Goal: Task Accomplishment & Management: Manage account settings

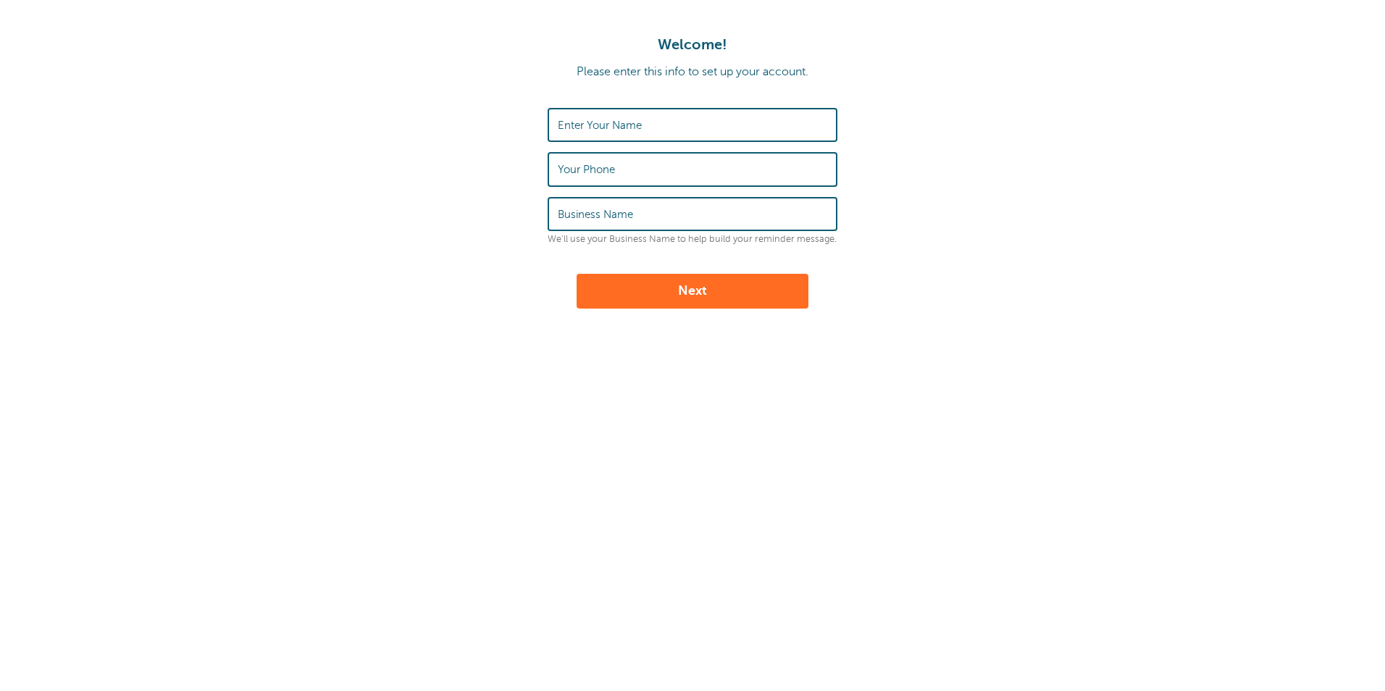
click at [594, 119] on label "Enter Your Name" at bounding box center [600, 125] width 84 height 13
click at [594, 119] on input "Enter Your Name" at bounding box center [692, 124] width 269 height 31
type input "[PERSON_NAME]"
type input "5706282117"
type input "Tom Landers Tax & Financial LLC"
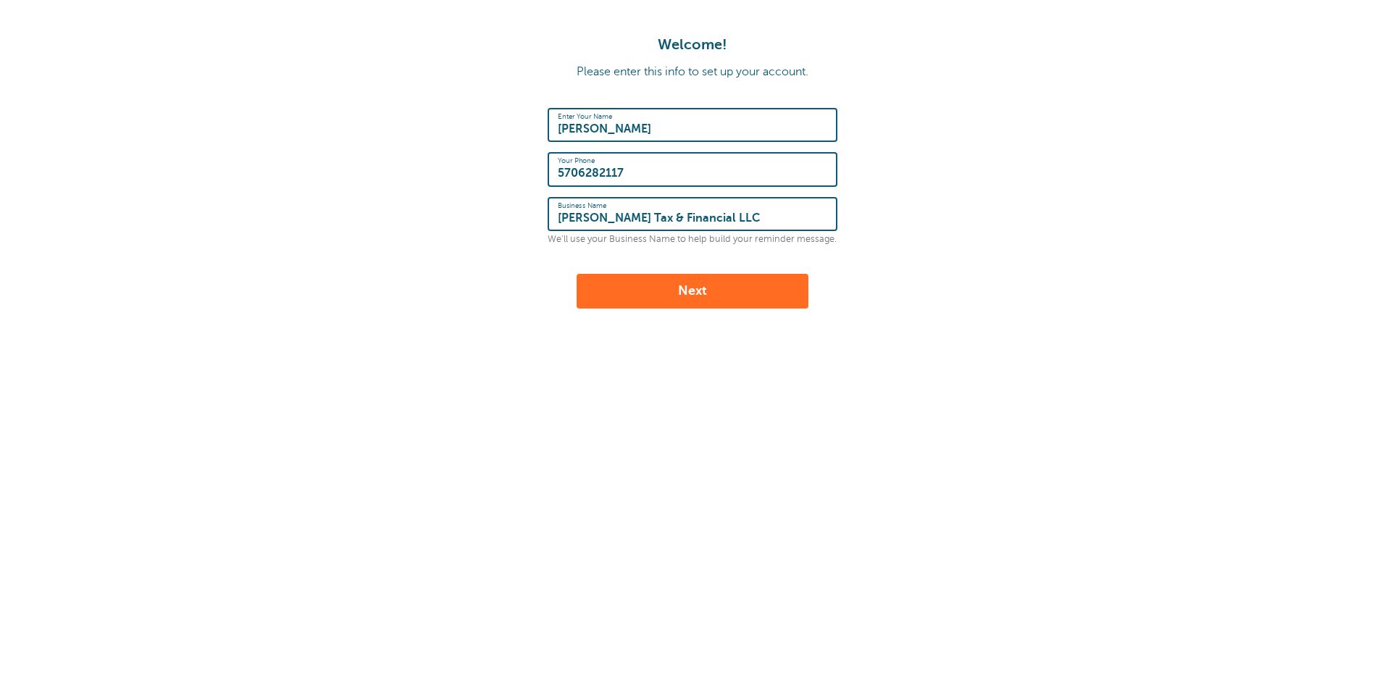
click at [664, 288] on button "Next" at bounding box center [692, 291] width 232 height 35
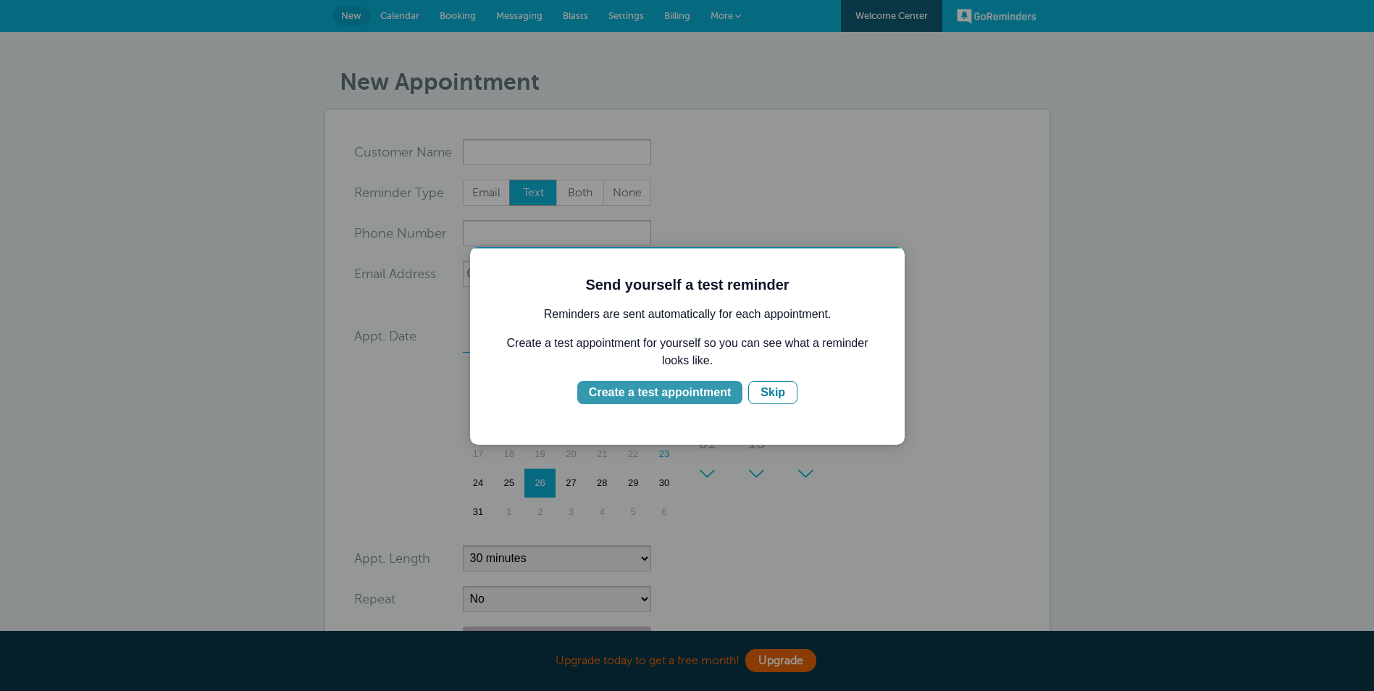
click at [659, 390] on div "Create a test appointment" at bounding box center [660, 392] width 142 height 17
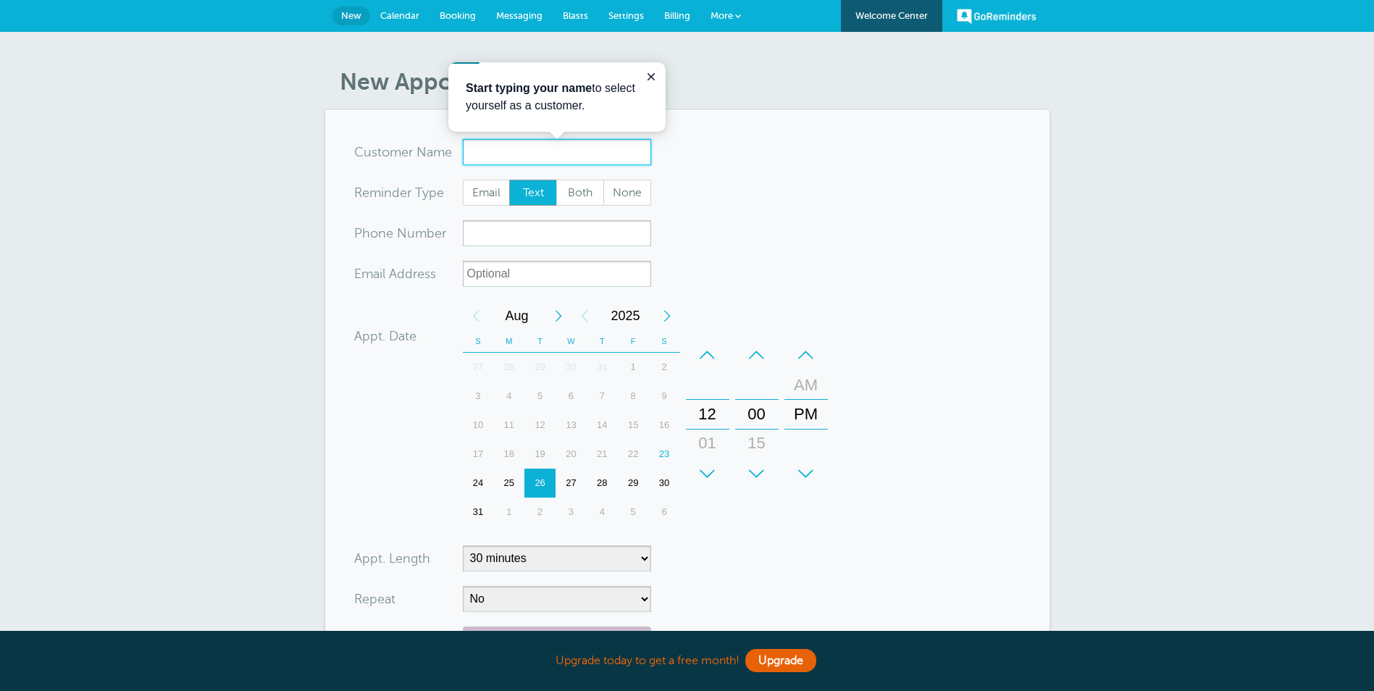
click at [492, 154] on input "x-no-autofill" at bounding box center [557, 152] width 188 height 26
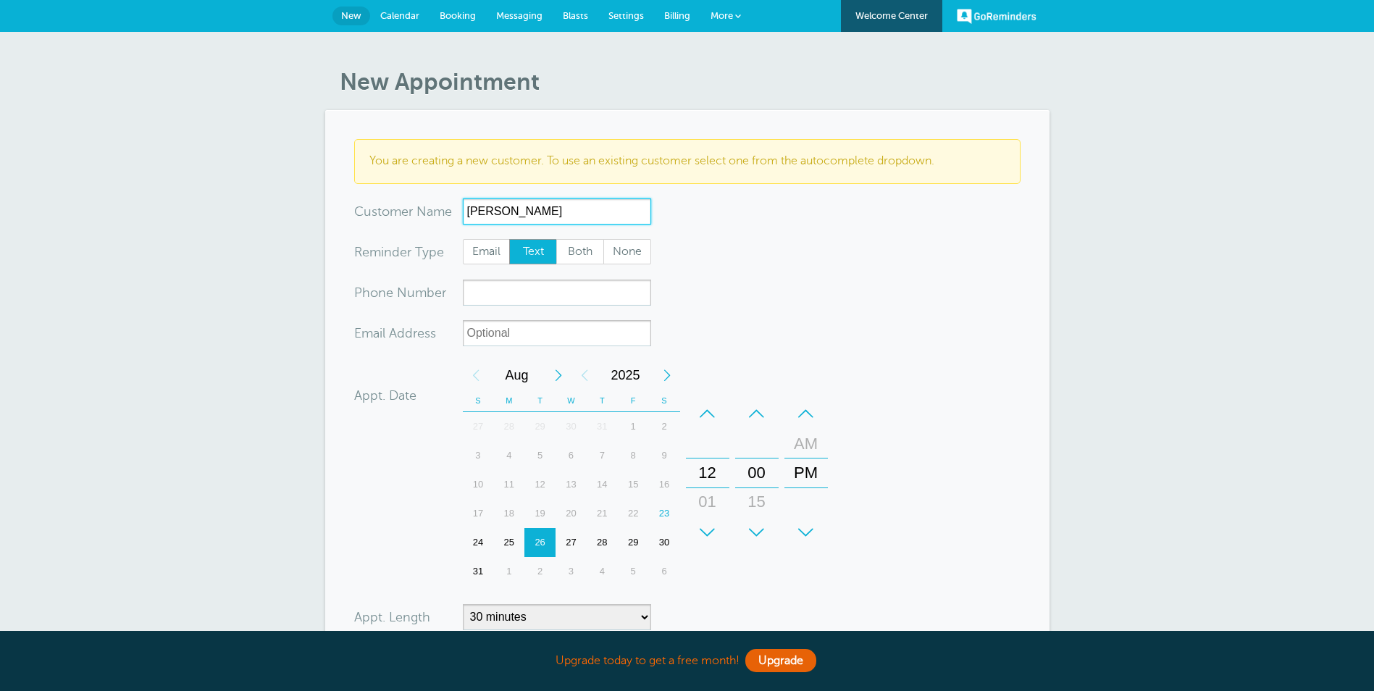
type input "Tim Landers"
click at [499, 291] on input "xxx-no-autofill" at bounding box center [557, 293] width 188 height 26
type input "5702941989"
click at [545, 333] on input "xx-no-autofill" at bounding box center [557, 333] width 188 height 26
click at [635, 543] on div "29" at bounding box center [633, 542] width 31 height 29
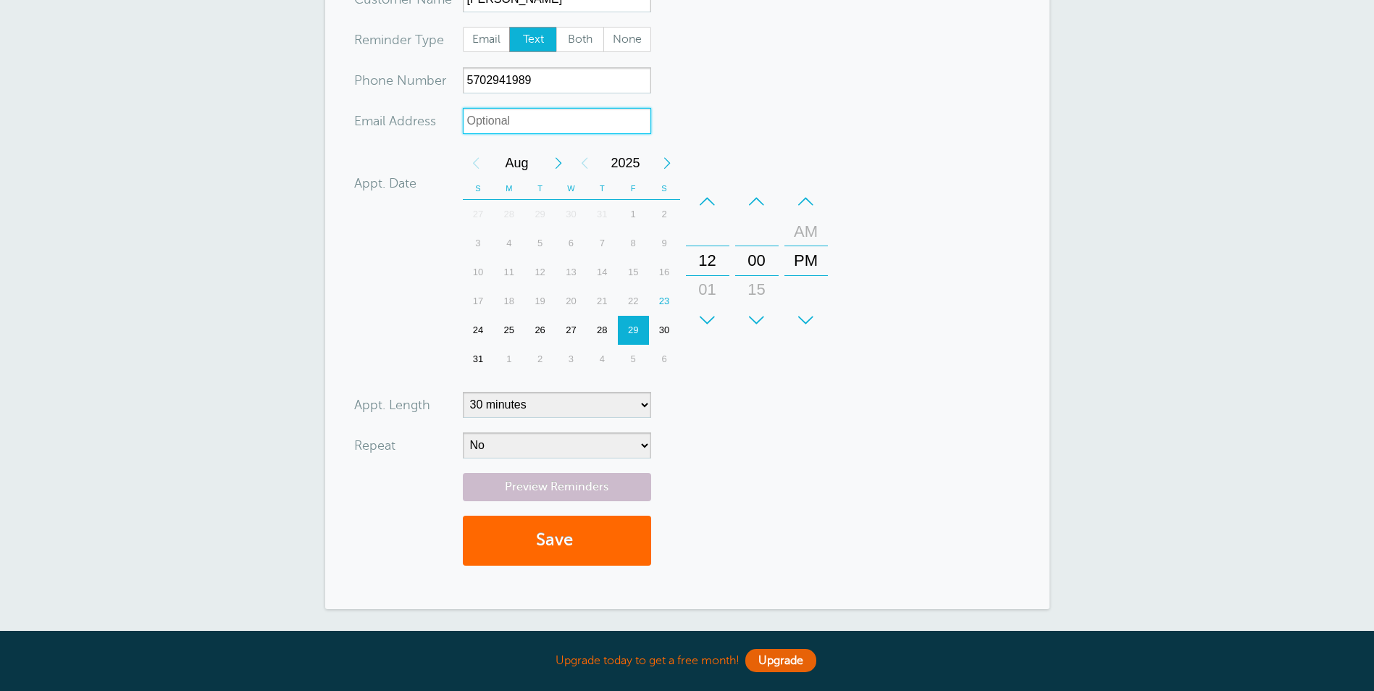
scroll to position [217, 0]
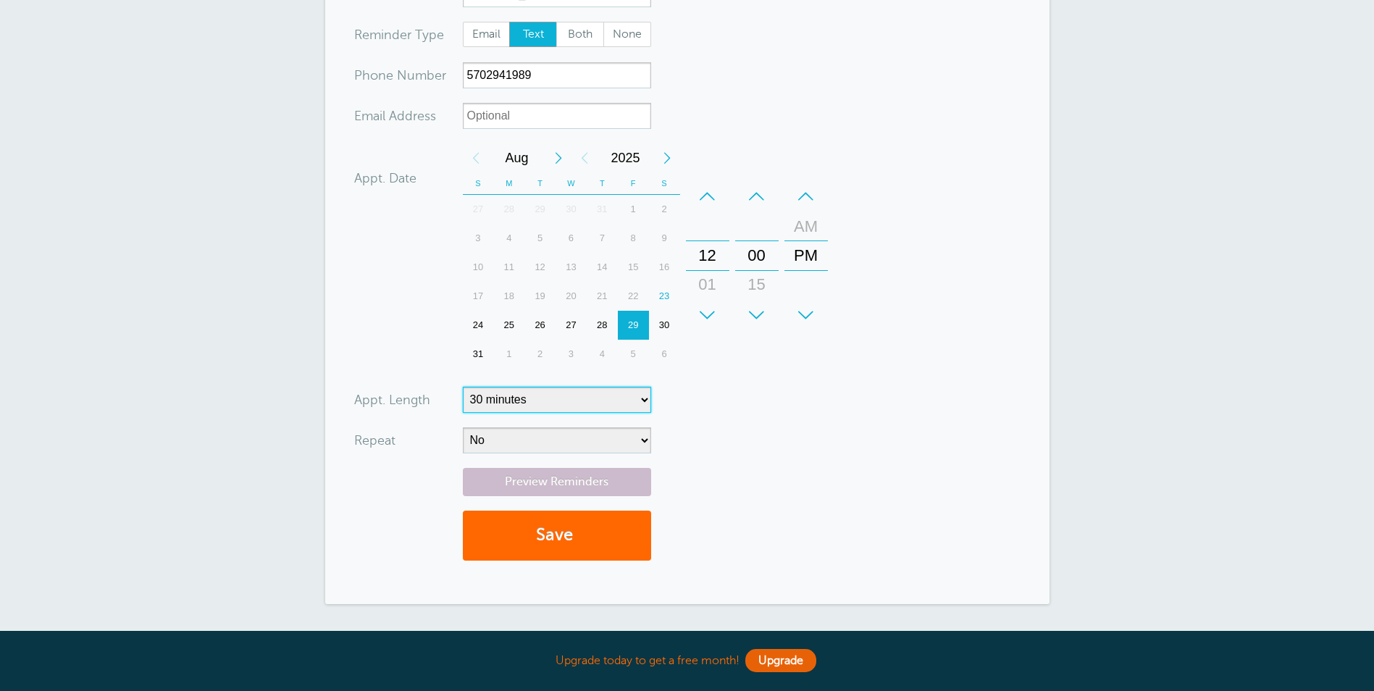
click at [605, 397] on select "5 minutes 10 minutes 15 minutes 20 minutes 25 minutes 30 minutes 35 minutes 40 …" at bounding box center [557, 400] width 188 height 26
select select "60"
click at [463, 387] on select "5 minutes 10 minutes 15 minutes 20 minutes 25 minutes 30 minutes 35 minutes 40 …" at bounding box center [557, 400] width 188 height 26
click at [555, 530] on button "Save" at bounding box center [557, 536] width 188 height 50
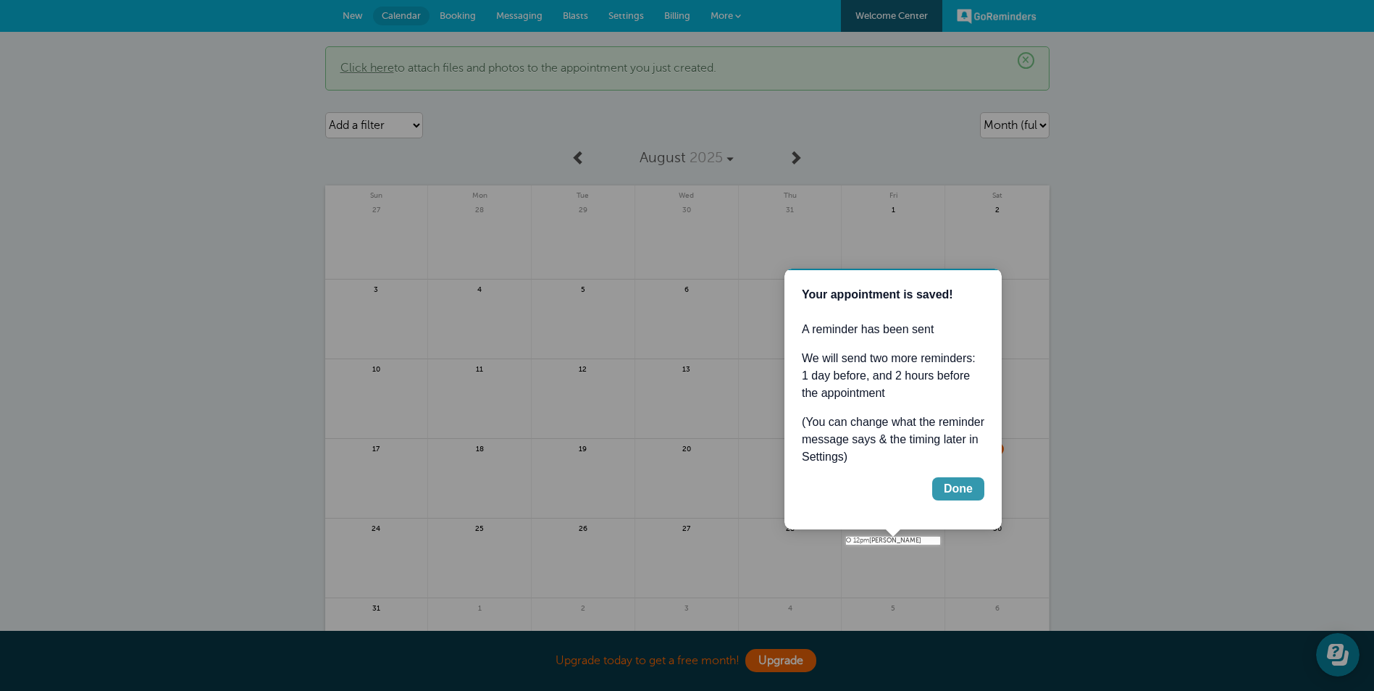
click at [963, 490] on div "Done" at bounding box center [958, 488] width 29 height 17
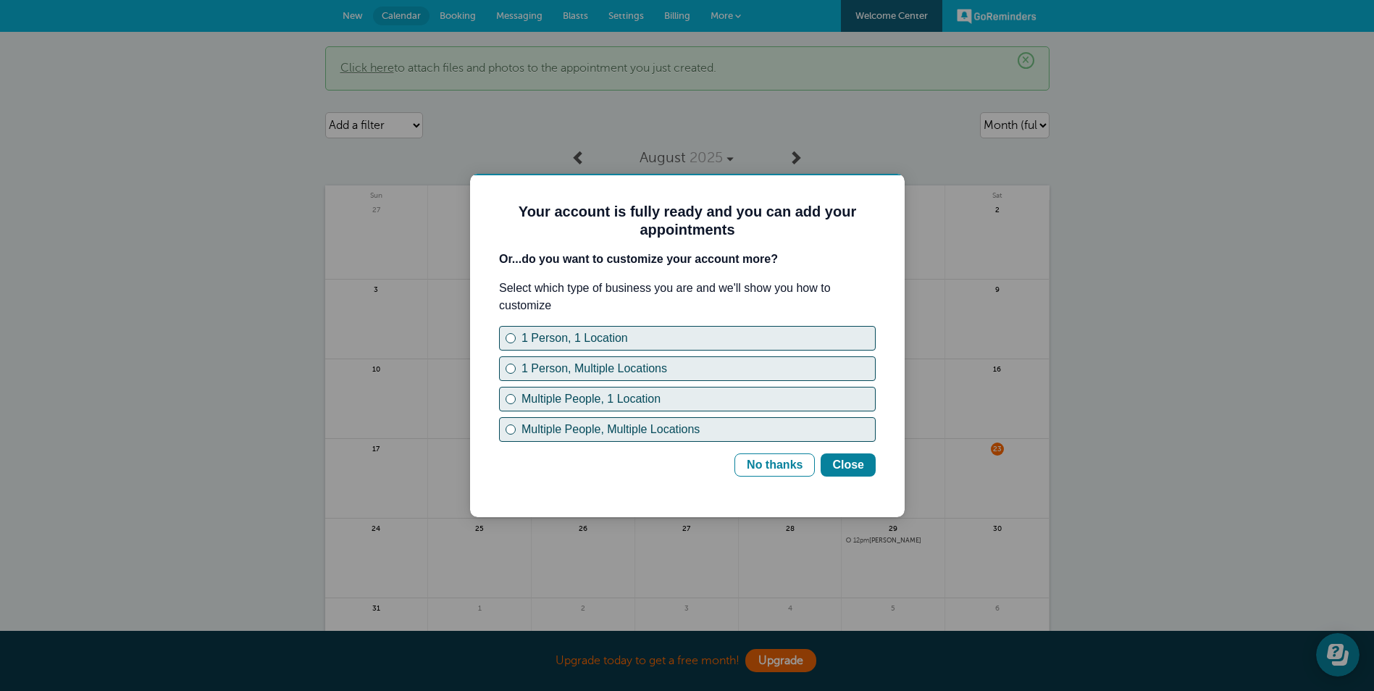
scroll to position [72, 0]
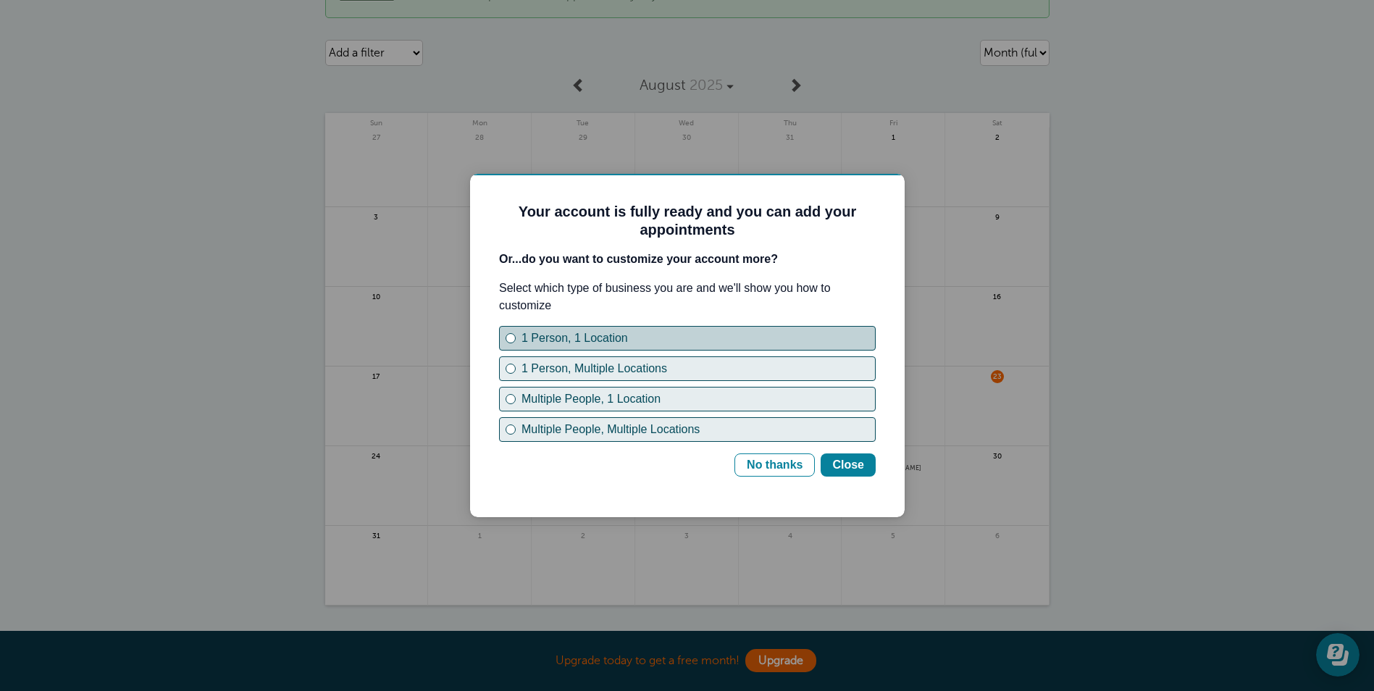
click at [507, 339] on div "1 Person, 1 Location" at bounding box center [510, 338] width 10 height 10
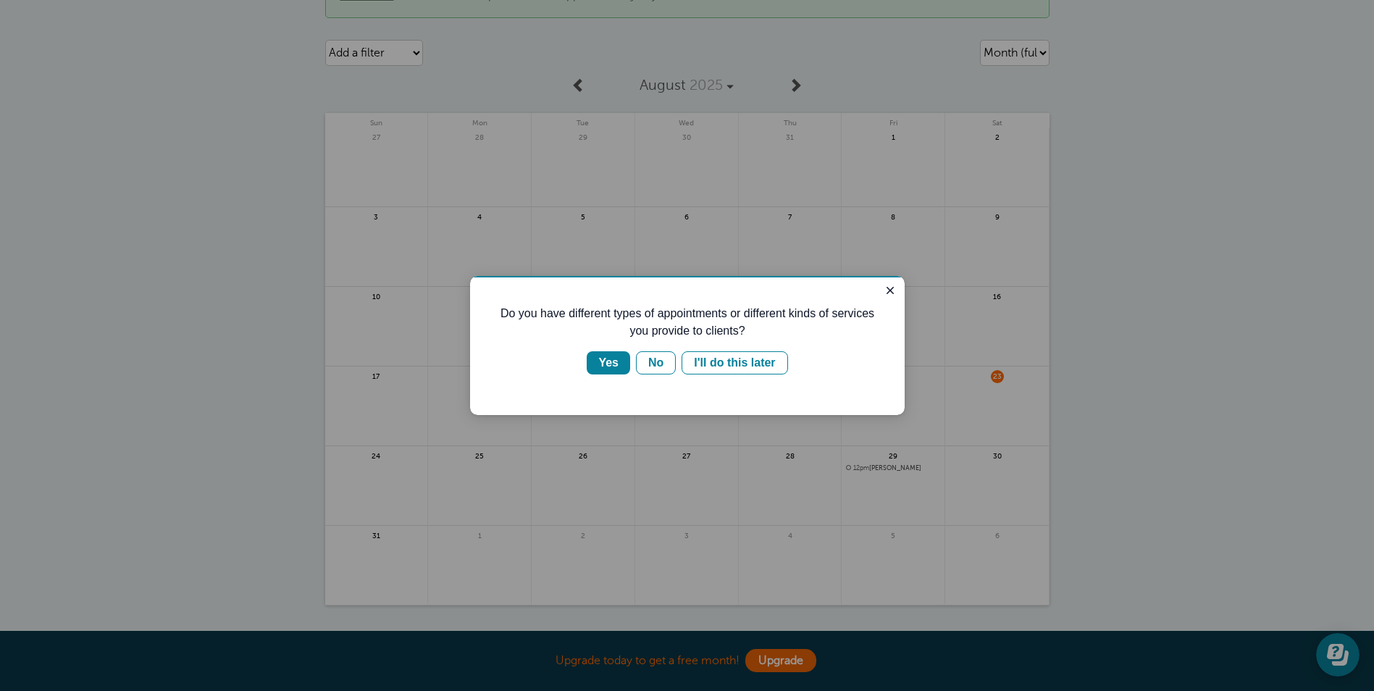
scroll to position [0, 0]
click at [606, 363] on div "Yes" at bounding box center [608, 362] width 20 height 17
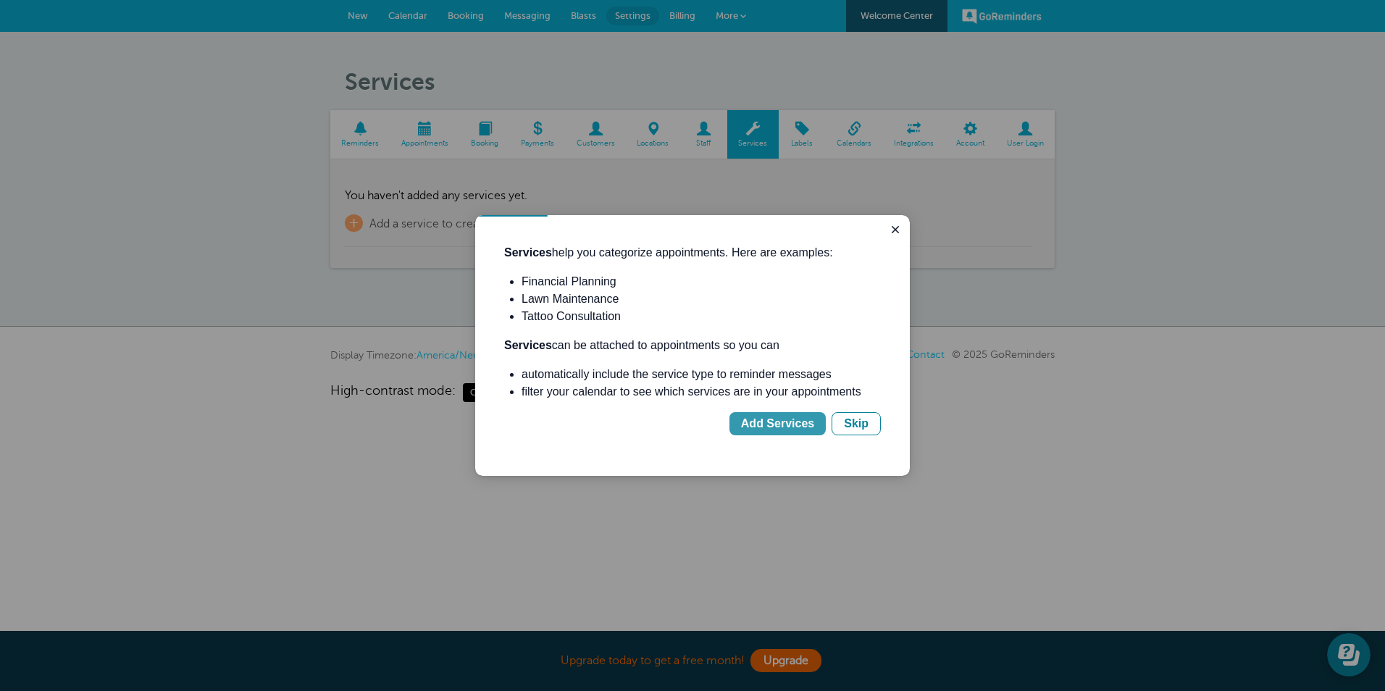
click at [768, 418] on div "Add Services" at bounding box center [777, 423] width 73 height 17
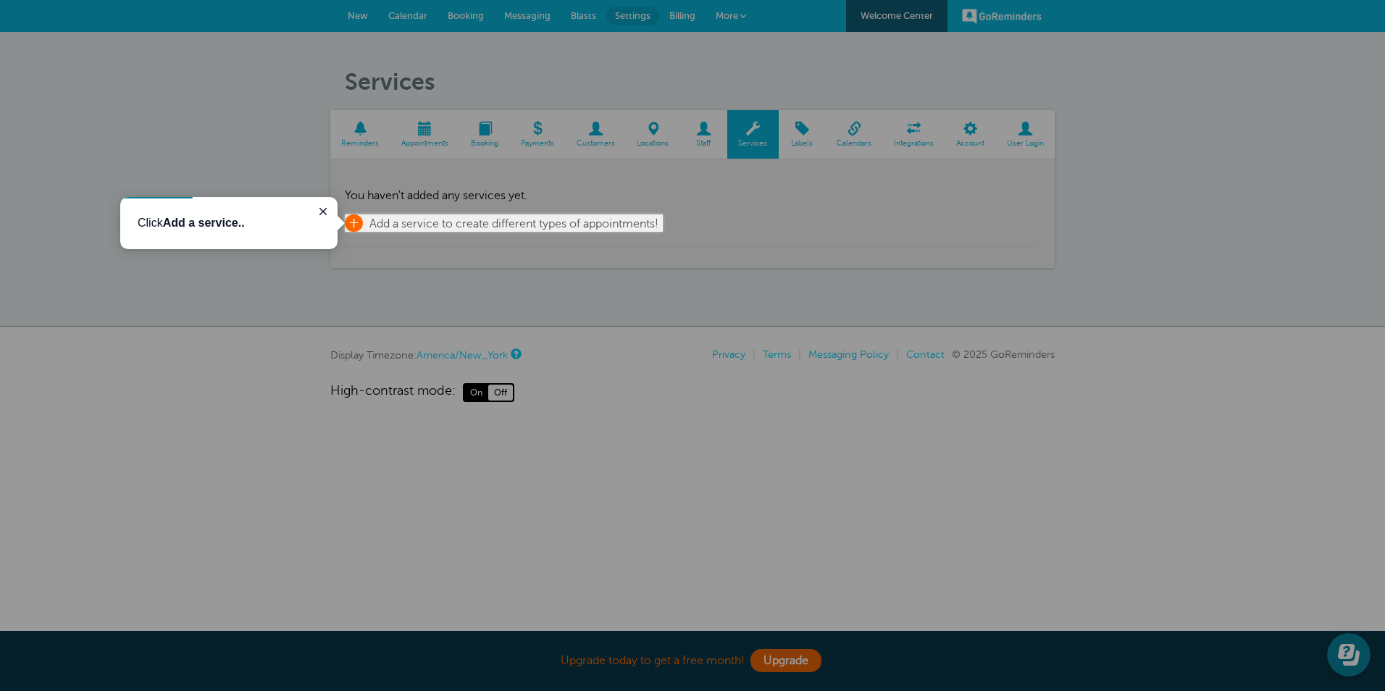
click at [346, 222] on span "+" at bounding box center [354, 222] width 18 height 17
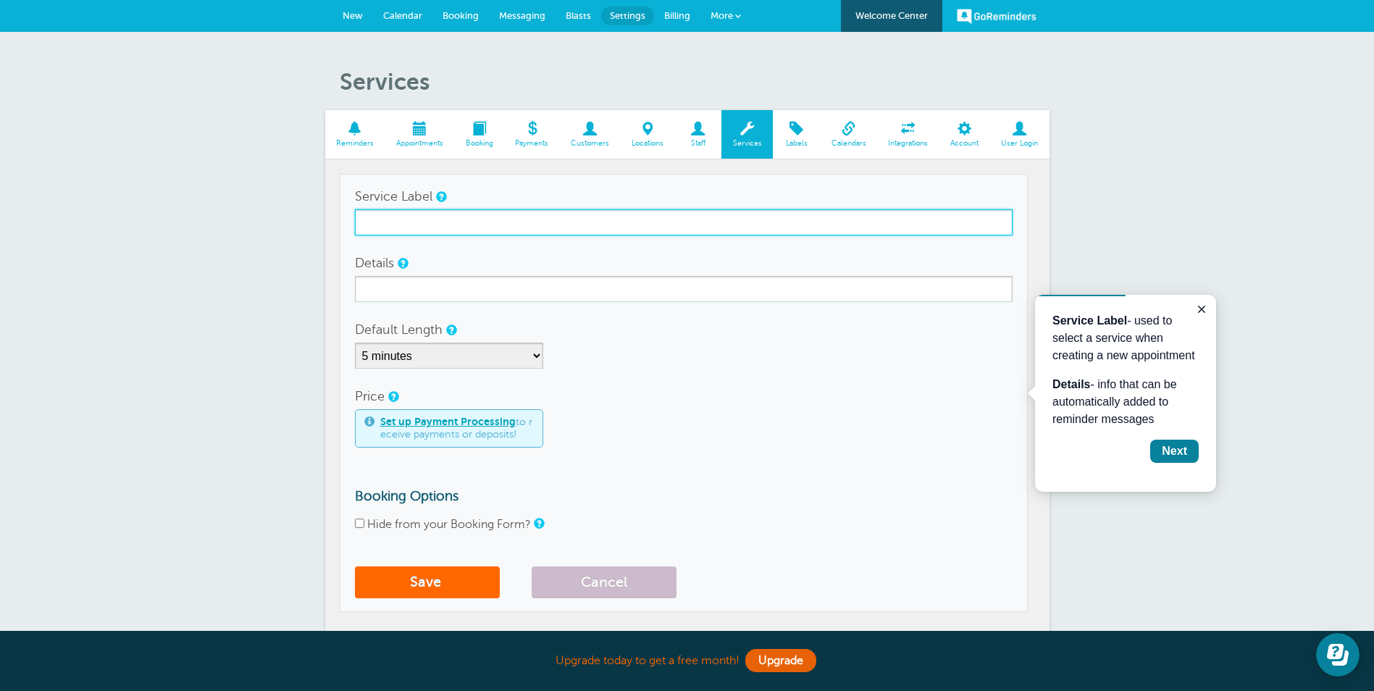
click at [377, 217] on input "Service Label" at bounding box center [684, 222] width 658 height 26
type input "Tax Preparation"
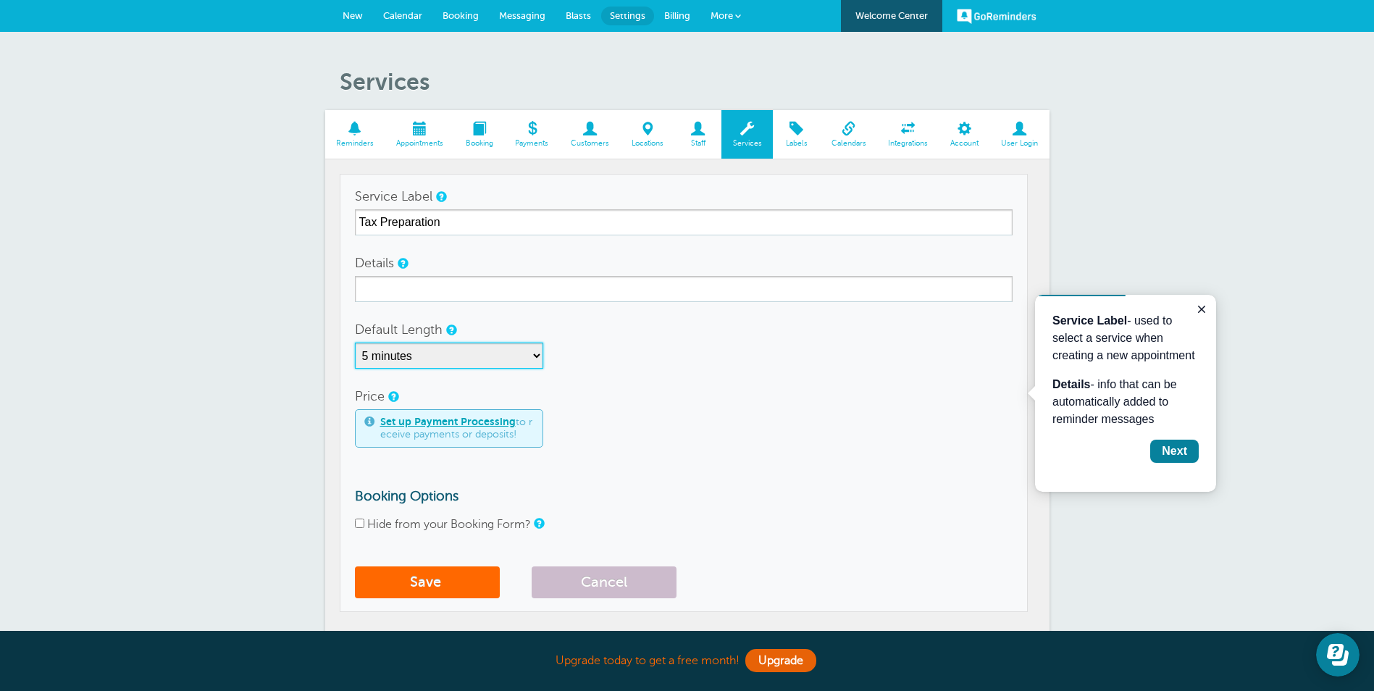
click at [422, 355] on select "5 minutes 10 minutes 15 minutes 20 minutes 25 minutes 30 minutes 35 minutes 40 …" at bounding box center [449, 356] width 188 height 26
select select "60"
click at [355, 343] on select "5 minutes 10 minutes 15 minutes 20 minutes 25 minutes 30 minutes 35 minutes 40 …" at bounding box center [449, 356] width 188 height 26
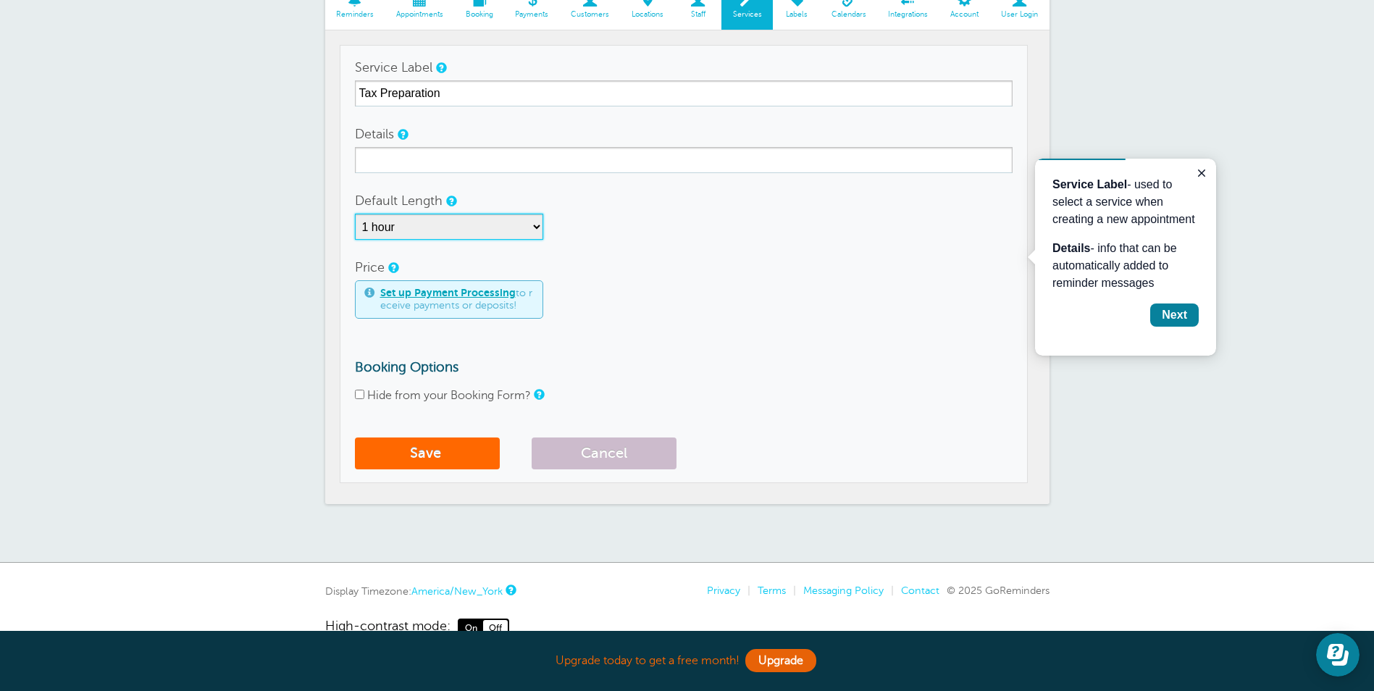
scroll to position [145, 0]
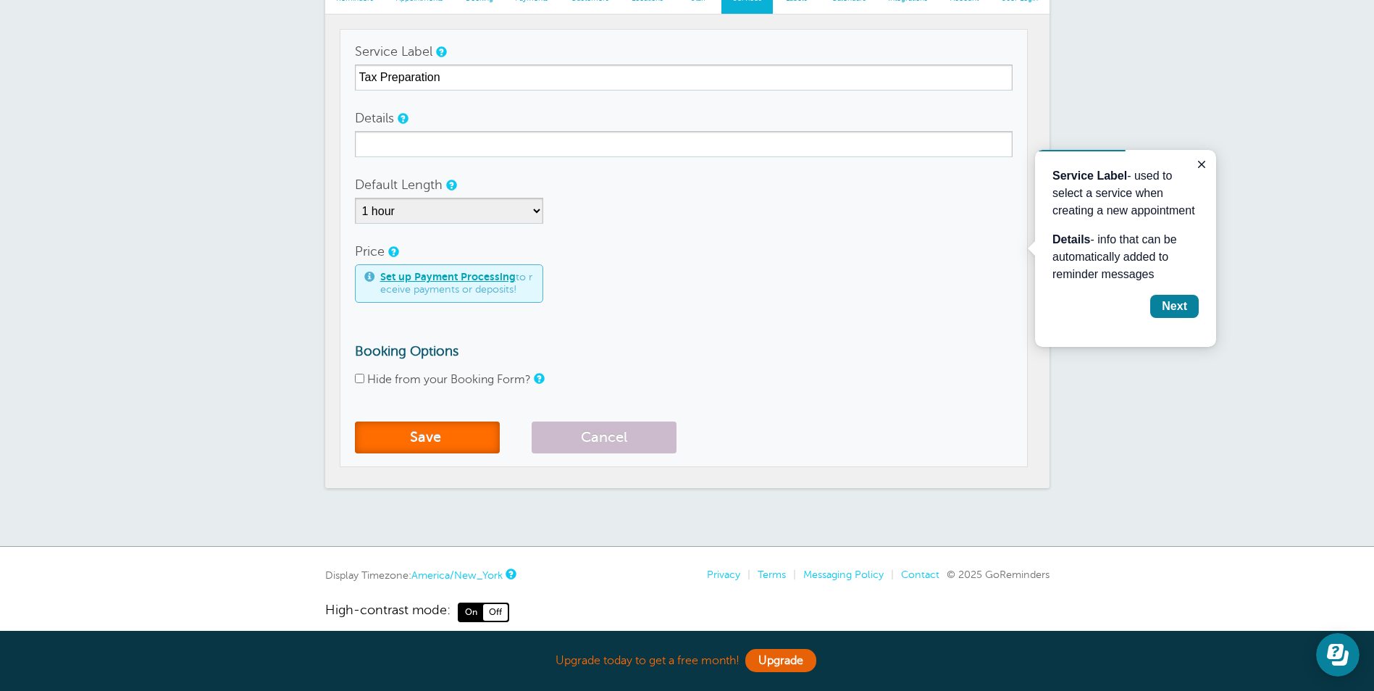
click at [421, 431] on button "Save" at bounding box center [427, 437] width 145 height 32
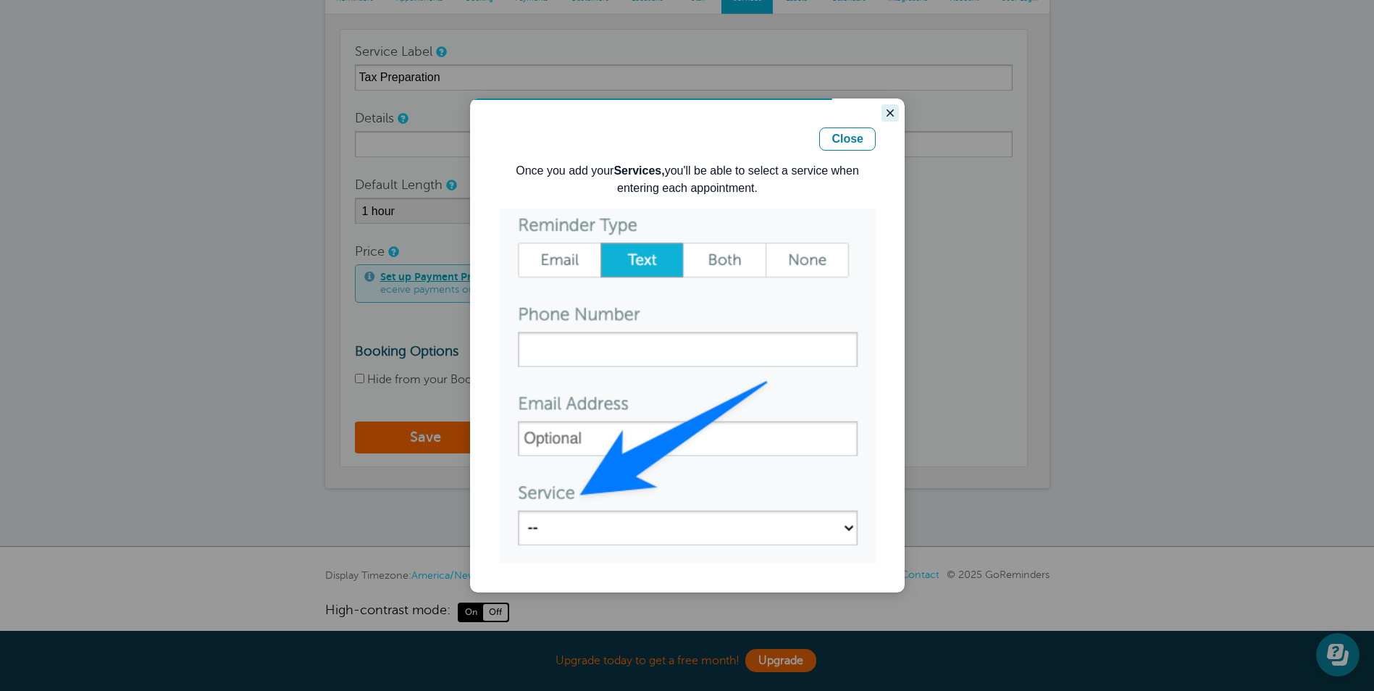
click at [891, 111] on icon "Close guide" at bounding box center [889, 112] width 7 height 7
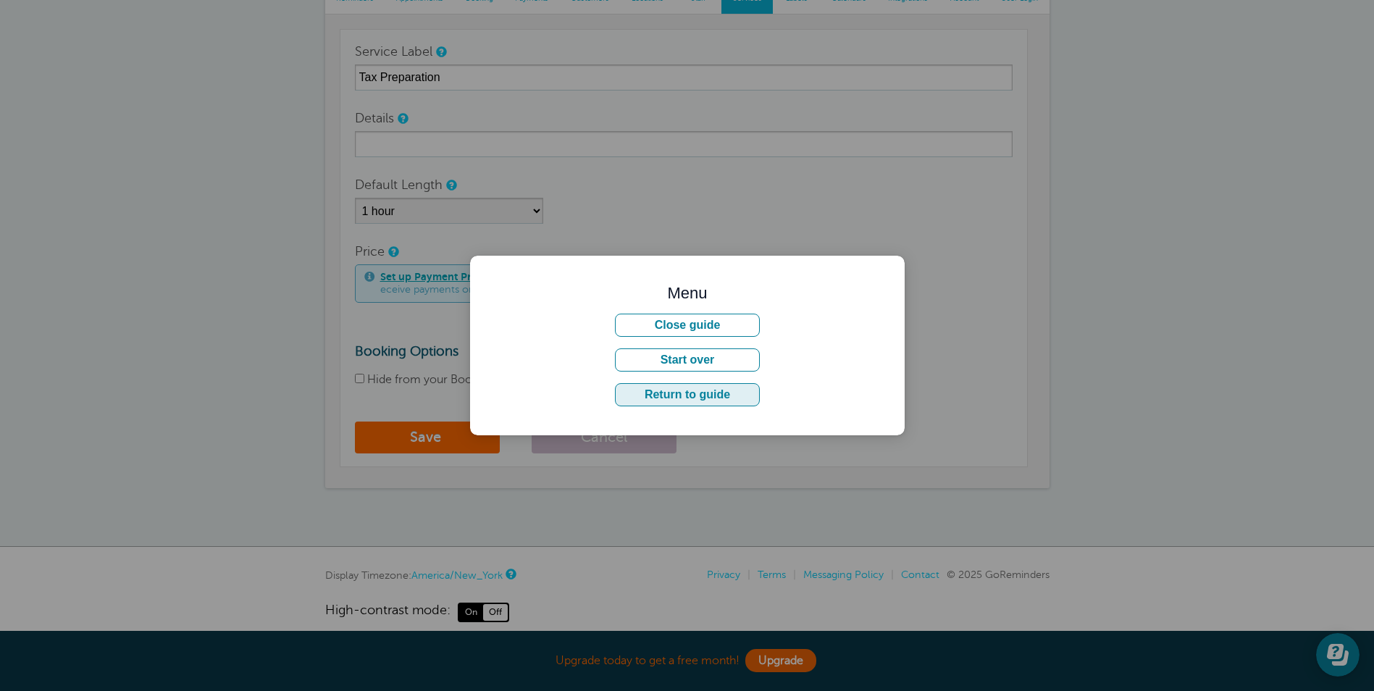
click at [668, 398] on button "Return to guide" at bounding box center [687, 394] width 145 height 23
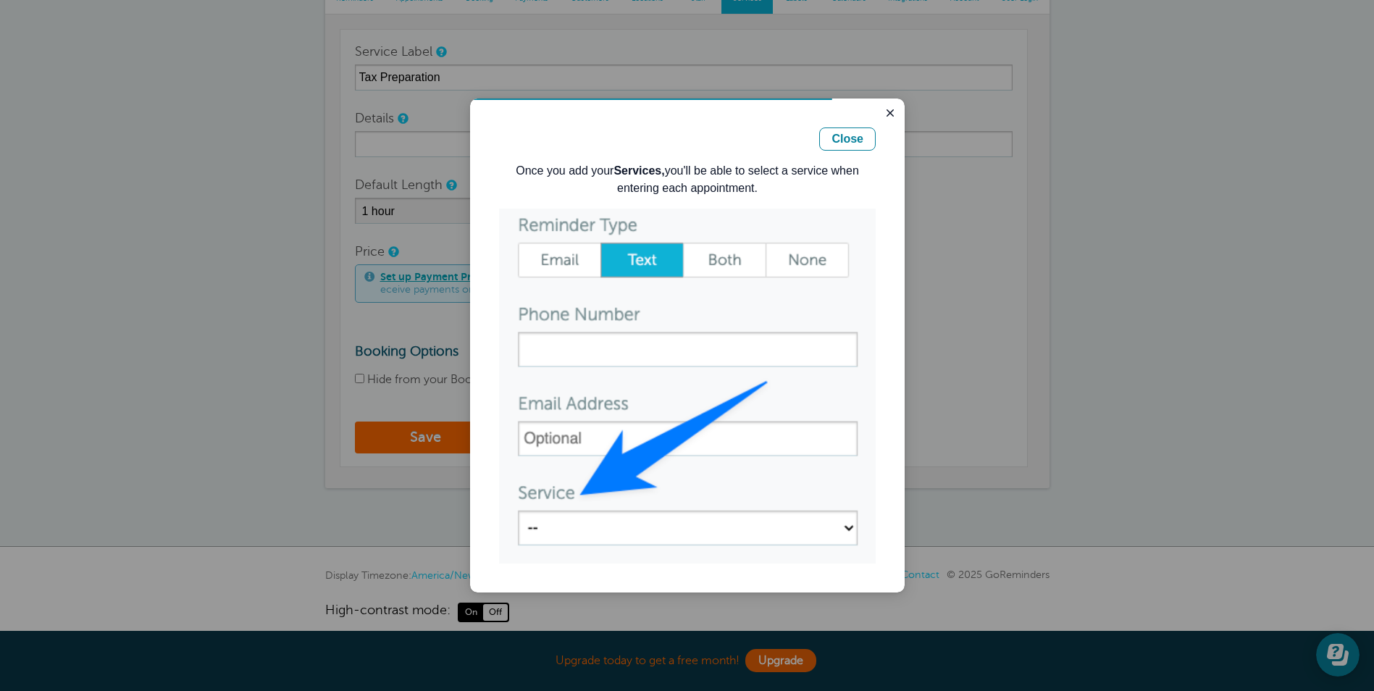
click at [535, 528] on img "Guide" at bounding box center [687, 386] width 377 height 355
click at [848, 143] on div "Close" at bounding box center [847, 138] width 32 height 17
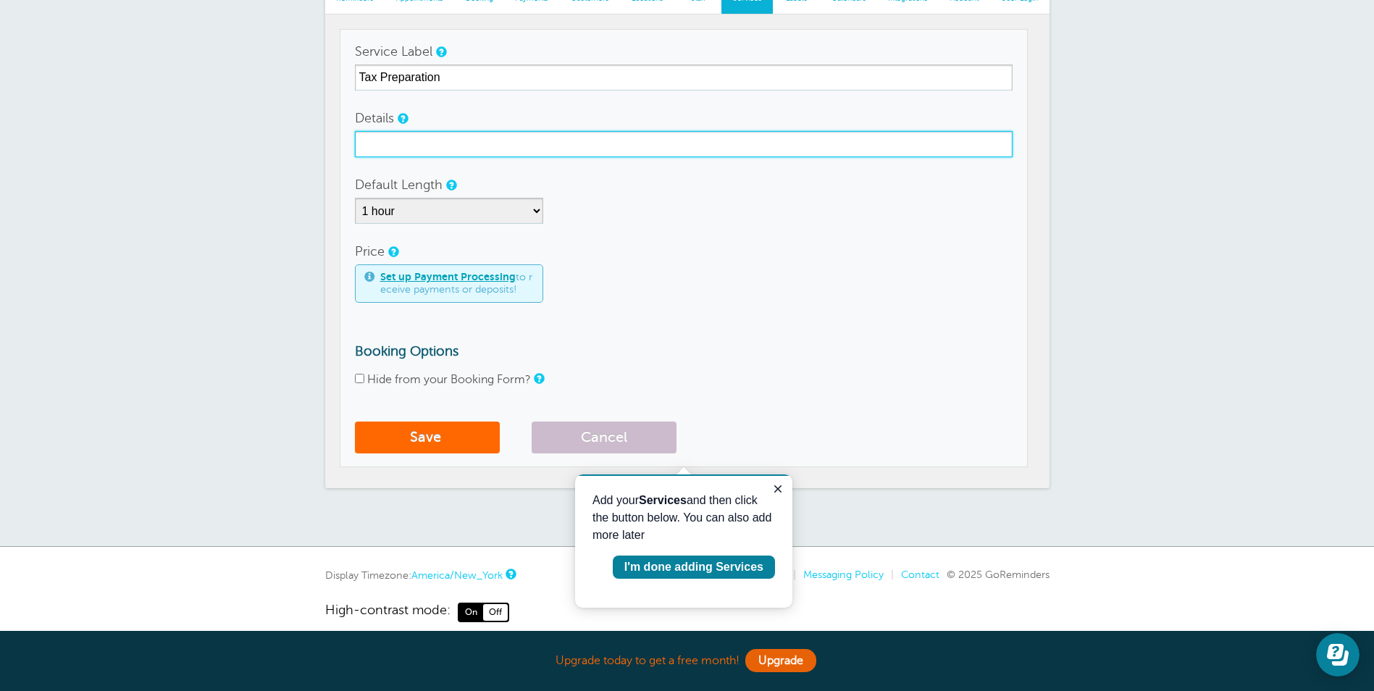
click at [398, 152] on input "Details" at bounding box center [684, 144] width 658 height 26
type input "Tax Preparation"
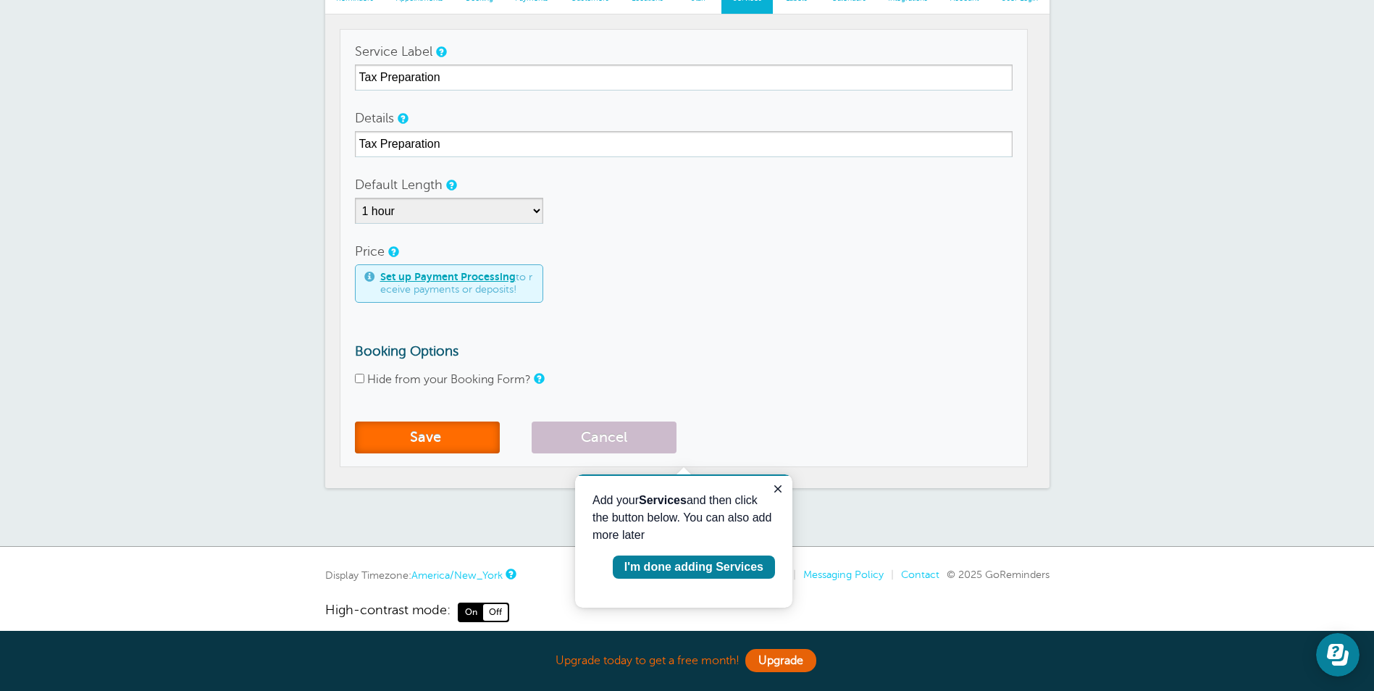
click at [432, 447] on button "Save" at bounding box center [427, 437] width 145 height 32
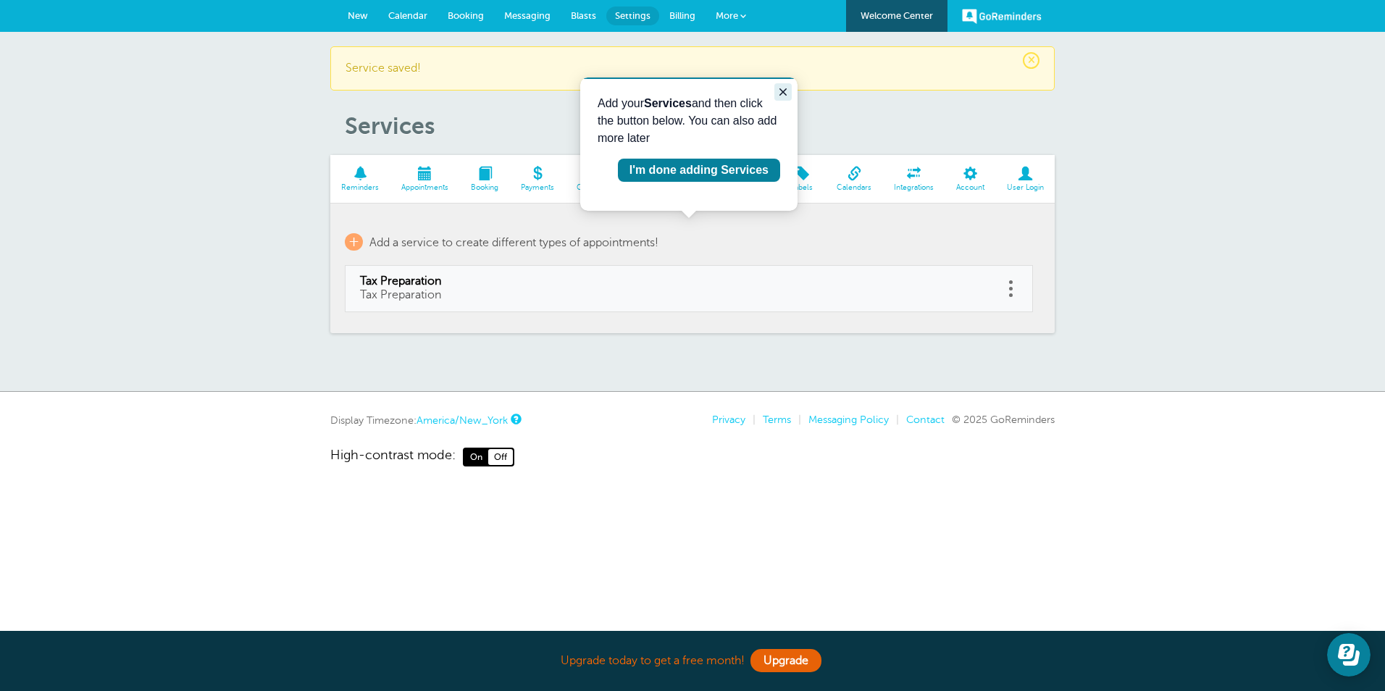
click at [785, 84] on button "Close guide" at bounding box center [782, 91] width 17 height 17
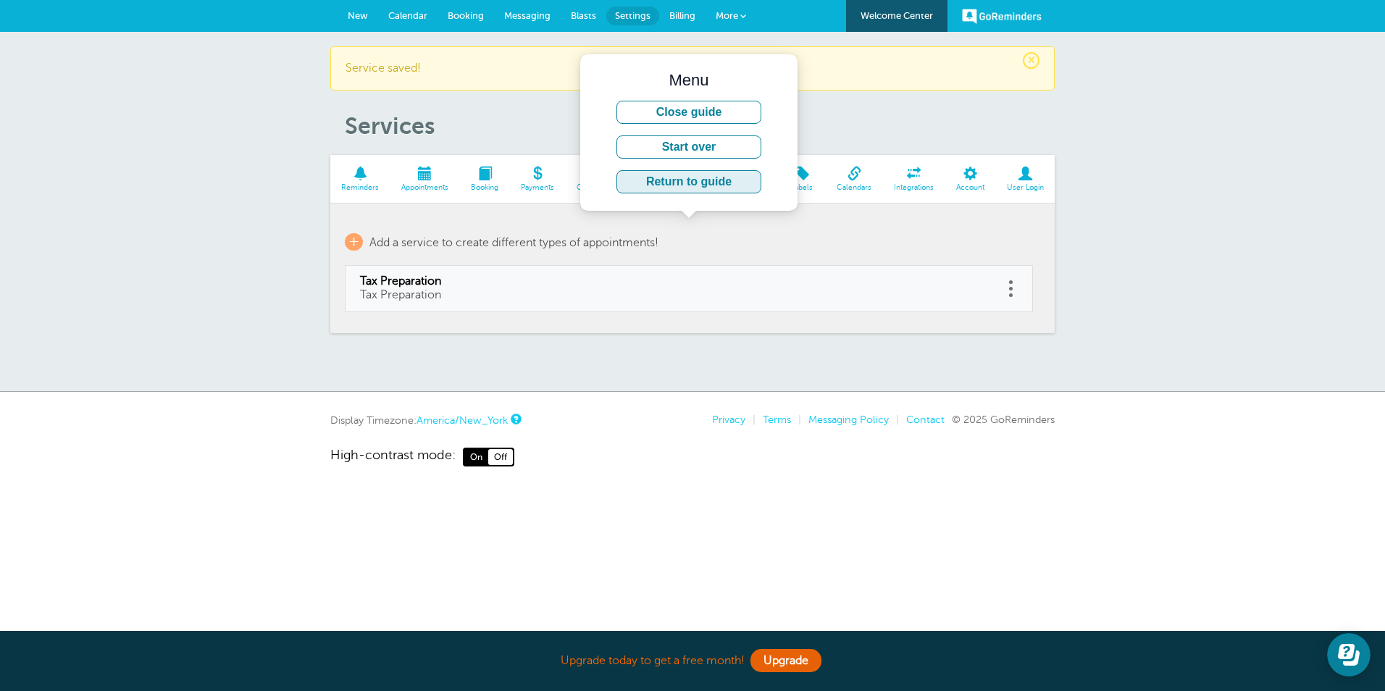
click at [704, 181] on button "Return to guide" at bounding box center [688, 181] width 145 height 23
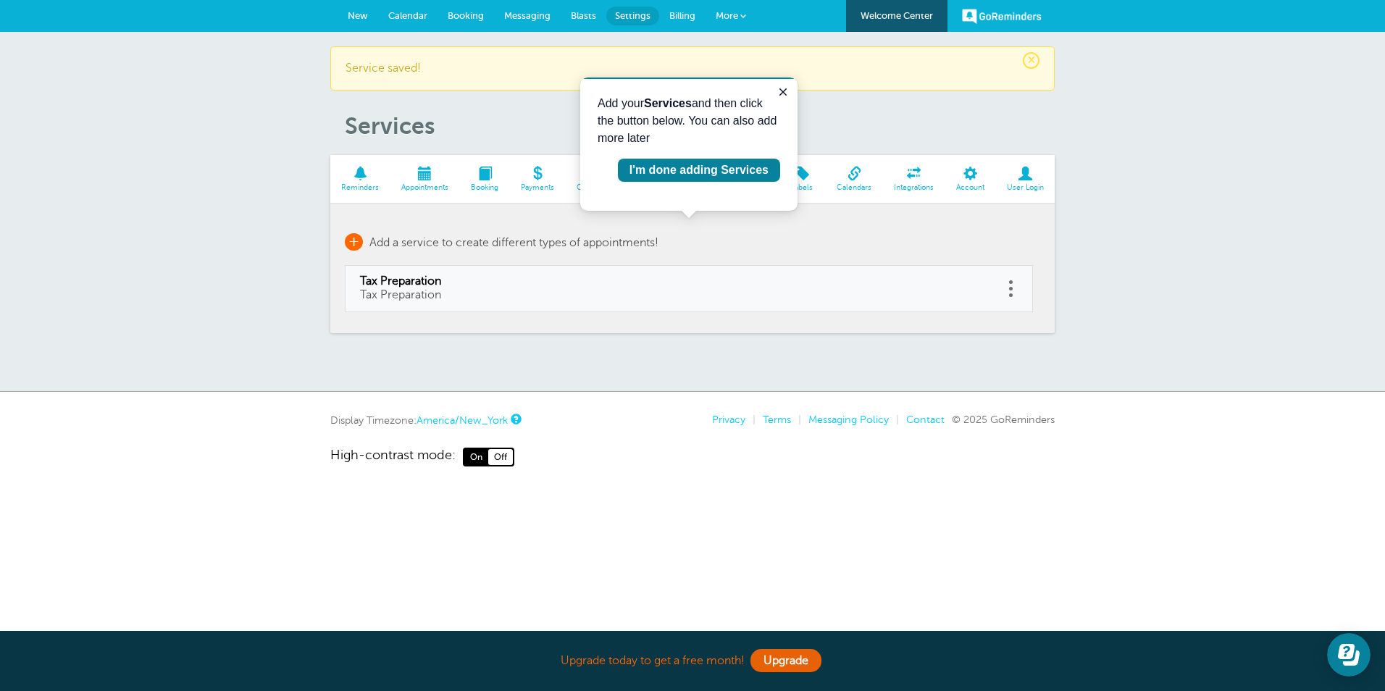
click at [358, 244] on span "+" at bounding box center [354, 241] width 18 height 17
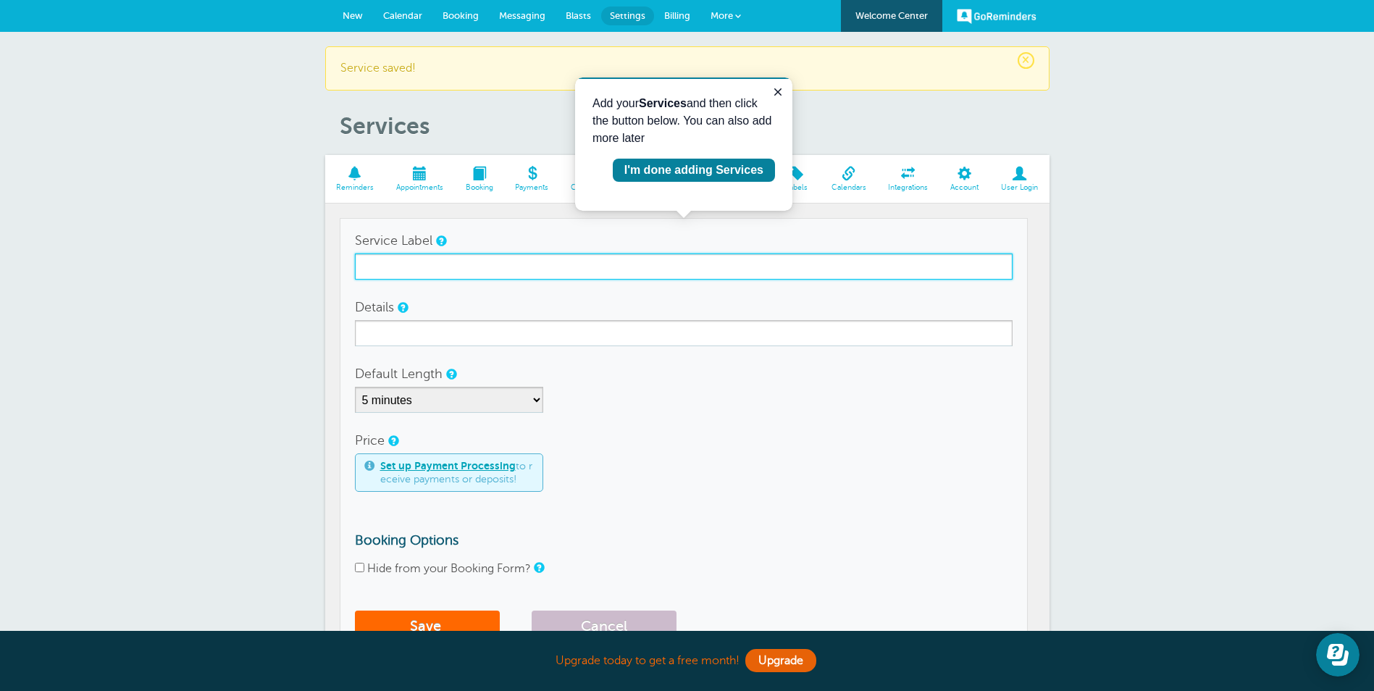
click at [410, 267] on input "Service Label" at bounding box center [684, 266] width 658 height 26
type input "Medicare Consultation"
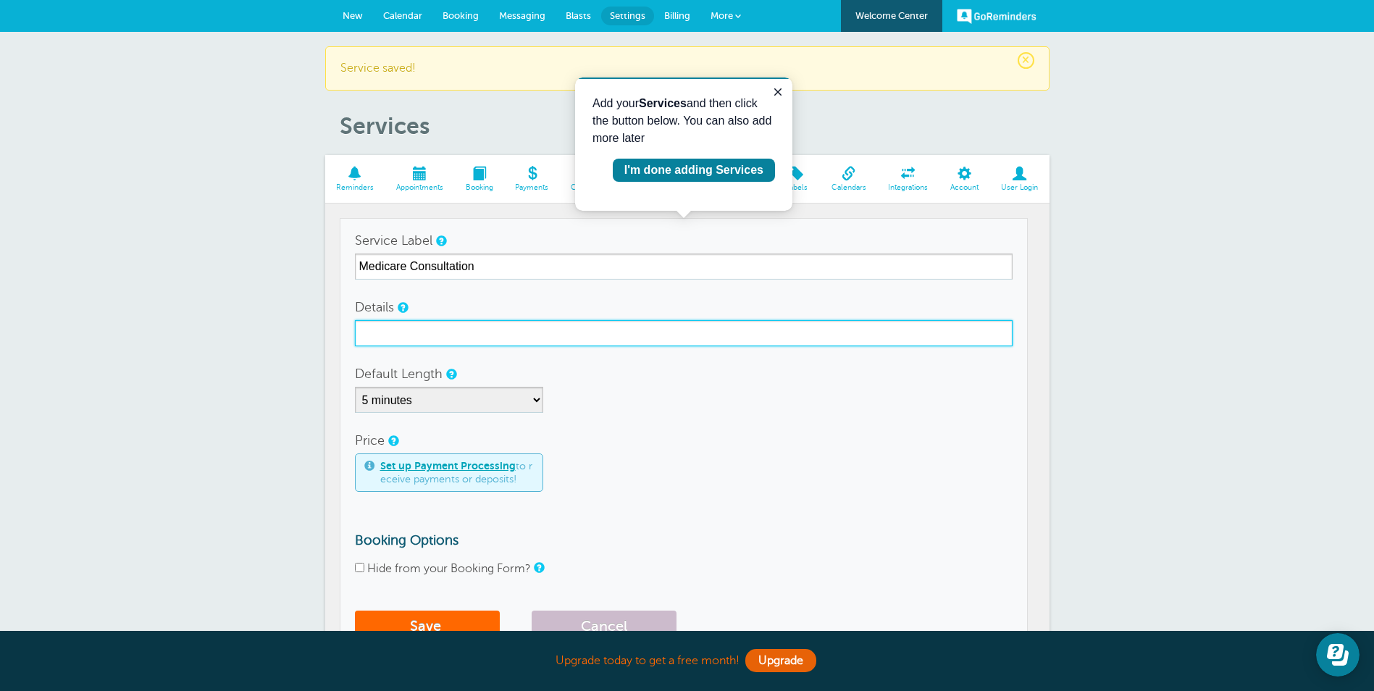
click at [647, 333] on input "Details" at bounding box center [684, 333] width 658 height 26
type input "Medicare"
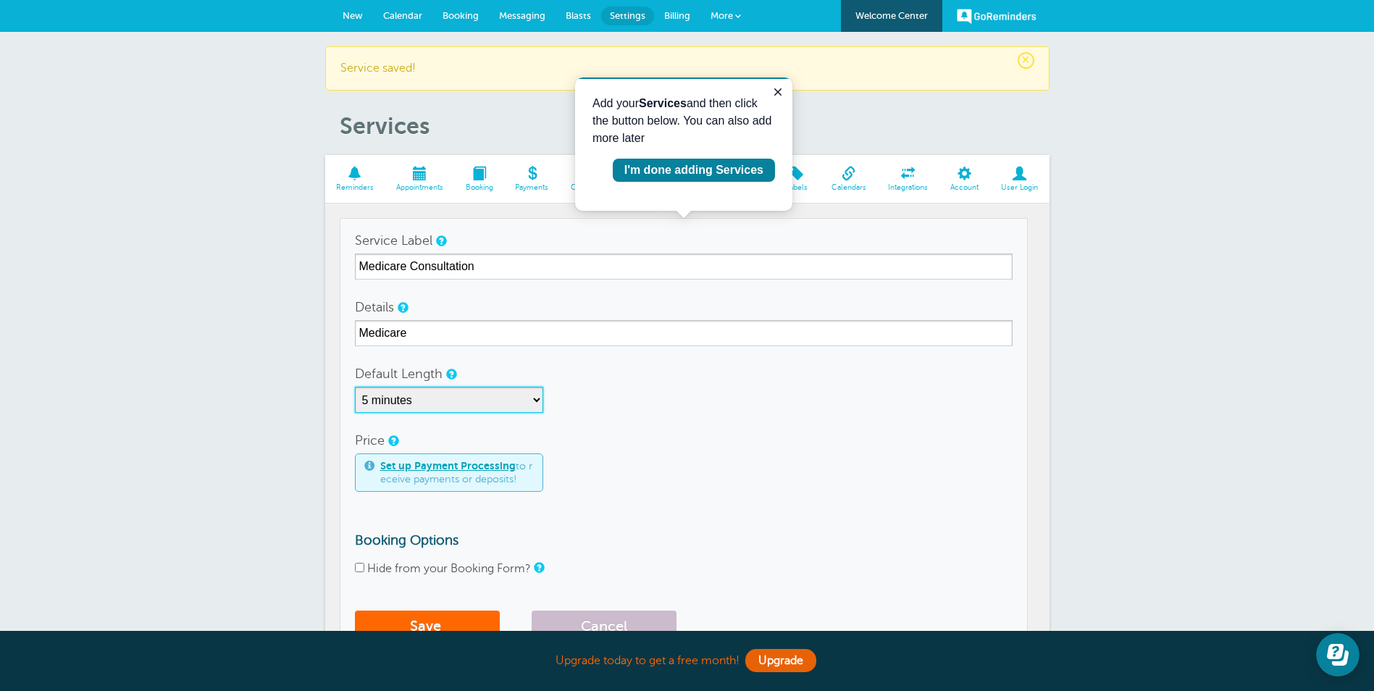
click at [445, 395] on select "5 minutes 10 minutes 15 minutes 20 minutes 25 minutes 30 minutes 35 minutes 40 …" at bounding box center [449, 400] width 188 height 26
select select "60"
click at [355, 387] on select "5 minutes 10 minutes 15 minutes 20 minutes 25 minutes 30 minutes 35 minutes 40 …" at bounding box center [449, 400] width 188 height 26
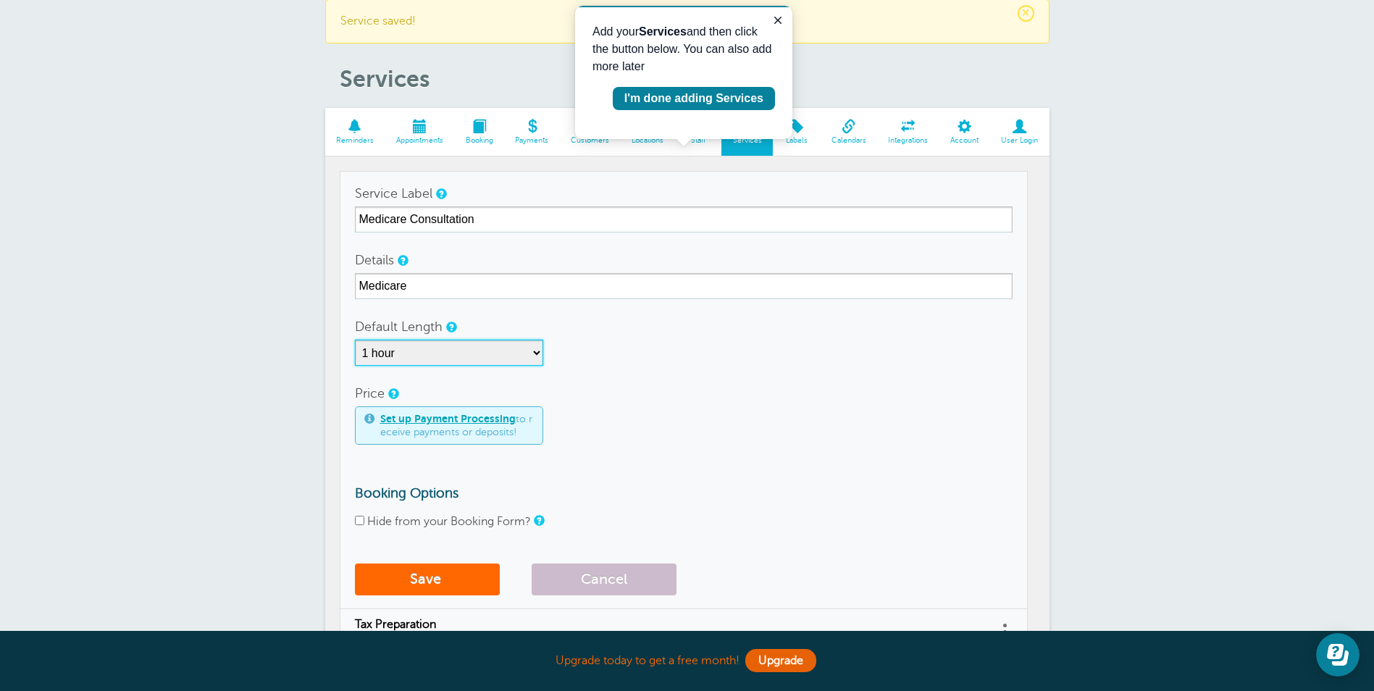
scroll to position [72, 0]
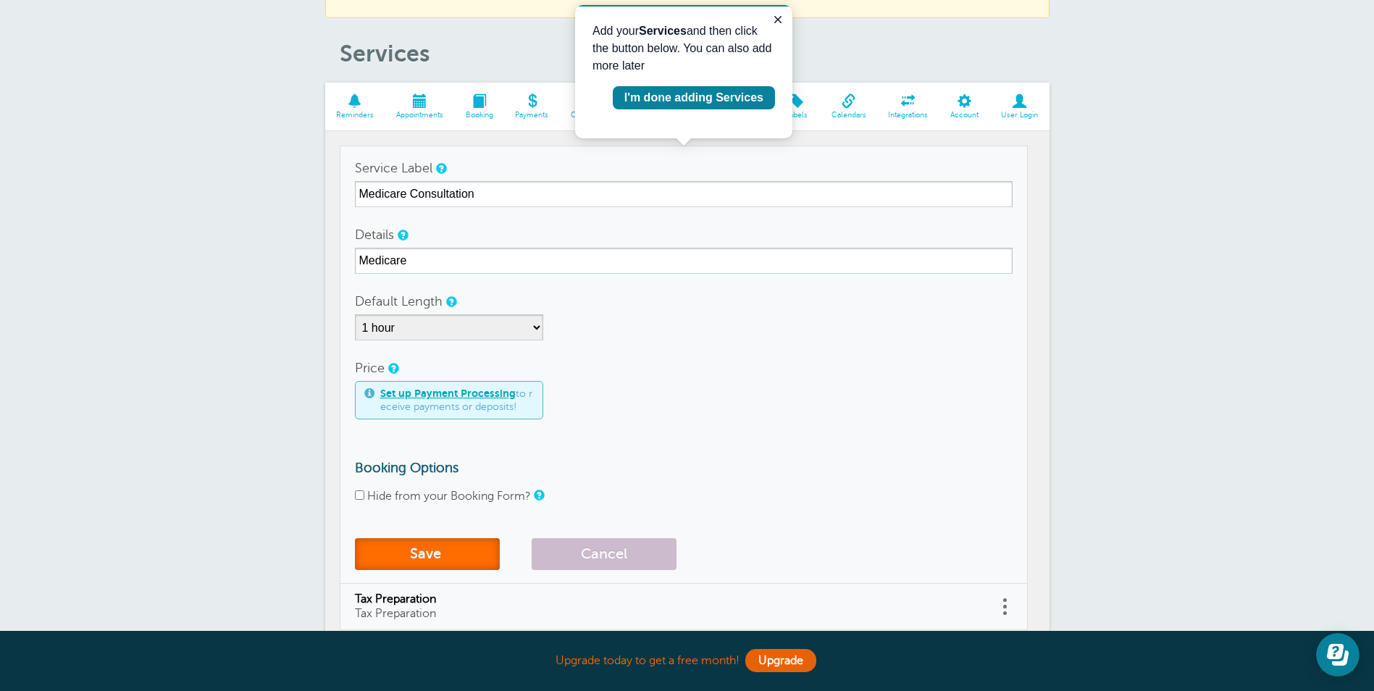
click at [434, 553] on button "Save" at bounding box center [427, 554] width 145 height 32
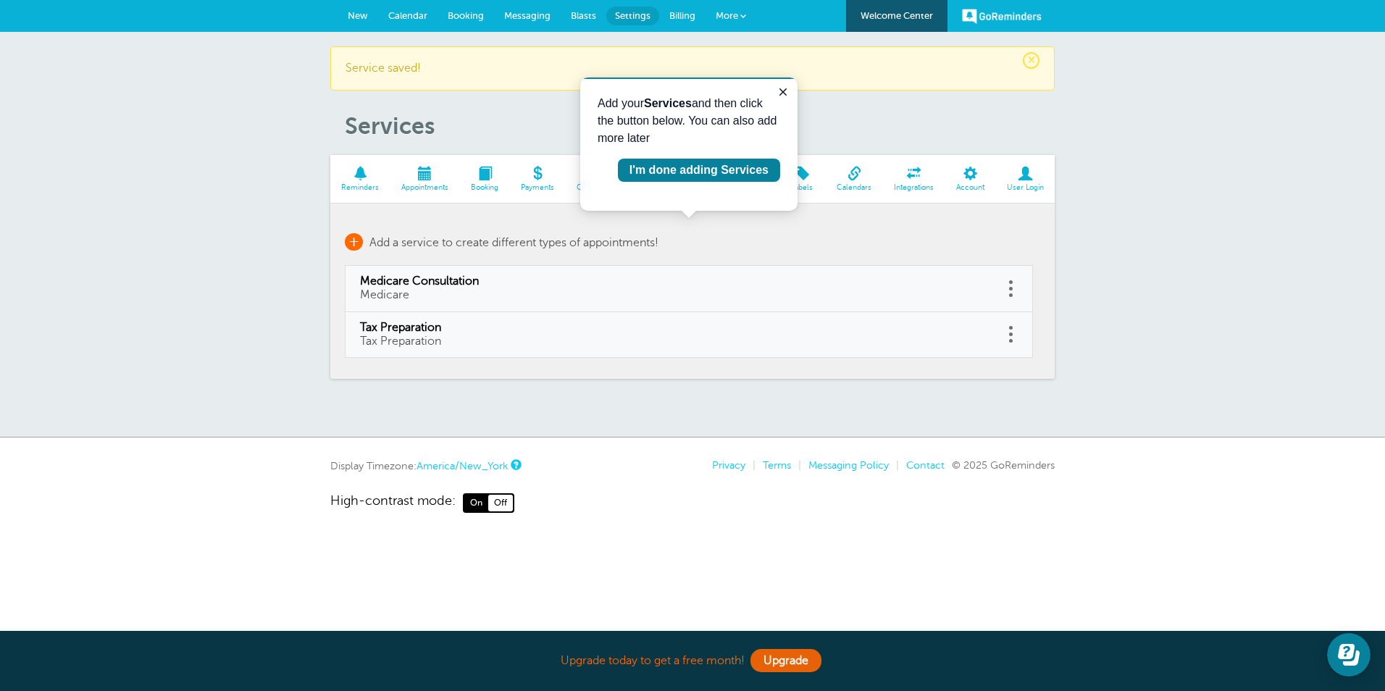
click at [352, 242] on span "+" at bounding box center [354, 241] width 18 height 17
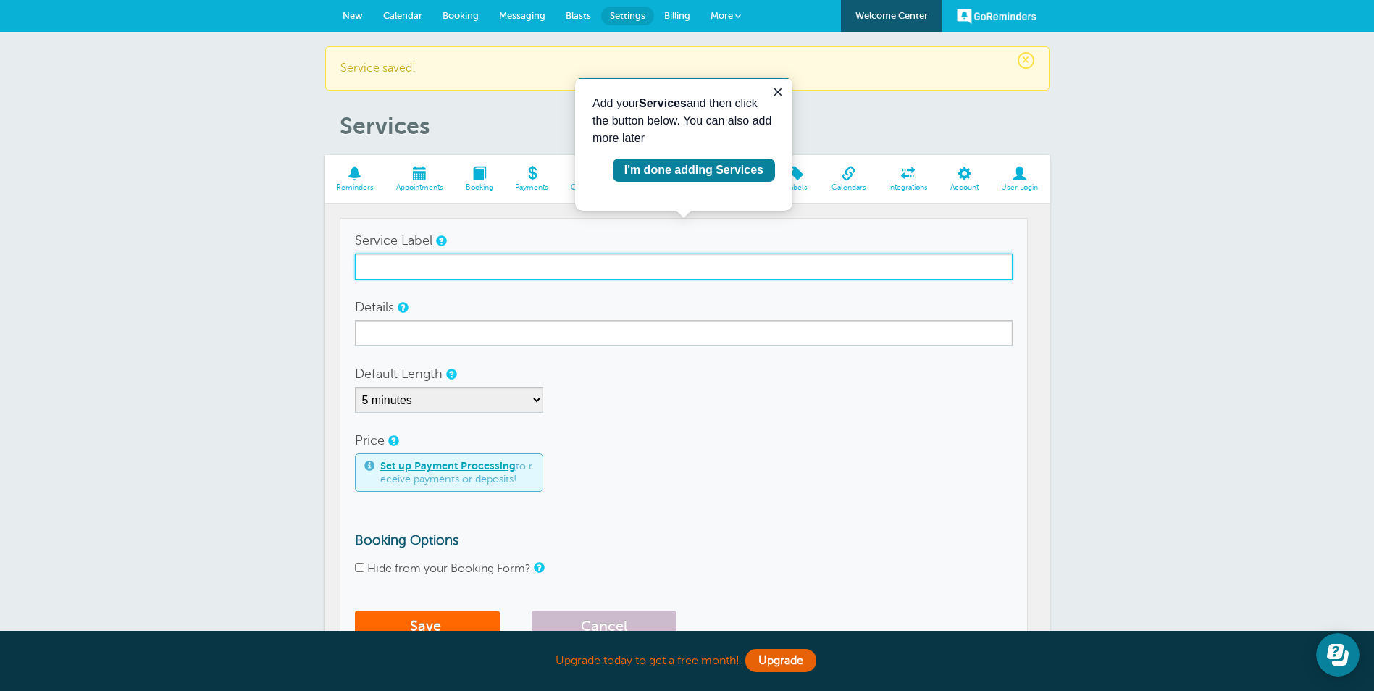
click at [399, 256] on input "Service Label" at bounding box center [684, 266] width 658 height 26
type input "[PERSON_NAME] Consultation"
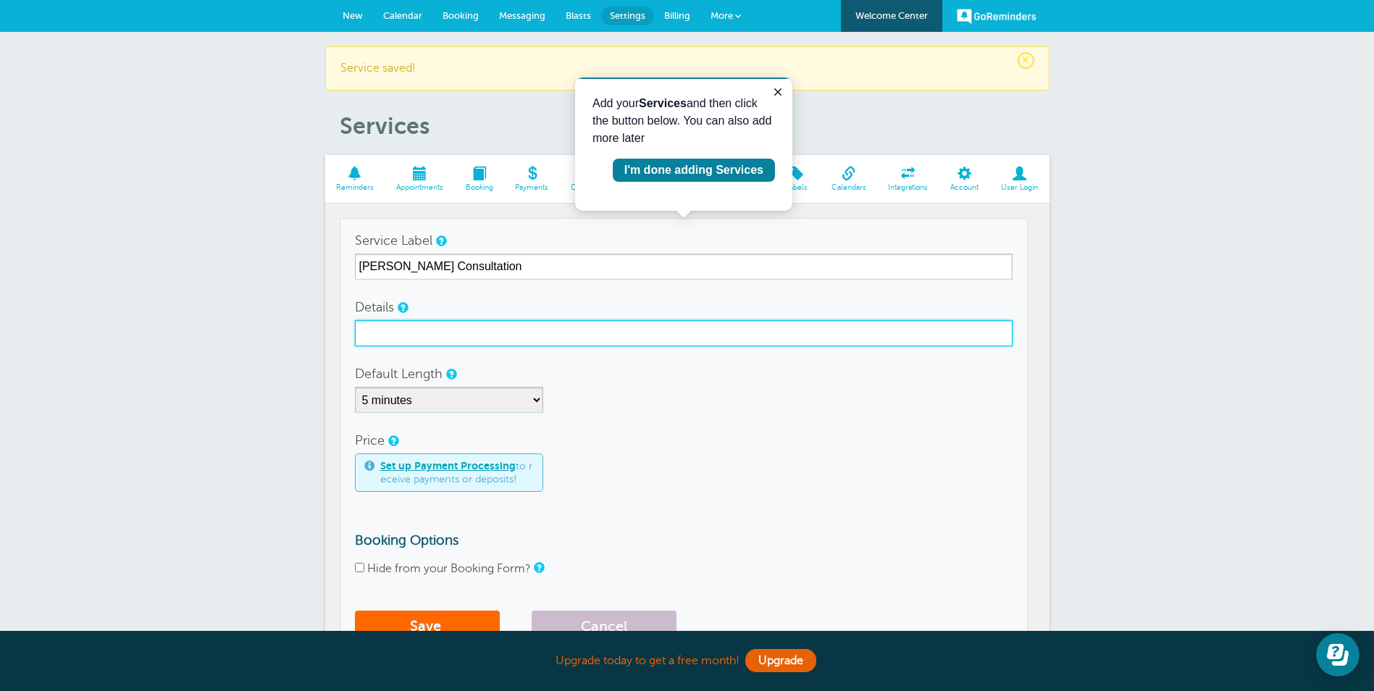
click at [383, 330] on input "Details" at bounding box center [684, 333] width 658 height 26
type input "Health Insurance"
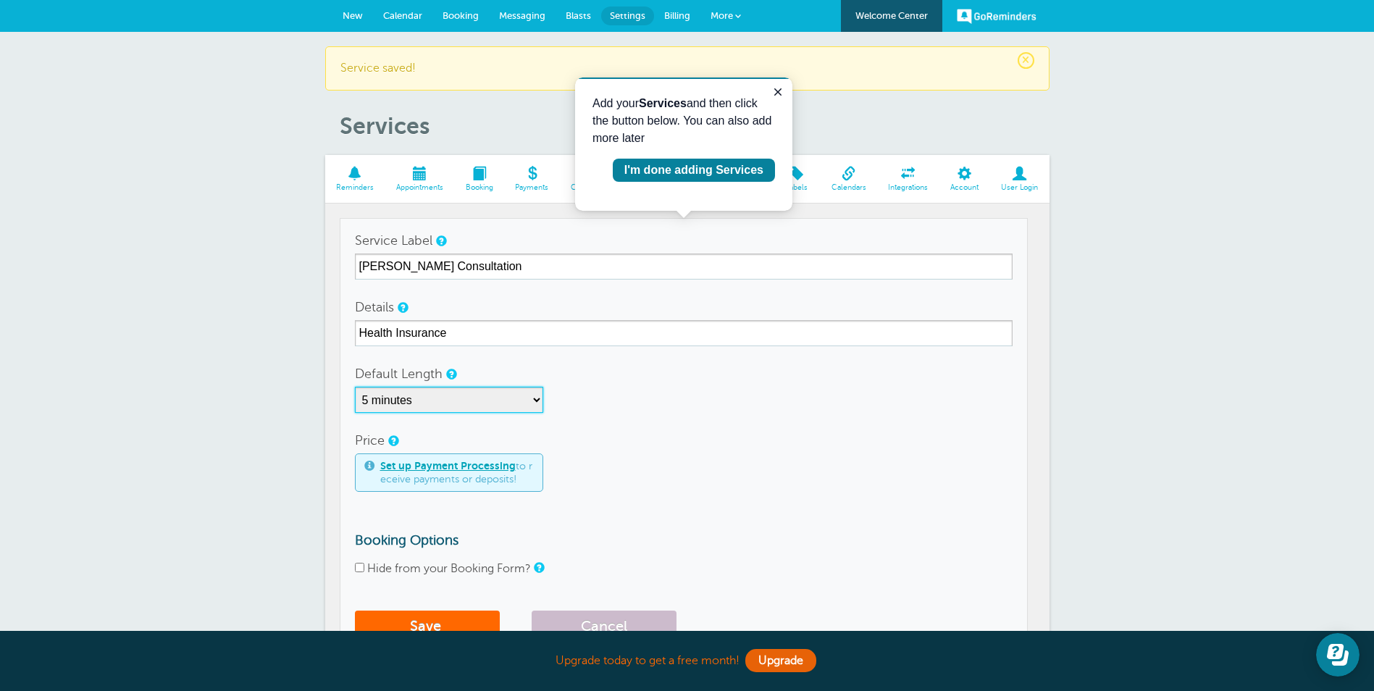
click at [387, 401] on select "5 minutes 10 minutes 15 minutes 20 minutes 25 minutes 30 minutes 35 minutes 40 …" at bounding box center [449, 400] width 188 height 26
select select "60"
click at [355, 387] on select "5 minutes 10 minutes 15 minutes 20 minutes 25 minutes 30 minutes 35 minutes 40 …" at bounding box center [449, 400] width 188 height 26
click at [431, 619] on button "Save" at bounding box center [427, 626] width 145 height 32
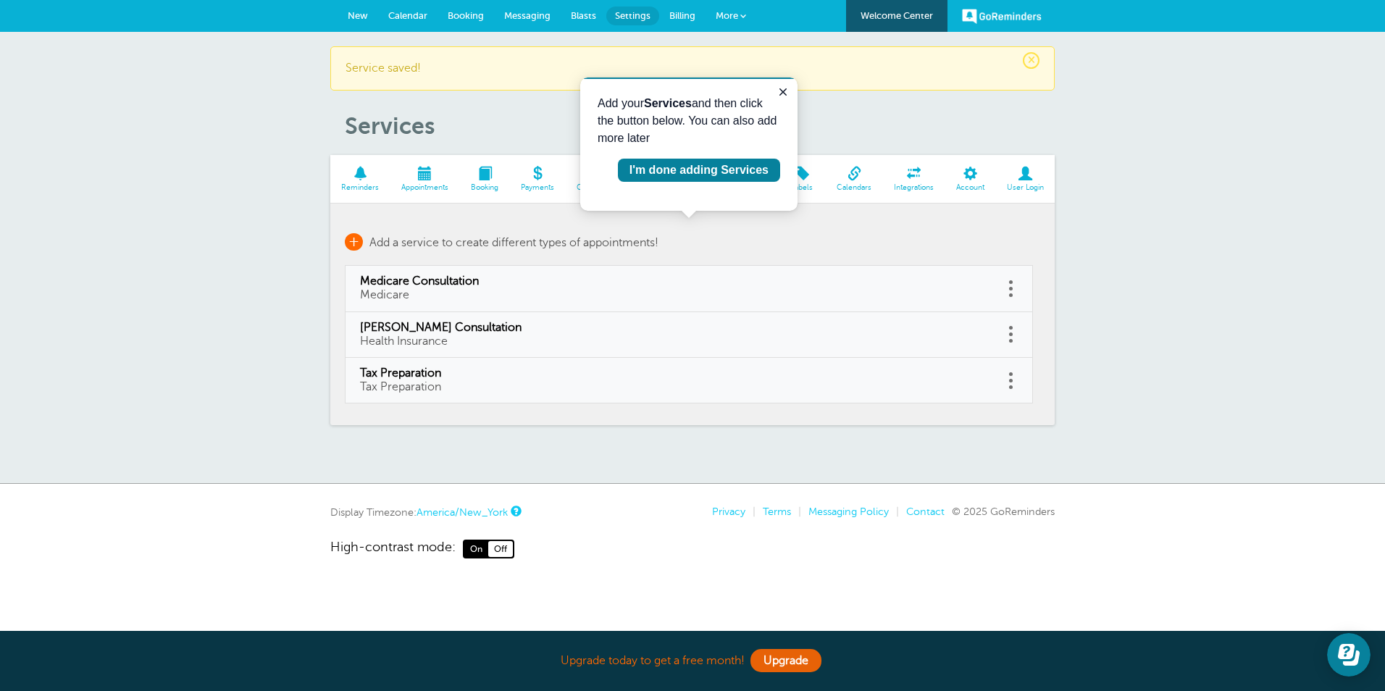
click at [353, 238] on span "+" at bounding box center [354, 241] width 18 height 17
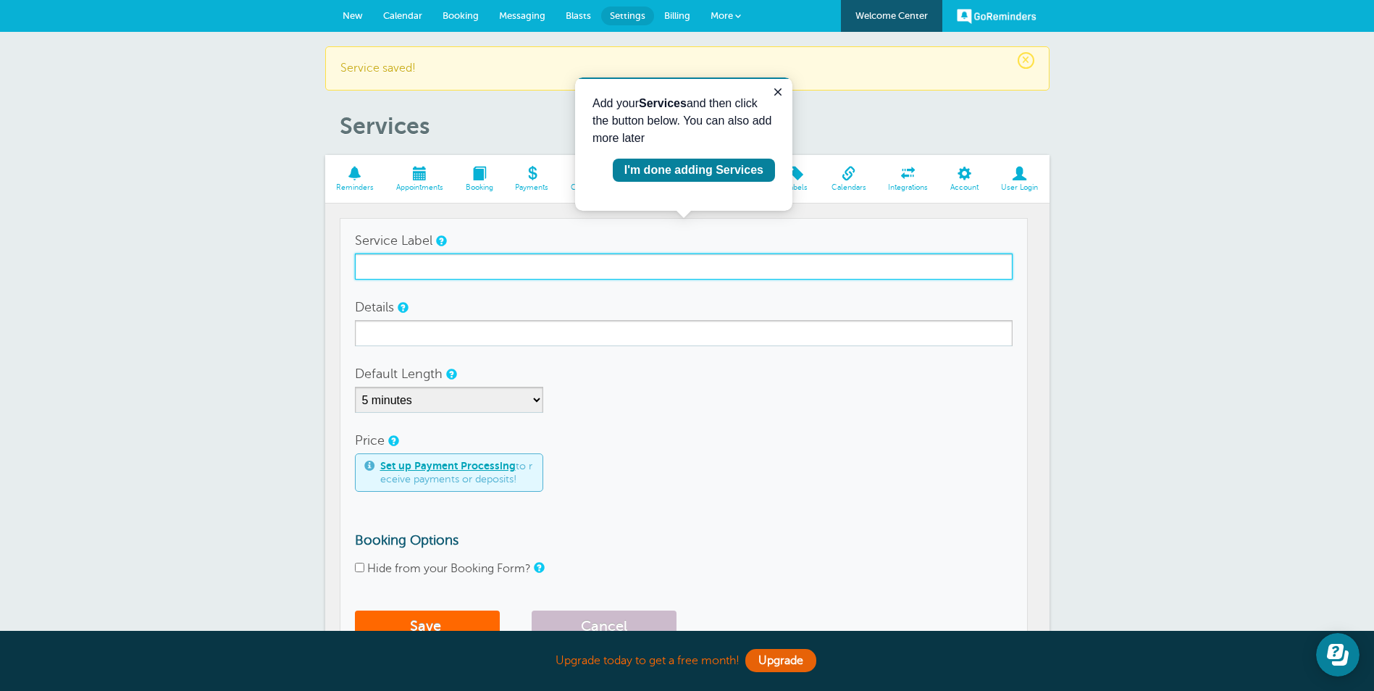
click at [379, 266] on input "Service Label" at bounding box center [684, 266] width 658 height 26
type input "Investment Meeting"
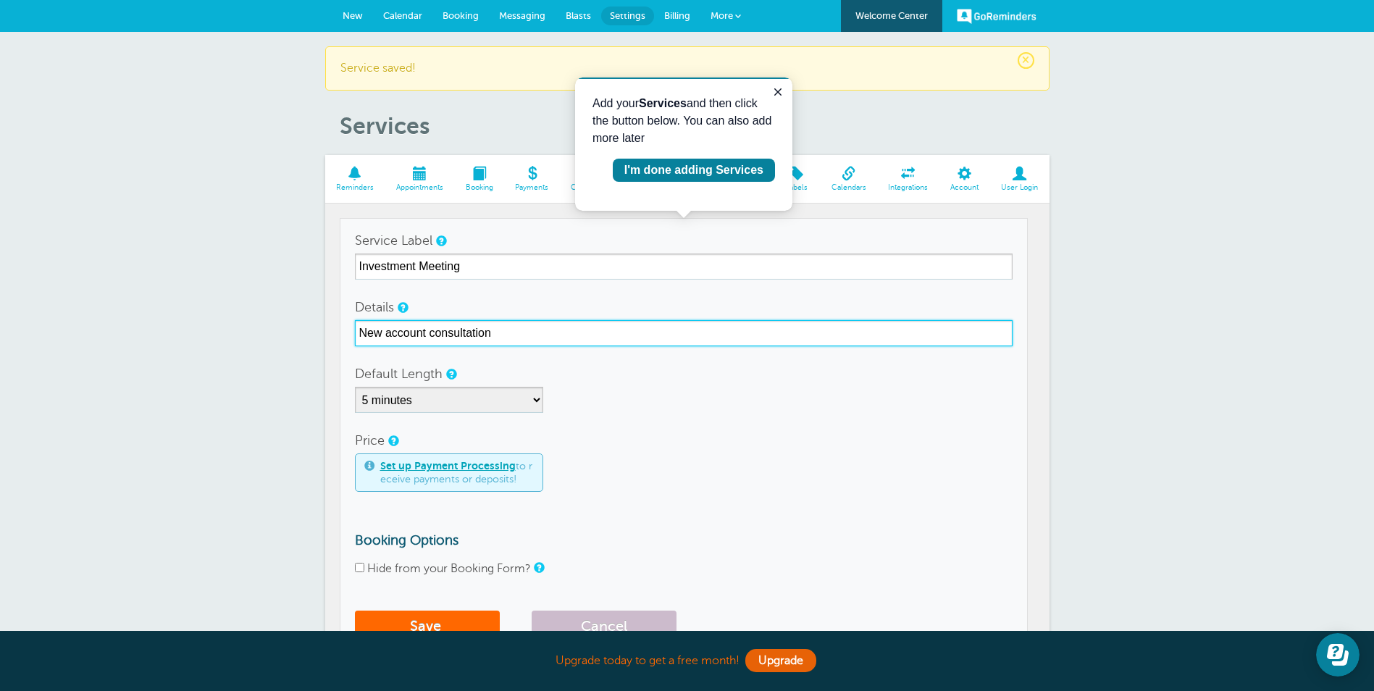
type input "New account consultation"
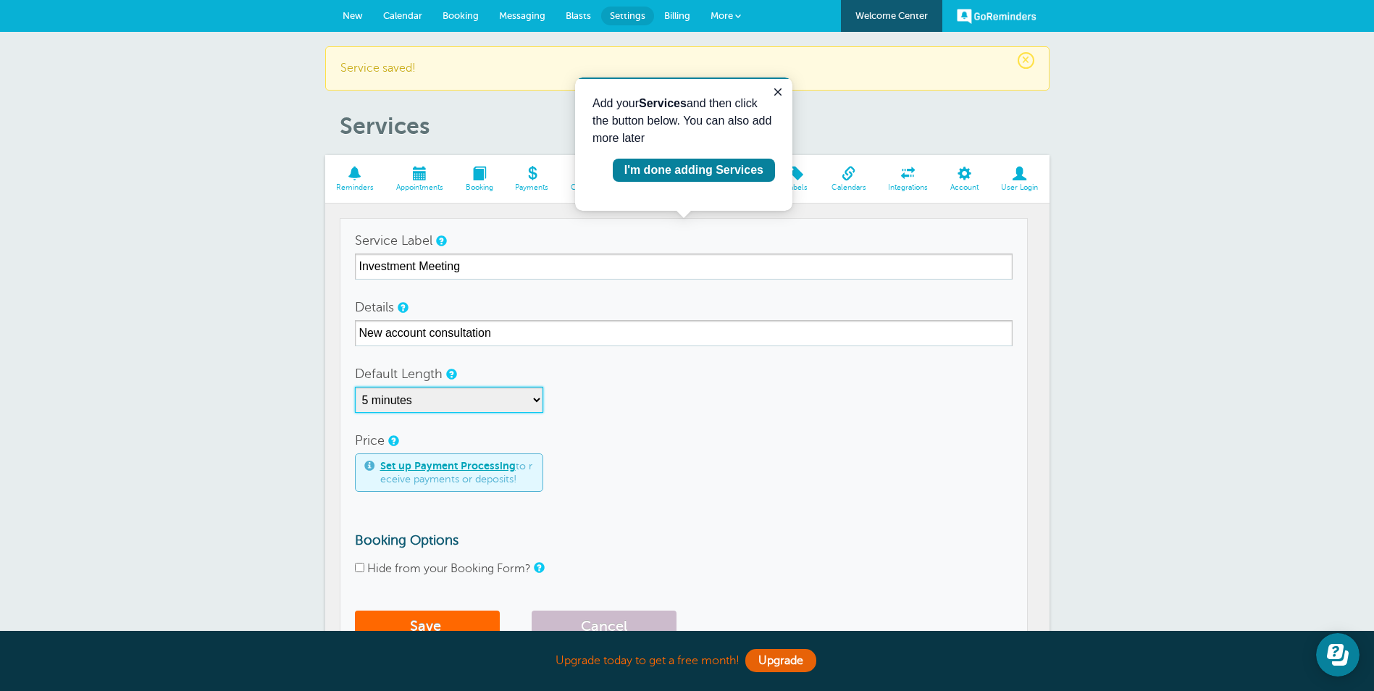
click at [442, 406] on select "5 minutes 10 minutes 15 minutes 20 minutes 25 minutes 30 minutes 35 minutes 40 …" at bounding box center [449, 400] width 188 height 26
select select "90"
click at [355, 387] on select "5 minutes 10 minutes 15 minutes 20 minutes 25 minutes 30 minutes 35 minutes 40 …" at bounding box center [449, 400] width 188 height 26
click at [435, 619] on button "Save" at bounding box center [427, 626] width 145 height 32
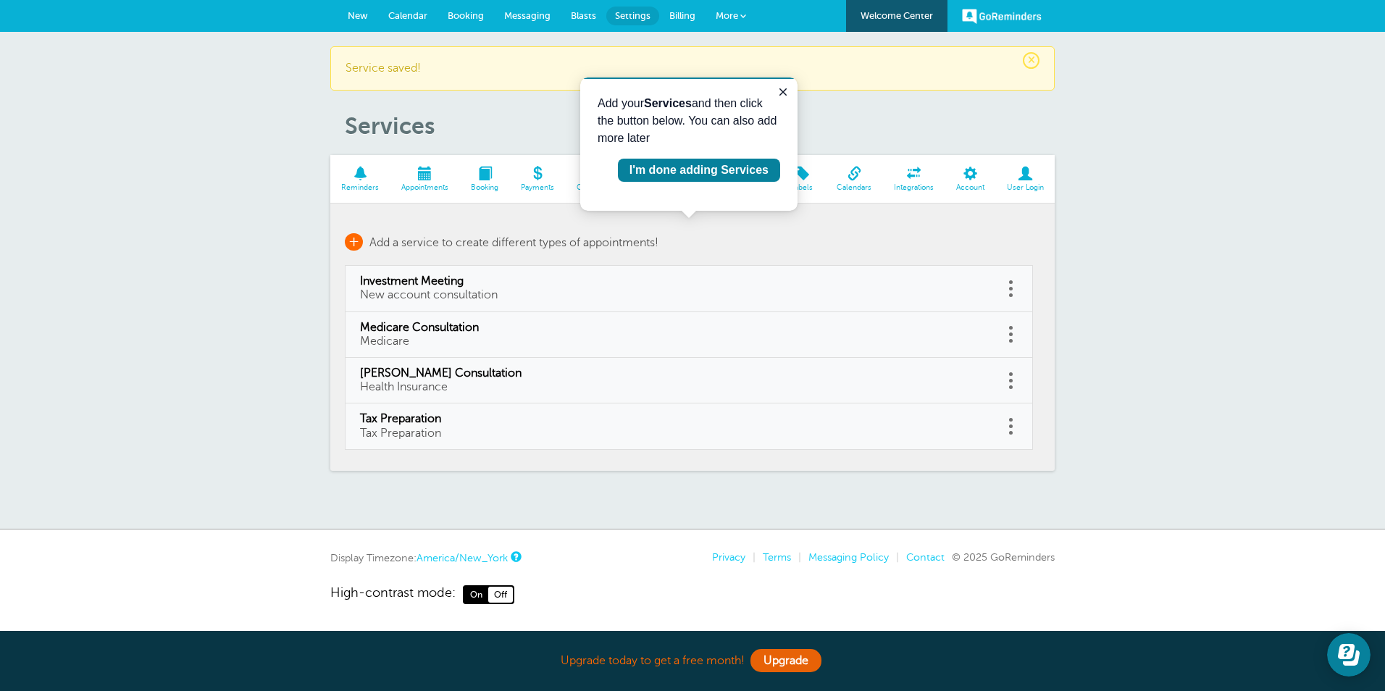
click at [350, 243] on span "+" at bounding box center [354, 241] width 18 height 17
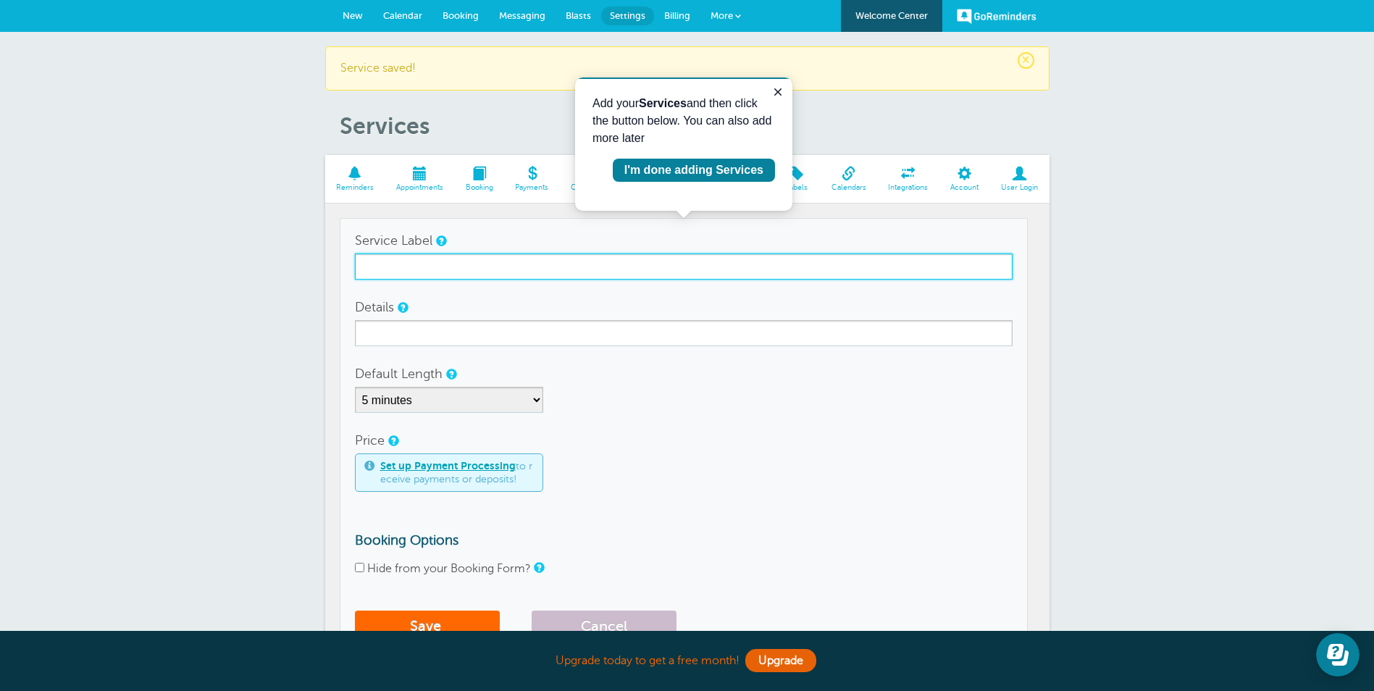
click at [466, 272] on input "Service Label" at bounding box center [684, 266] width 658 height 26
click at [478, 270] on input "Investment" at bounding box center [684, 266] width 658 height 26
type input "Investment Meeting"
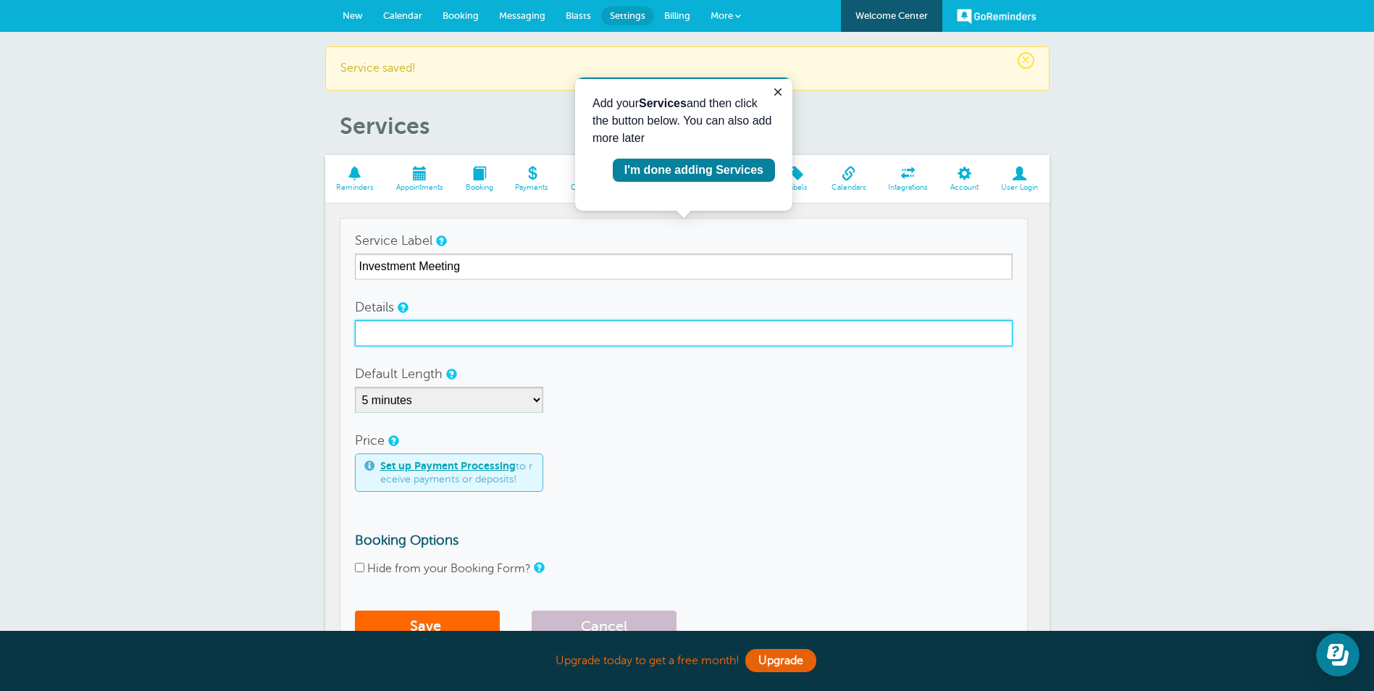
click at [440, 333] on input "Details" at bounding box center [684, 333] width 658 height 26
type input "Existing Account Review"
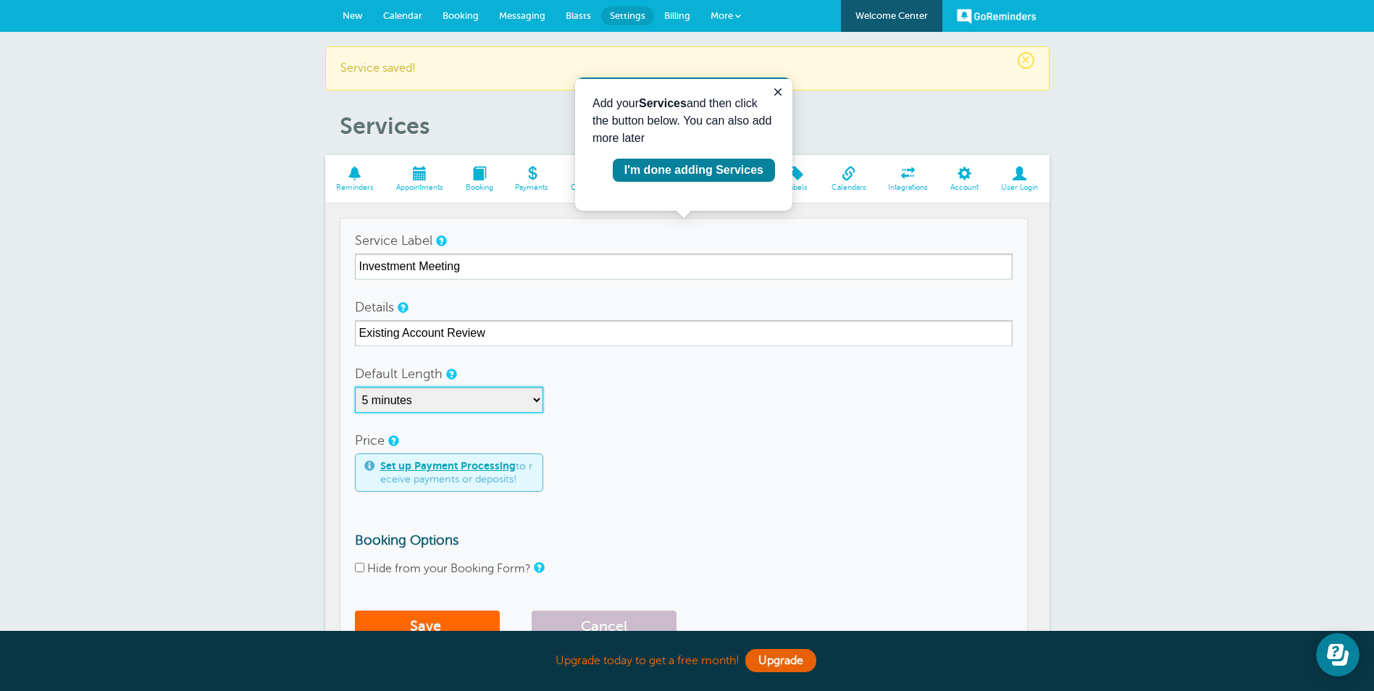
click at [450, 404] on select "5 minutes 10 minutes 15 minutes 20 minutes 25 minutes 30 minutes 35 minutes 40 …" at bounding box center [449, 400] width 188 height 26
select select "60"
click at [355, 387] on select "5 minutes 10 minutes 15 minutes 20 minutes 25 minutes 30 minutes 35 minutes 40 …" at bounding box center [449, 400] width 188 height 26
click at [431, 621] on button "Save" at bounding box center [427, 626] width 145 height 32
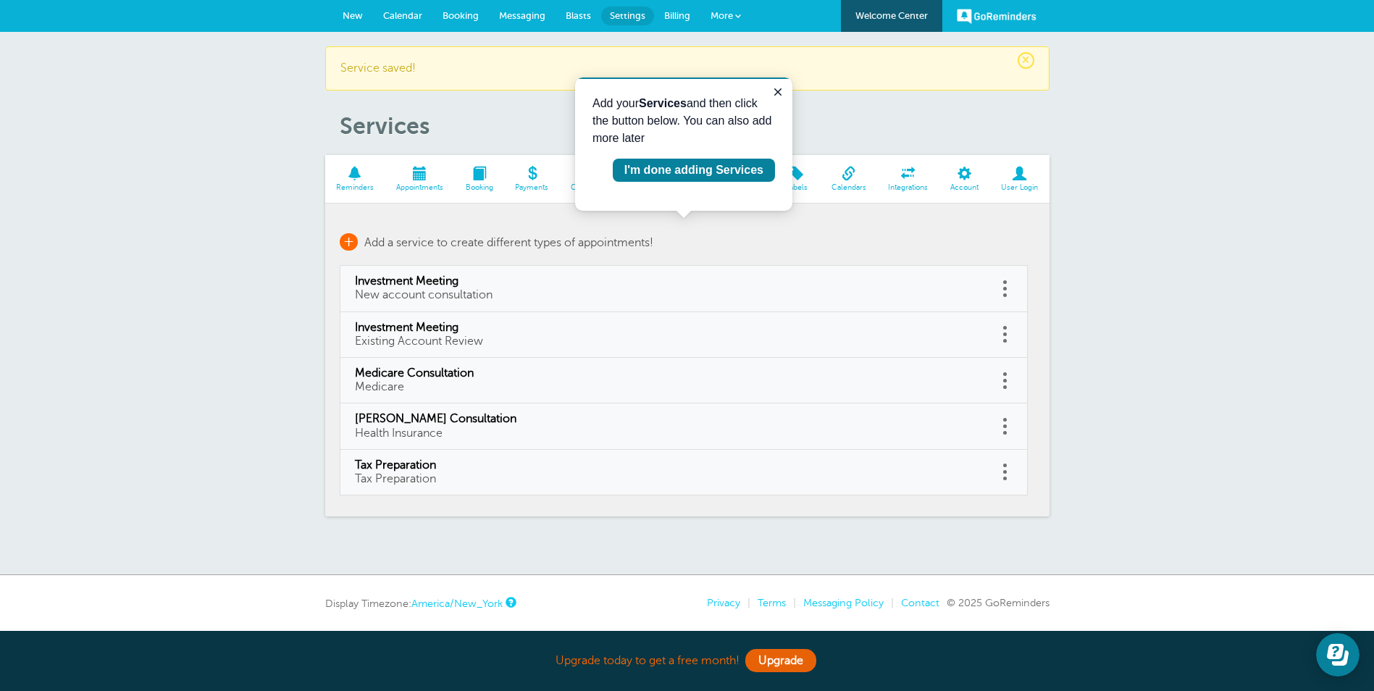
click at [345, 241] on span "+" at bounding box center [349, 241] width 18 height 17
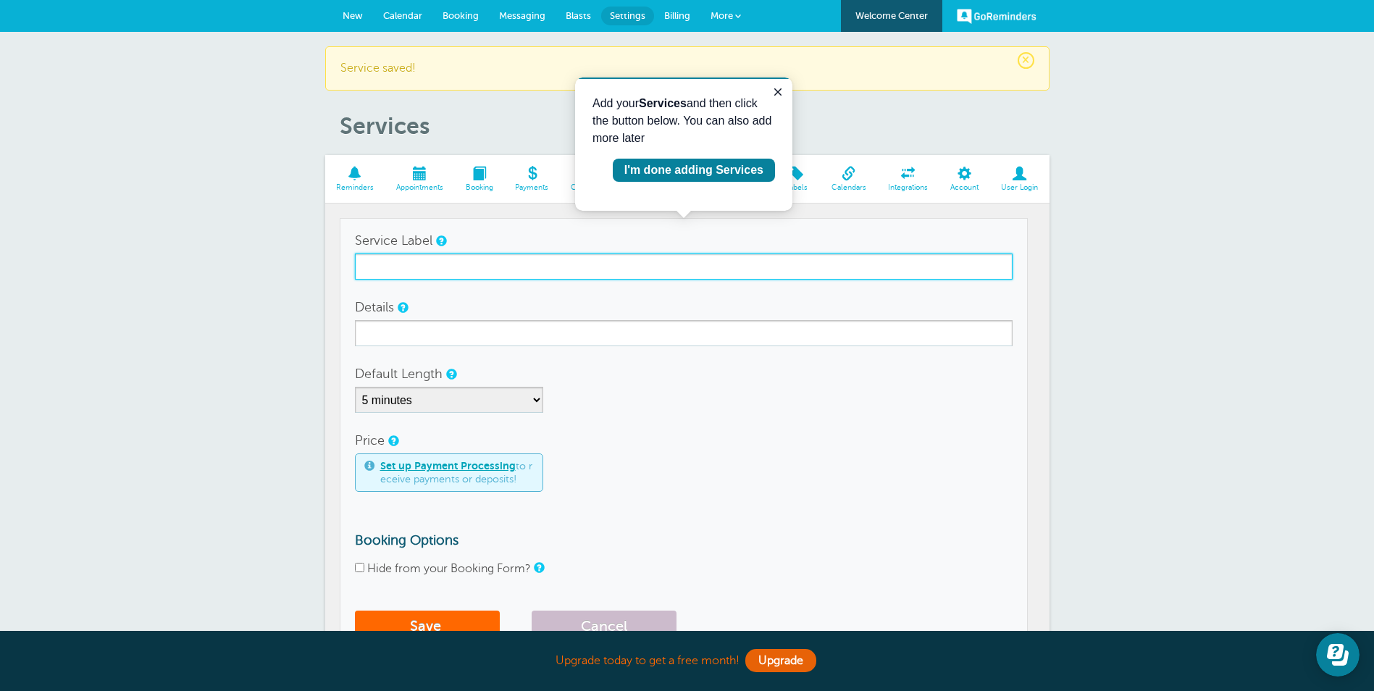
click at [453, 270] on input "Service Label" at bounding box center [684, 266] width 658 height 26
type input "Tax Preparation"
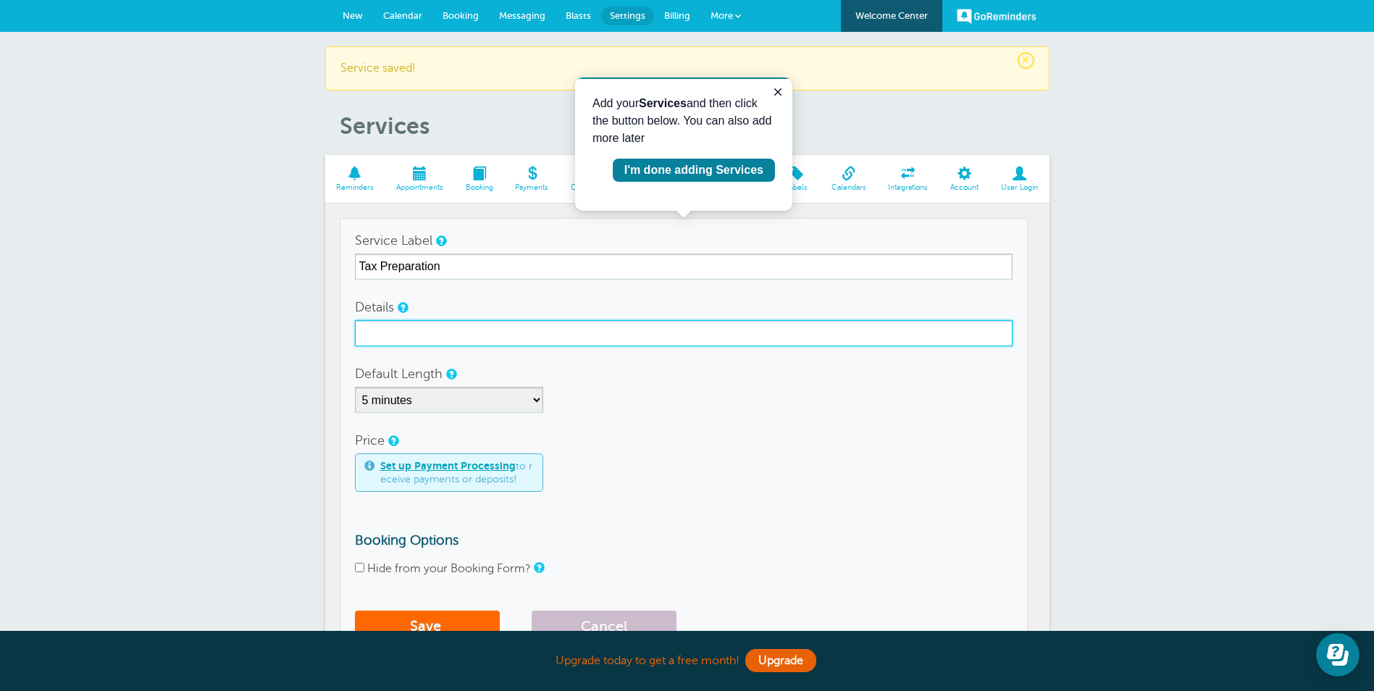
click at [414, 336] on input "Details" at bounding box center [684, 333] width 658 height 26
type input "Pickup only"
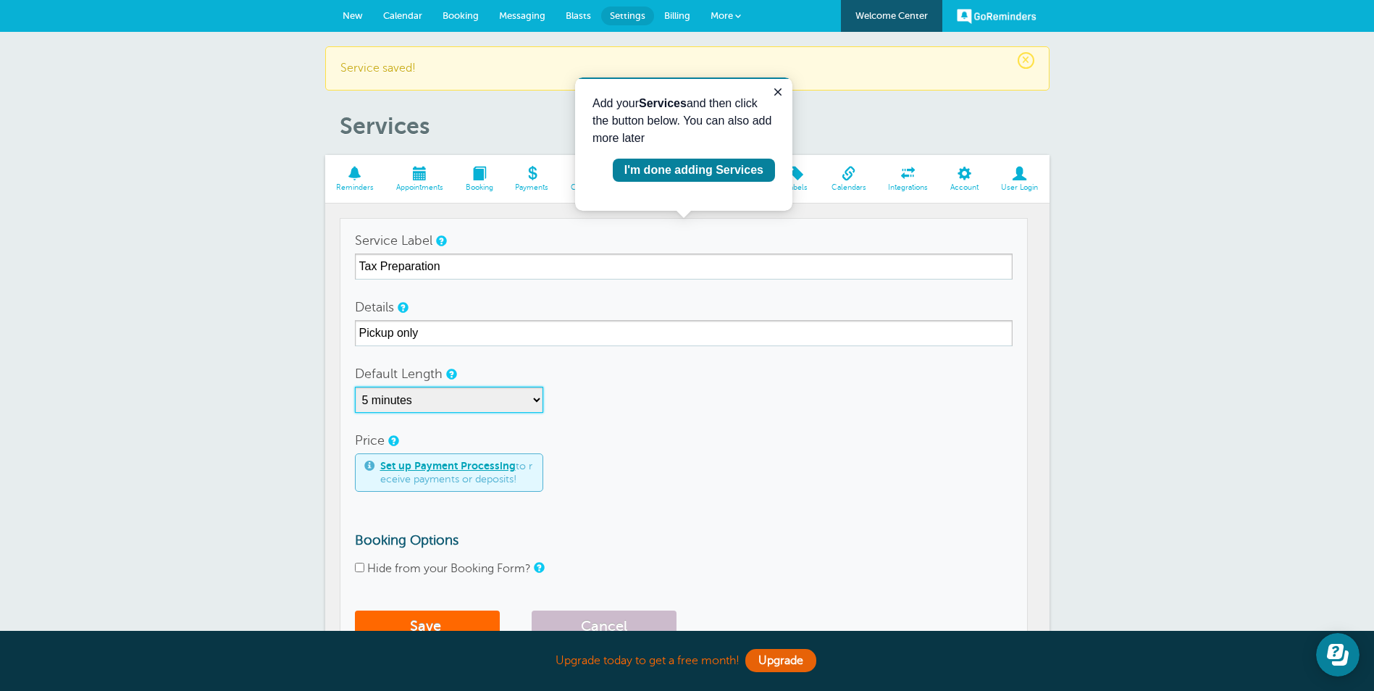
click at [439, 402] on select "5 minutes 10 minutes 15 minutes 20 minutes 25 minutes 30 minutes 35 minutes 40 …" at bounding box center [449, 400] width 188 height 26
select select "15"
click at [355, 387] on select "5 minutes 10 minutes 15 minutes 20 minutes 25 minutes 30 minutes 35 minutes 40 …" at bounding box center [449, 400] width 188 height 26
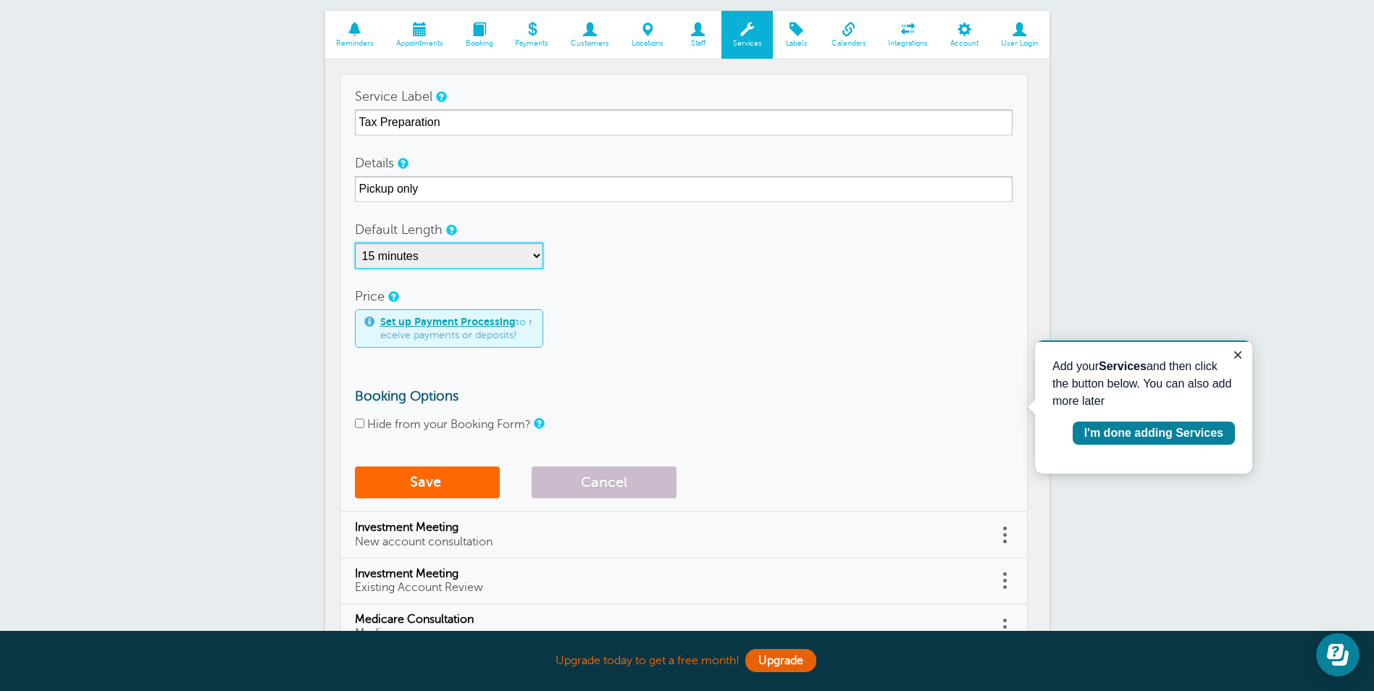
scroll to position [145, 0]
click at [413, 475] on button "Save" at bounding box center [427, 482] width 145 height 32
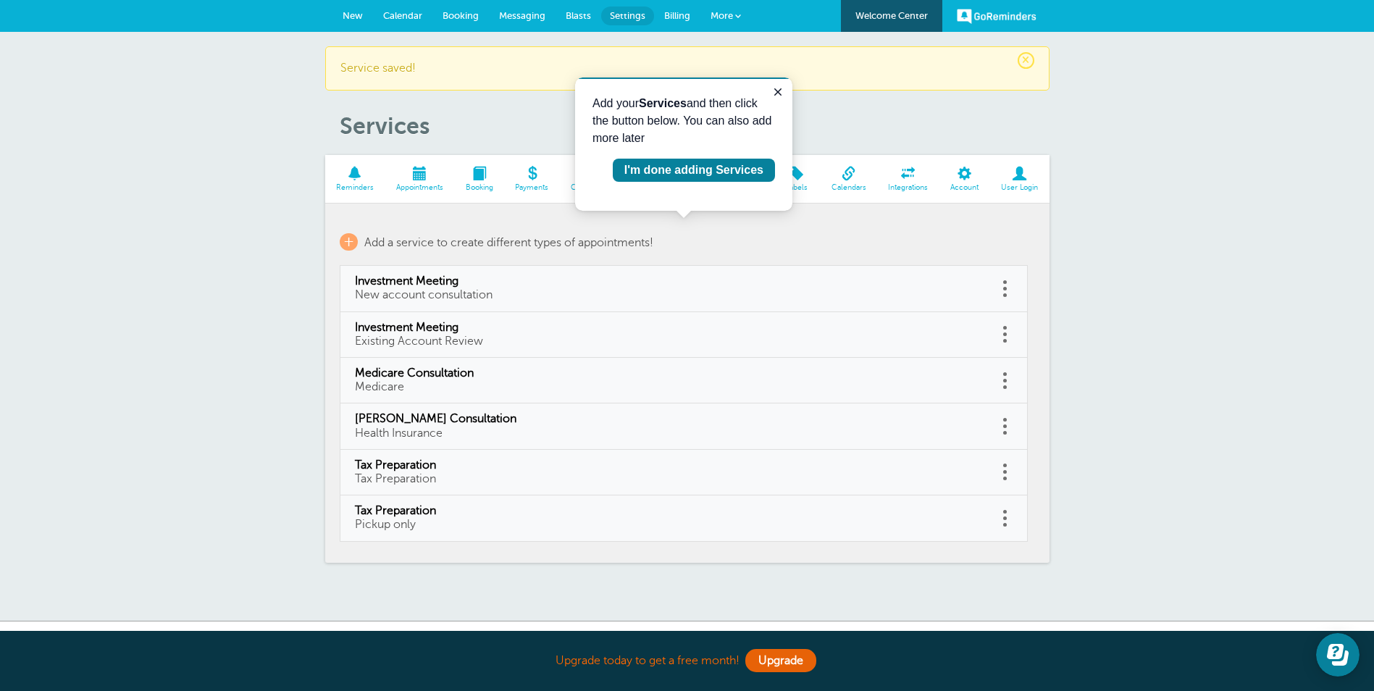
click at [1004, 468] on link at bounding box center [1005, 472] width 14 height 22
click at [986, 437] on link "Edit" at bounding box center [989, 435] width 43 height 27
type input "Tax Preparation"
select select "60"
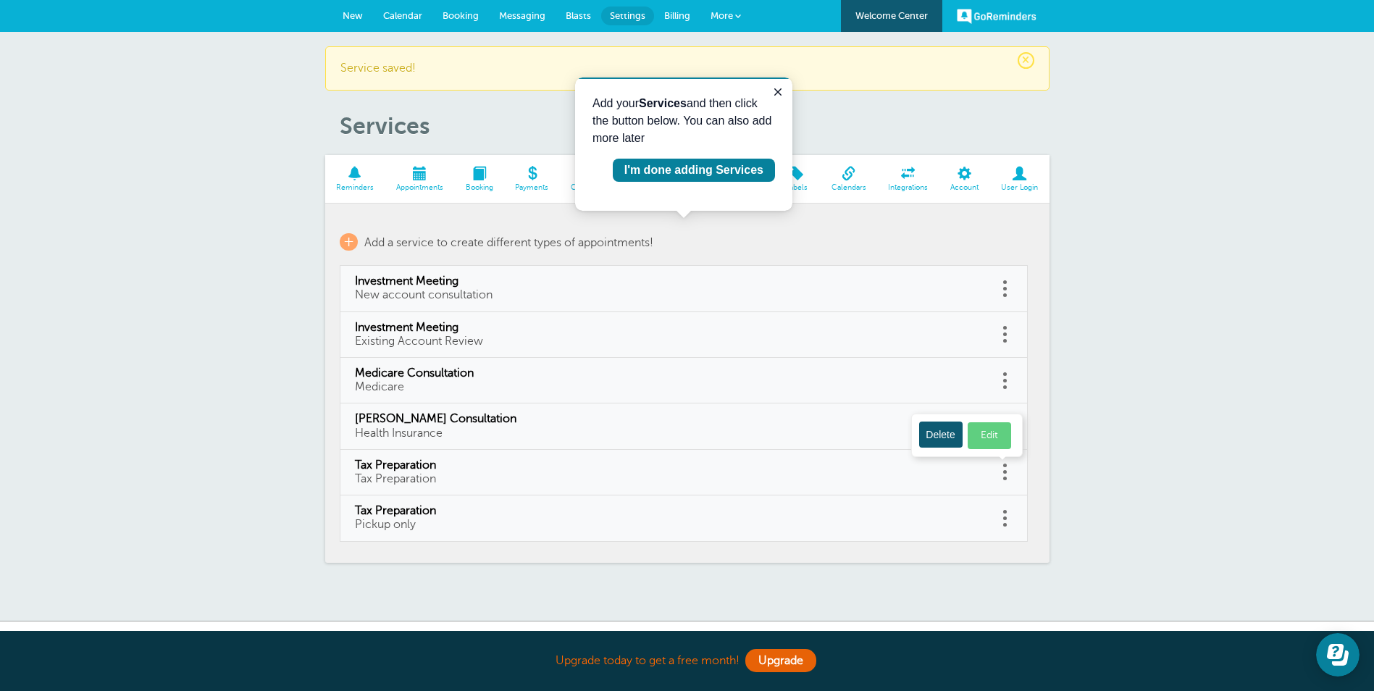
checkbox input "false"
select select "60"
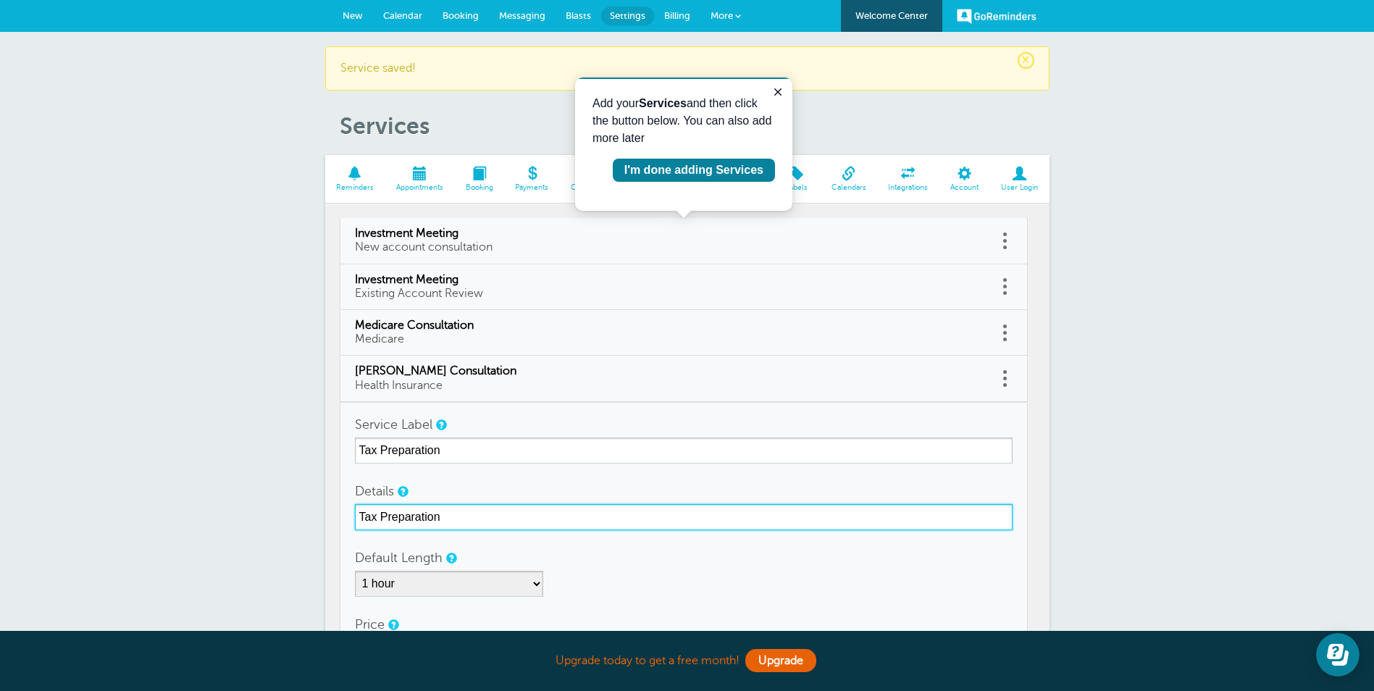
click at [456, 513] on input "Tax Preparation" at bounding box center [684, 517] width 658 height 26
type input "Tax Preparation New Client"
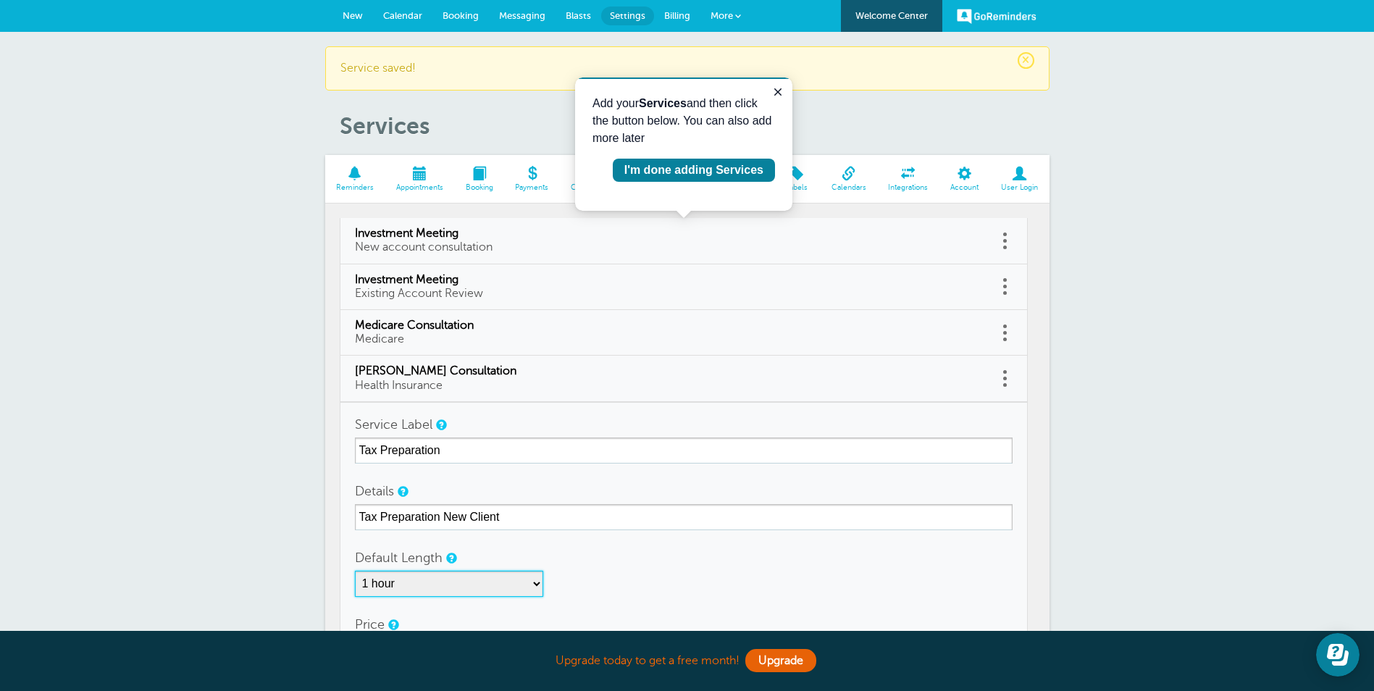
click at [460, 591] on select "5 minutes 10 minutes 15 minutes 20 minutes 25 minutes 30 minutes 35 minutes 40 …" at bounding box center [449, 584] width 188 height 26
select select "75"
click at [355, 571] on select "5 minutes 10 minutes 15 minutes 20 minutes 25 minutes 30 minutes 35 minutes 40 …" at bounding box center [449, 584] width 188 height 26
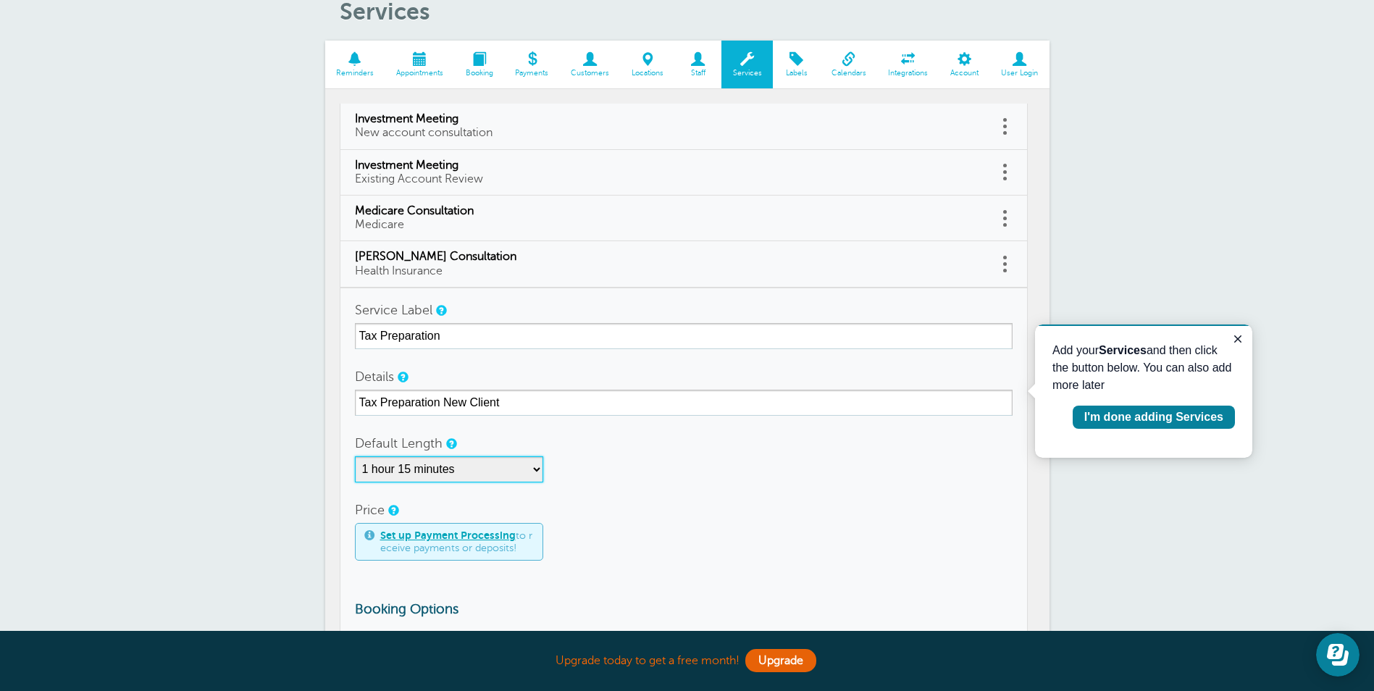
scroll to position [290, 0]
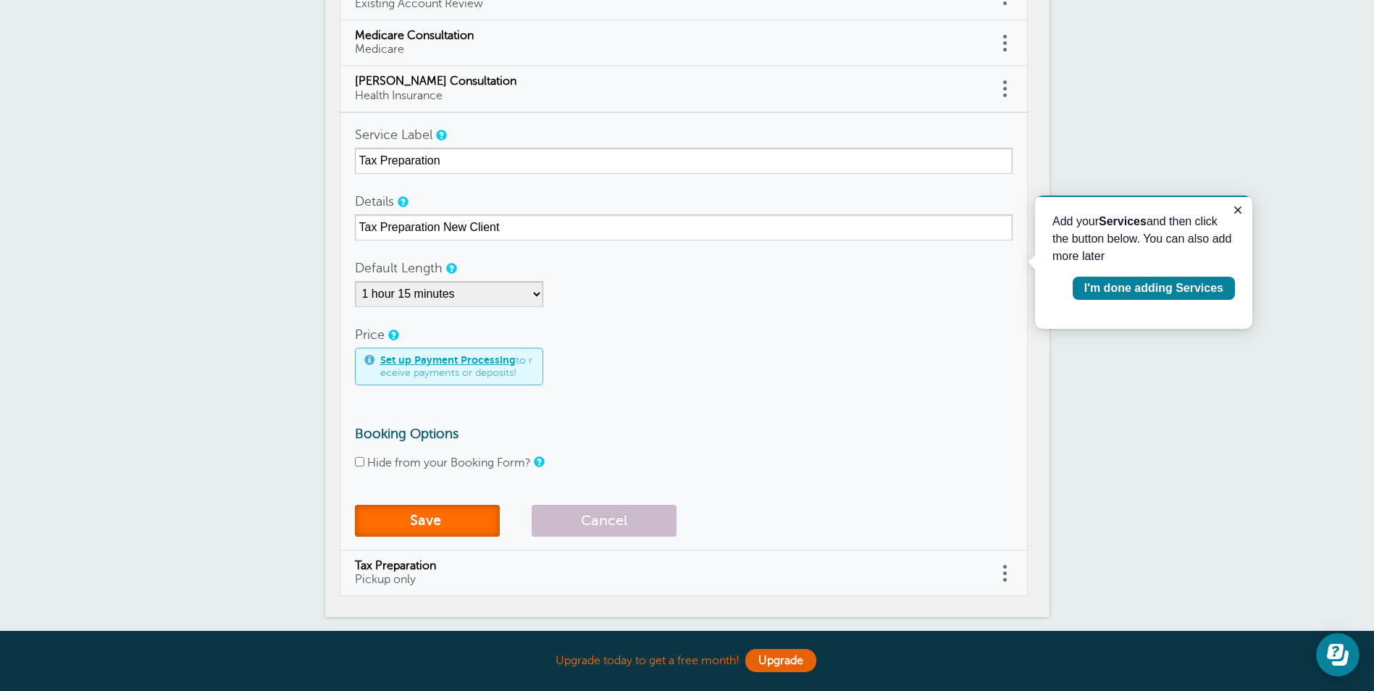
click at [437, 525] on button "Save" at bounding box center [427, 521] width 145 height 32
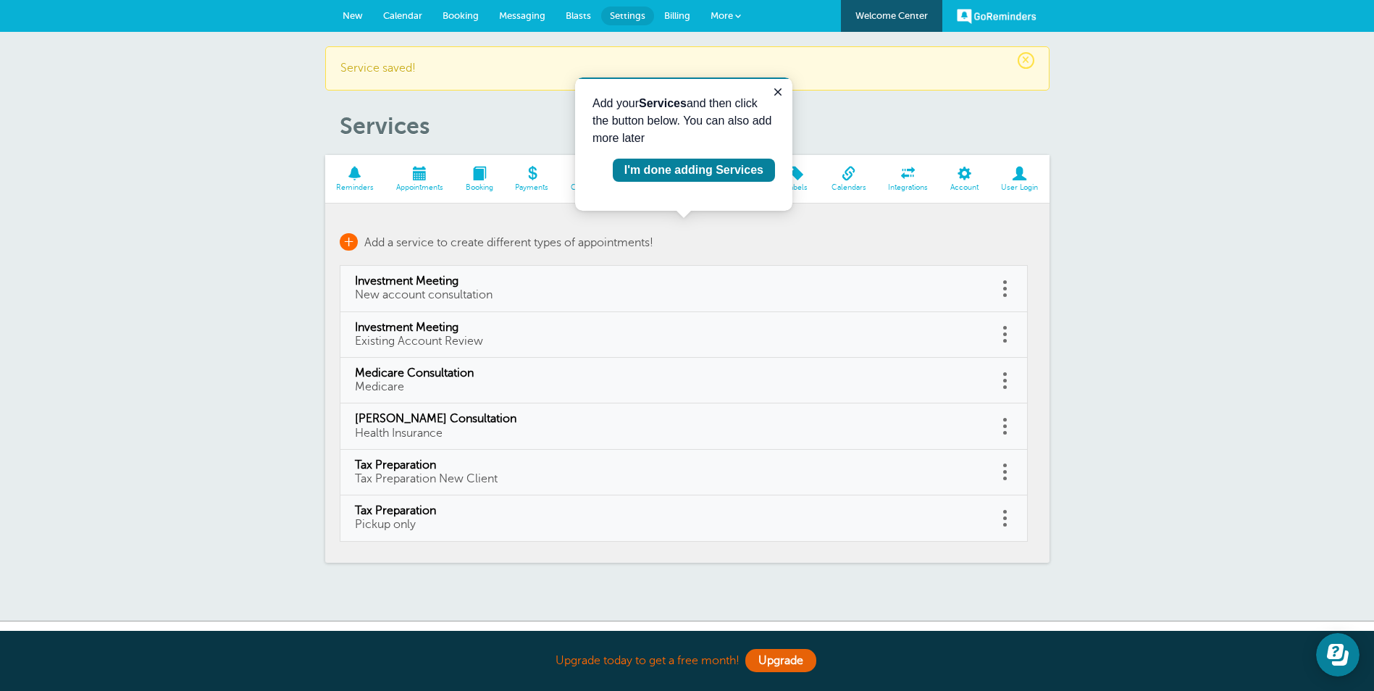
click at [343, 244] on span "+" at bounding box center [349, 241] width 18 height 17
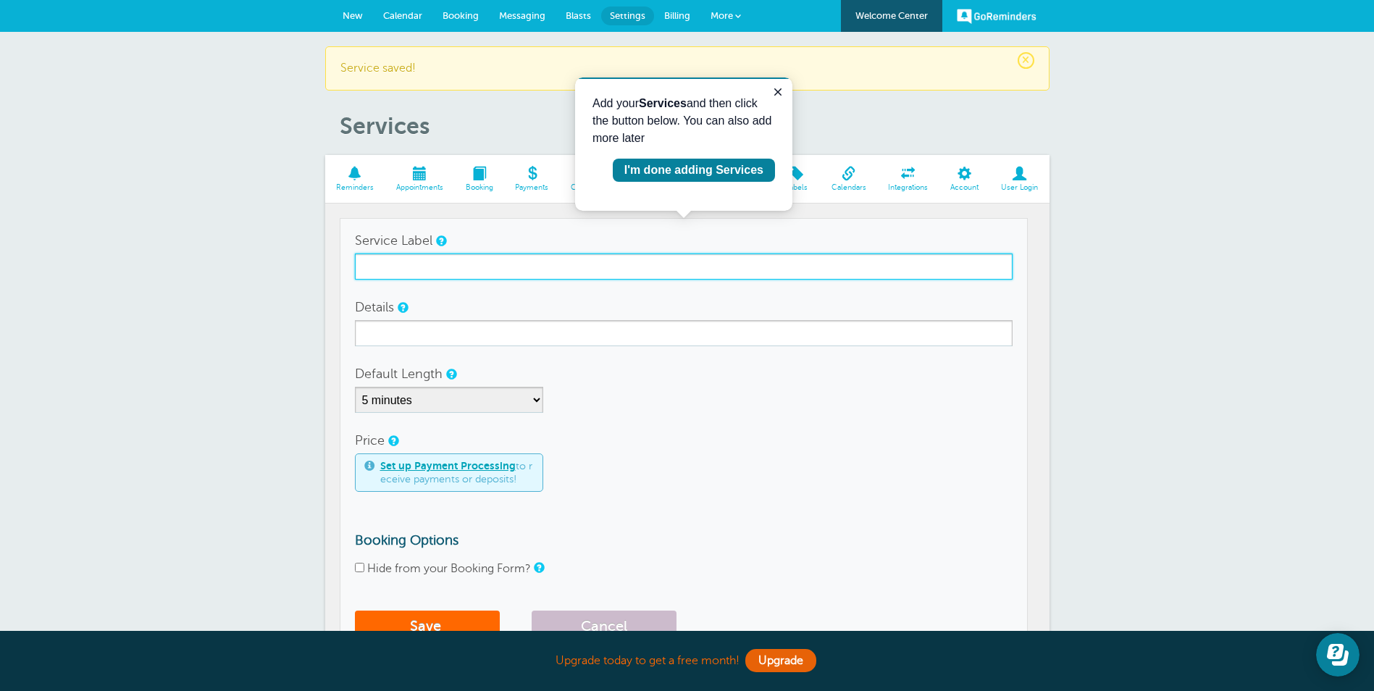
click at [395, 256] on input "Service Label" at bounding box center [684, 266] width 658 height 26
type input "Tax Preparation"
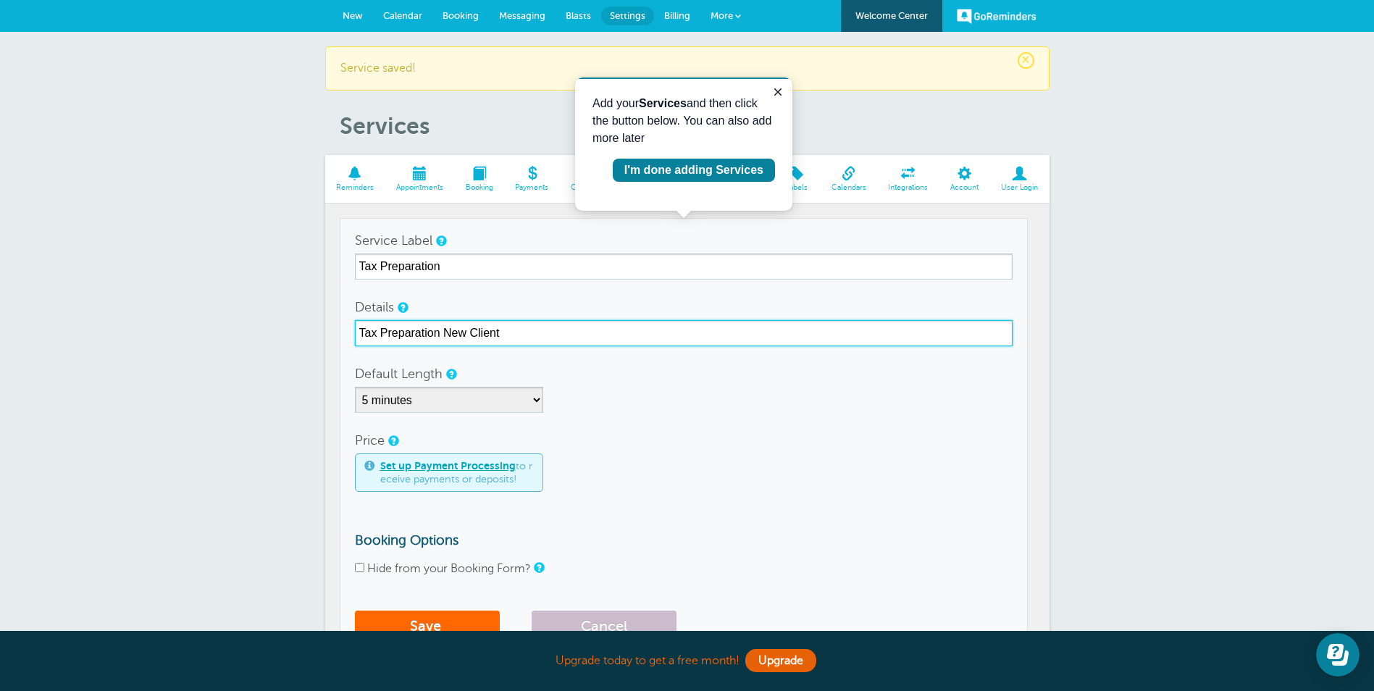
drag, startPoint x: 521, startPoint y: 327, endPoint x: 447, endPoint y: 334, distance: 74.9
click at [447, 334] on input "Tax Preparation New Client" at bounding box center [684, 333] width 658 height 26
type input "Tax Preparation Complex"
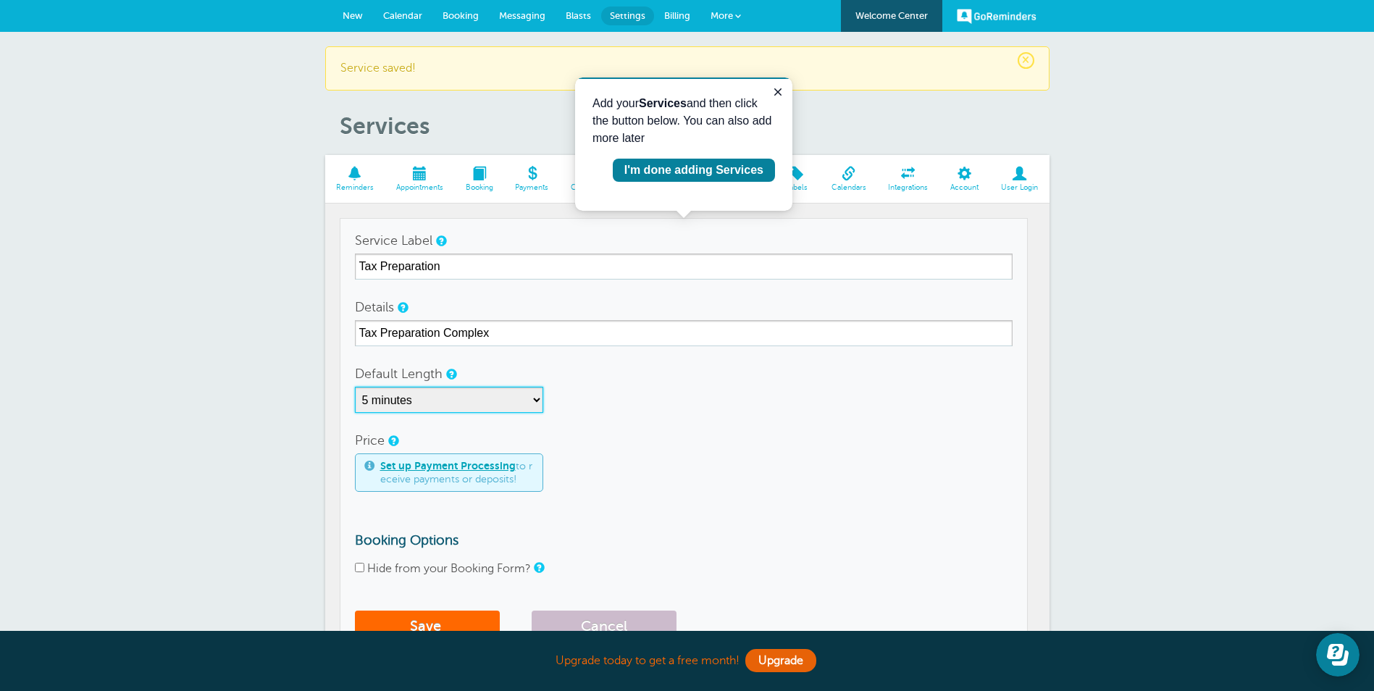
click at [398, 400] on select "5 minutes 10 minutes 15 minutes 20 minutes 25 minutes 30 minutes 35 minutes 40 …" at bounding box center [449, 400] width 188 height 26
select select "90"
click at [355, 387] on select "5 minutes 10 minutes 15 minutes 20 minutes 25 minutes 30 minutes 35 minutes 40 …" at bounding box center [449, 400] width 188 height 26
click at [428, 616] on button "Save" at bounding box center [427, 626] width 145 height 32
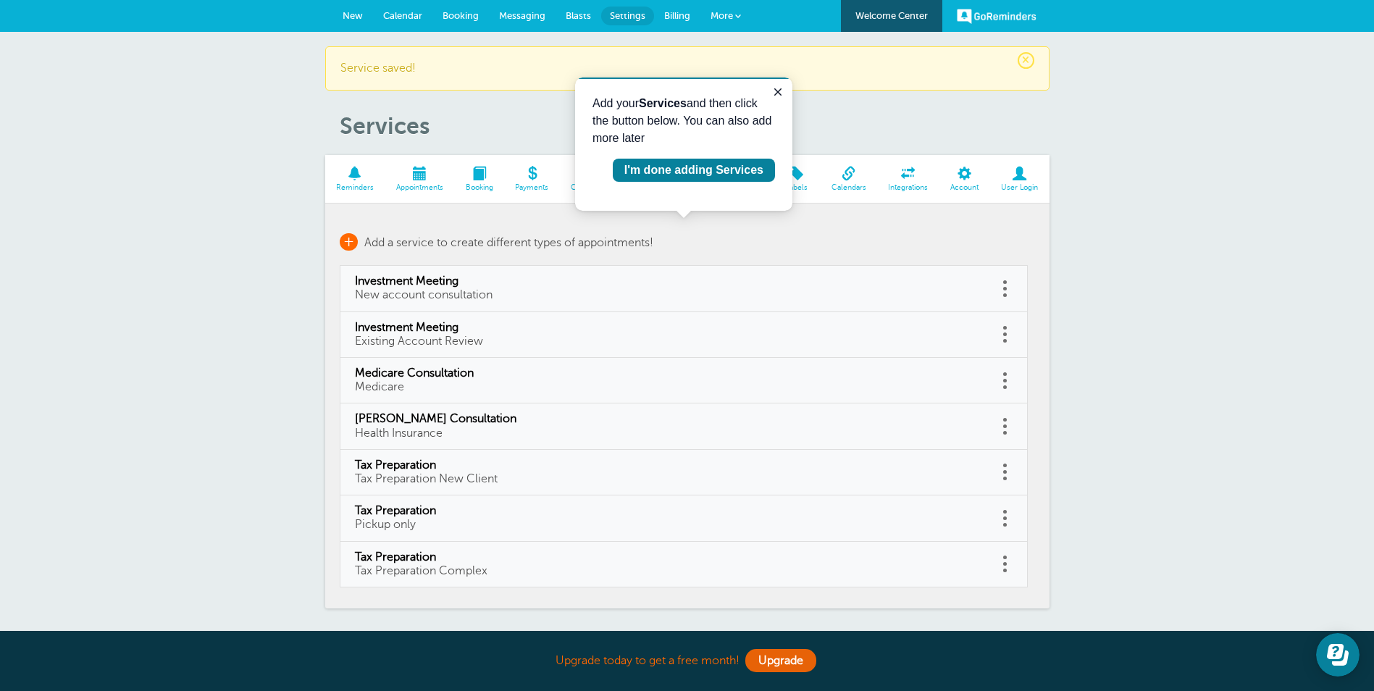
click at [351, 241] on span "+" at bounding box center [349, 241] width 18 height 17
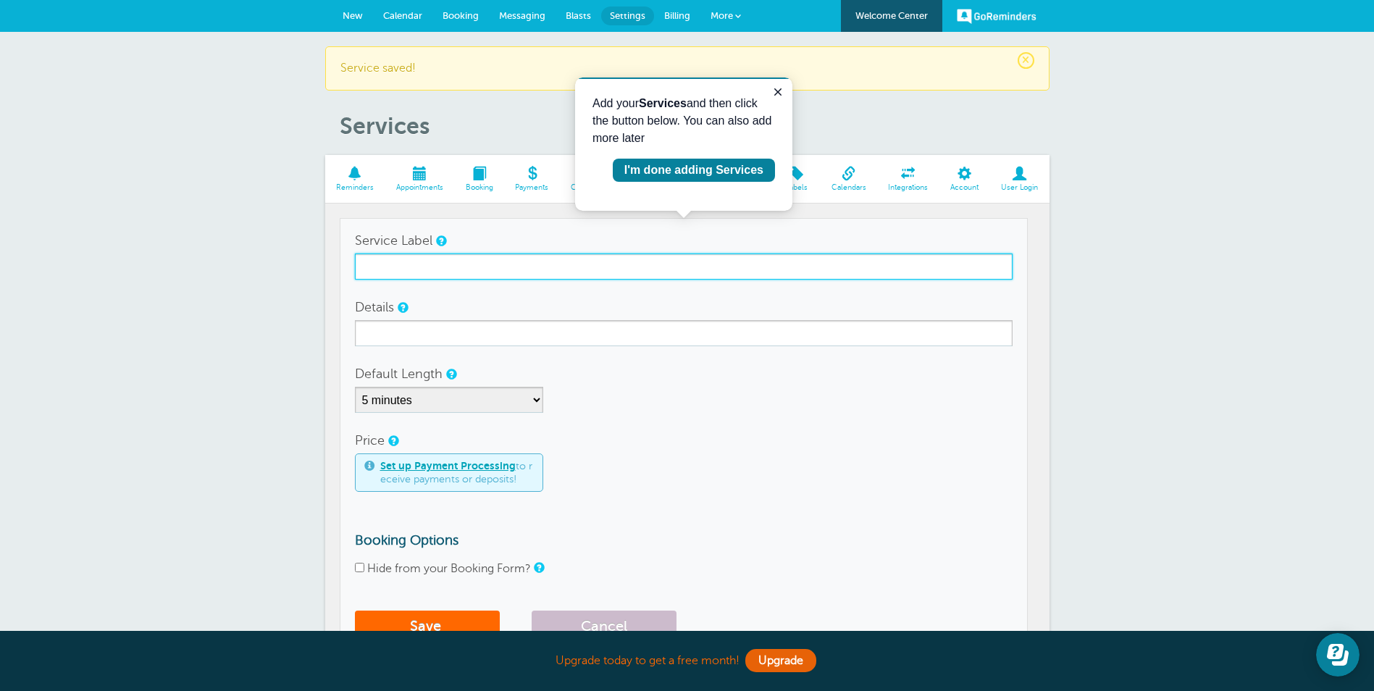
click at [540, 270] on input "Service Label" at bounding box center [684, 266] width 658 height 26
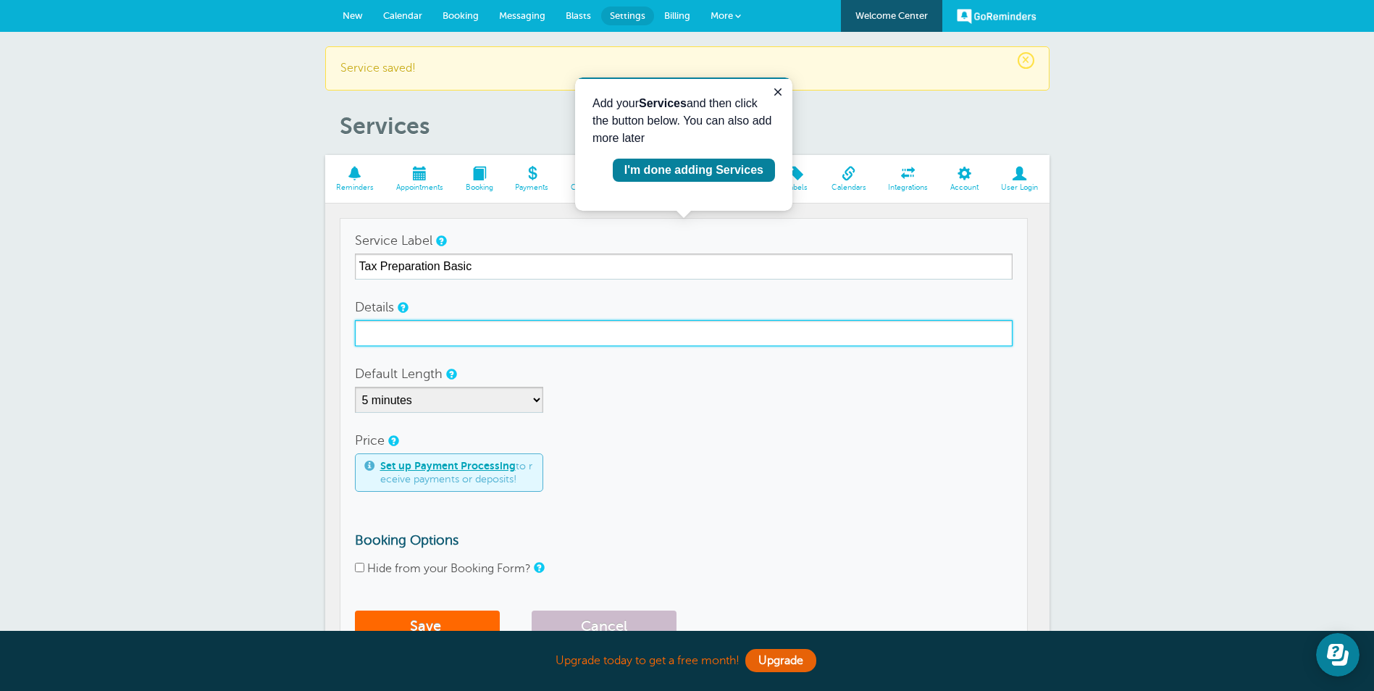
click at [420, 340] on input "Details" at bounding box center [684, 333] width 658 height 26
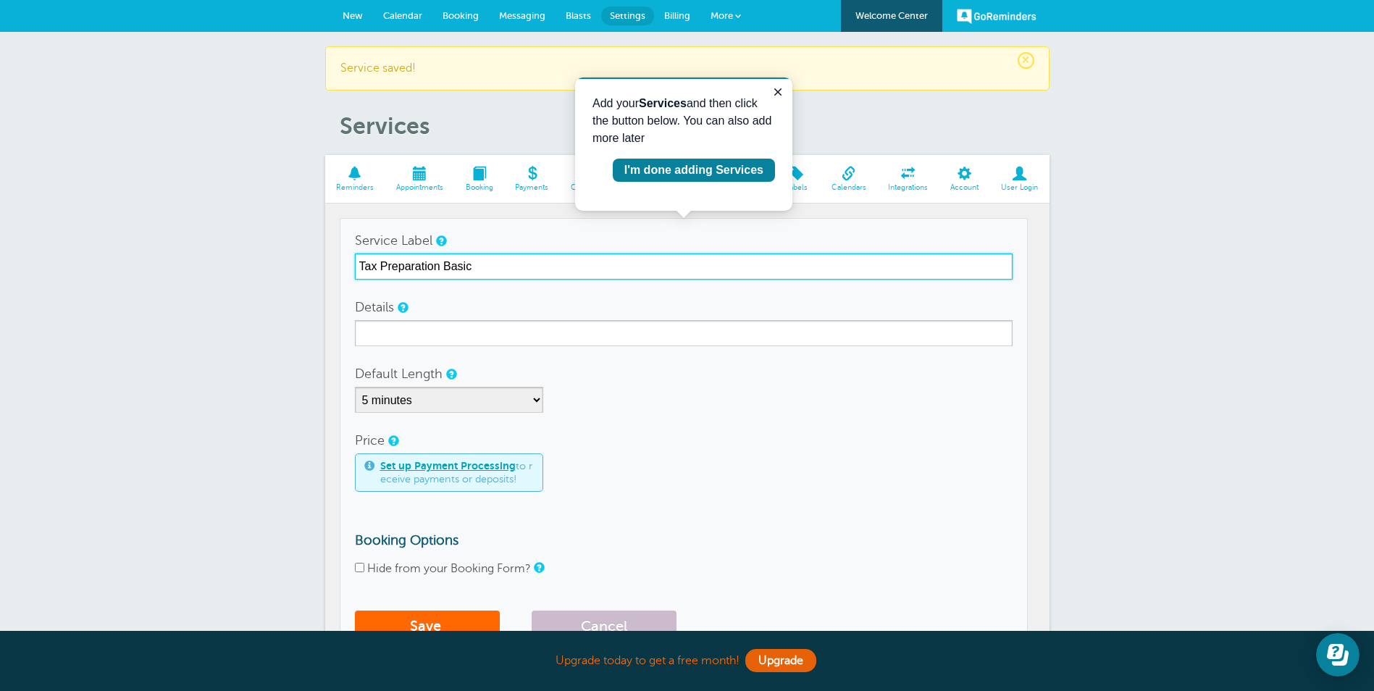
click at [473, 265] on input "Tax Preparation Basic" at bounding box center [684, 266] width 658 height 26
type input "Tax Preparation"
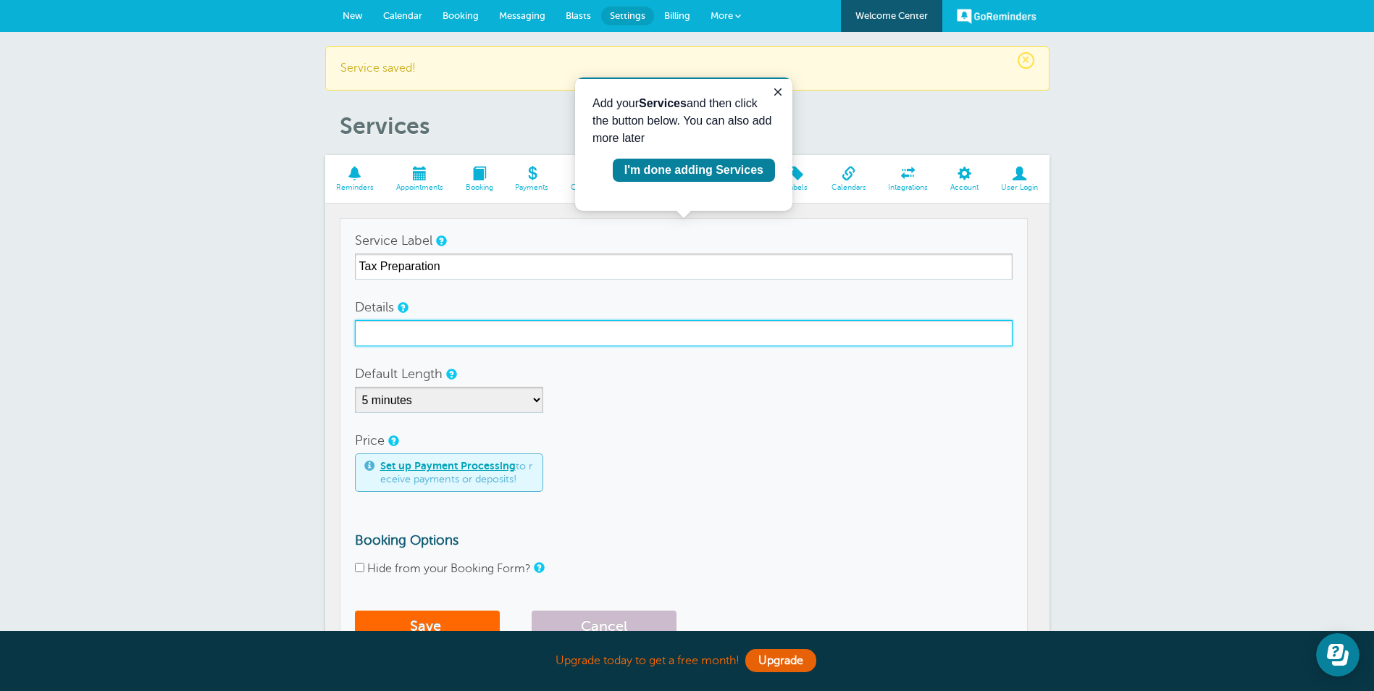
click at [414, 342] on input "Details" at bounding box center [684, 333] width 658 height 26
type input "Existing Client Basic"
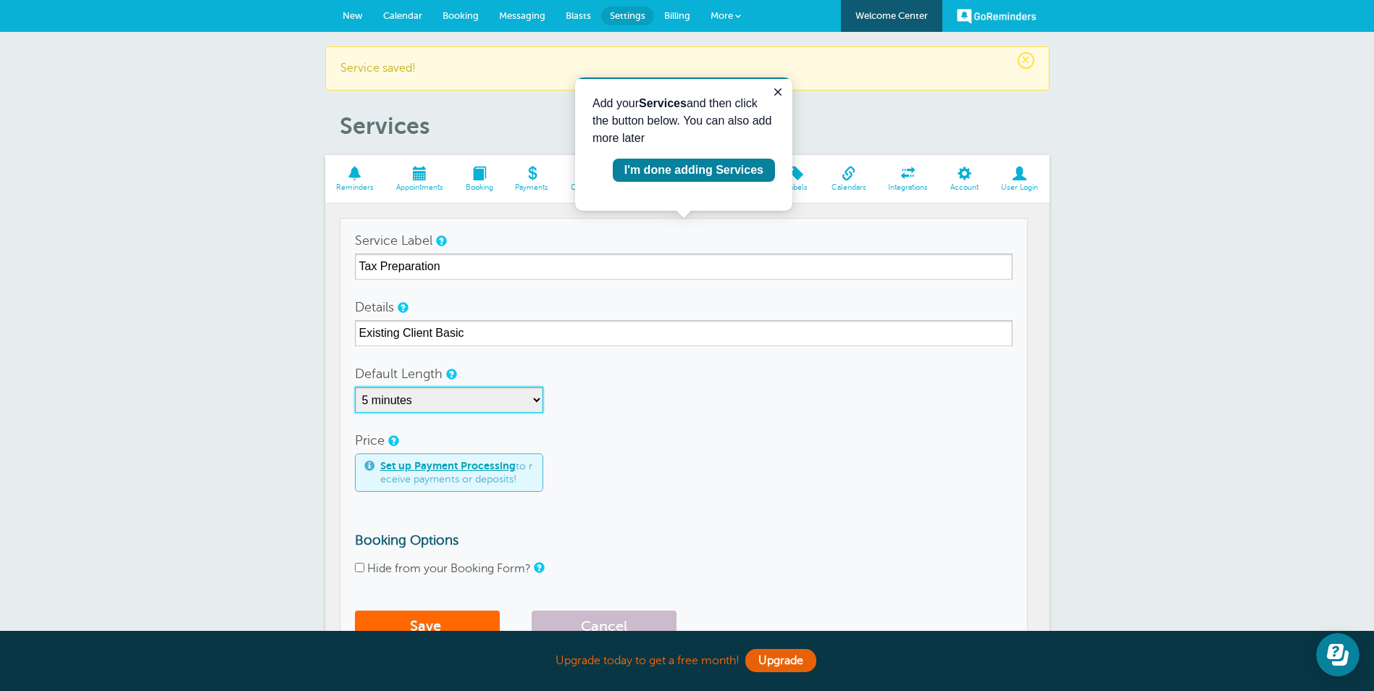
click at [405, 400] on select "5 minutes 10 minutes 15 minutes 20 minutes 25 minutes 30 minutes 35 minutes 40 …" at bounding box center [449, 400] width 188 height 26
click at [355, 387] on select "5 minutes 10 minutes 15 minutes 20 minutes 25 minutes 30 minutes 35 minutes 40 …" at bounding box center [449, 400] width 188 height 26
click at [418, 397] on select "5 minutes 10 minutes 15 minutes 20 minutes 25 minutes 30 minutes 35 minutes 40 …" at bounding box center [449, 400] width 188 height 26
select select "45"
click at [355, 387] on select "5 minutes 10 minutes 15 minutes 20 minutes 25 minutes 30 minutes 35 minutes 40 …" at bounding box center [449, 400] width 188 height 26
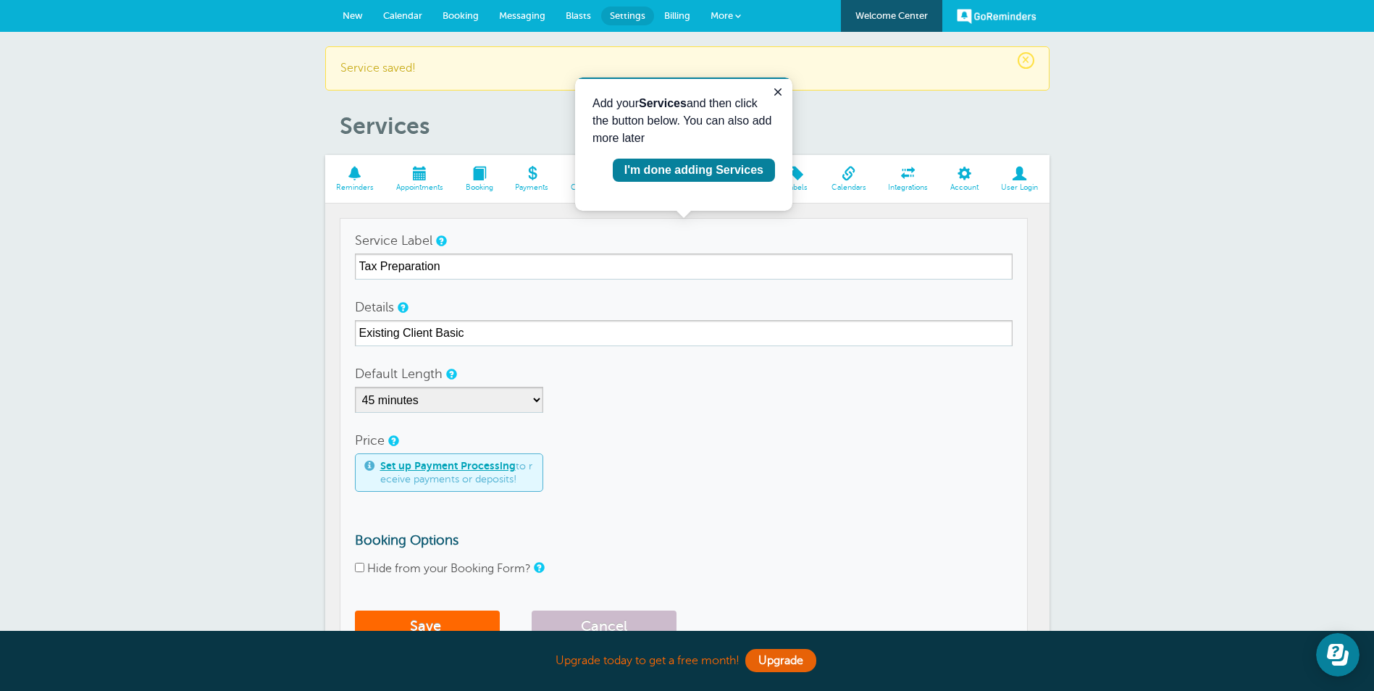
click at [706, 424] on form "Service Label Tax Preparation Details Existing Client Basic Default Length 5 mi…" at bounding box center [684, 438] width 658 height 422
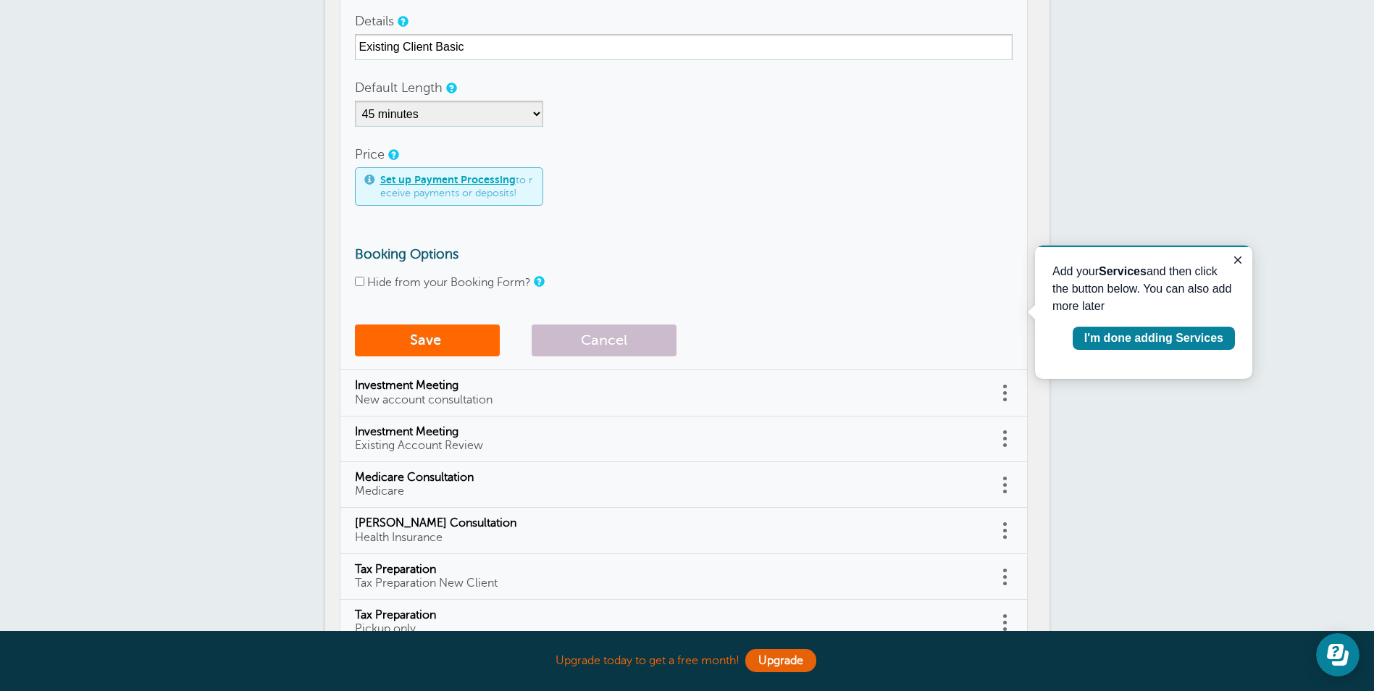
scroll to position [290, 0]
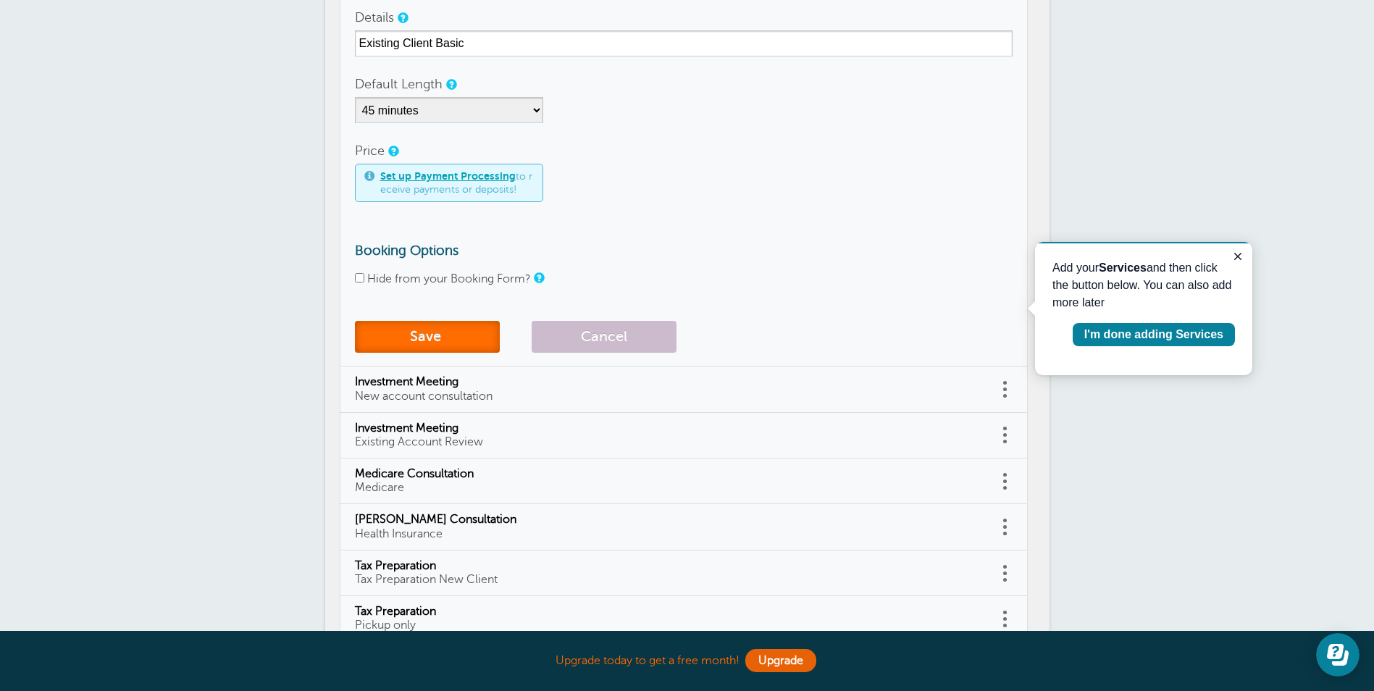
click at [420, 328] on button "Save" at bounding box center [427, 337] width 145 height 32
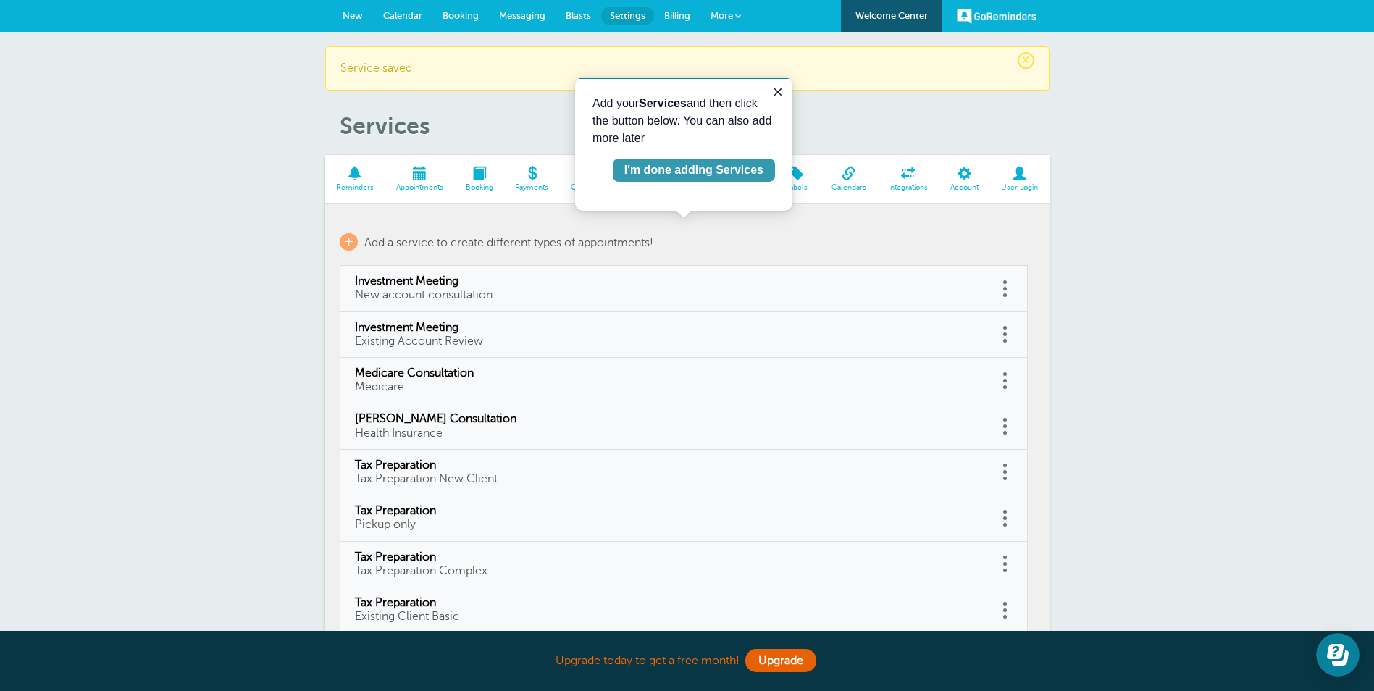
click at [730, 162] on div "I'm done adding Services" at bounding box center [693, 169] width 139 height 17
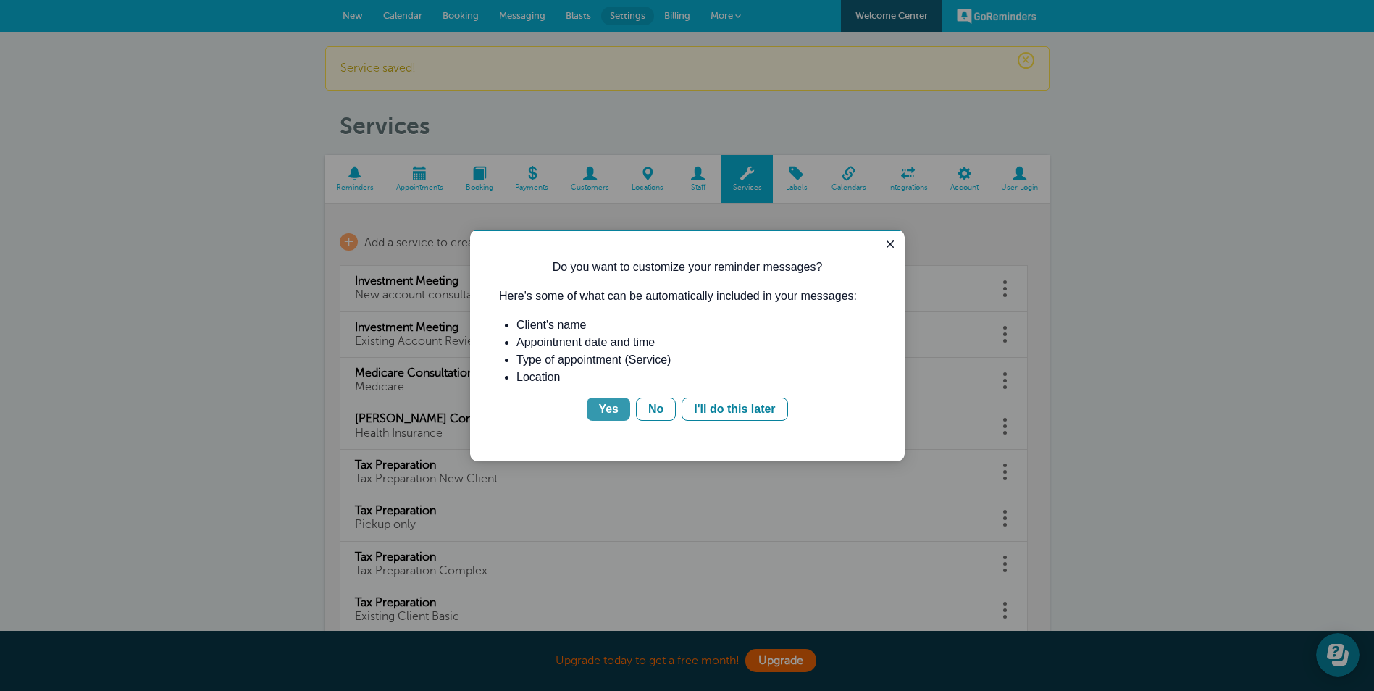
click at [604, 411] on div "Yes" at bounding box center [608, 408] width 20 height 17
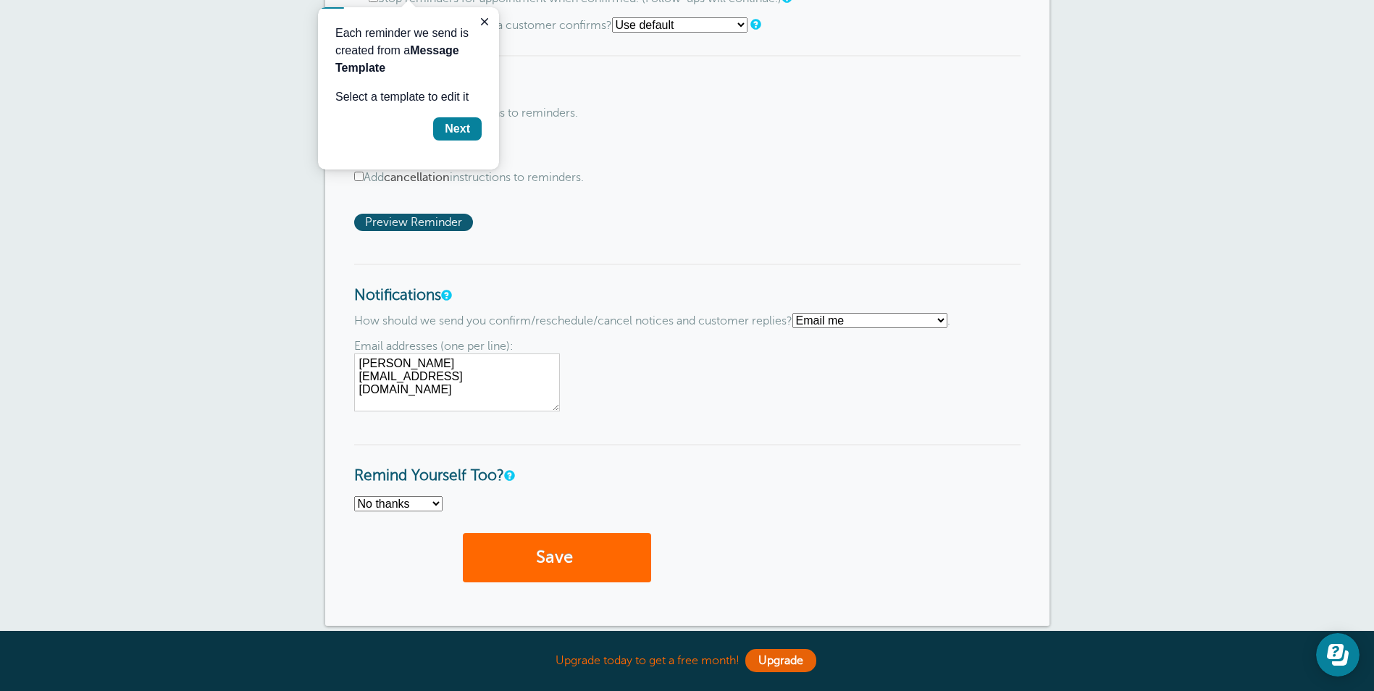
scroll to position [869, 0]
click at [828, 324] on select "Text me Email me Don't send me notifications" at bounding box center [869, 318] width 155 height 15
click at [798, 311] on select "Text me Email me Don't send me notifications" at bounding box center [869, 318] width 155 height 15
click at [818, 316] on select "Text me Email me Don't send me notifications" at bounding box center [869, 318] width 155 height 15
click at [798, 311] on select "Text me Email me Don't send me notifications" at bounding box center [869, 318] width 155 height 15
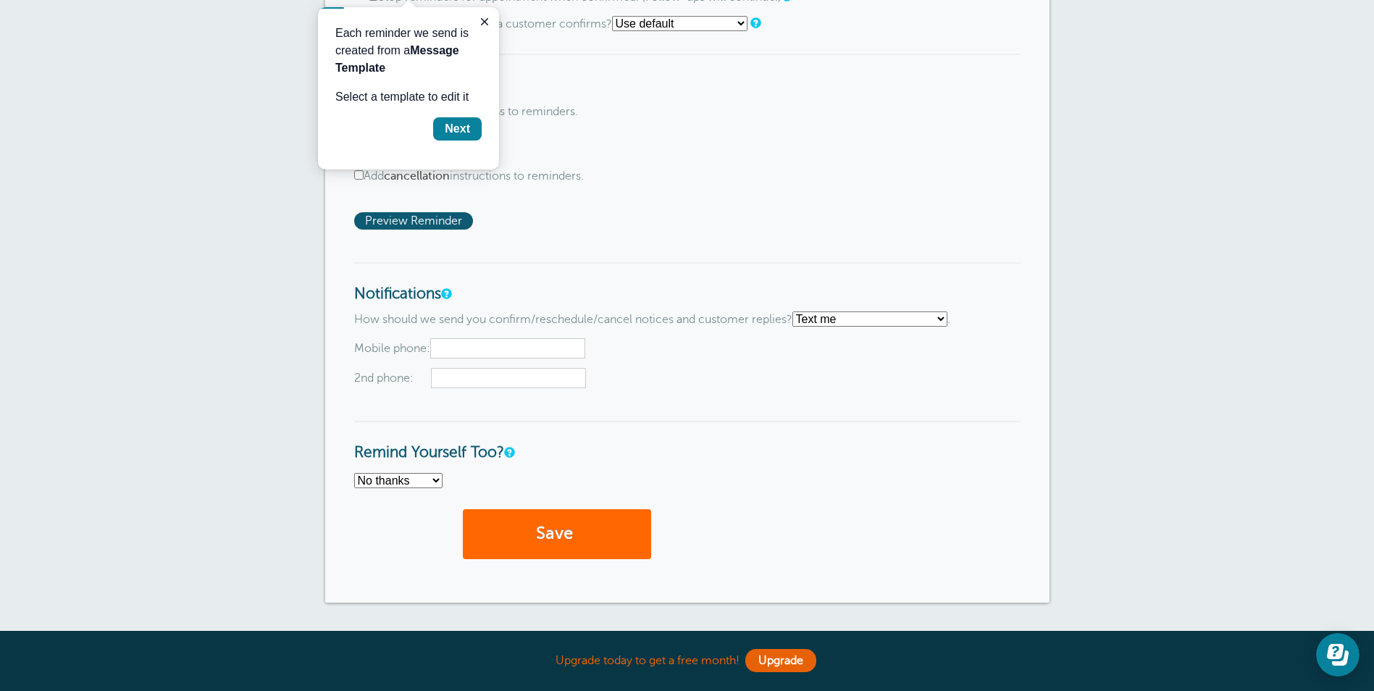
click at [831, 316] on select "Text me Email me Don't send me notifications" at bounding box center [869, 318] width 155 height 15
select select "3"
click at [798, 311] on select "Text me Email me Don't send me notifications" at bounding box center [869, 318] width 155 height 15
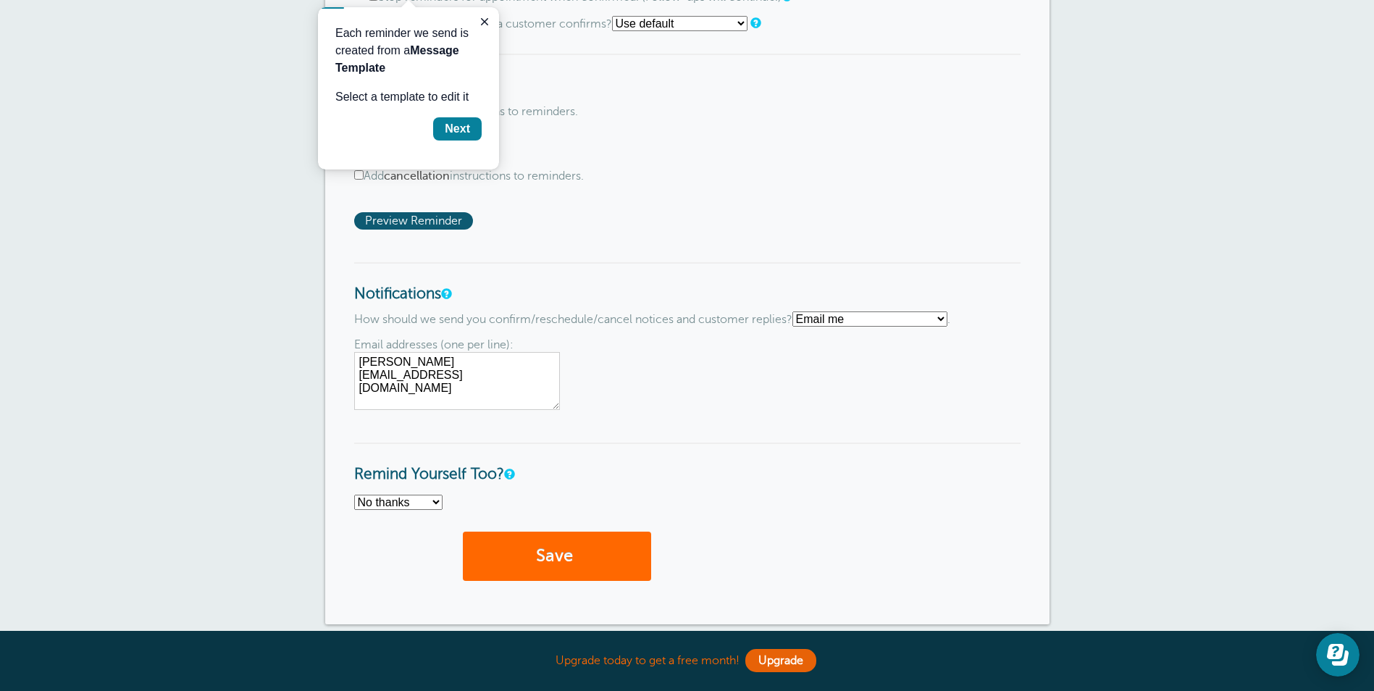
drag, startPoint x: 377, startPoint y: 361, endPoint x: 332, endPoint y: 361, distance: 45.6
type textarea "tina@tomlanderstax.com"
click at [550, 548] on button "Save" at bounding box center [557, 557] width 188 height 50
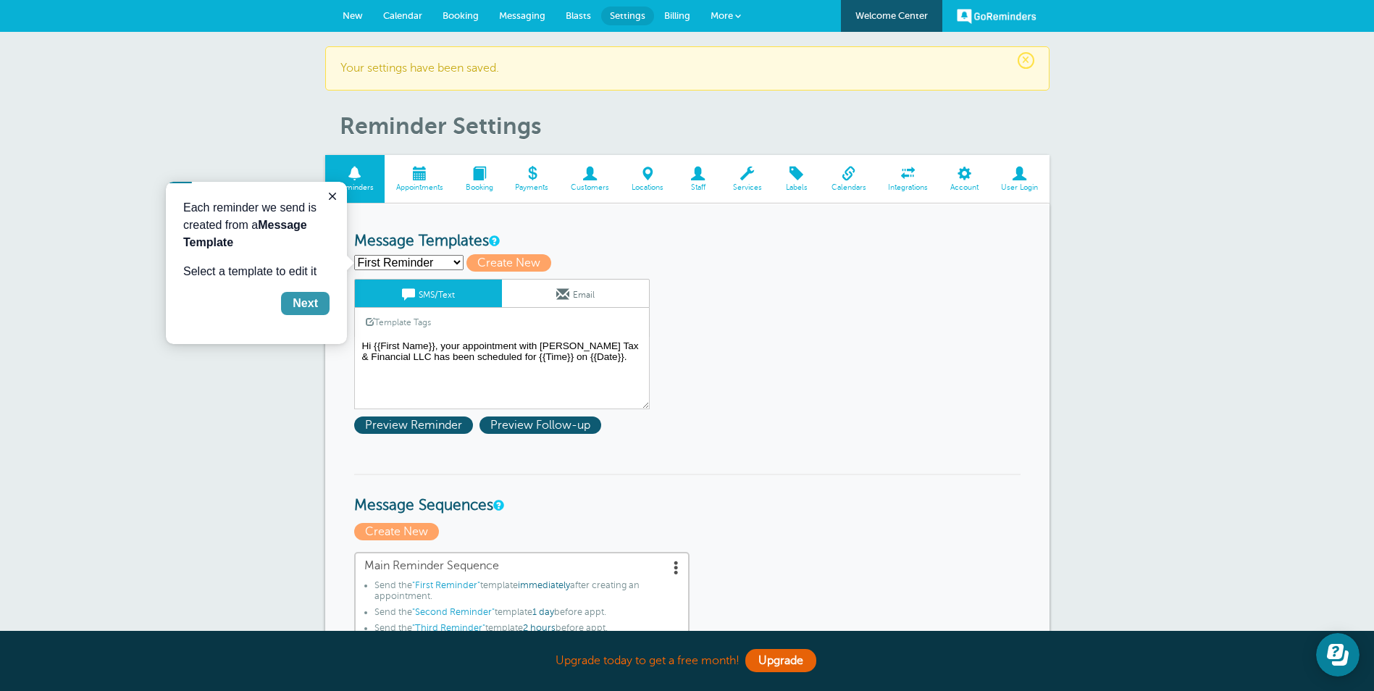
click at [304, 305] on div "Next" at bounding box center [305, 303] width 25 height 17
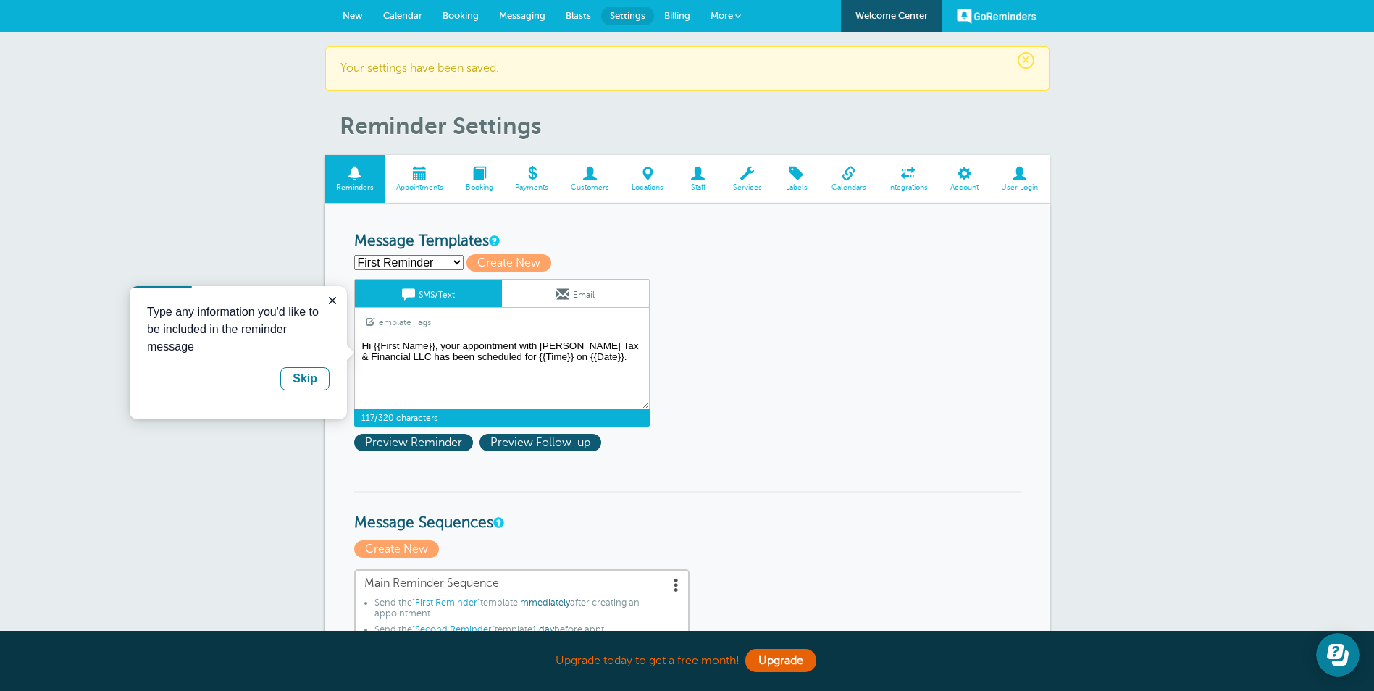
click at [622, 357] on textarea "Hi {{First Name}}, your appointment with Tom Landers Tax & Financial LLC has be…" at bounding box center [501, 373] width 295 height 72
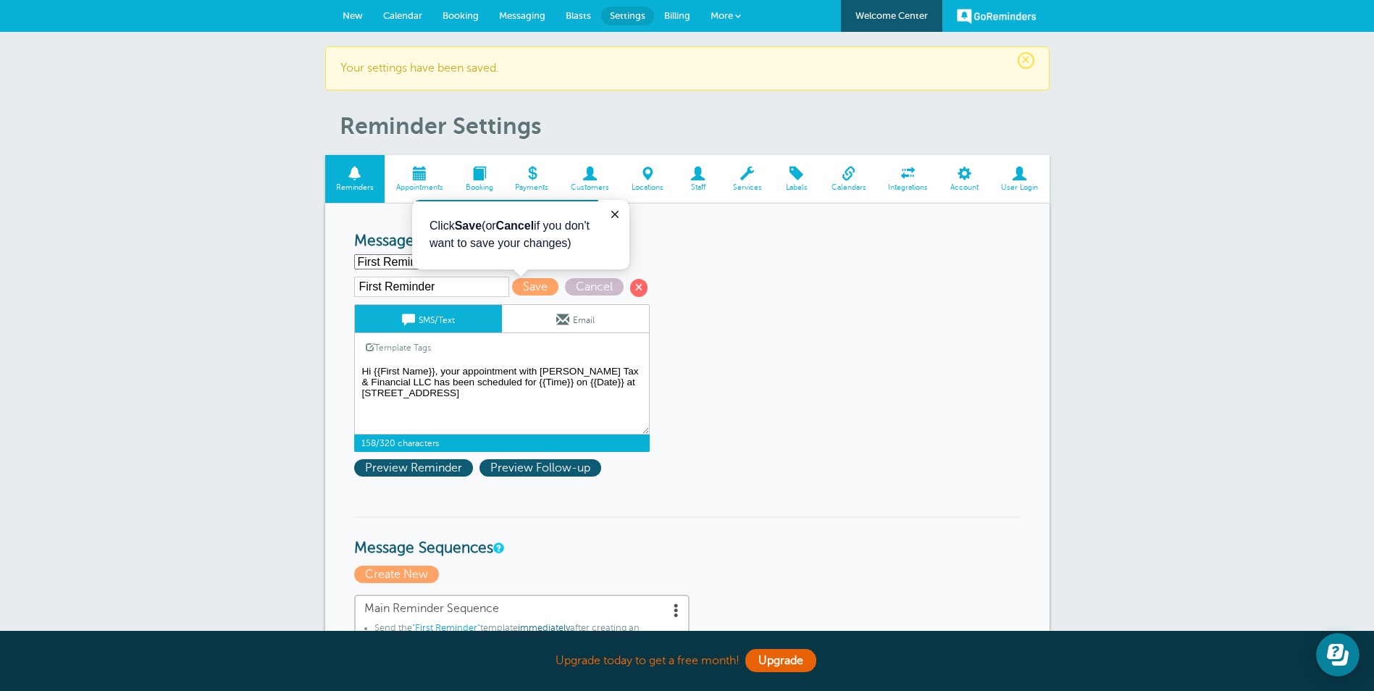
click at [438, 397] on textarea "Hi {{First Name}}, your appointment with Tom Landers Tax & Financial LLC has be…" at bounding box center [501, 398] width 295 height 72
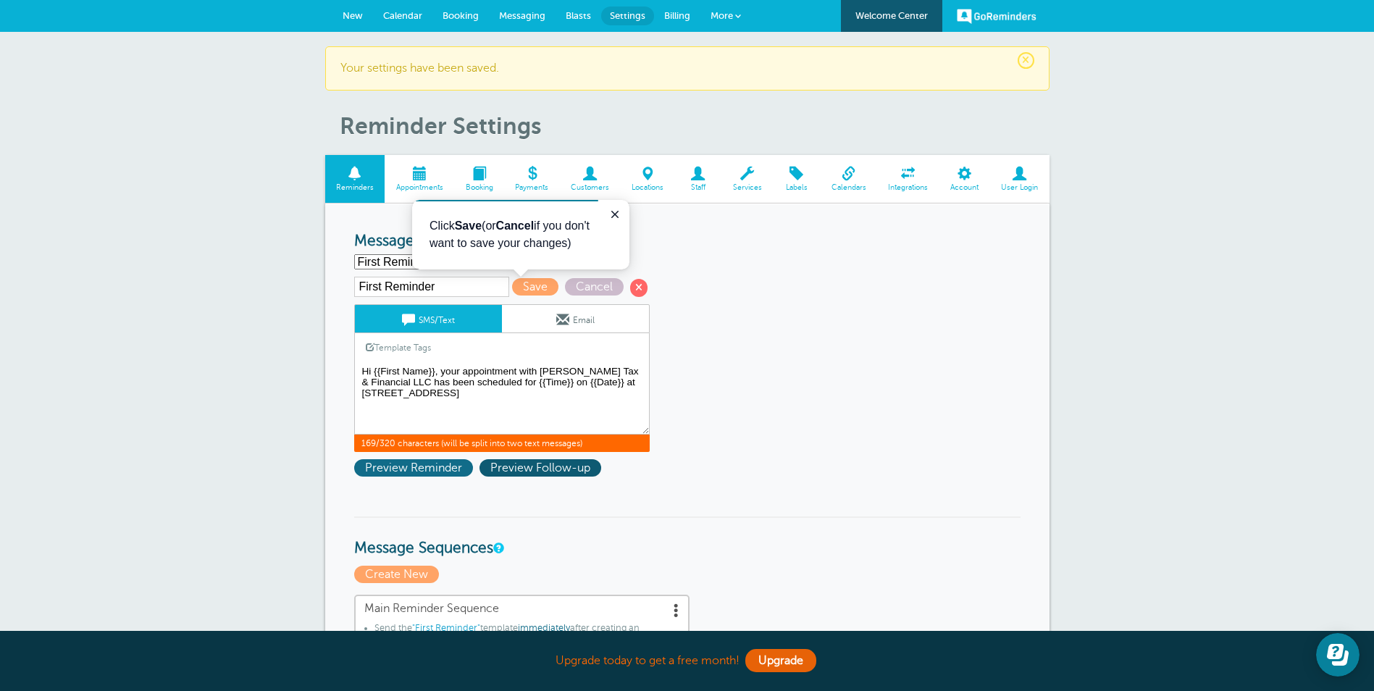
type textarea "Hi {{First Name}}, your appointment with [PERSON_NAME] Tax & Financial LLC has …"
click at [436, 465] on span "Preview Reminder" at bounding box center [413, 467] width 119 height 17
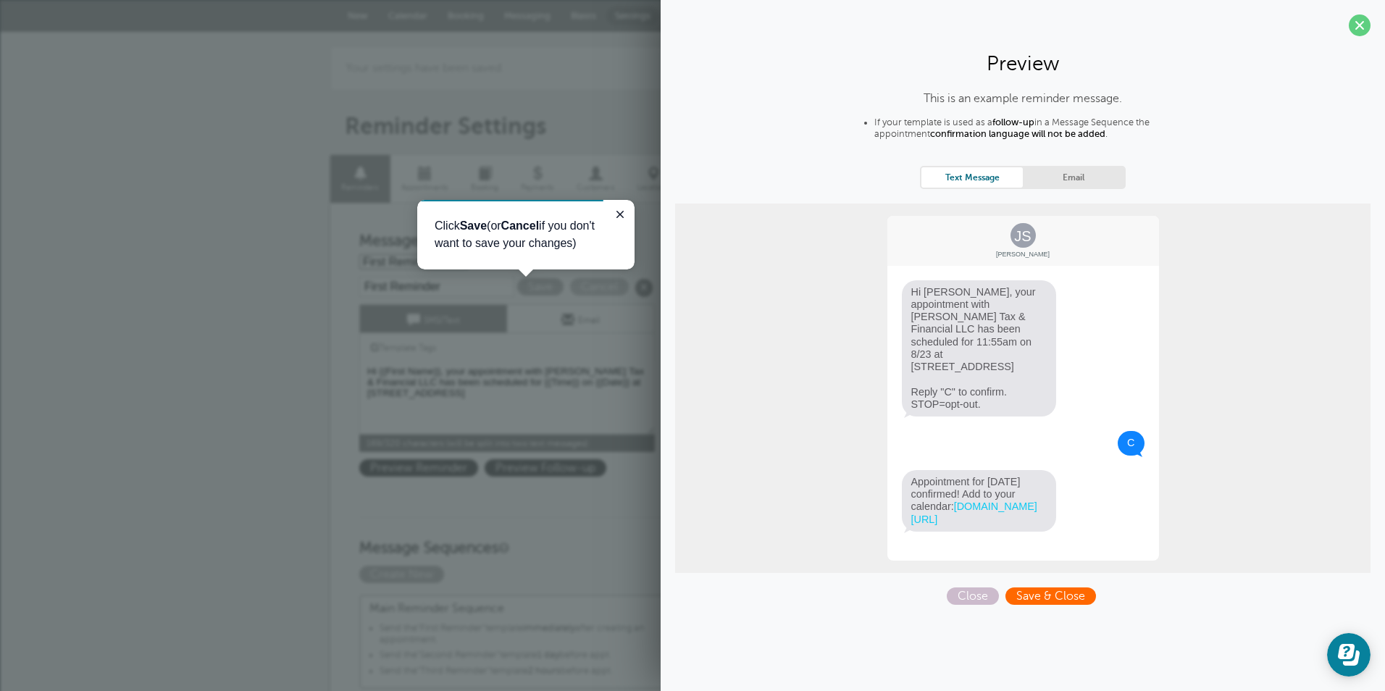
click at [1047, 602] on span "Save & Close" at bounding box center [1050, 595] width 91 height 17
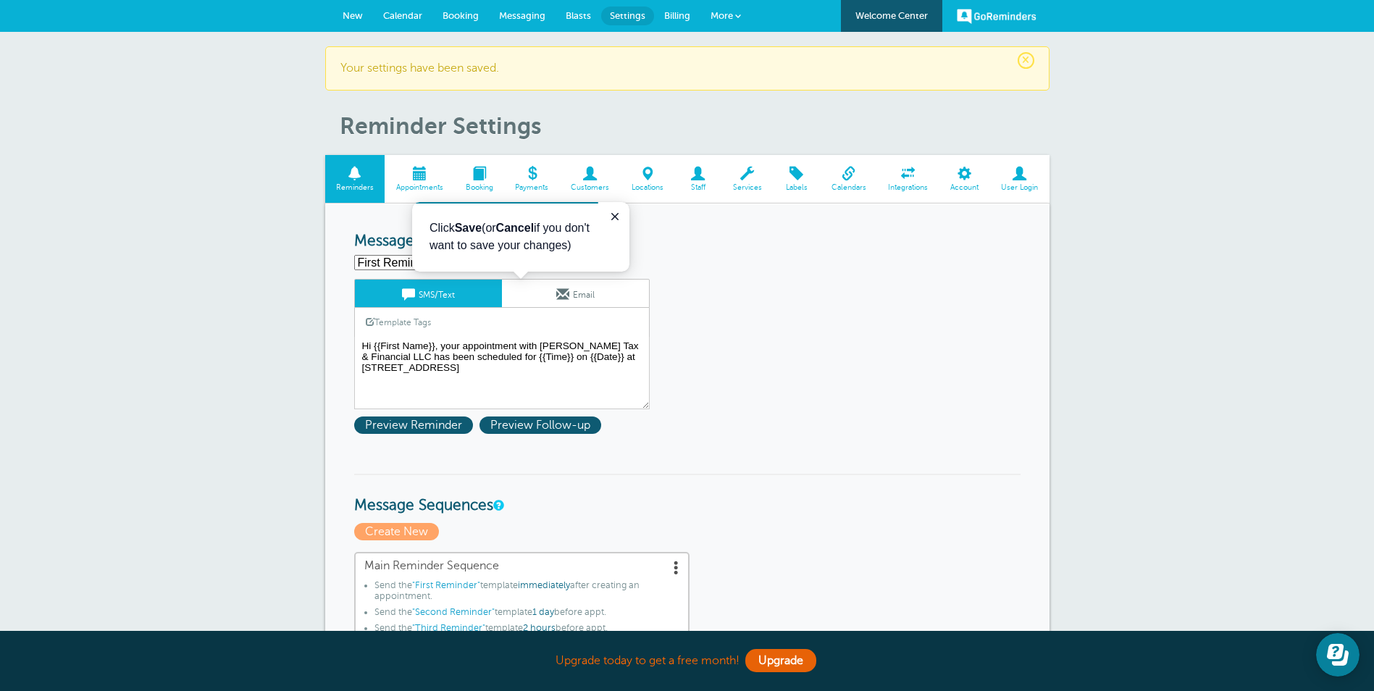
click at [431, 177] on span at bounding box center [420, 174] width 70 height 14
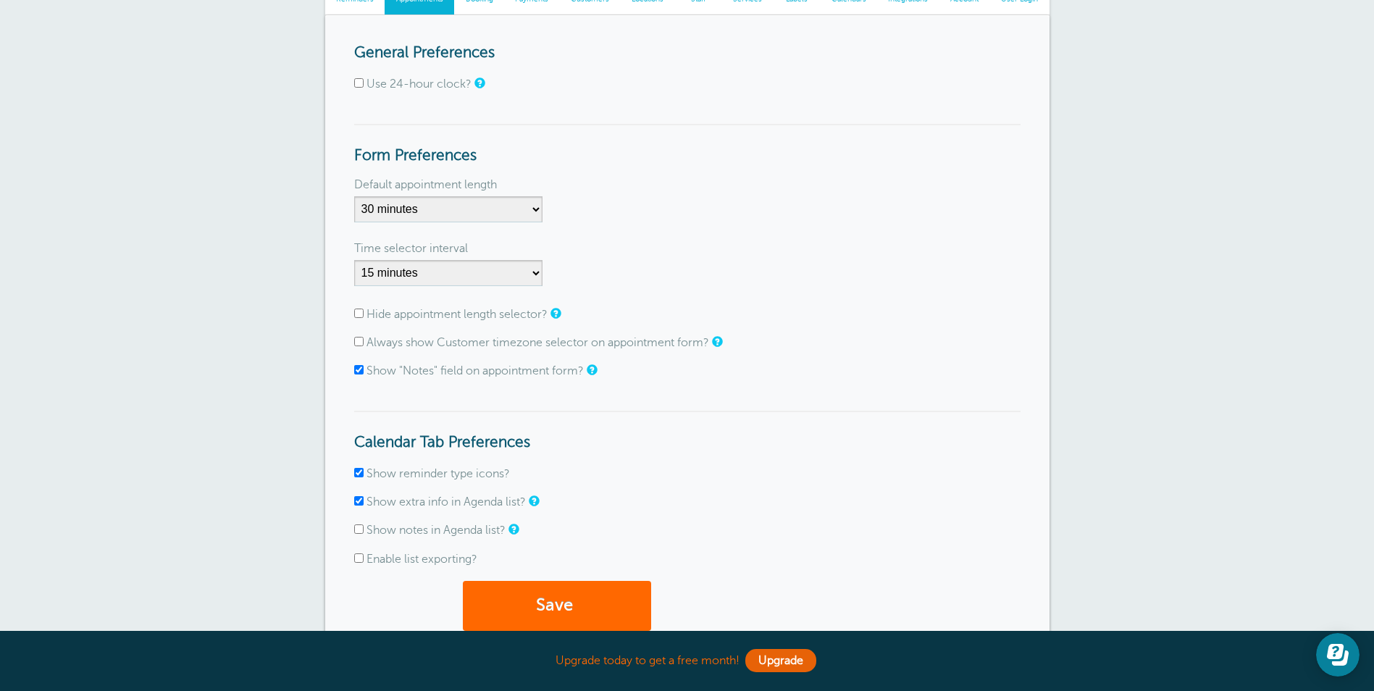
scroll to position [145, 0]
click at [479, 209] on select "5 minutes 10 minutes 15 minutes 20 minutes 25 minutes 30 minutes 35 minutes 40 …" at bounding box center [448, 209] width 188 height 26
select select "60"
click at [354, 196] on select "5 minutes 10 minutes 15 minutes 20 minutes 25 minutes 30 minutes 35 minutes 40 …" at bounding box center [448, 209] width 188 height 26
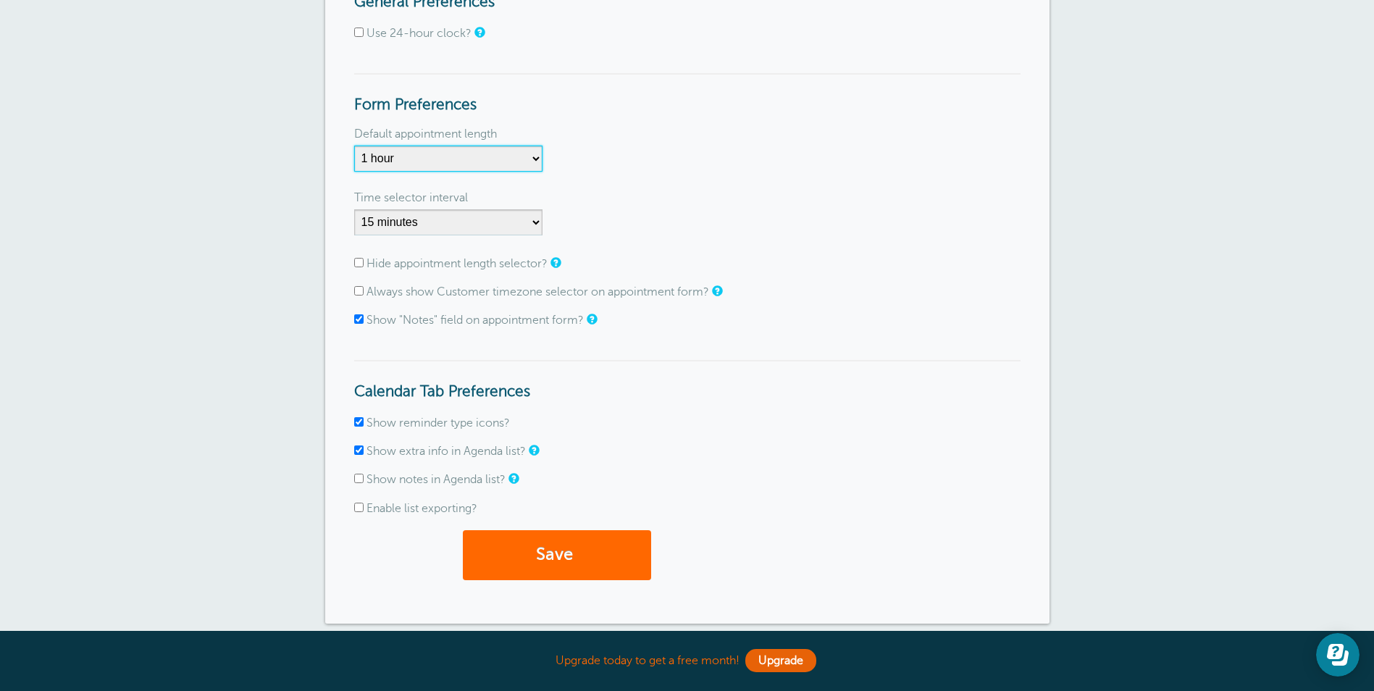
scroll to position [290, 0]
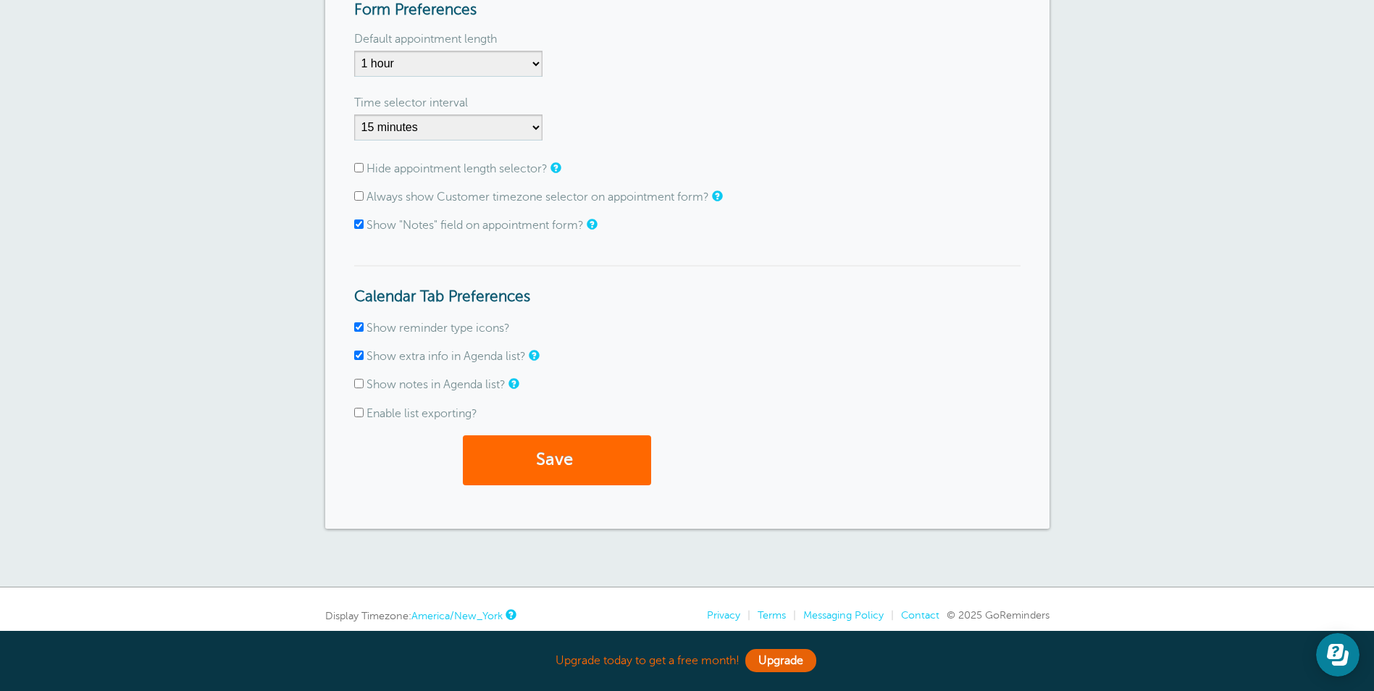
click at [358, 413] on input "Enable list exporting?" at bounding box center [358, 412] width 9 height 9
checkbox input "true"
click at [580, 451] on button "Save" at bounding box center [557, 460] width 188 height 50
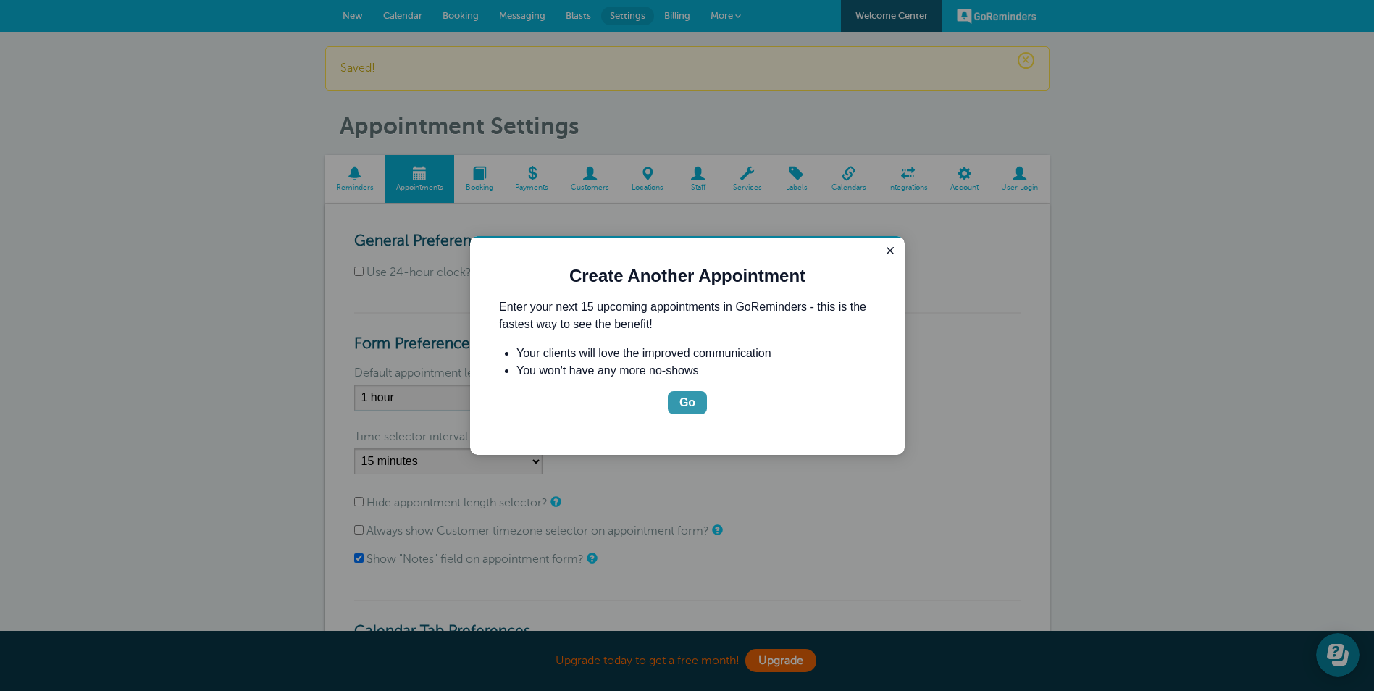
click at [684, 405] on div "Go" at bounding box center [687, 402] width 16 height 17
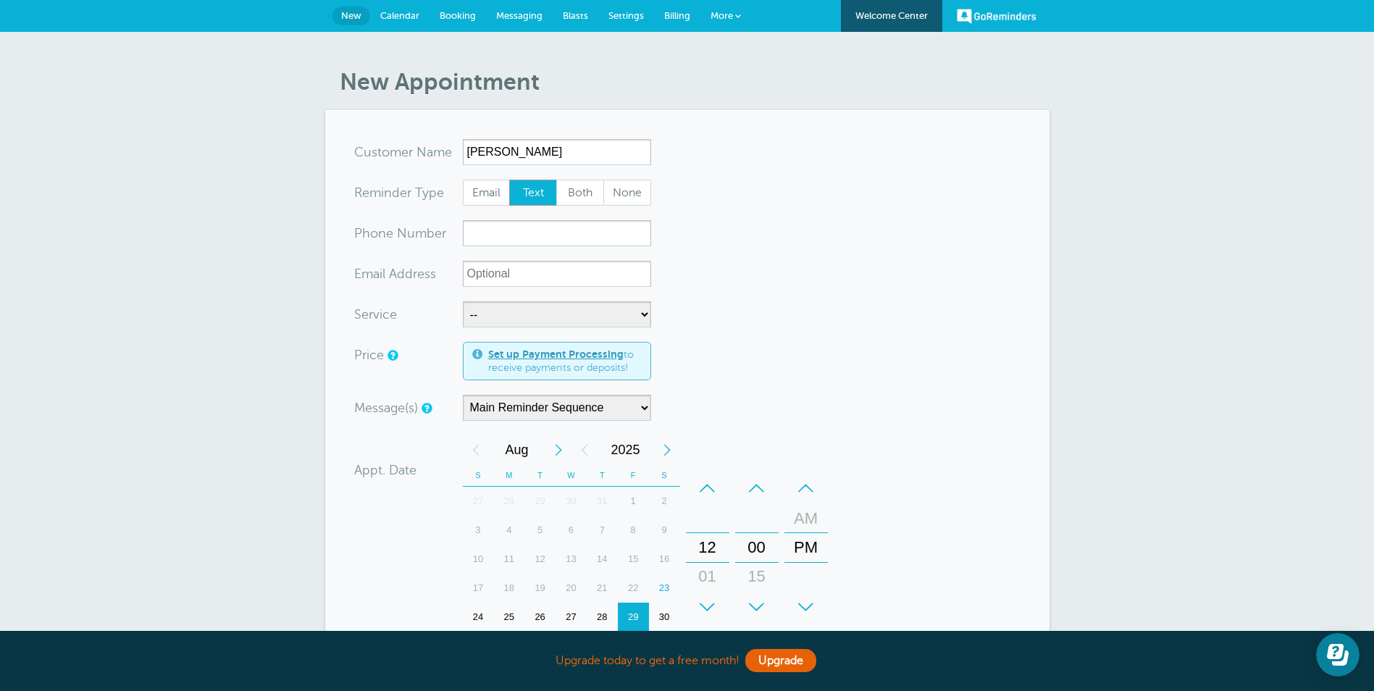
type input "jane doe"
click at [502, 235] on input "xxx-no-autofill" at bounding box center [557, 233] width 188 height 26
type input "5702941989"
click at [524, 275] on input "xx-no-autofill" at bounding box center [557, 274] width 188 height 26
click at [513, 319] on select "-- Investment Meeting Investment Meeting Medicare Consultation Pennie Consultat…" at bounding box center [557, 314] width 188 height 26
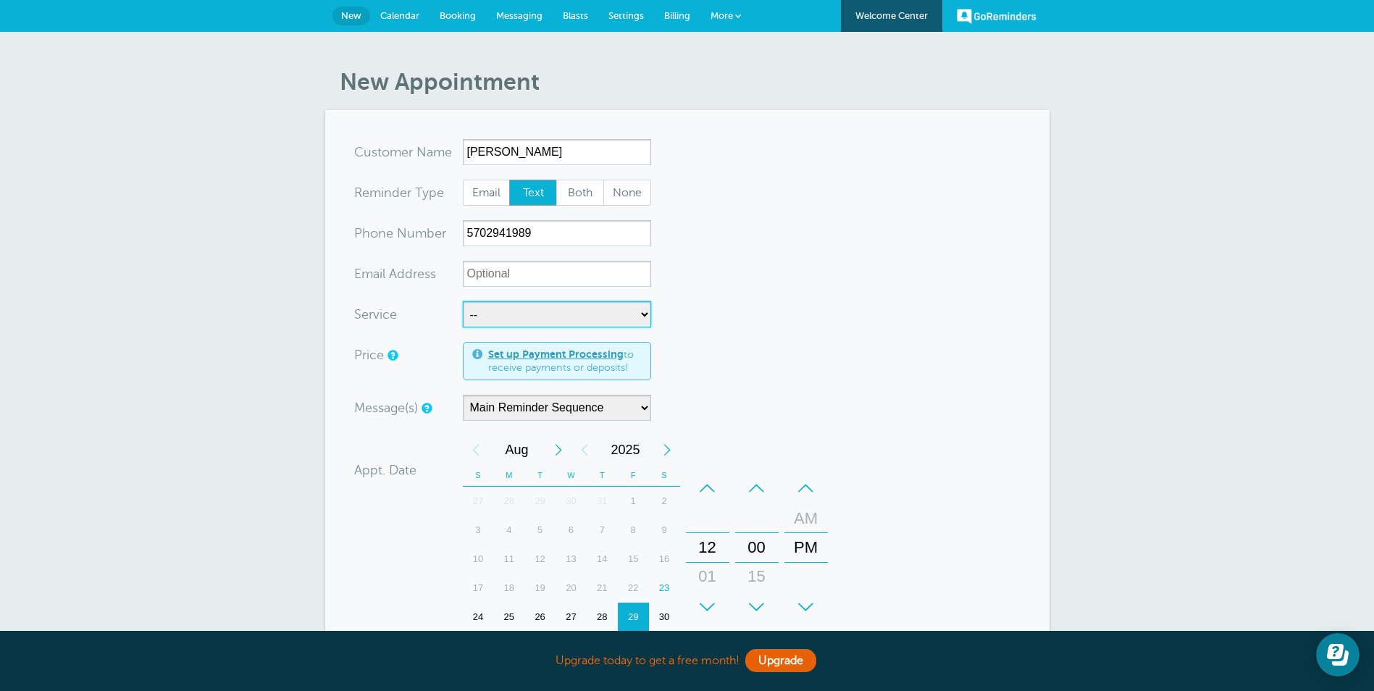
select select "28061"
click at [463, 301] on select "-- Investment Meeting Investment Meeting Medicare Consultation Pennie Consultat…" at bounding box center [557, 314] width 188 height 26
click at [616, 411] on select "Main Reminder Sequence" at bounding box center [557, 408] width 188 height 26
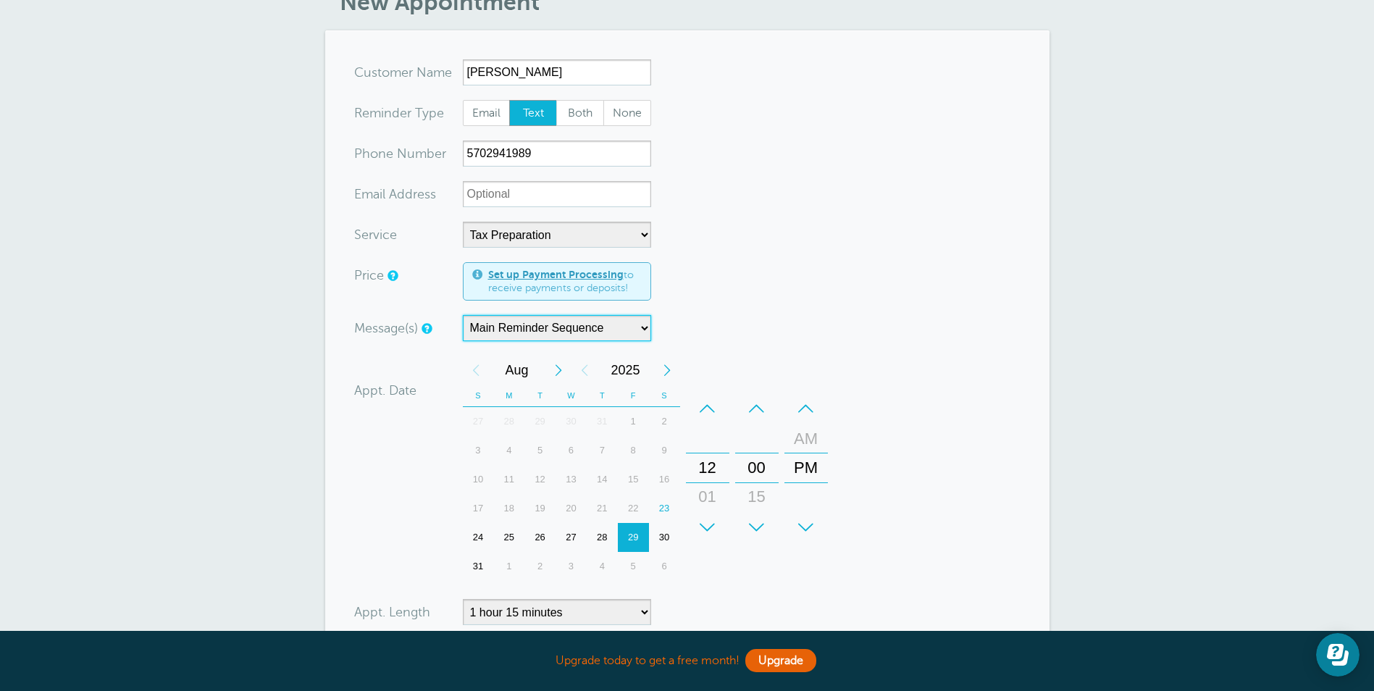
scroll to position [362, 0]
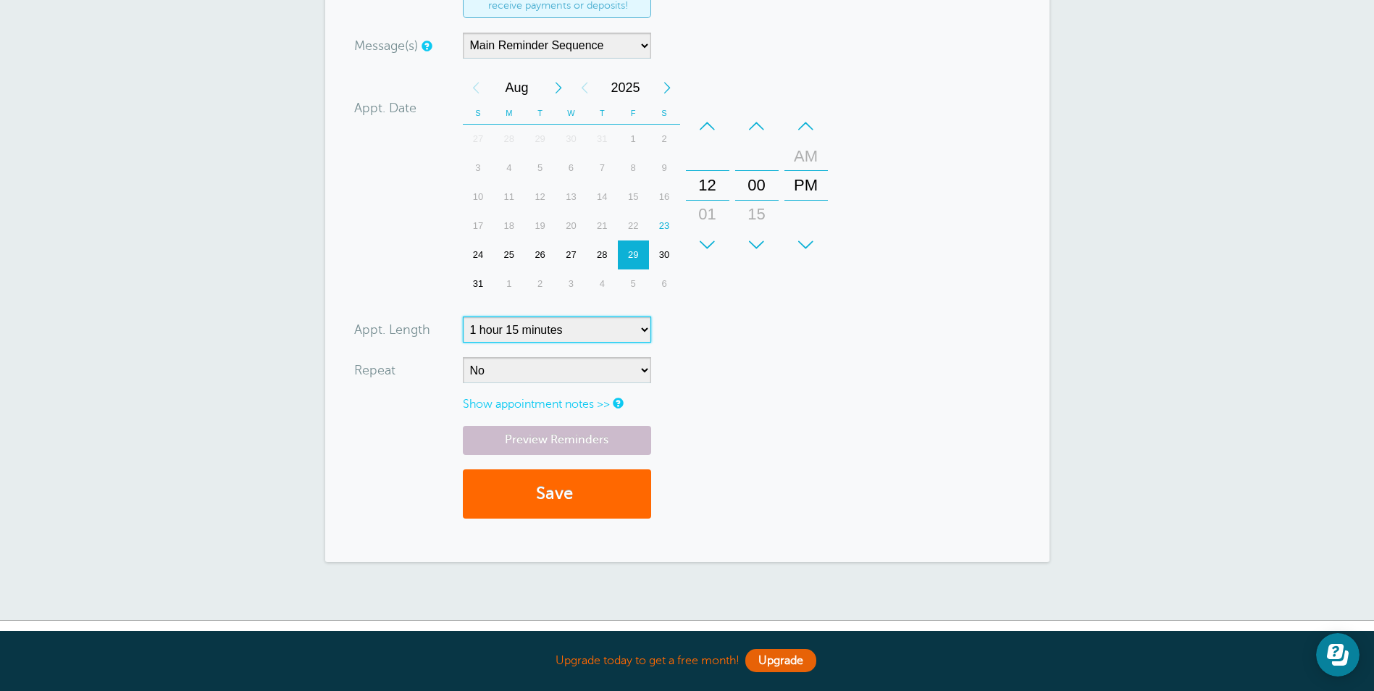
click at [539, 325] on select "5 minutes 10 minutes 15 minutes 20 minutes 25 minutes 30 minutes 35 minutes 40 …" at bounding box center [557, 329] width 188 height 26
select select "60"
click at [463, 316] on select "5 minutes 10 minutes 15 minutes 20 minutes 25 minutes 30 minutes 35 minutes 40 …" at bounding box center [557, 329] width 188 height 26
click at [535, 495] on button "Save" at bounding box center [557, 494] width 188 height 50
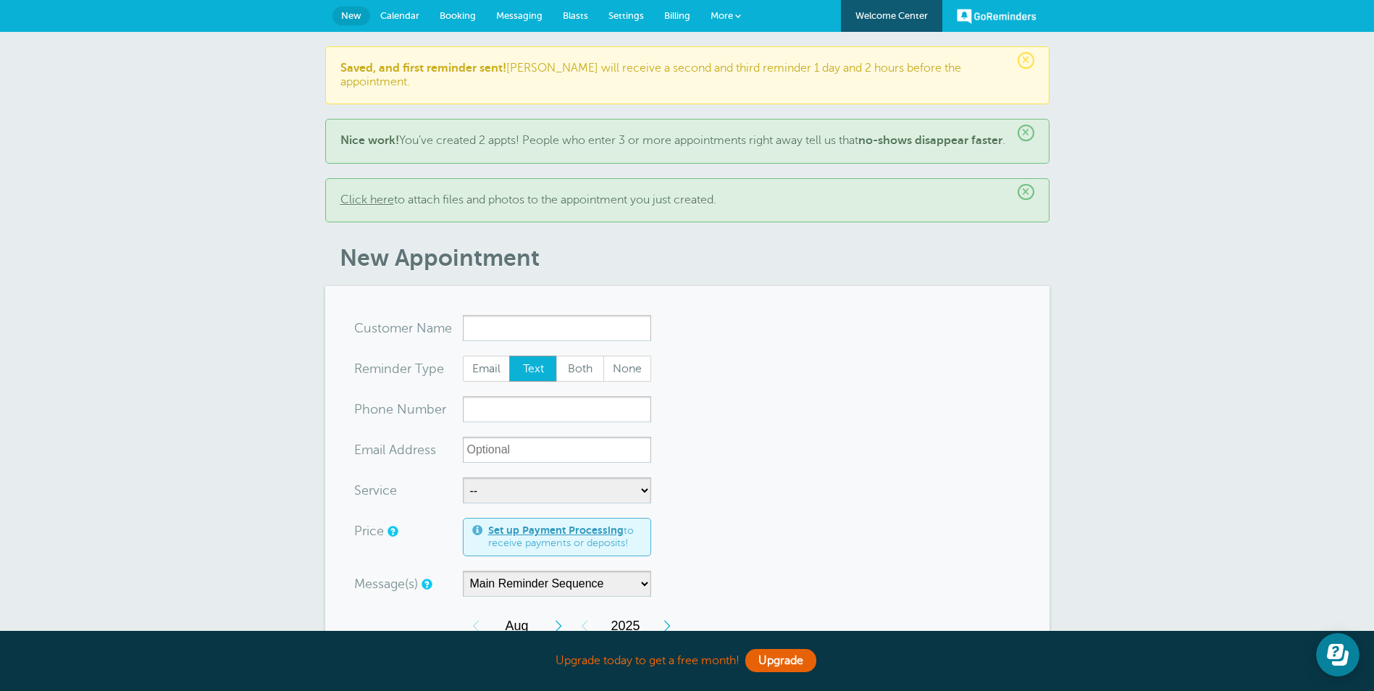
click at [577, 15] on span "Blasts" at bounding box center [575, 15] width 25 height 11
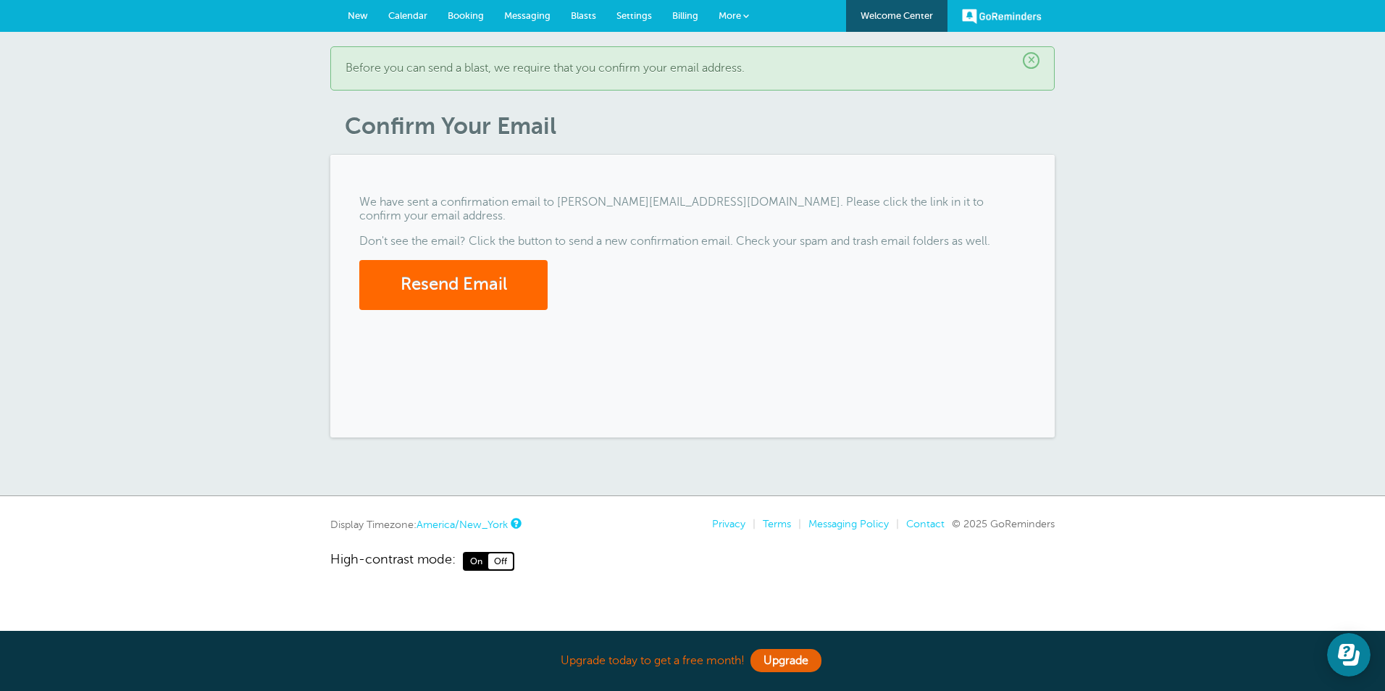
click at [524, 14] on span "Messaging" at bounding box center [527, 15] width 46 height 11
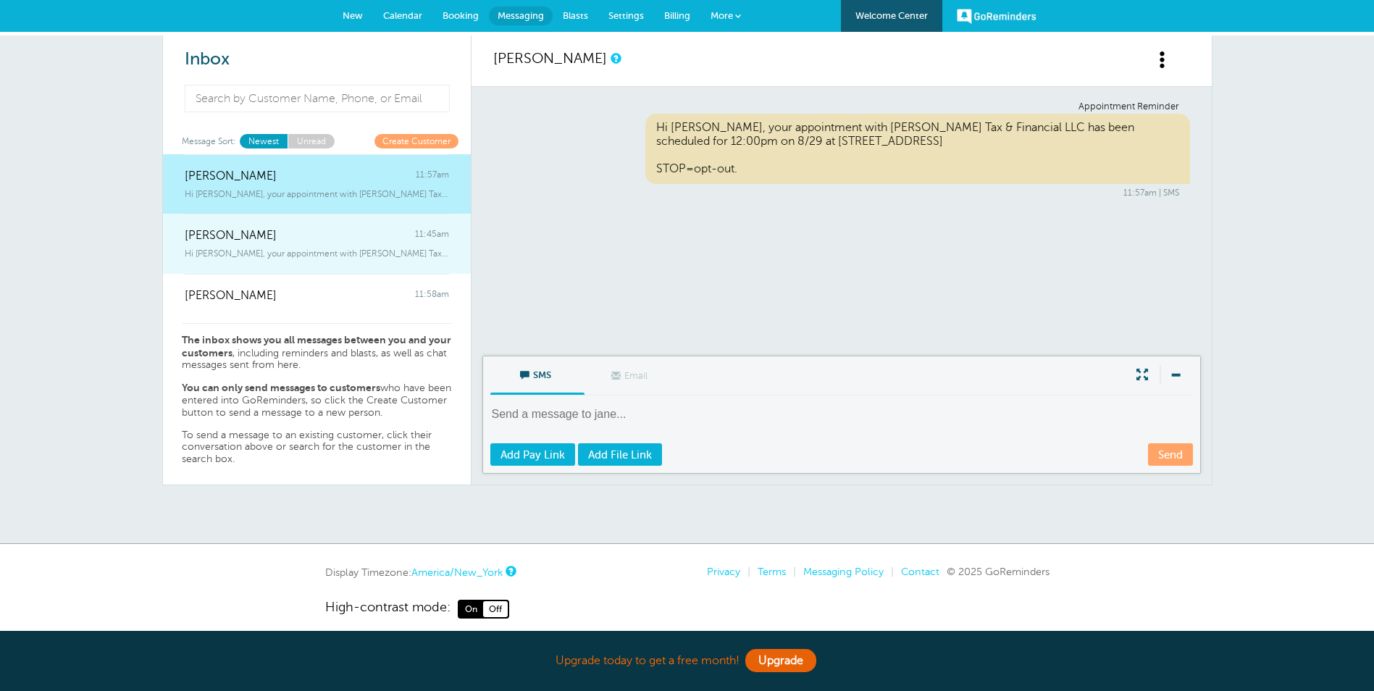
click at [321, 245] on div "Hi Tim, your appointment with Tom Landers Tax & Financial LLC has been sche" at bounding box center [317, 251] width 264 height 16
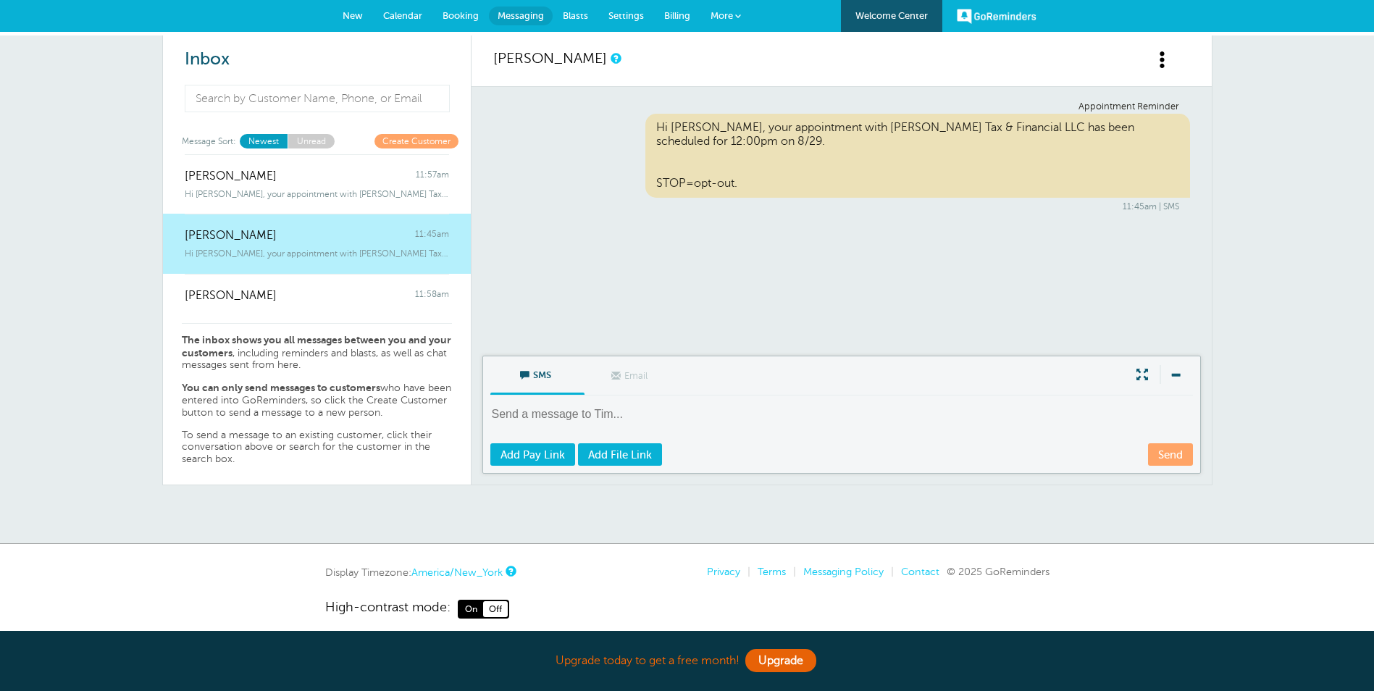
click at [729, 14] on span "More" at bounding box center [721, 15] width 22 height 11
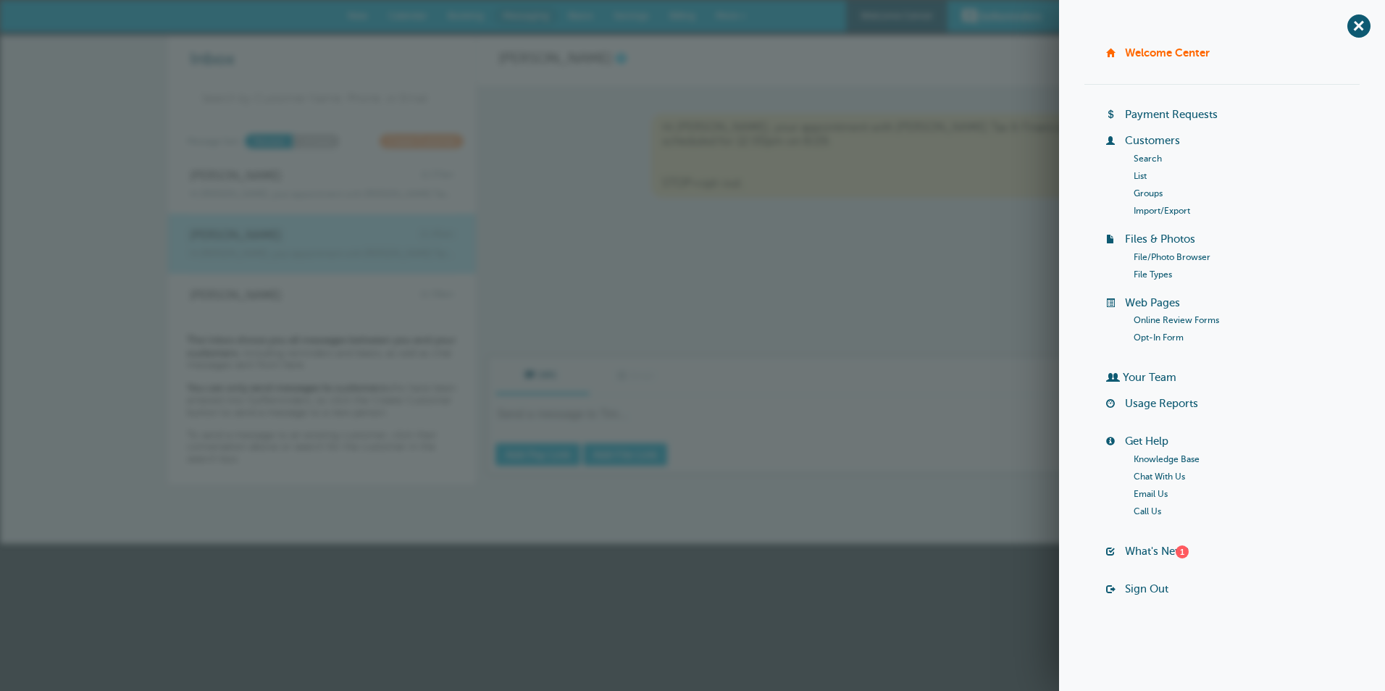
drag, startPoint x: 177, startPoint y: 148, endPoint x: 143, endPoint y: 140, distance: 35.8
click at [164, 146] on div "Inbox Message Sort: Newest Unread Create Customer jane doe 11:57am Hi jane, you…" at bounding box center [692, 289] width 1385 height 509
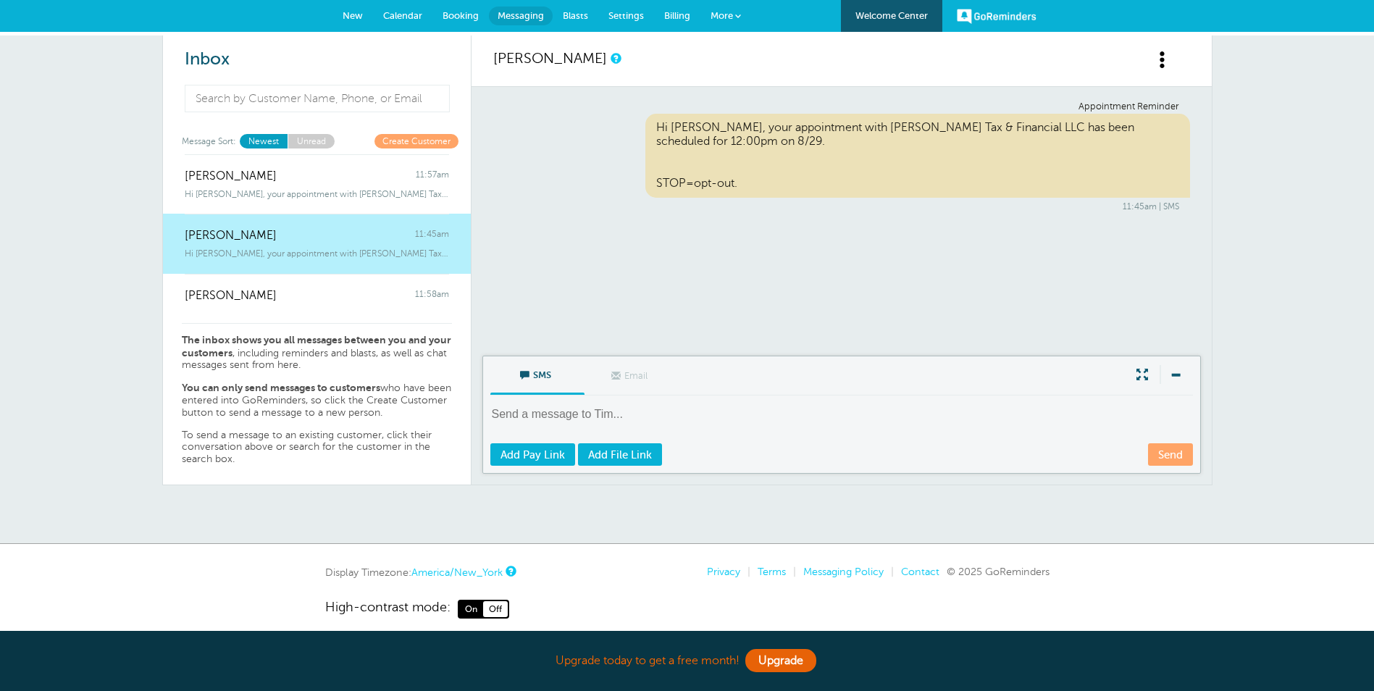
click at [340, 12] on link "New" at bounding box center [352, 16] width 41 height 32
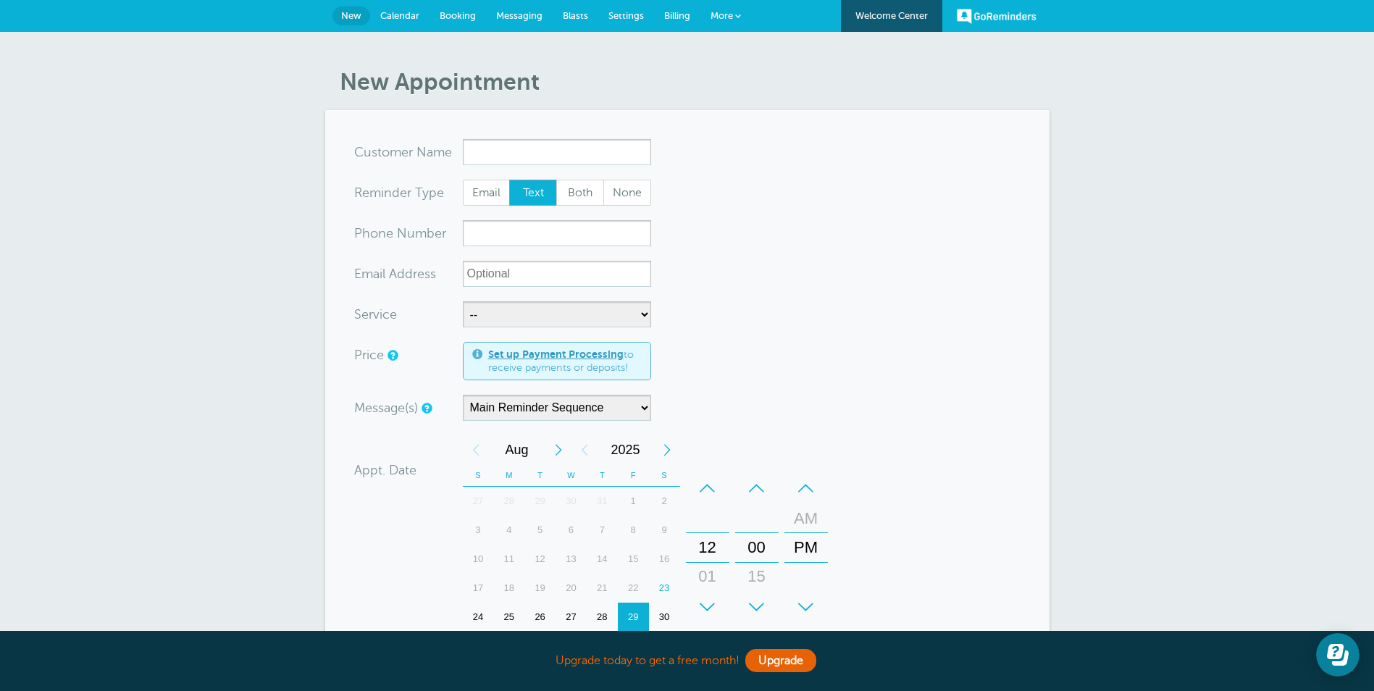
click at [396, 12] on span "Calendar" at bounding box center [399, 15] width 39 height 11
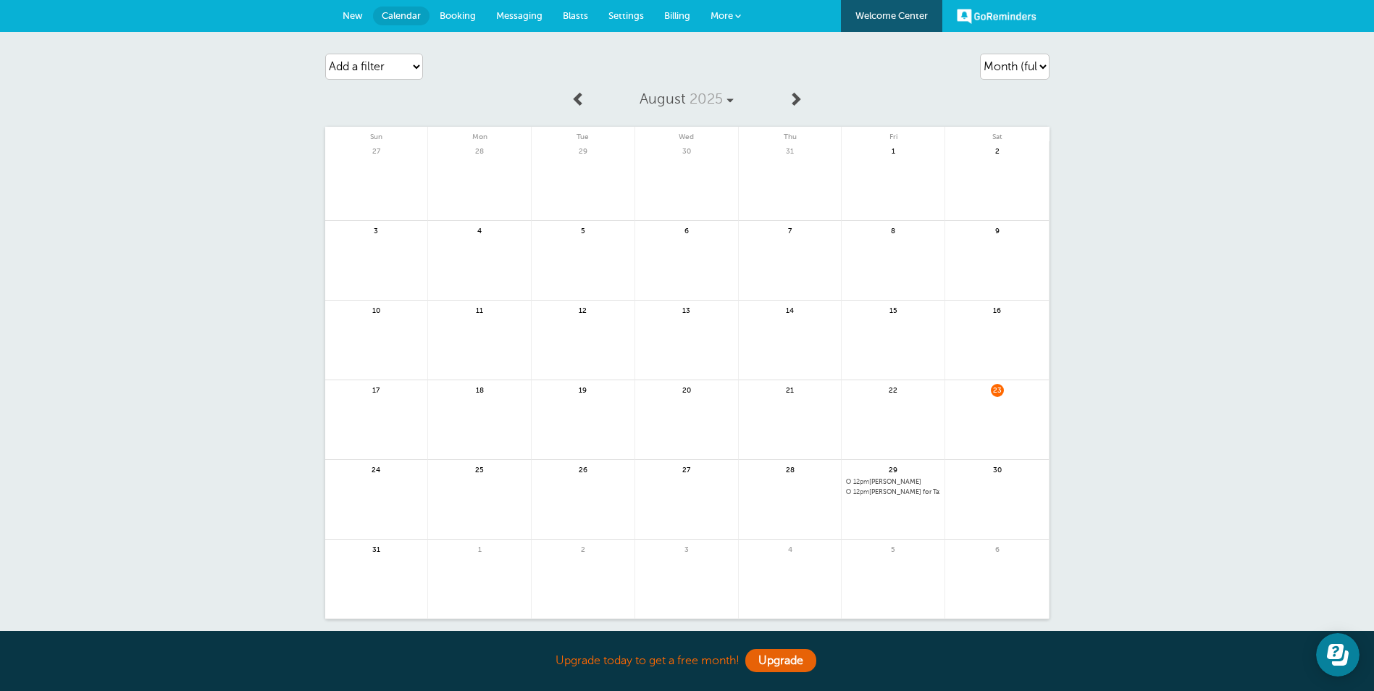
click at [733, 101] on span at bounding box center [729, 100] width 7 height 7
click at [730, 20] on span "More" at bounding box center [721, 15] width 22 height 11
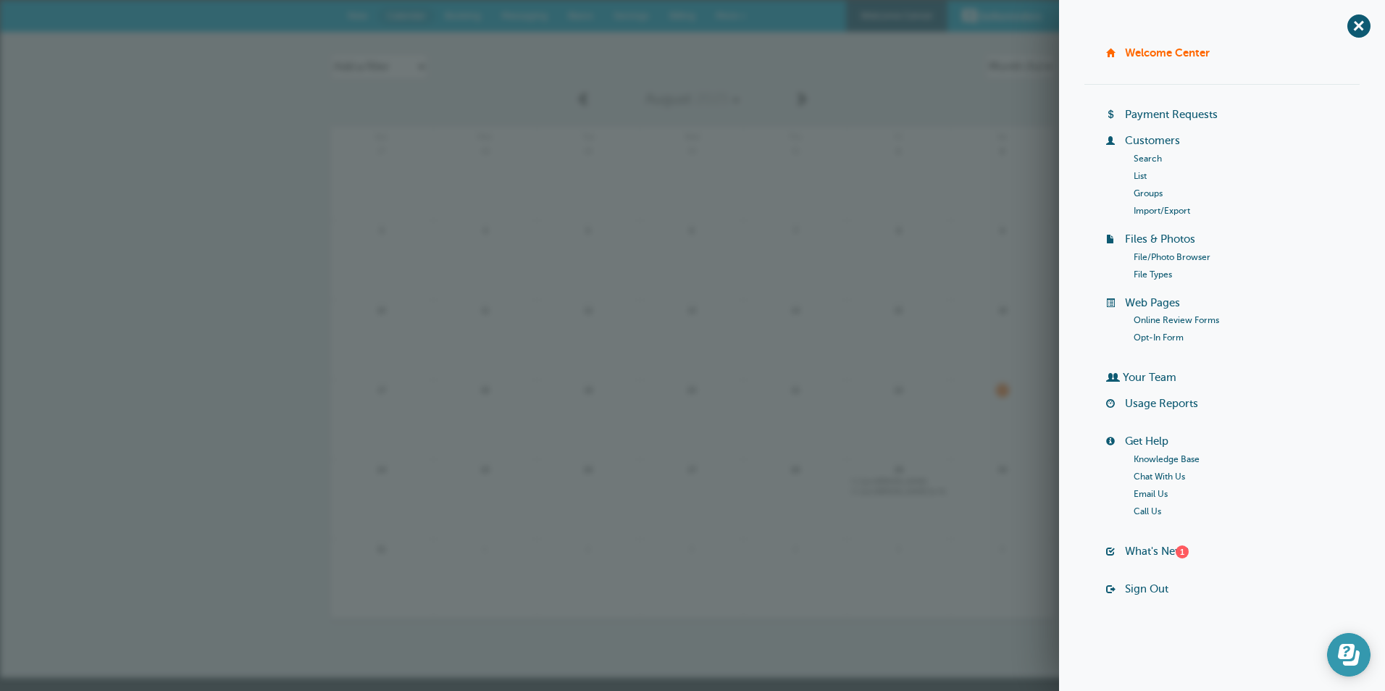
click at [1345, 662] on icon "Open Learn | Contact Us" at bounding box center [1351, 657] width 17 height 15
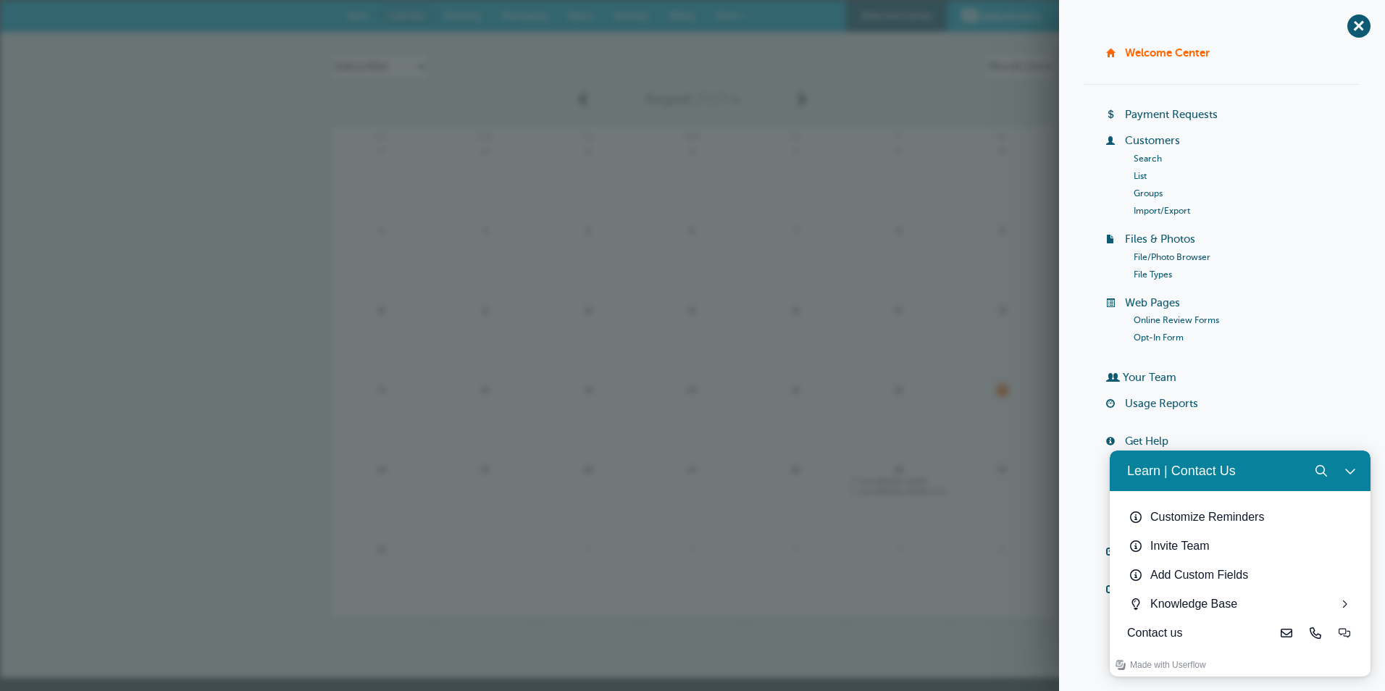
click at [1234, 386] on li "Your Team" at bounding box center [1232, 384] width 253 height 26
click at [1352, 29] on span "+" at bounding box center [1358, 25] width 33 height 33
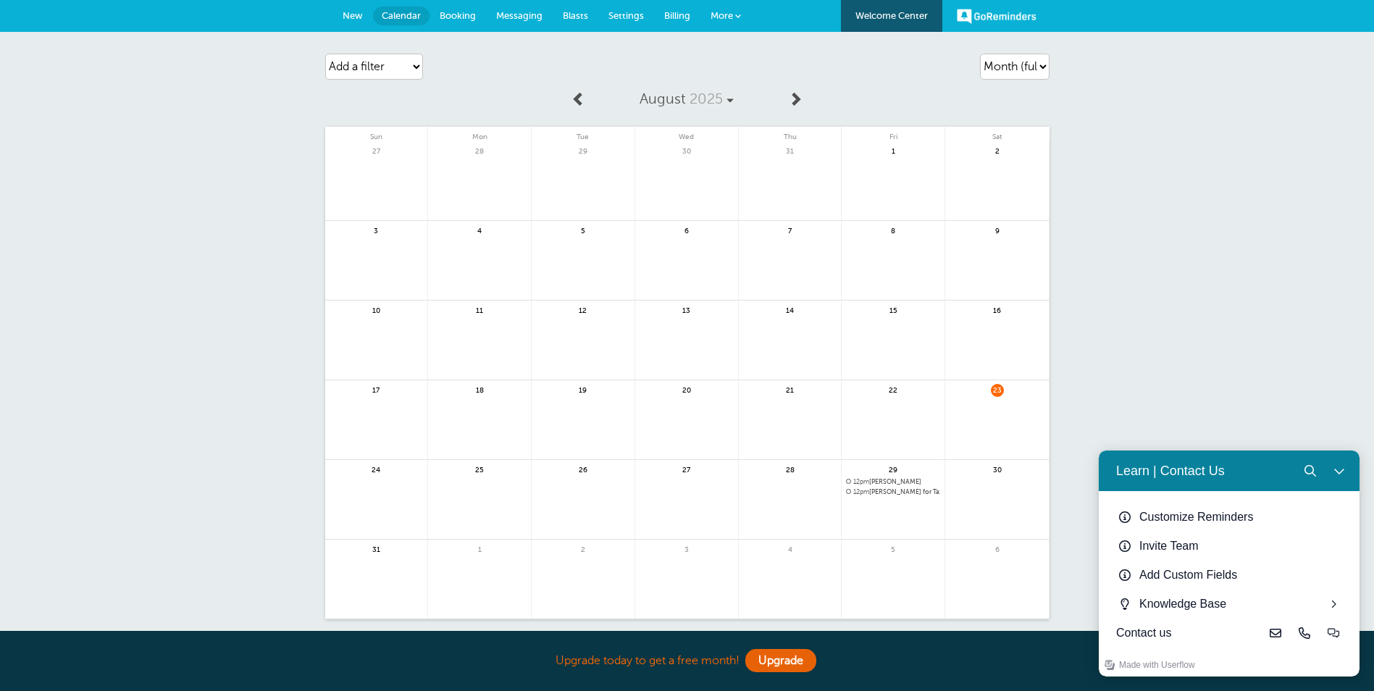
click at [340, 12] on link "New" at bounding box center [352, 16] width 41 height 32
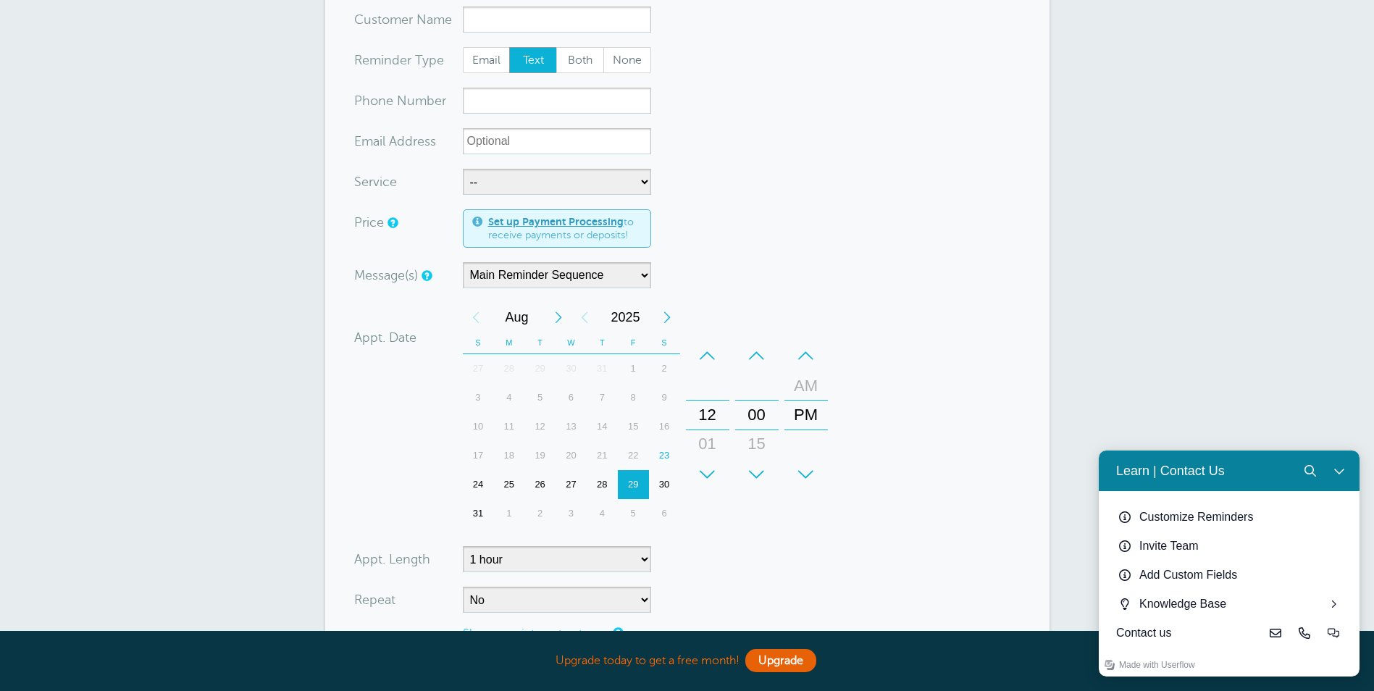
scroll to position [362, 0]
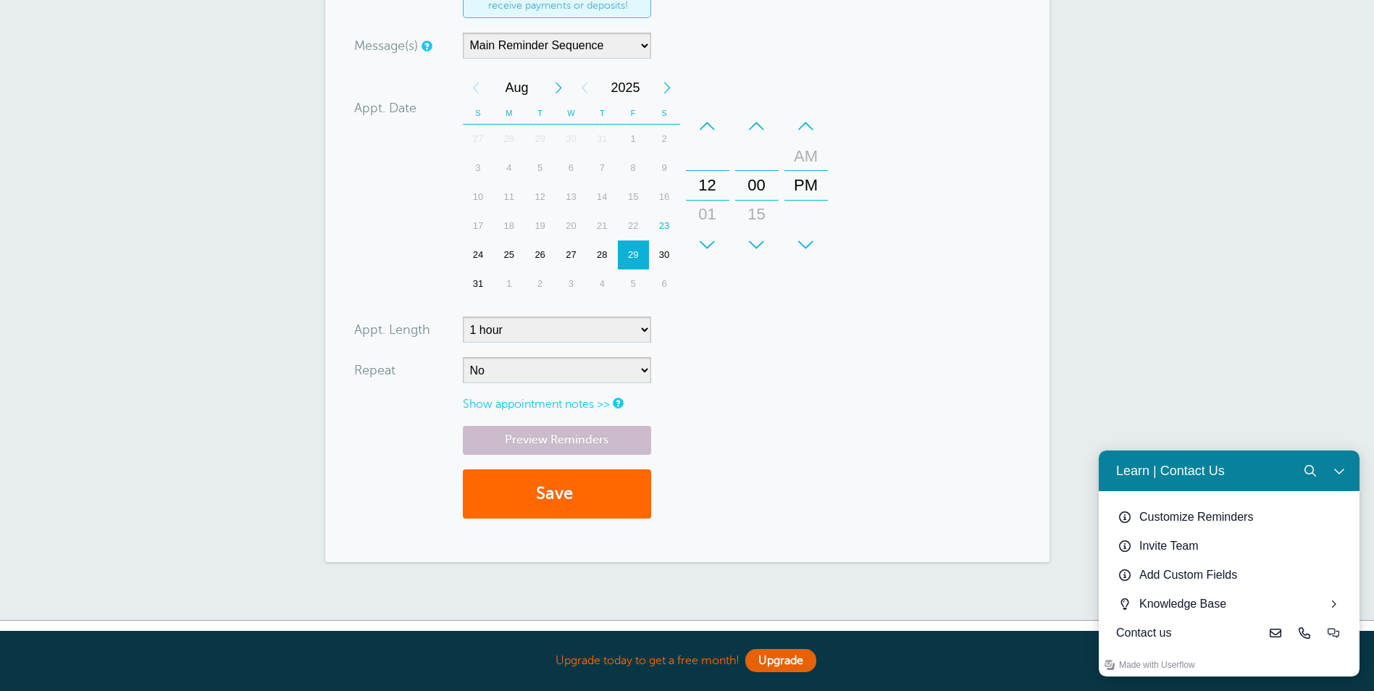
click at [566, 403] on link "Show appointment notes >>" at bounding box center [536, 404] width 147 height 13
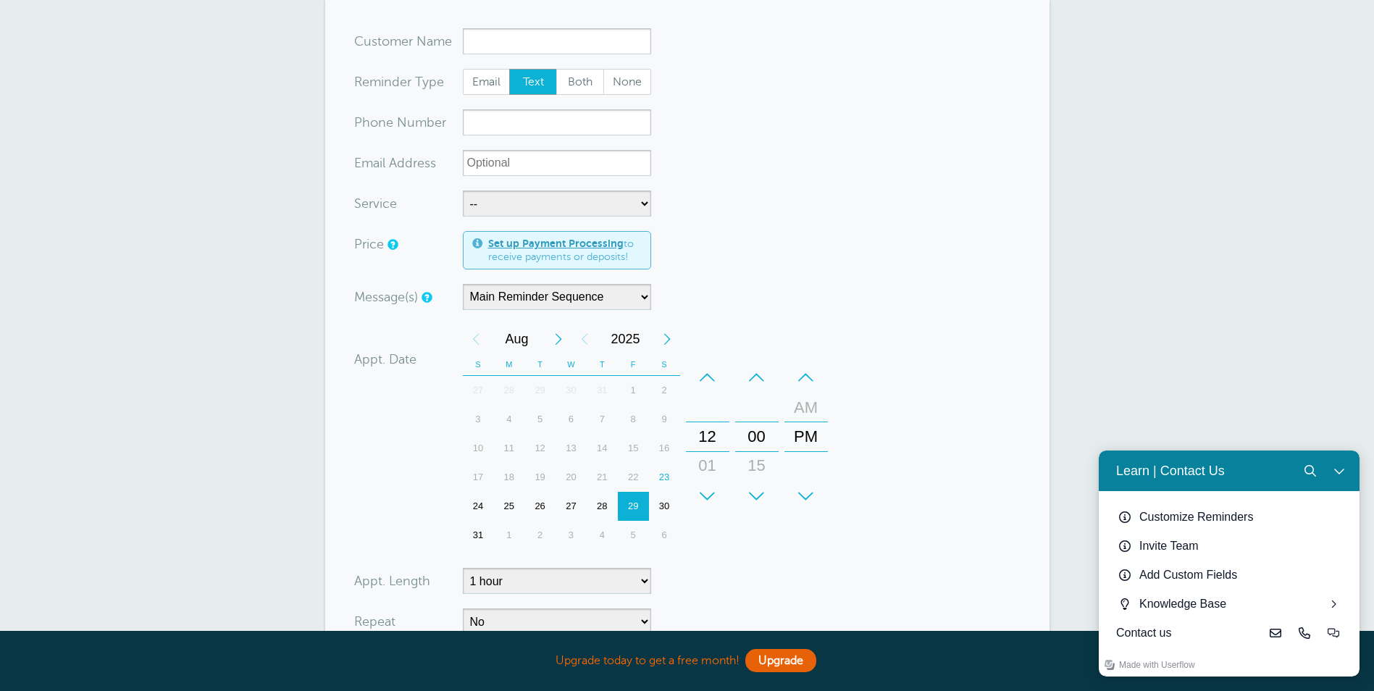
scroll to position [0, 0]
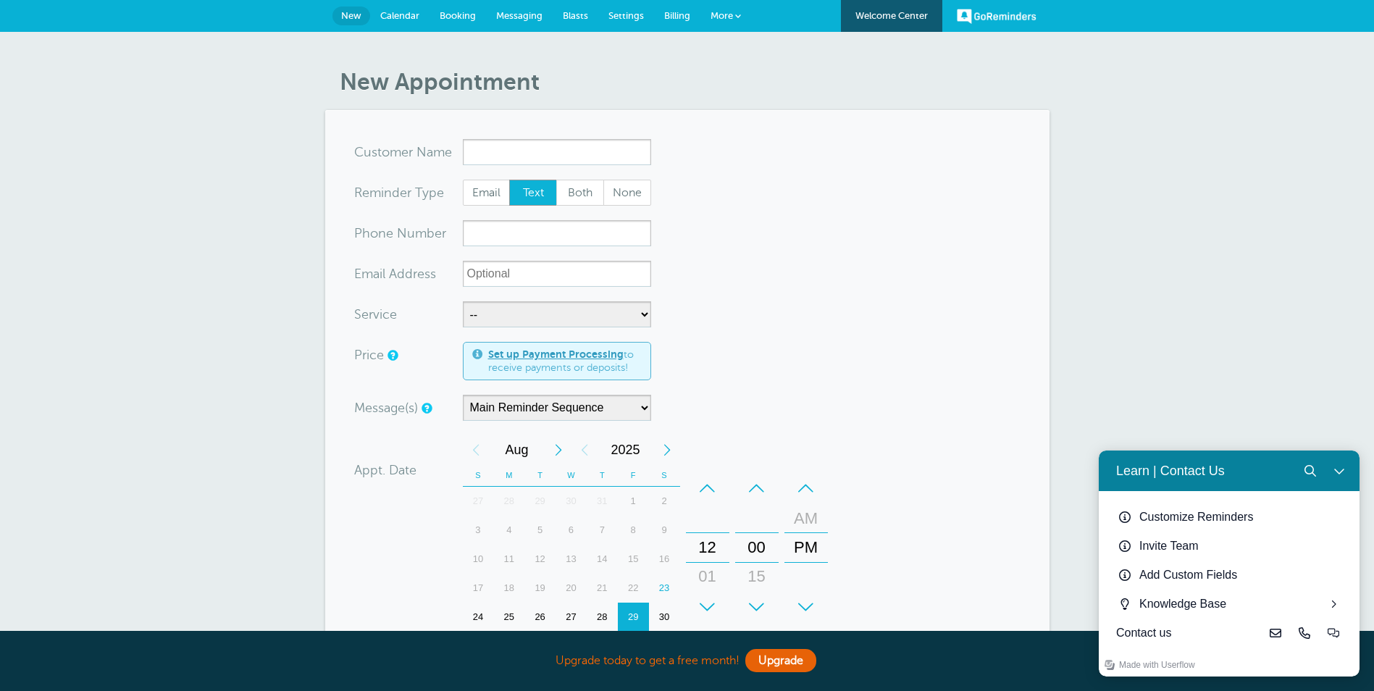
click at [398, 12] on span "Calendar" at bounding box center [399, 15] width 39 height 11
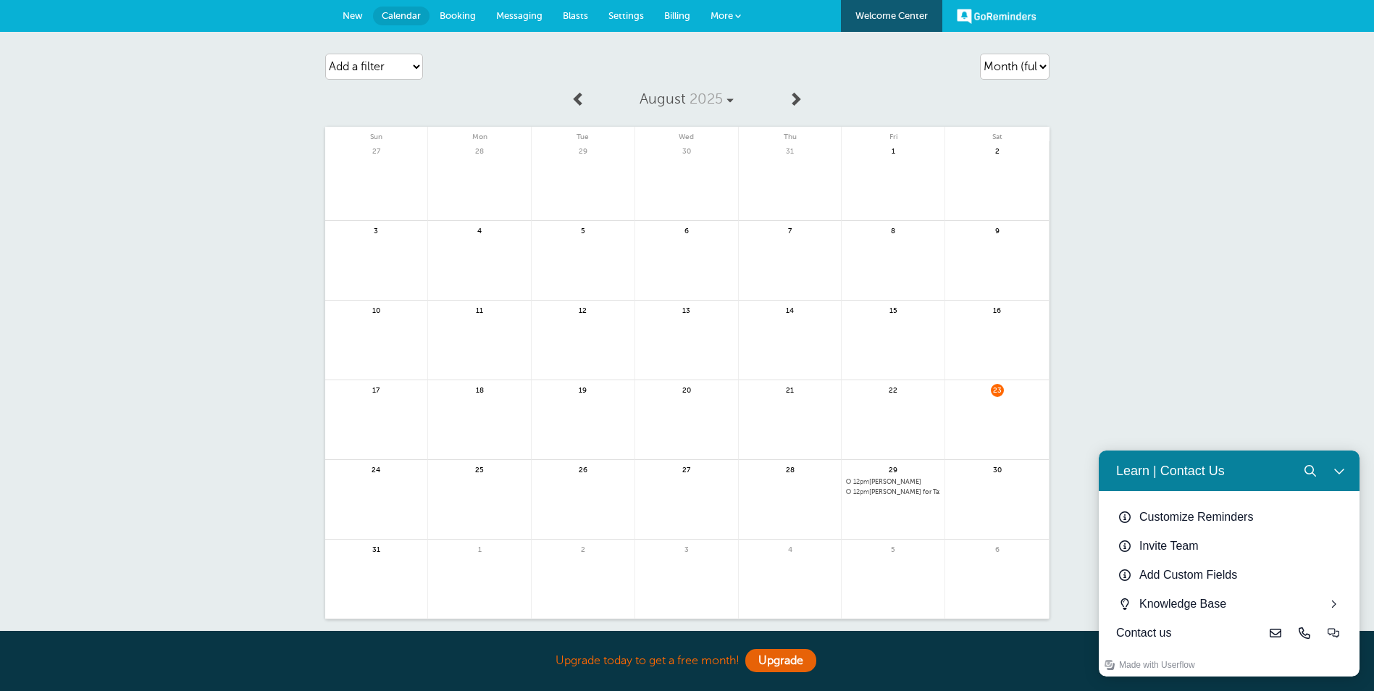
drag, startPoint x: 881, startPoint y: 495, endPoint x: 109, endPoint y: 358, distance: 784.0
click at [109, 364] on div "Agenda Day Week Month (full view) Month (condensed) Add a filter Customer Searc…" at bounding box center [687, 355] width 1374 height 646
click at [364, 61] on select "Add a filter Customer Search Service Appointment Status Payment Status" at bounding box center [374, 67] width 98 height 26
click at [633, 7] on link "Settings" at bounding box center [626, 16] width 56 height 32
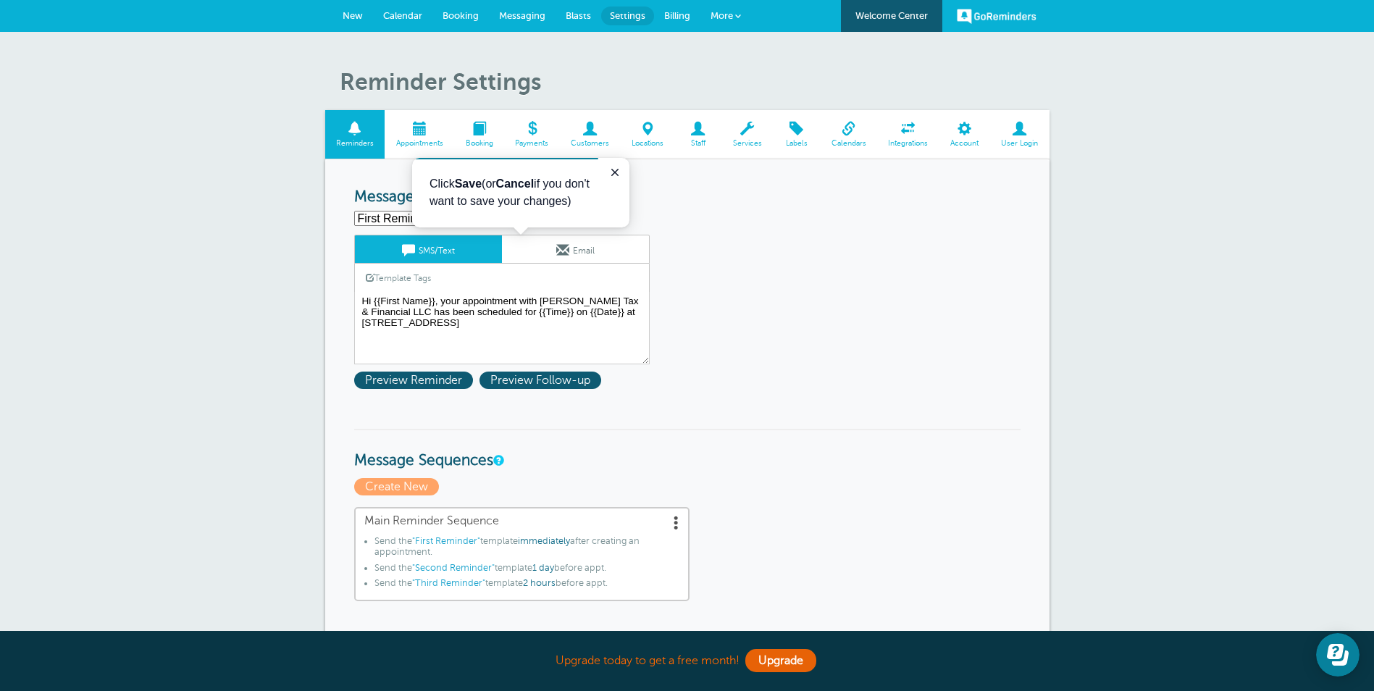
click at [759, 136] on link "Services" at bounding box center [746, 134] width 51 height 49
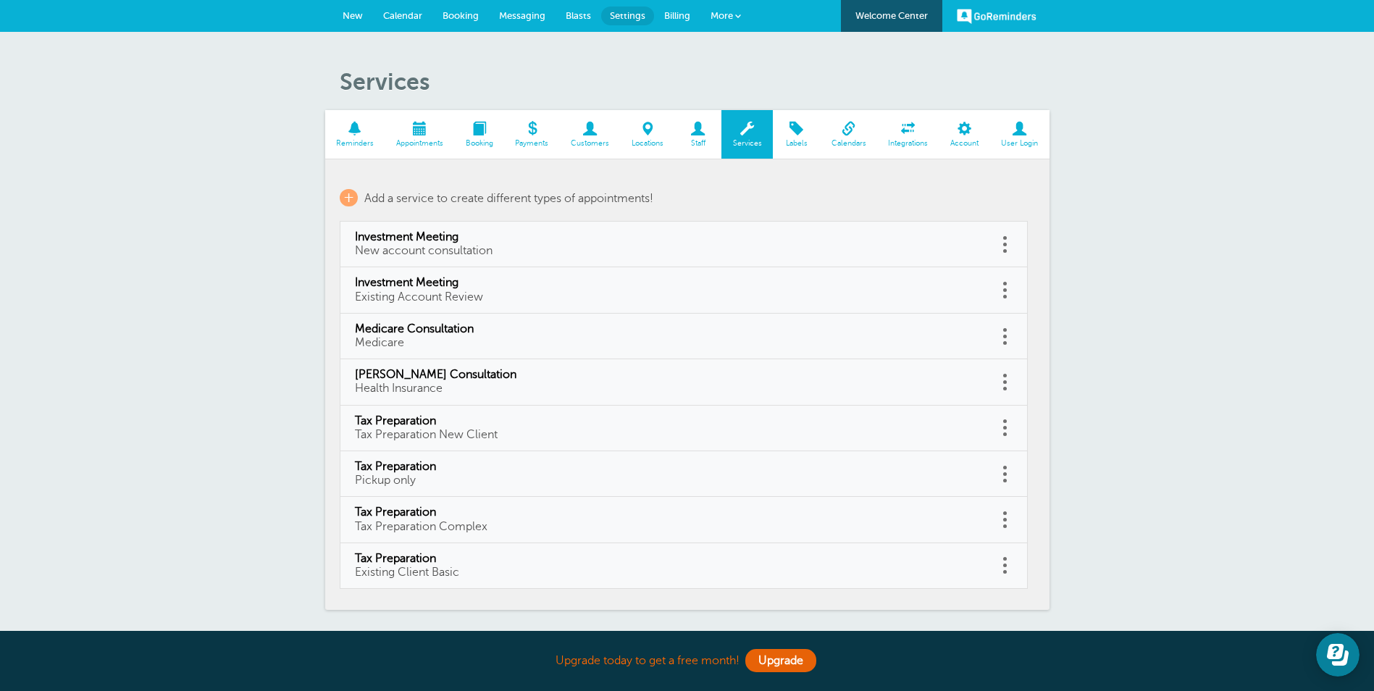
click at [1000, 421] on link at bounding box center [1005, 427] width 14 height 22
click at [986, 391] on link "Edit" at bounding box center [989, 391] width 43 height 27
type input "Tax Preparation"
type input "Tax Preparation New Client"
select select "75"
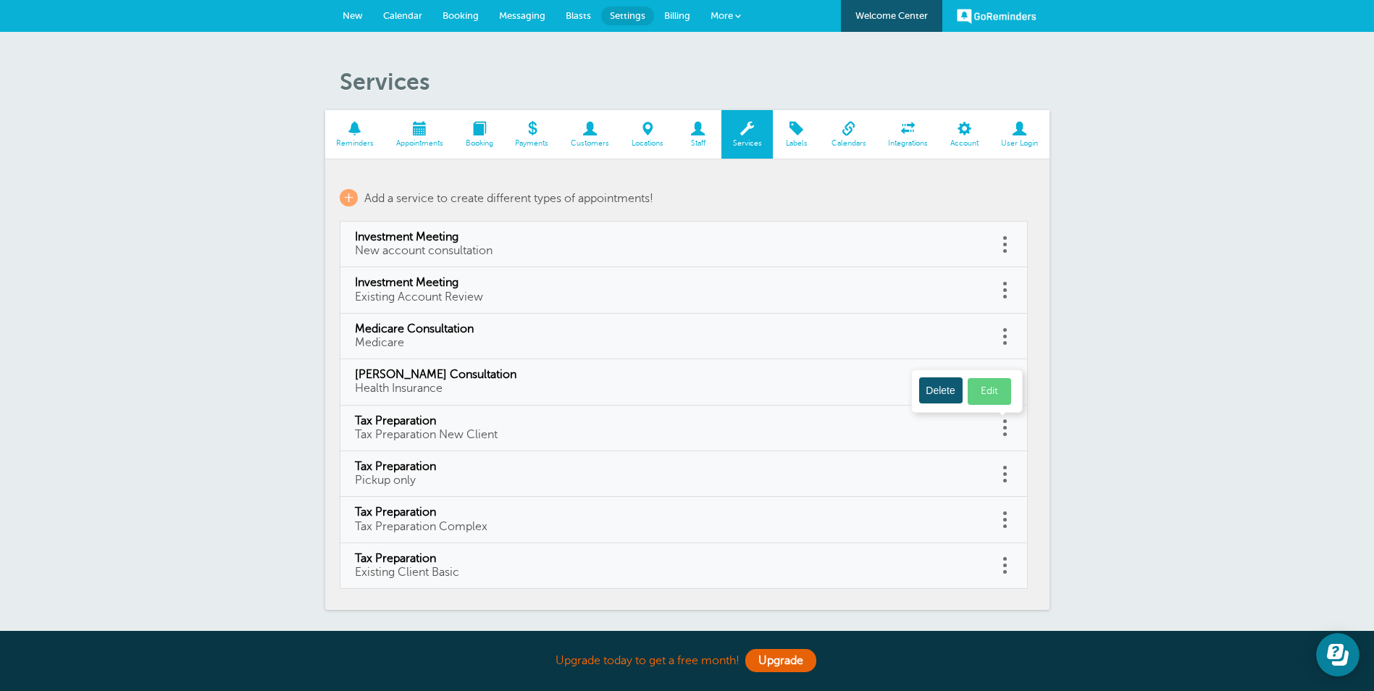
checkbox input "false"
select select "75"
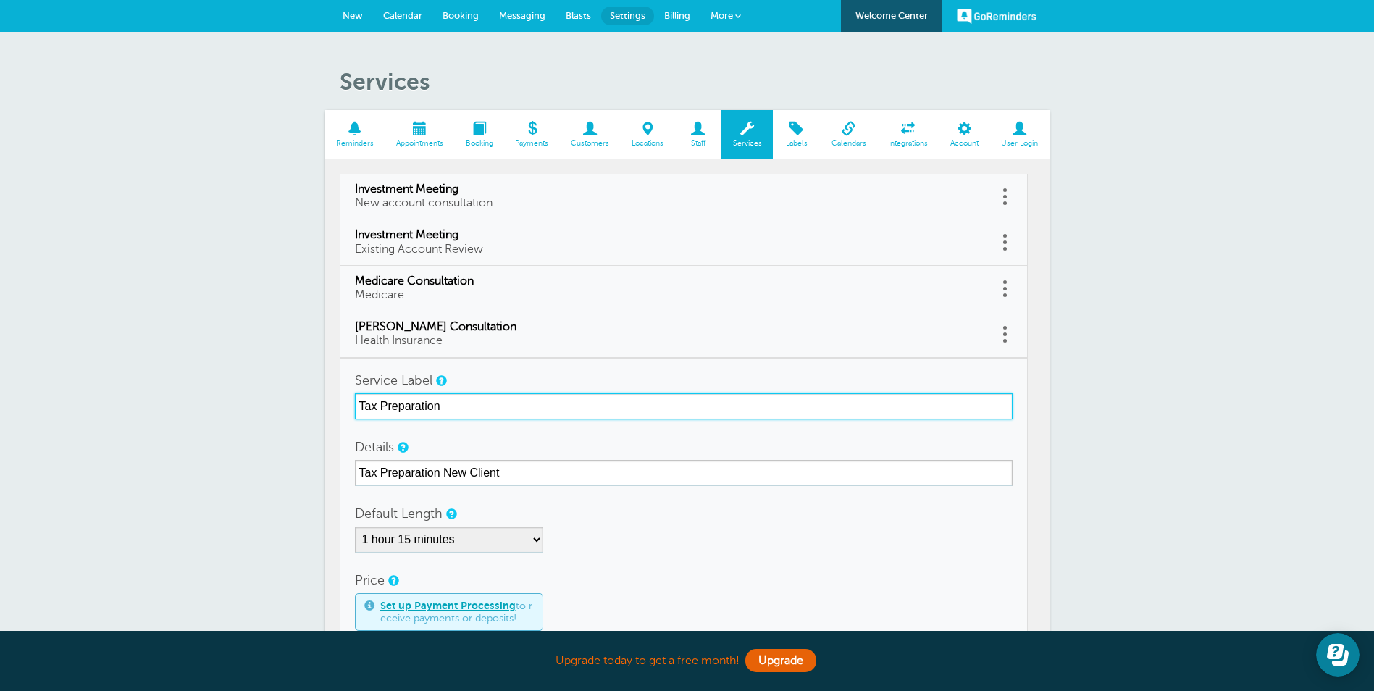
click at [454, 400] on input "Tax Preparation" at bounding box center [684, 406] width 658 height 26
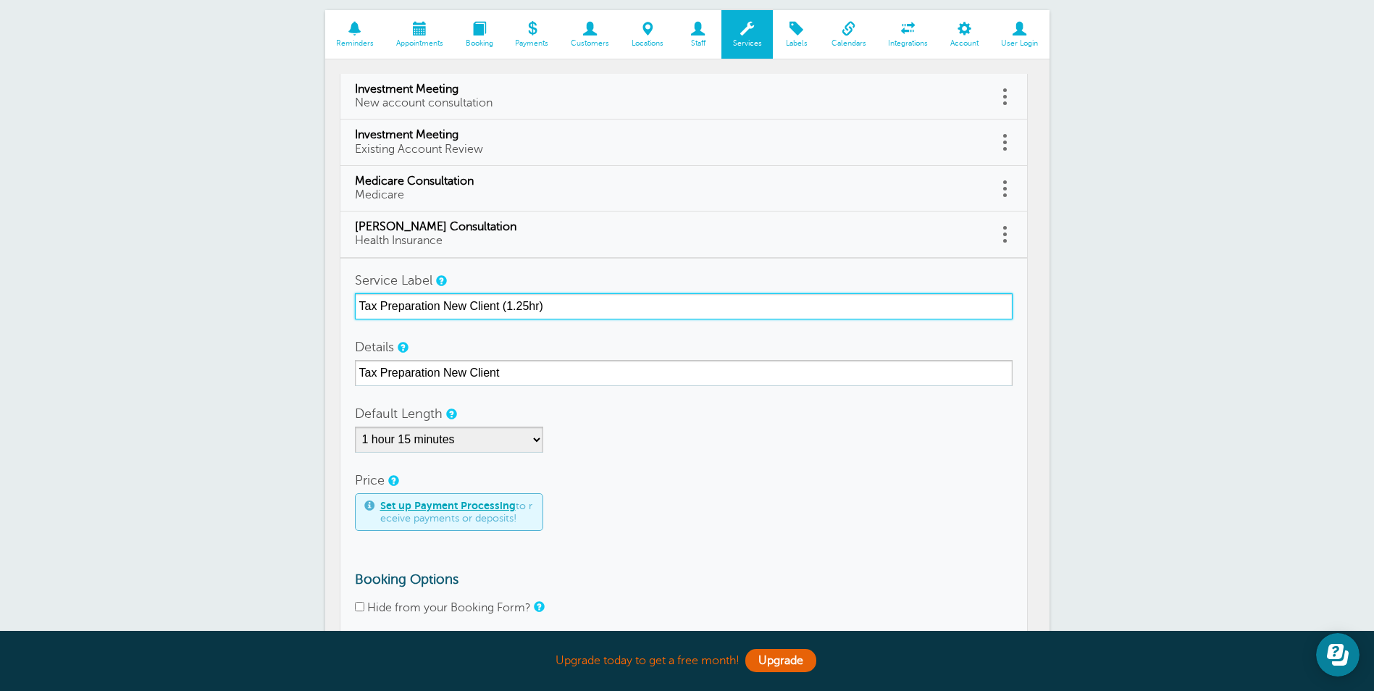
scroll to position [290, 0]
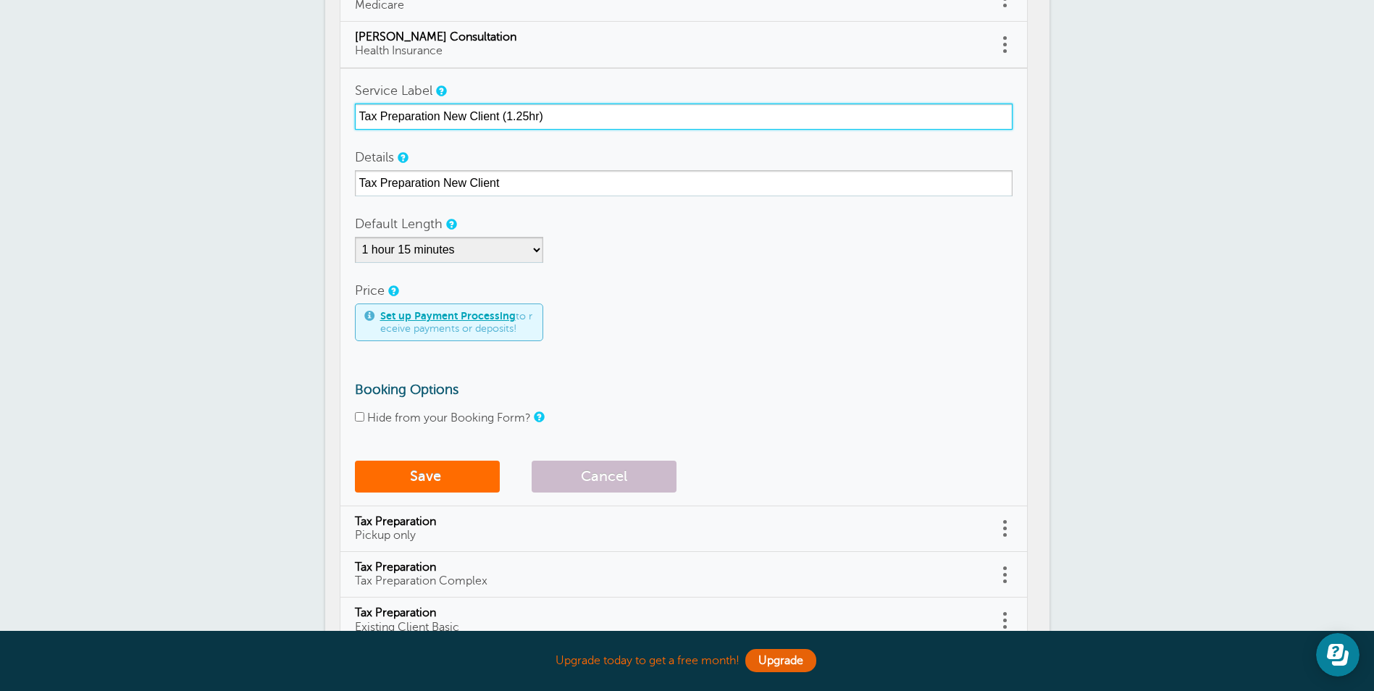
type input "Tax Preparation New Client (1.25hr)"
click at [443, 482] on span "submit" at bounding box center [443, 476] width 4 height 17
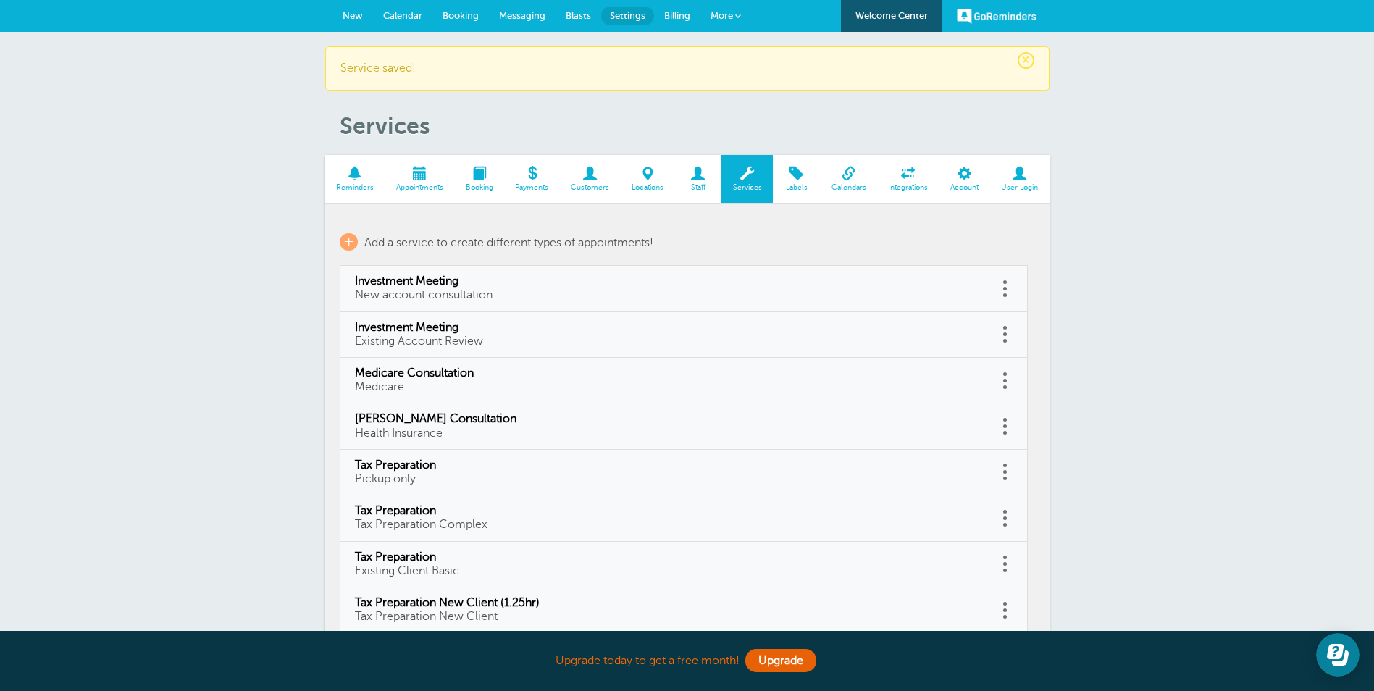
click at [1003, 567] on link at bounding box center [1005, 564] width 14 height 22
click at [988, 522] on link "Edit" at bounding box center [989, 527] width 43 height 27
type input "Tax Preparation"
type input "Existing Client Basic"
select select "45"
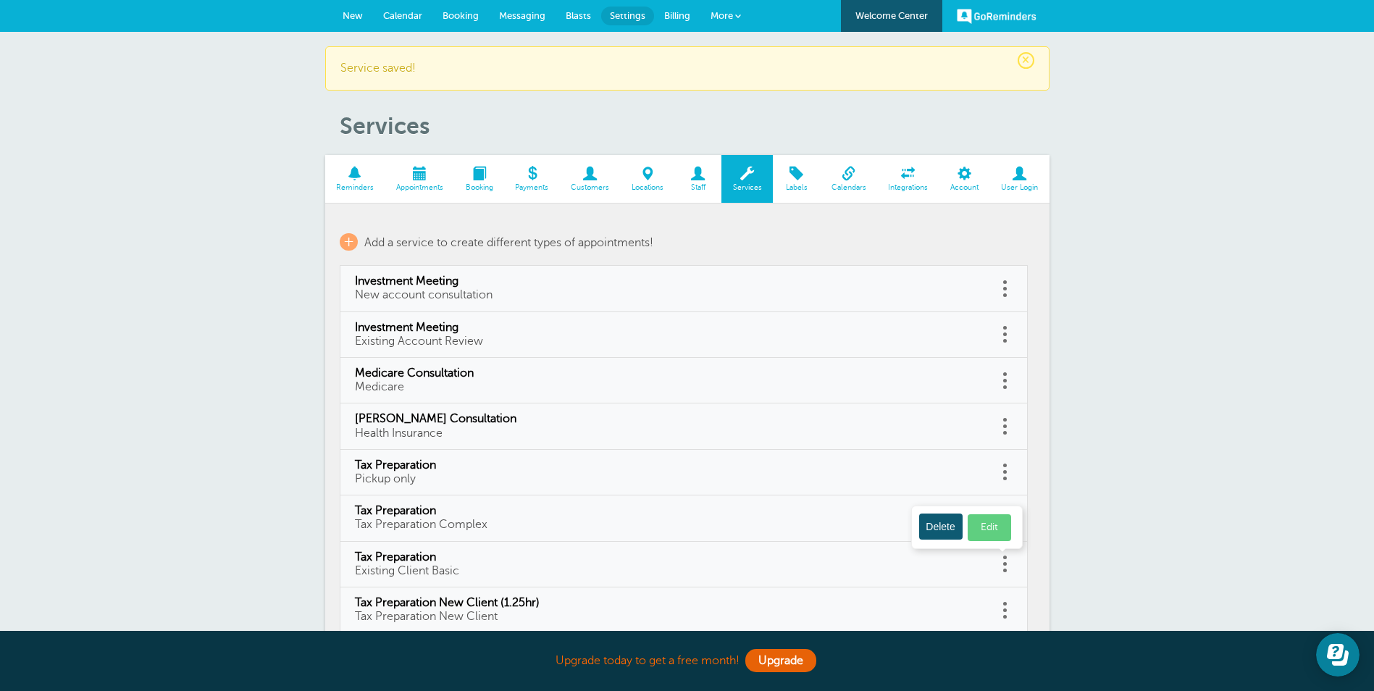
checkbox input "false"
select select "45"
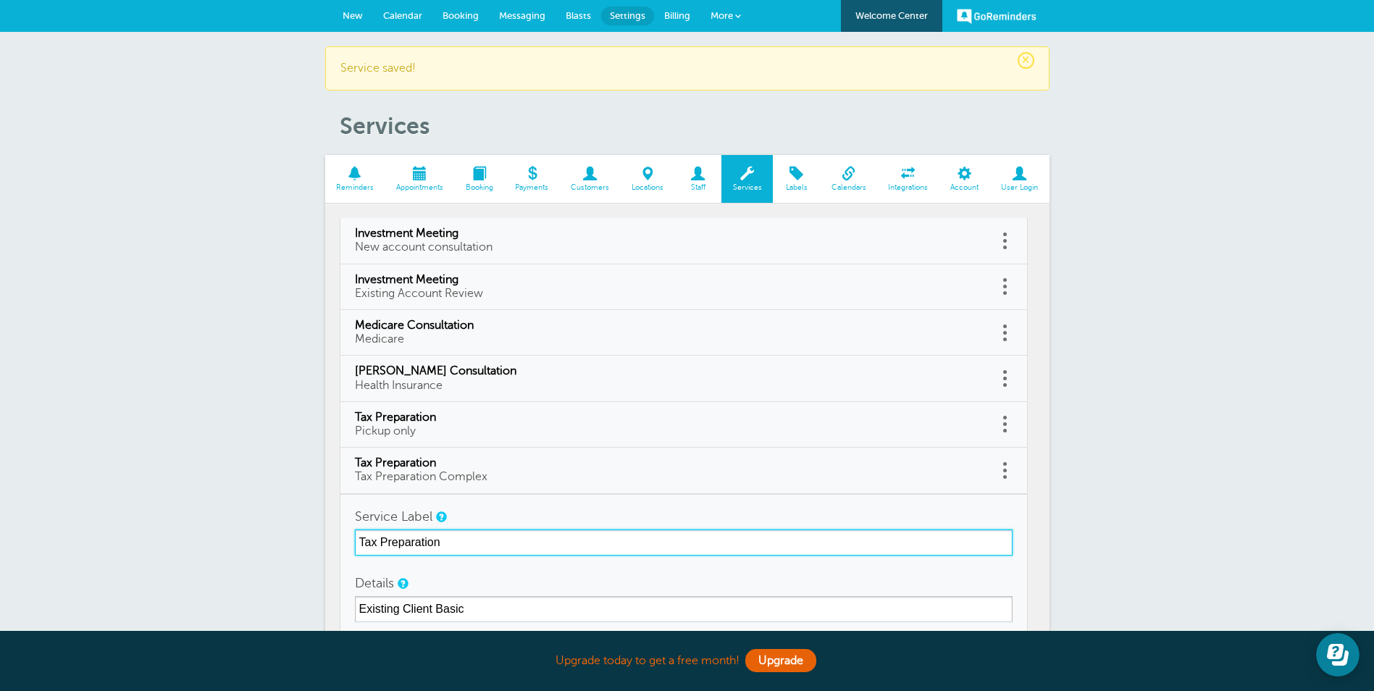
click at [469, 542] on input "Tax Preparation" at bounding box center [684, 542] width 658 height 26
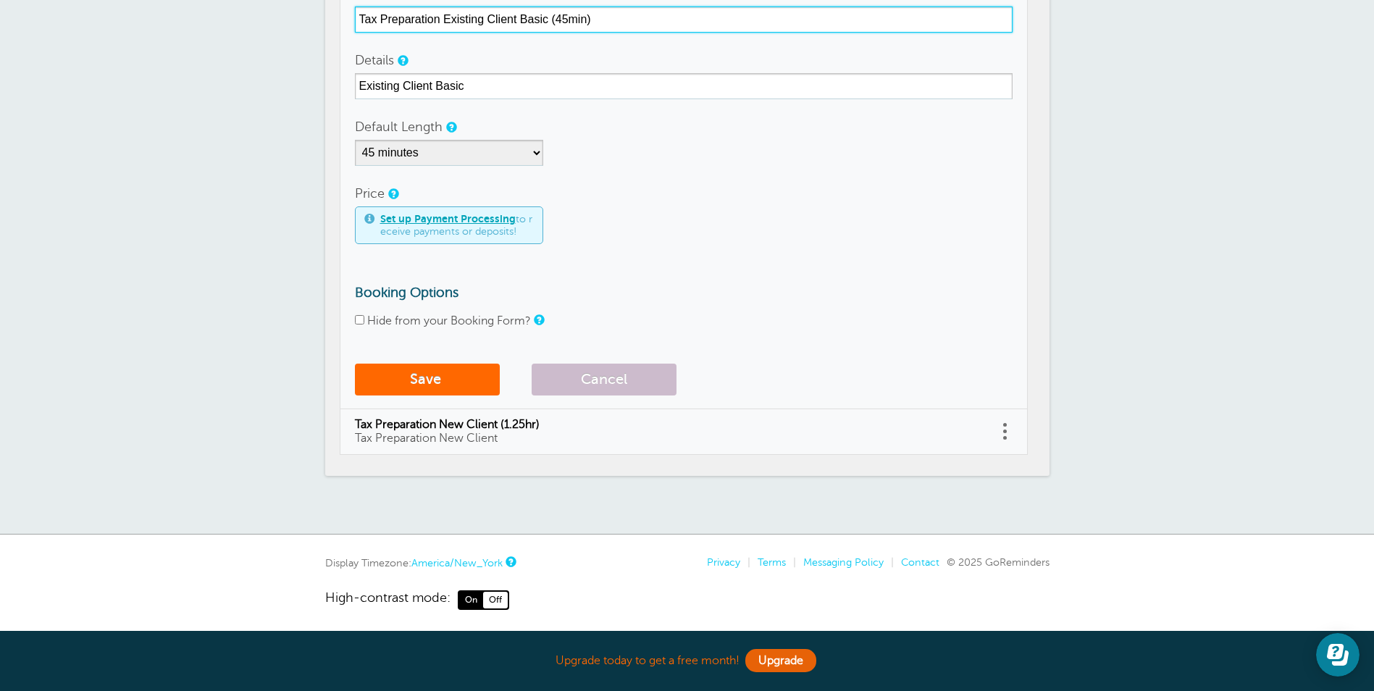
scroll to position [529, 0]
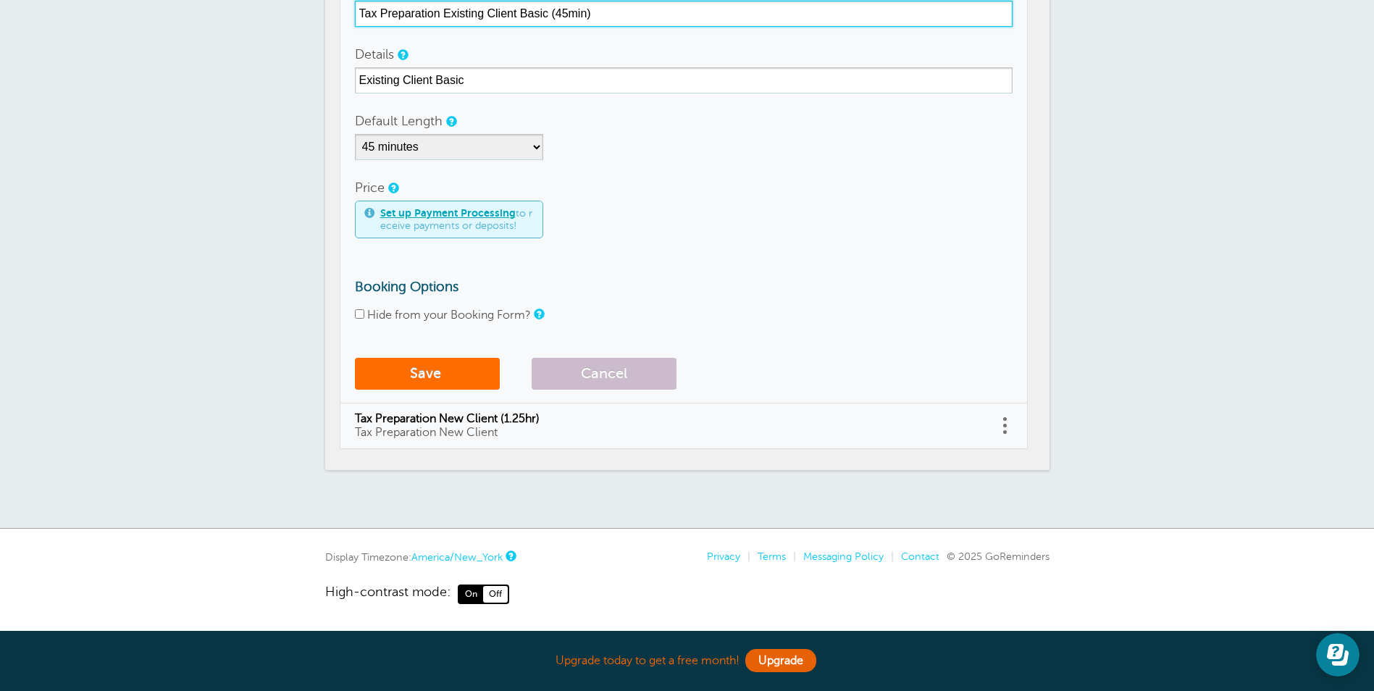
type input "Tax Preparation Existing Client Basic (45min)"
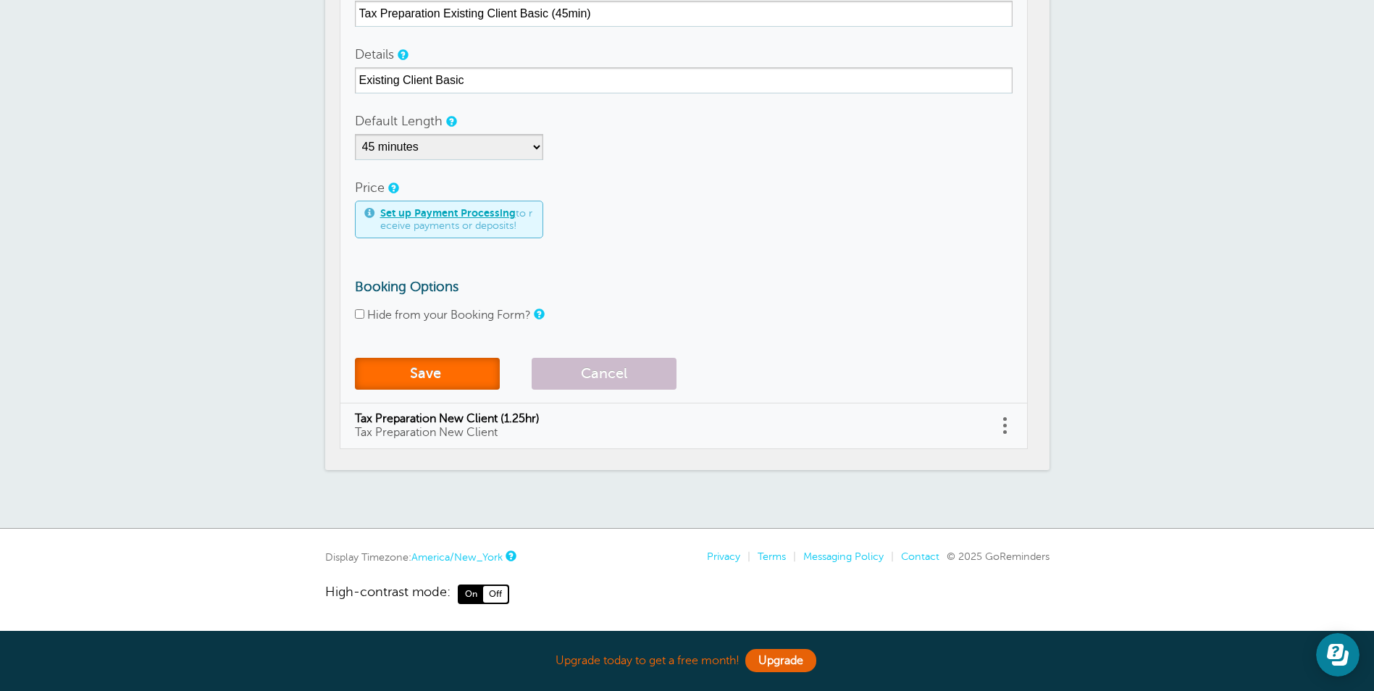
click at [441, 375] on button "Save" at bounding box center [427, 374] width 145 height 32
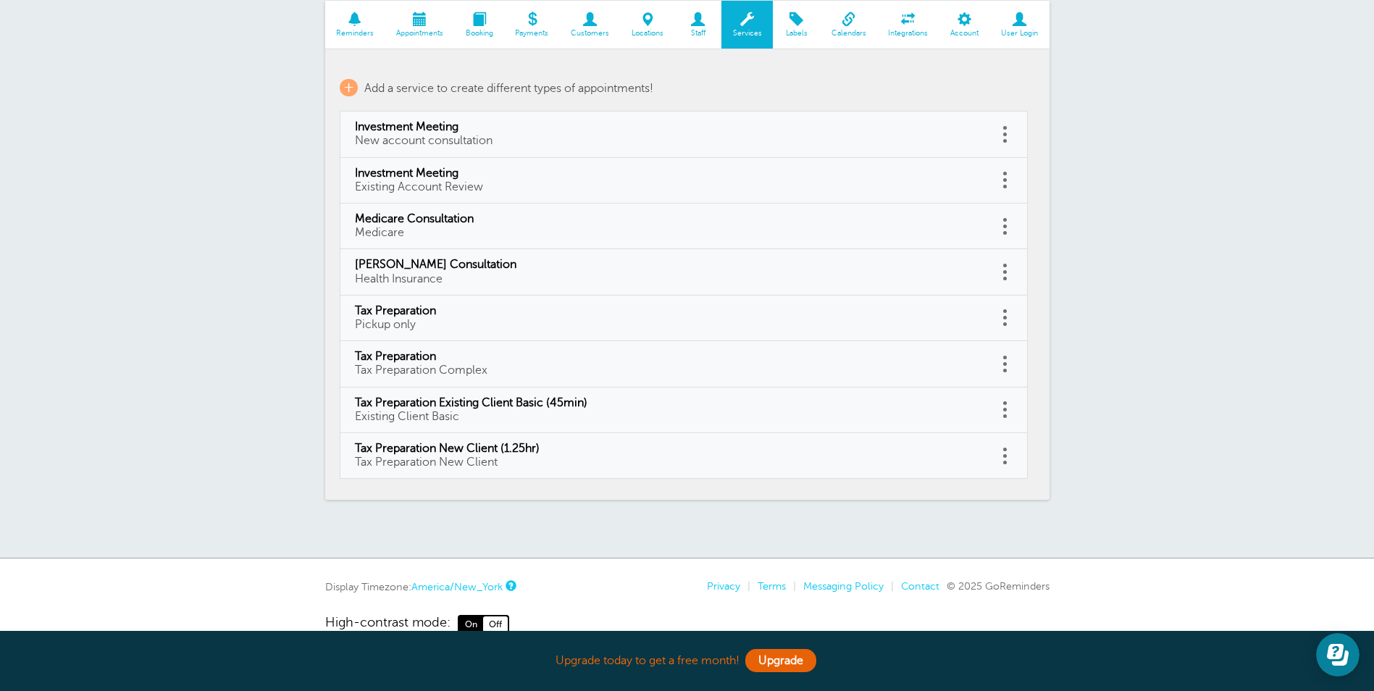
scroll to position [184, 0]
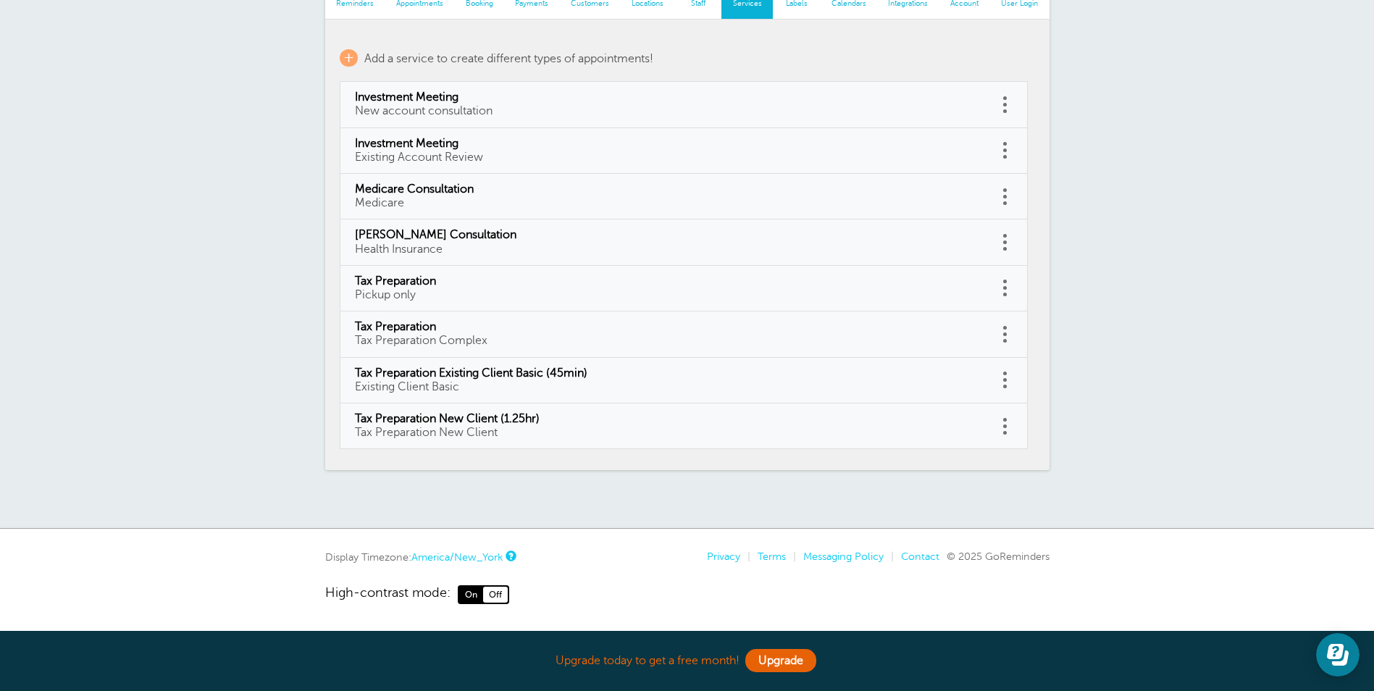
click at [1003, 329] on span at bounding box center [1005, 328] width 4 height 4
click at [991, 298] on link "Edit" at bounding box center [989, 298] width 43 height 27
type input "Tax Preparation"
type input "Tax Preparation Complex"
select select "90"
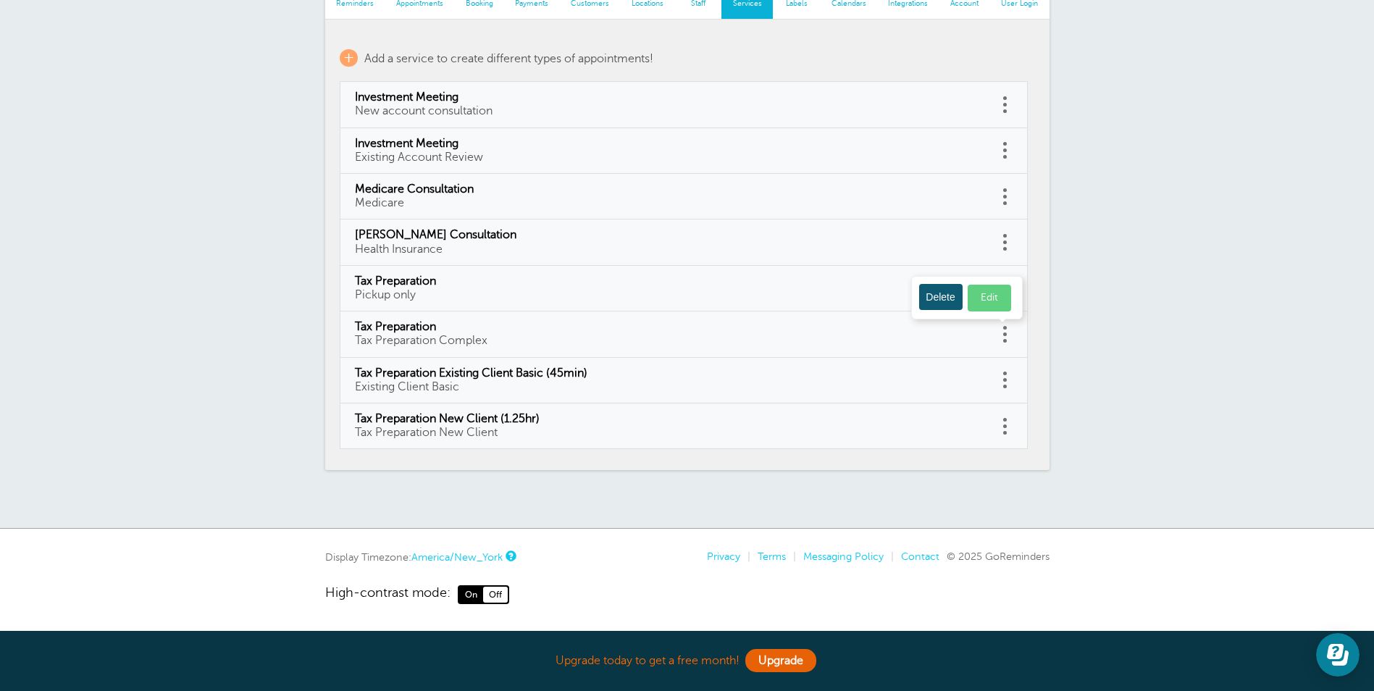
checkbox input "false"
select select "90"
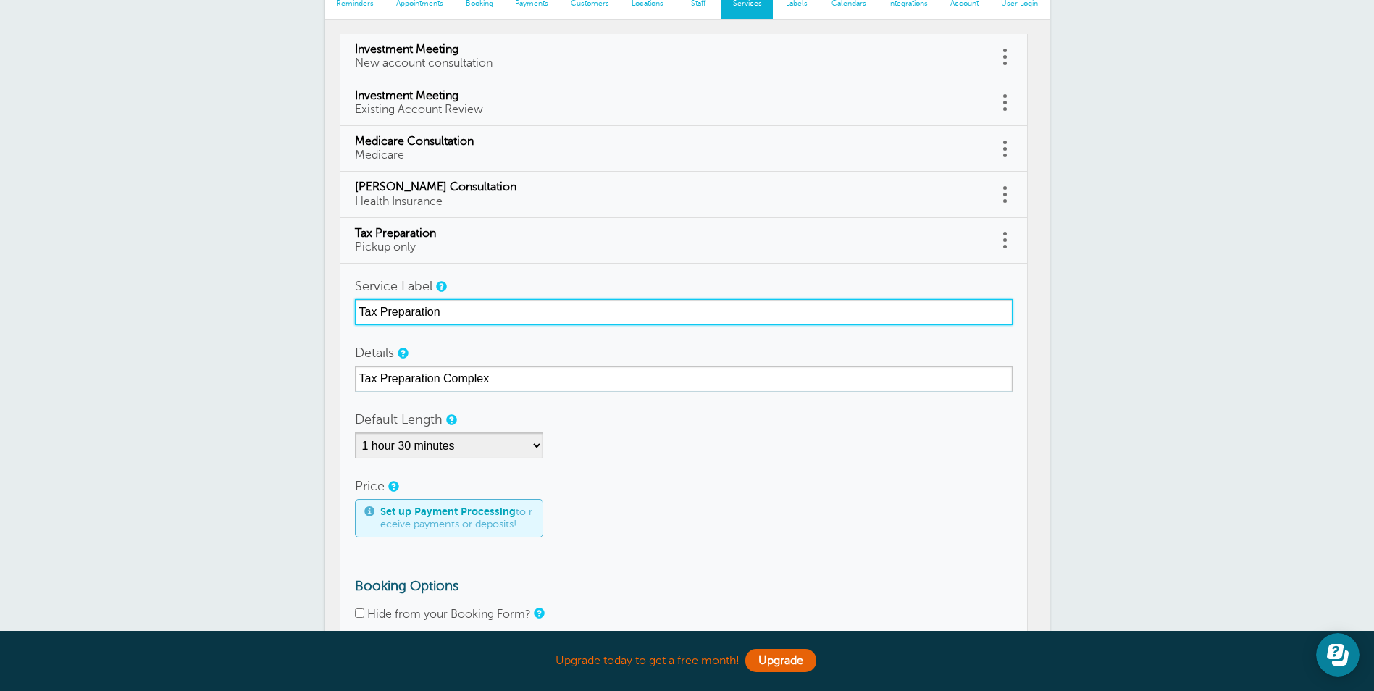
click at [464, 308] on input "Tax Preparation" at bounding box center [684, 312] width 658 height 26
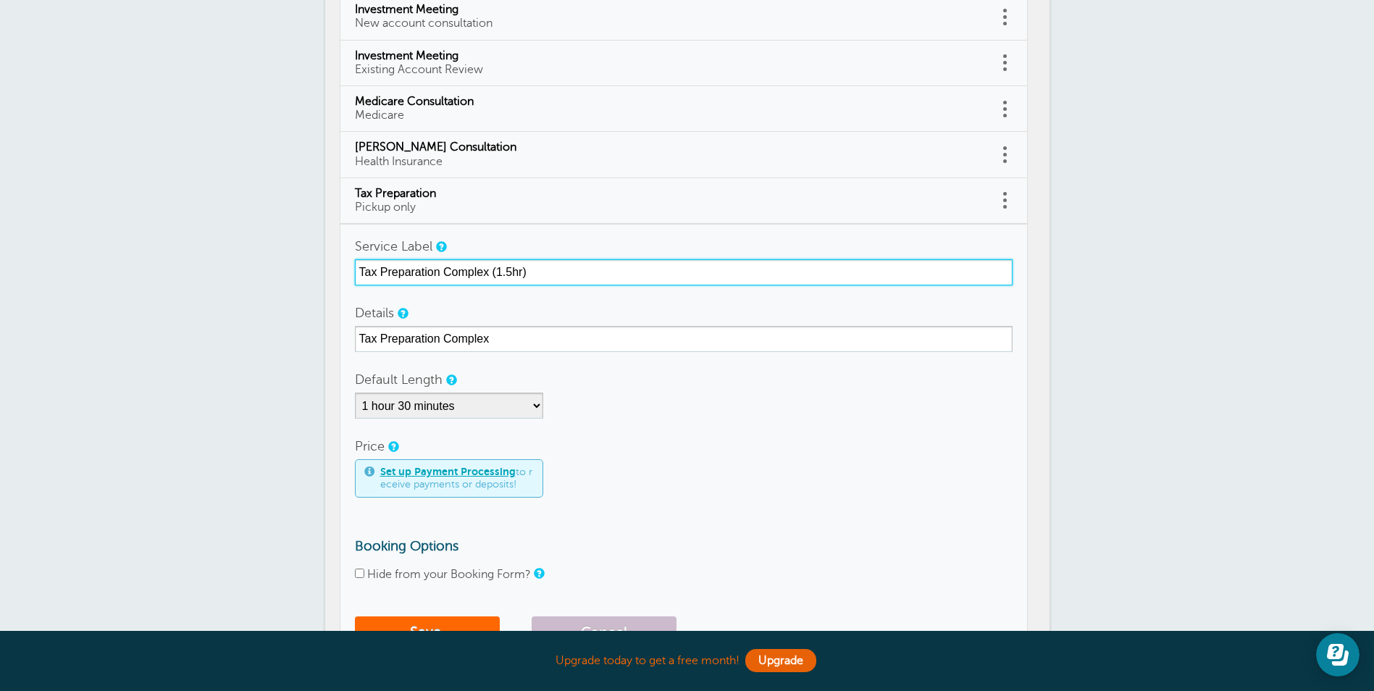
scroll to position [256, 0]
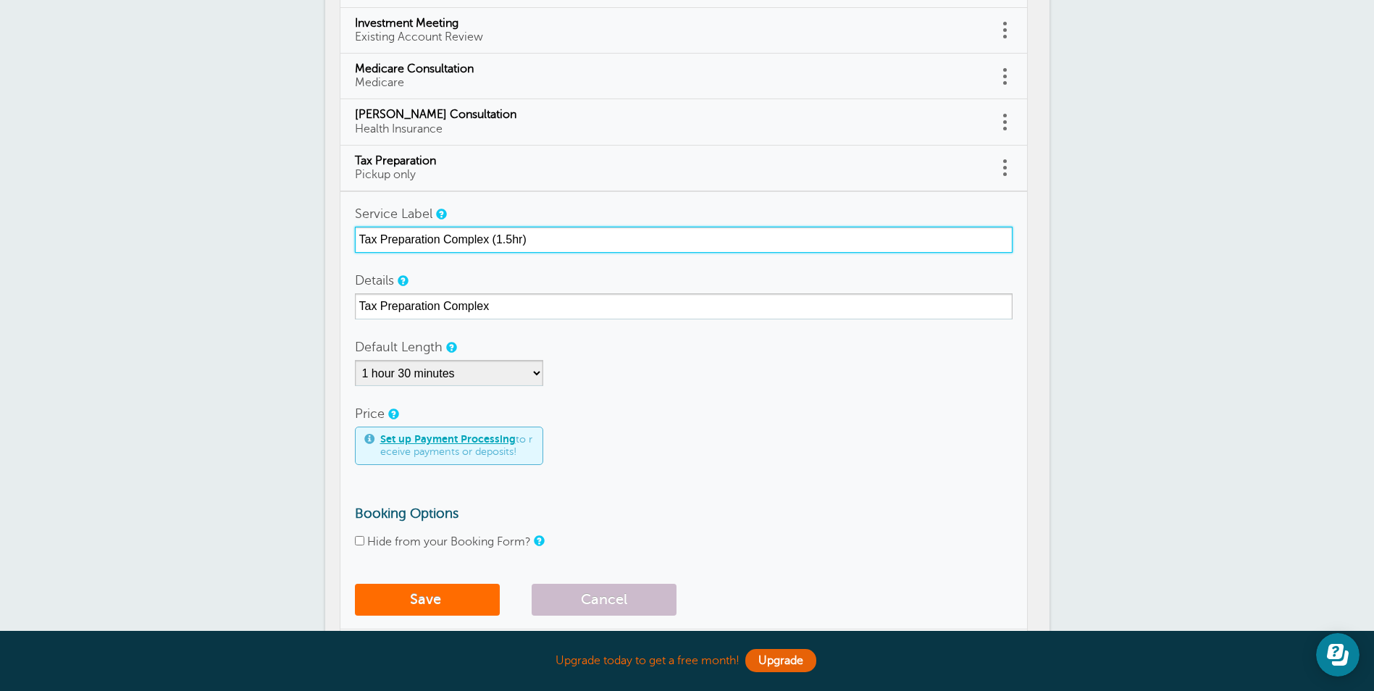
type input "Tax Preparation Complex (1.5hr)"
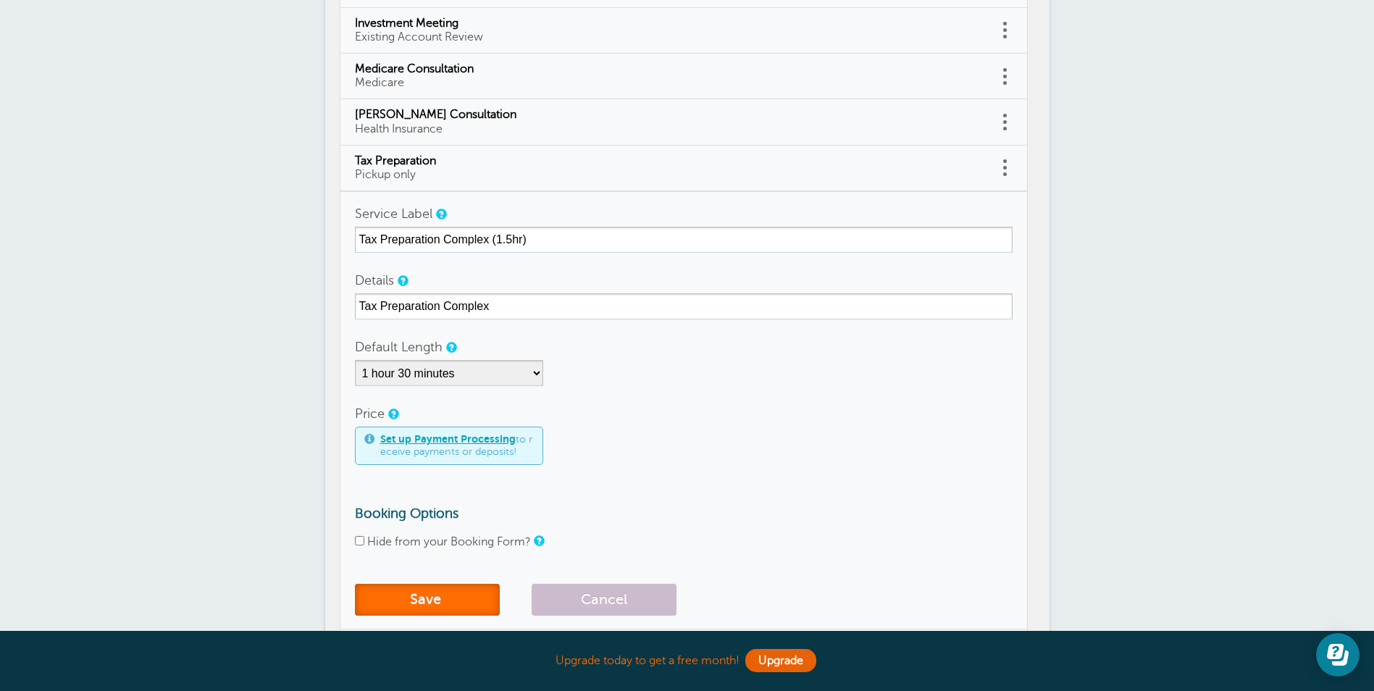
click at [431, 592] on button "Save" at bounding box center [427, 600] width 145 height 32
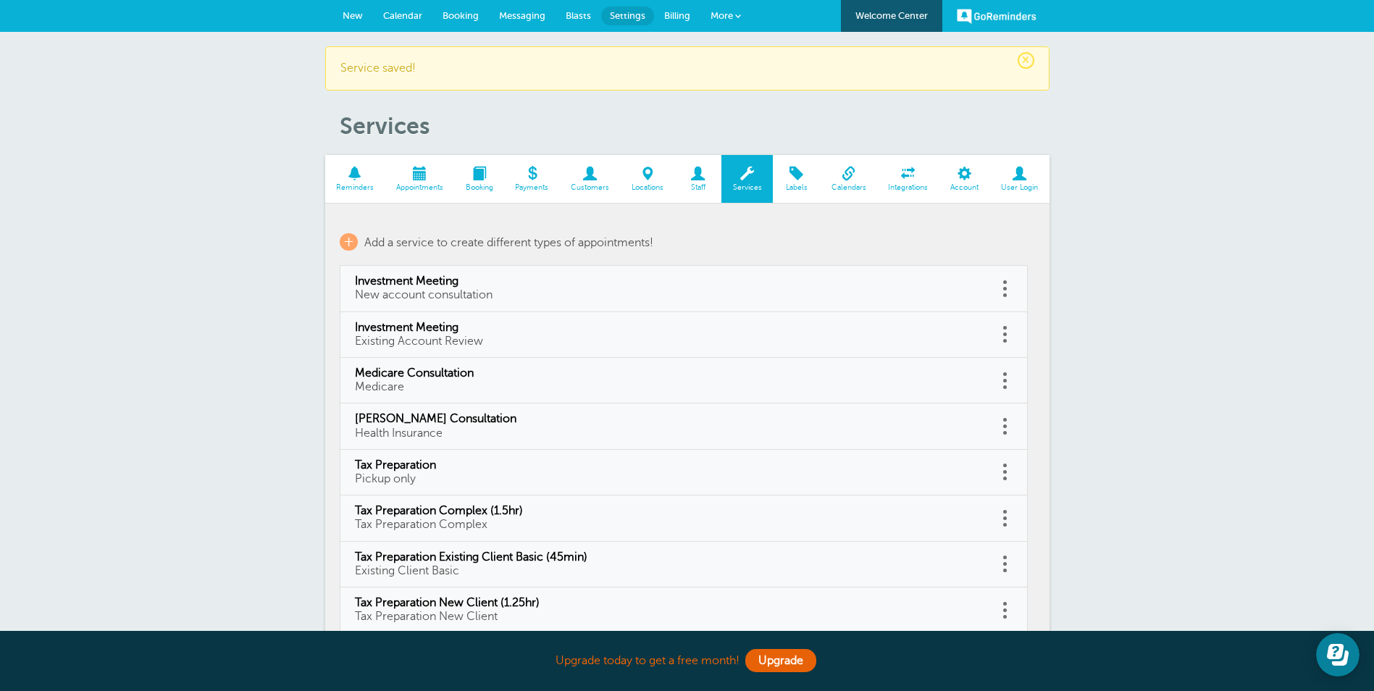
click at [996, 471] on td "Tax Preparation Pickup only" at bounding box center [669, 473] width 658 height 46
click at [1001, 471] on link at bounding box center [1005, 472] width 14 height 22
click at [1002, 435] on link "Edit" at bounding box center [989, 435] width 43 height 27
type input "Tax Preparation"
type input "Pickup only"
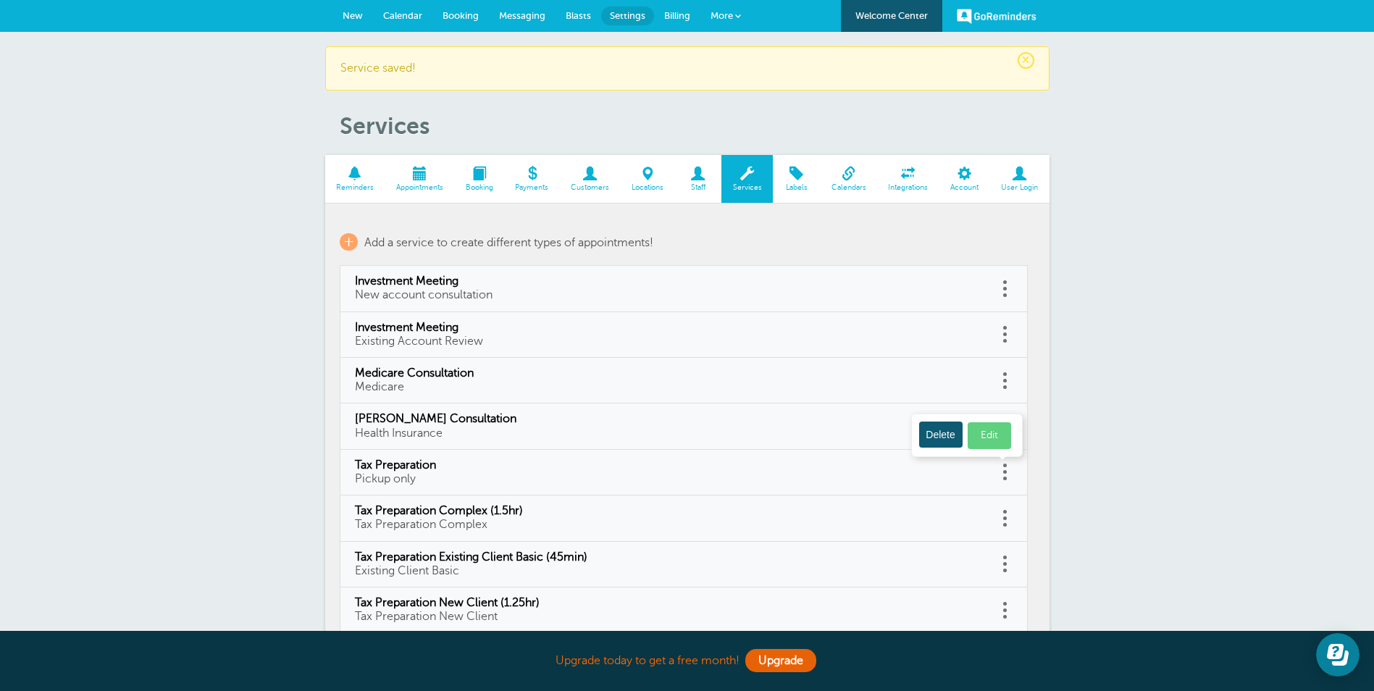
select select "15"
checkbox input "false"
select select "15"
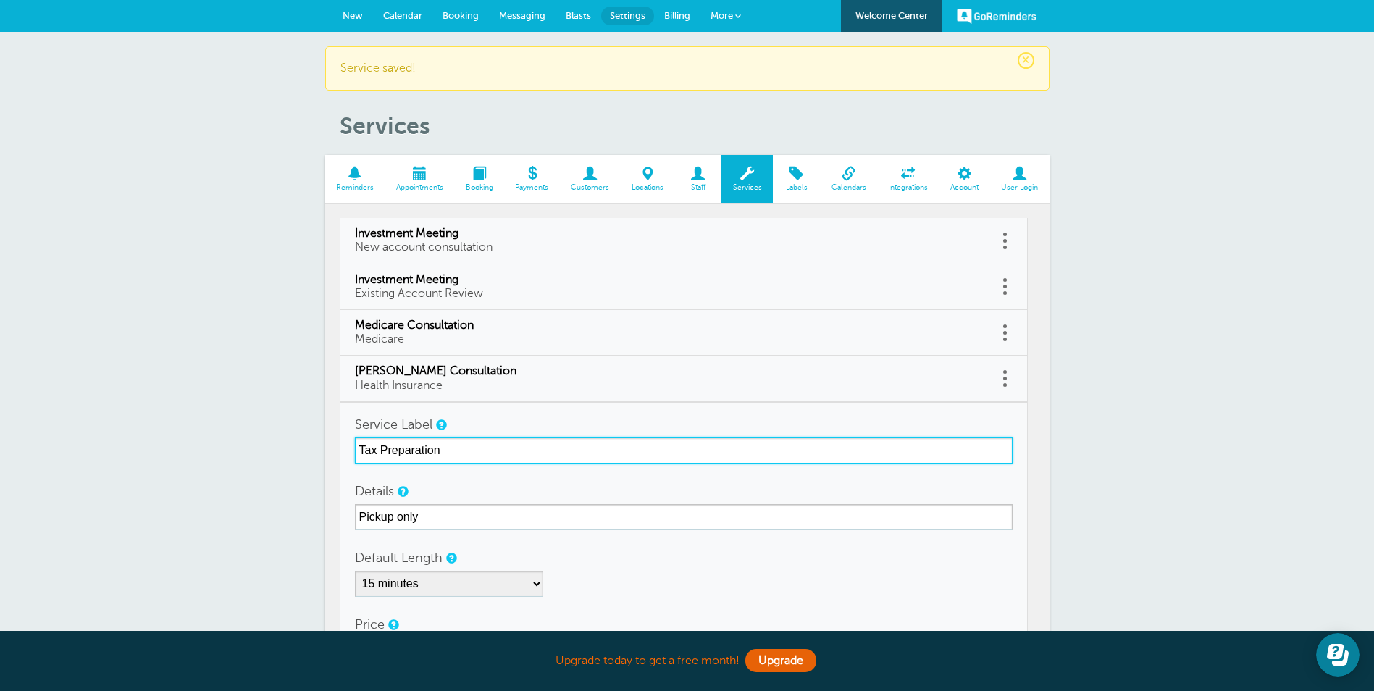
click at [471, 447] on input "Tax Preparation" at bounding box center [684, 450] width 658 height 26
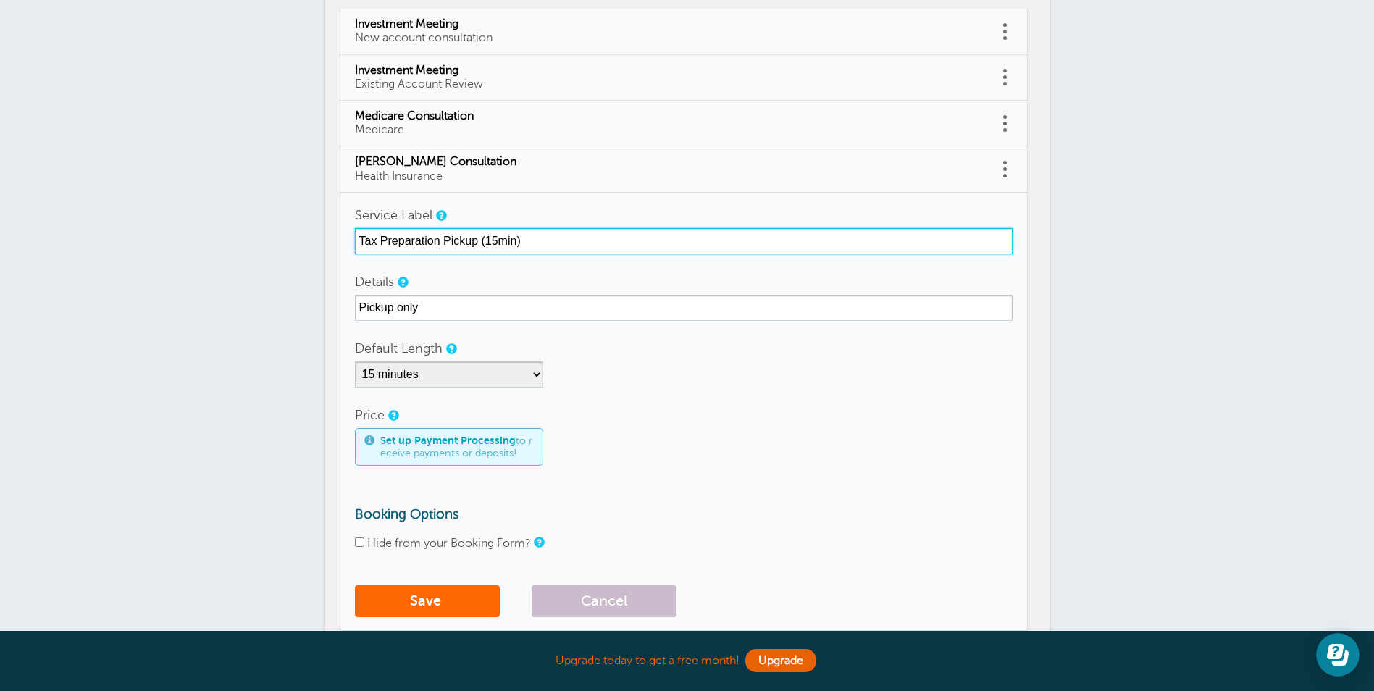
scroll to position [217, 0]
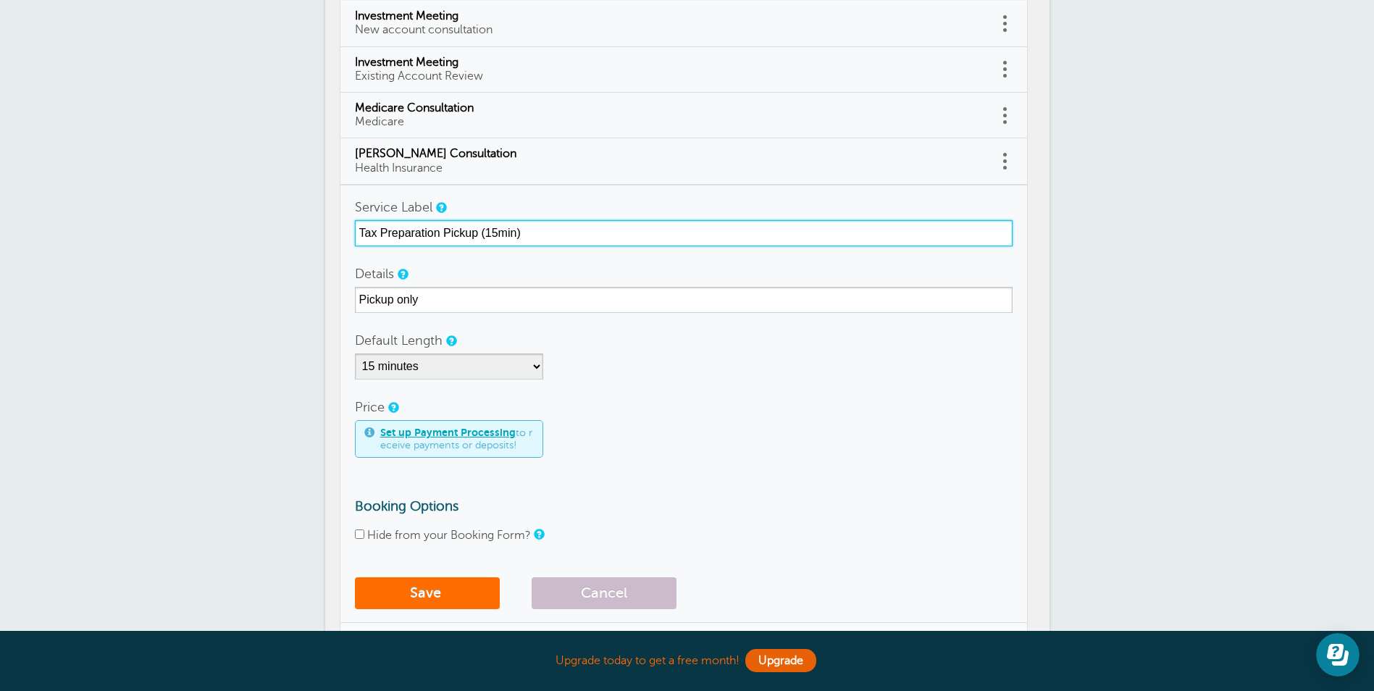
type input "Tax Preparation Pickup (15min)"
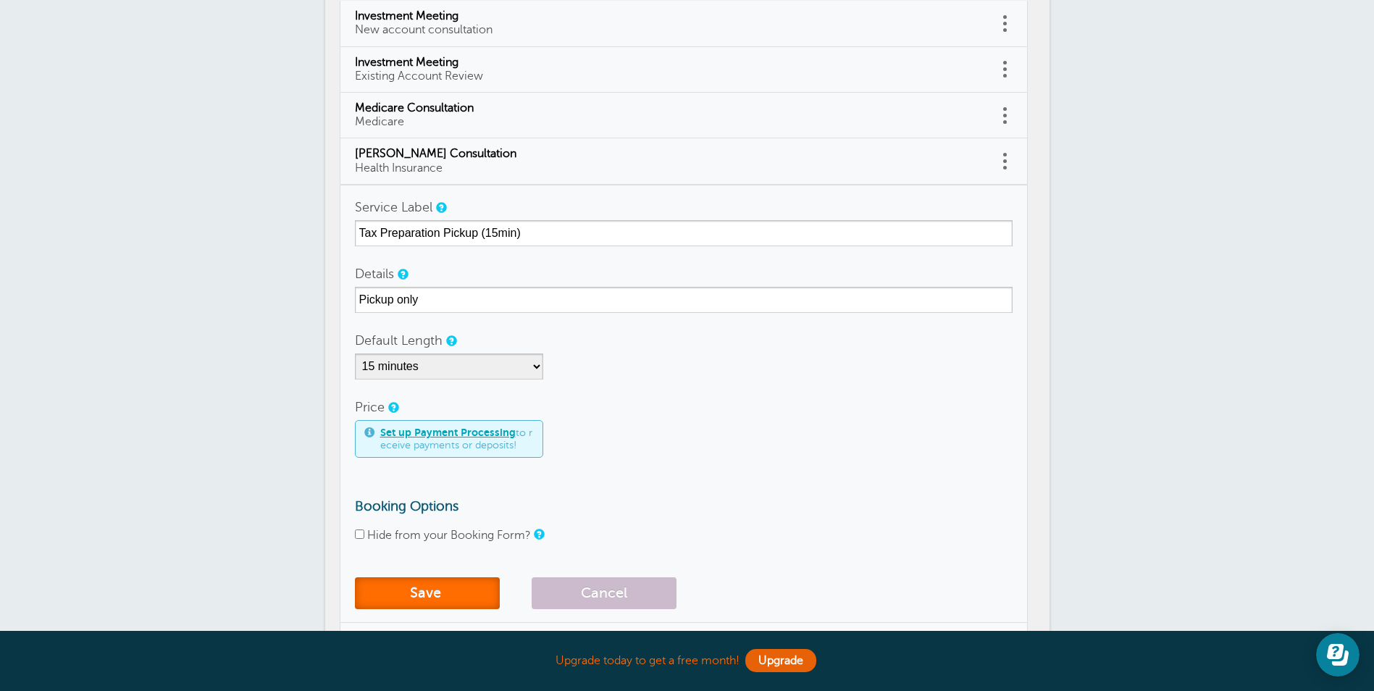
click at [464, 593] on button "Save" at bounding box center [427, 593] width 145 height 32
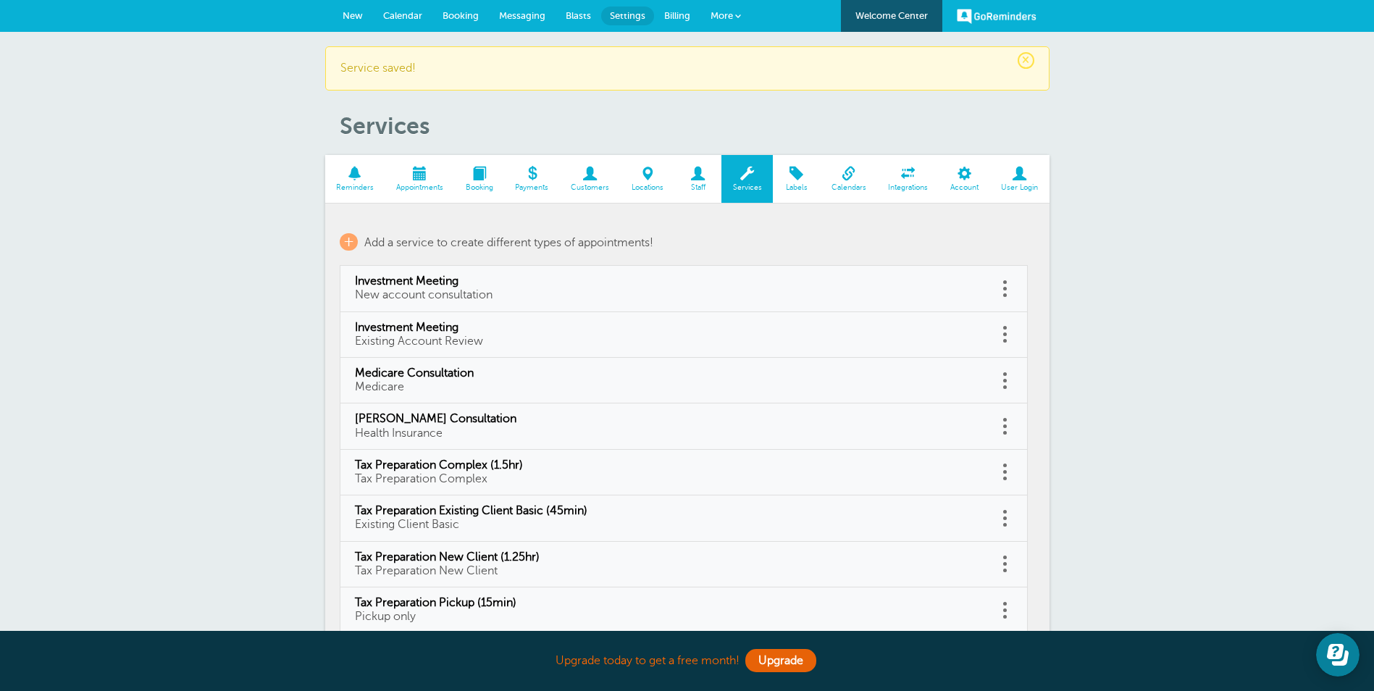
click at [996, 425] on td "[PERSON_NAME] Consultation Health Insurance" at bounding box center [669, 426] width 658 height 46
click at [1008, 427] on link at bounding box center [1005, 426] width 14 height 22
click at [999, 395] on link "Edit" at bounding box center [989, 390] width 43 height 27
type input "[PERSON_NAME] Consultation"
type input "Health Insurance"
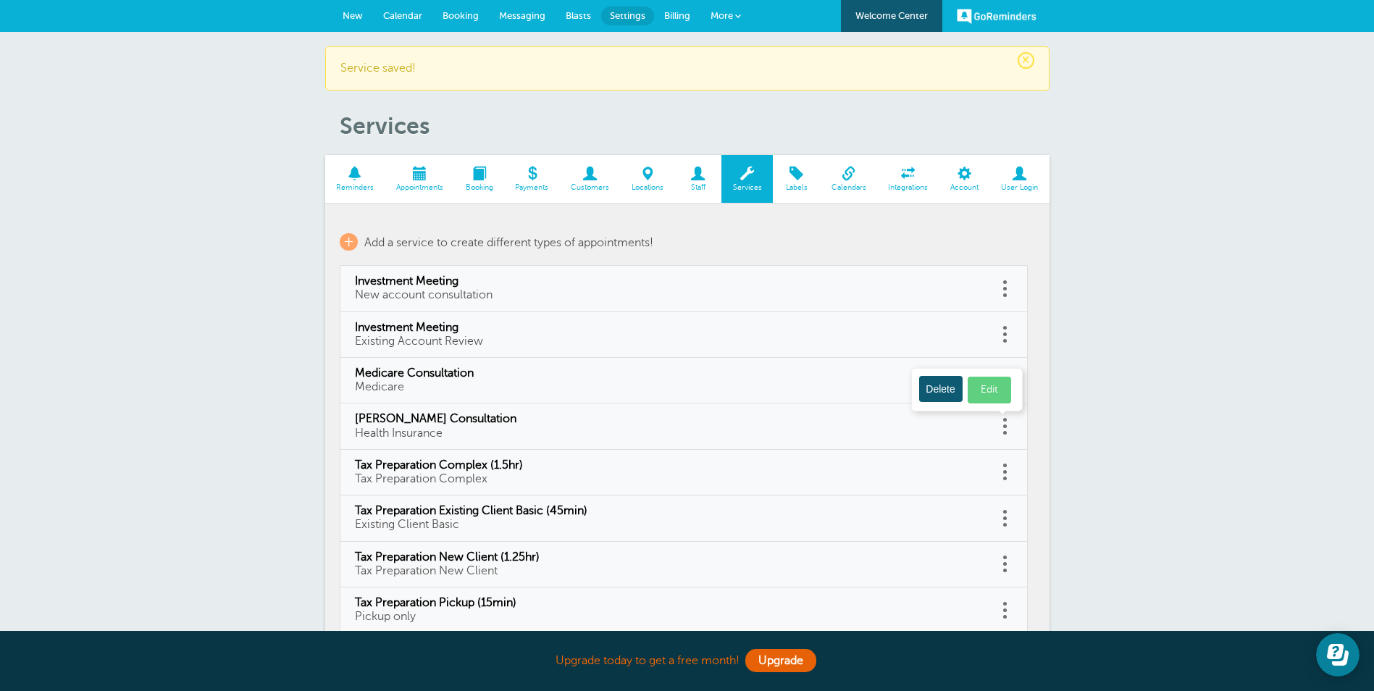
select select "60"
checkbox input "false"
select select "60"
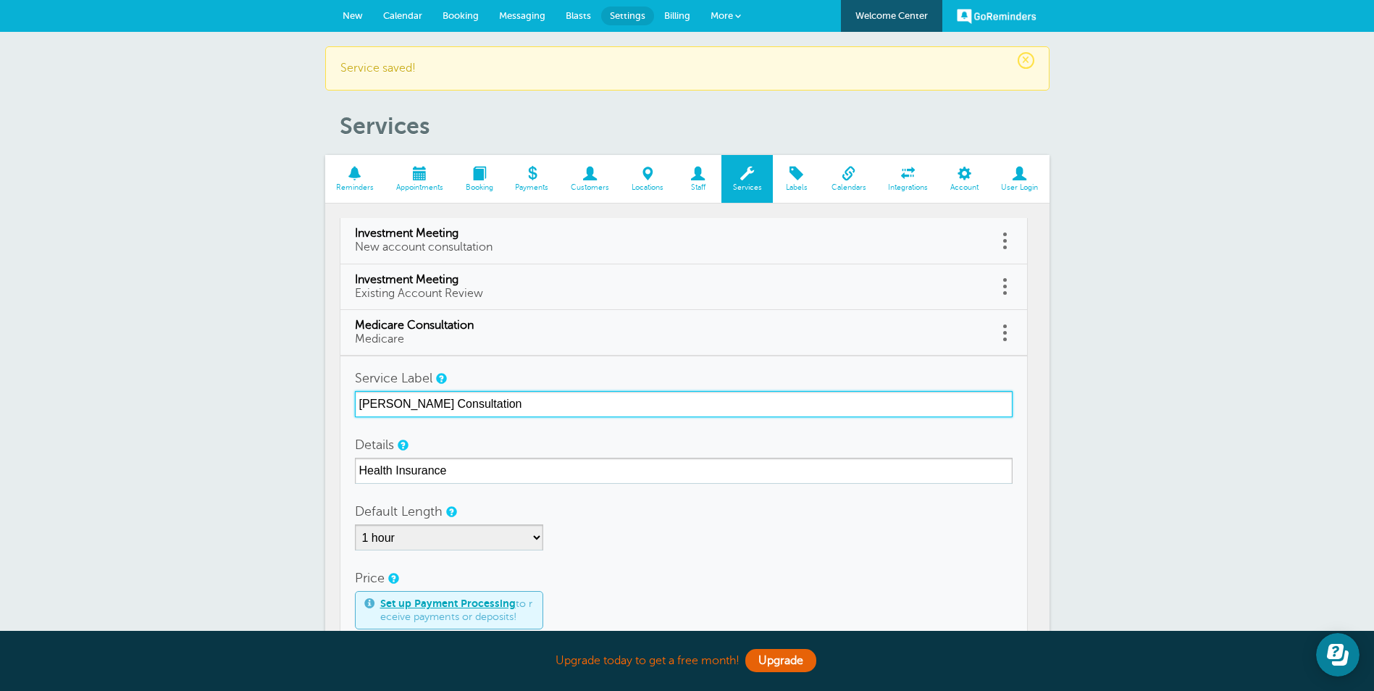
click at [498, 406] on input "Pennie Consultation" at bounding box center [684, 404] width 658 height 26
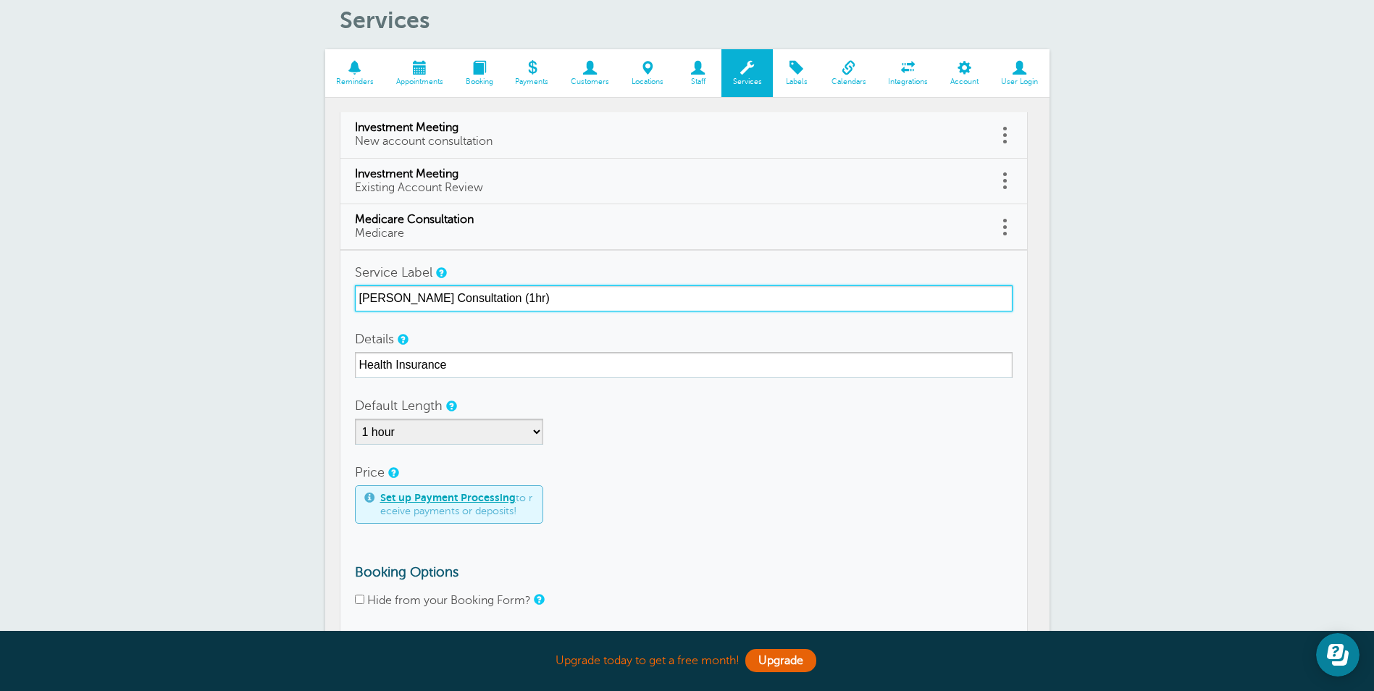
scroll to position [290, 0]
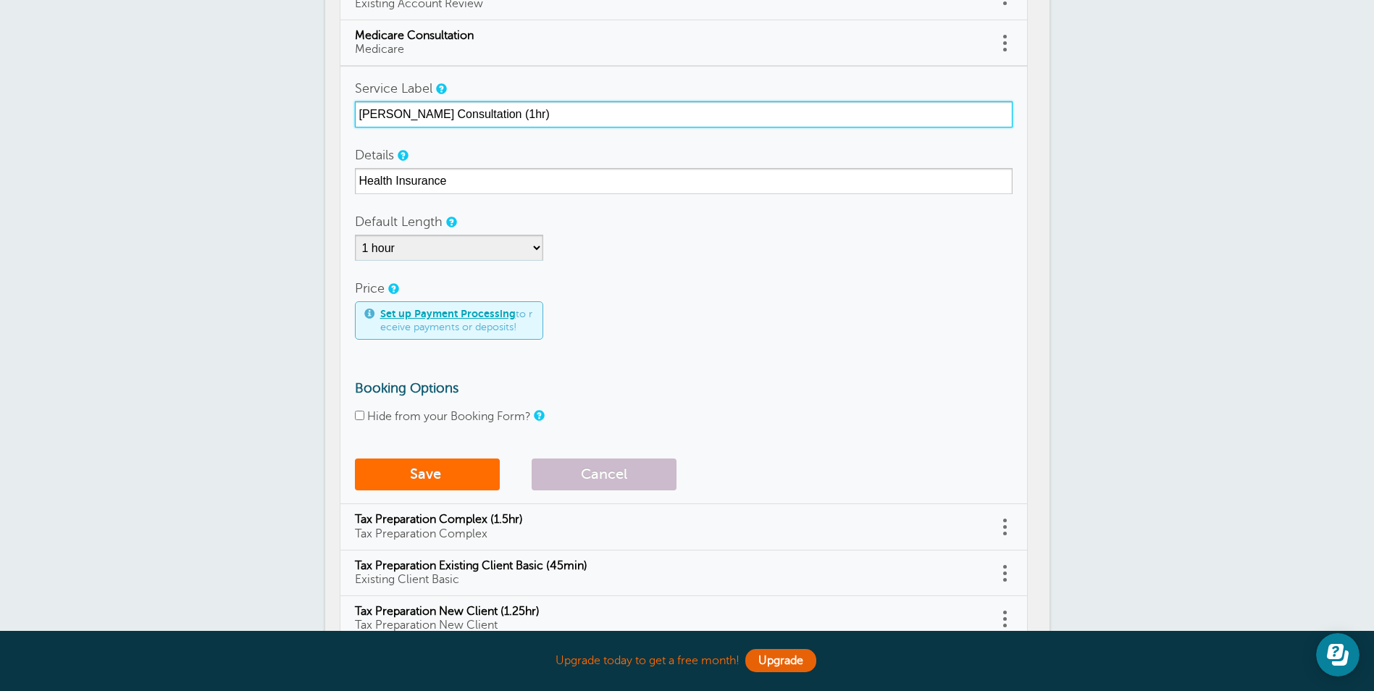
type input "[PERSON_NAME] Consultation (1hr)"
click at [429, 478] on button "Save" at bounding box center [427, 474] width 145 height 32
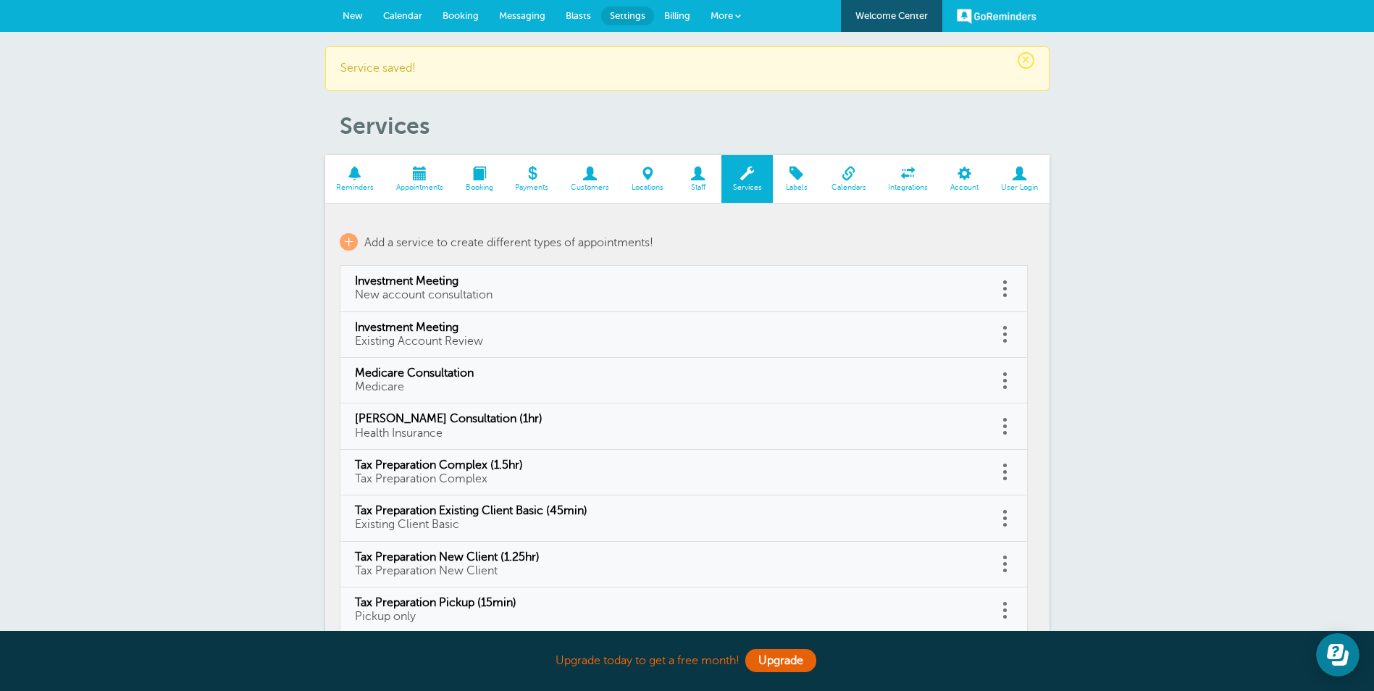
click at [1004, 376] on link at bounding box center [1005, 380] width 14 height 22
click at [992, 340] on link "Edit" at bounding box center [989, 344] width 43 height 27
type input "Medicare Consultation"
type input "Medicare"
select select "60"
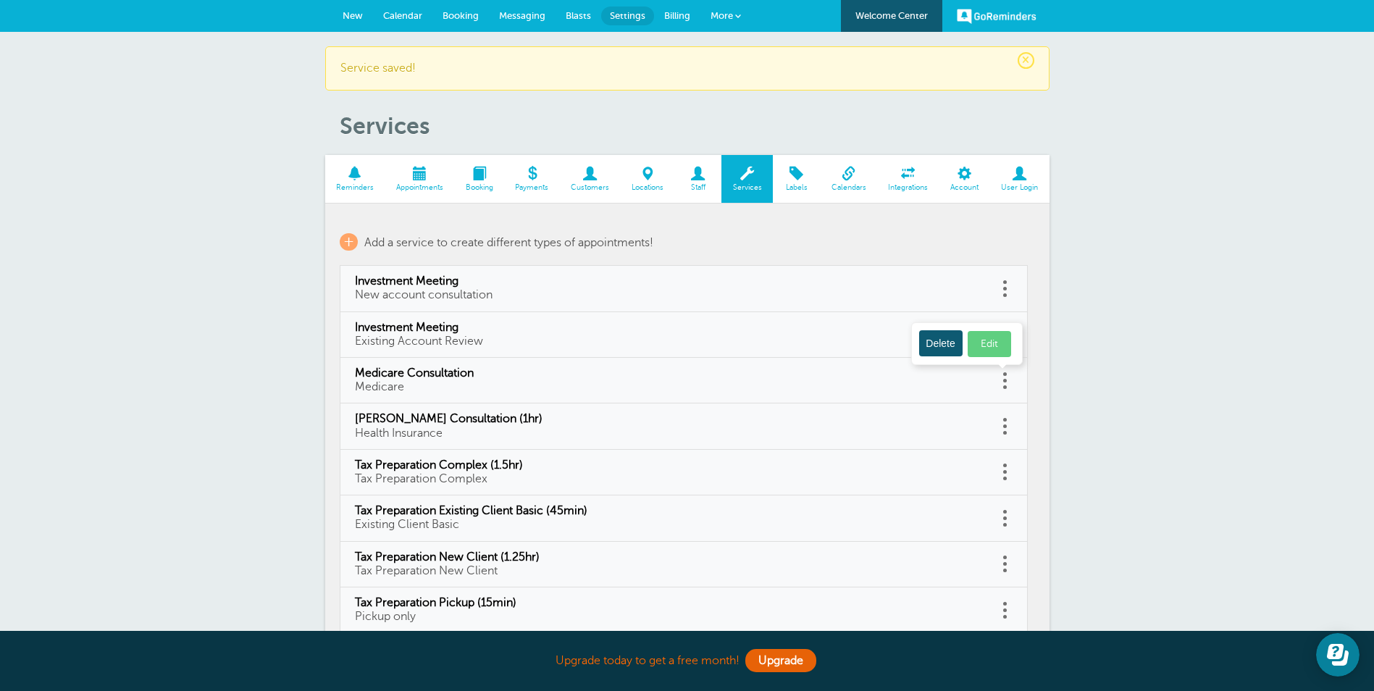
checkbox input "false"
select select "60"
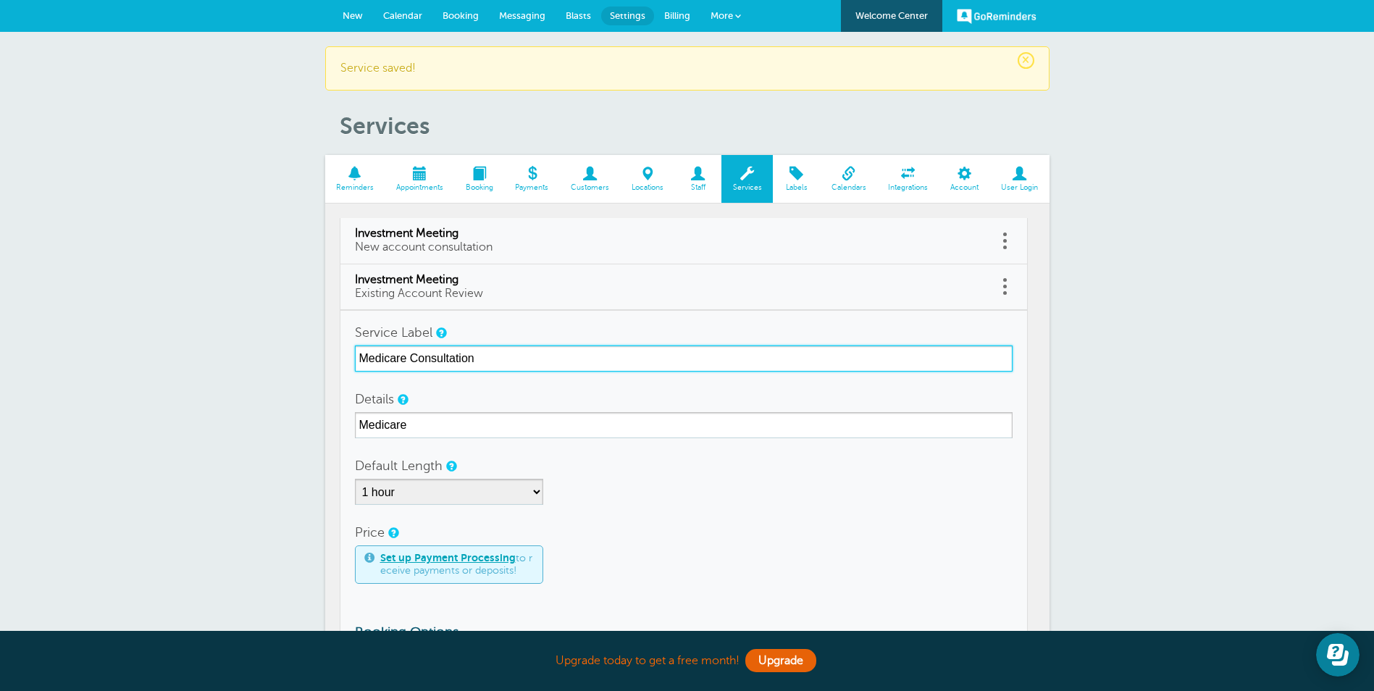
click at [525, 356] on input "Medicare Consultation" at bounding box center [684, 358] width 658 height 26
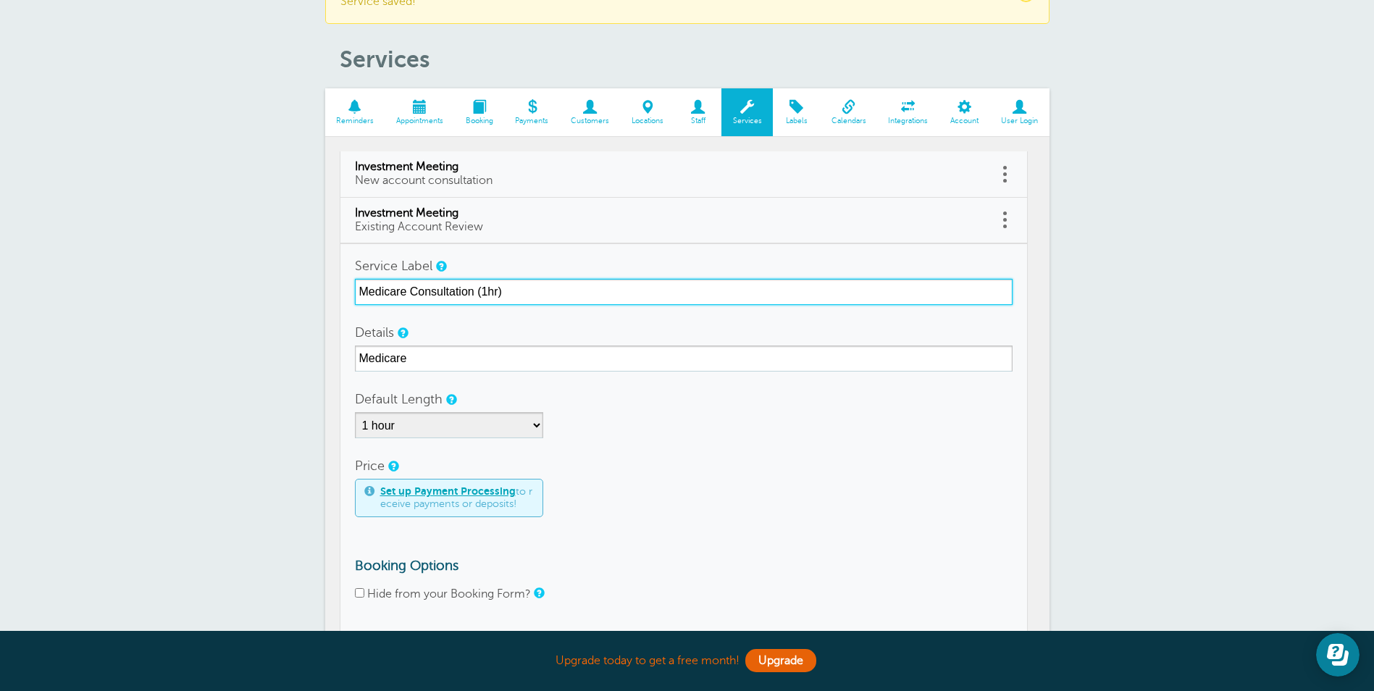
scroll to position [145, 0]
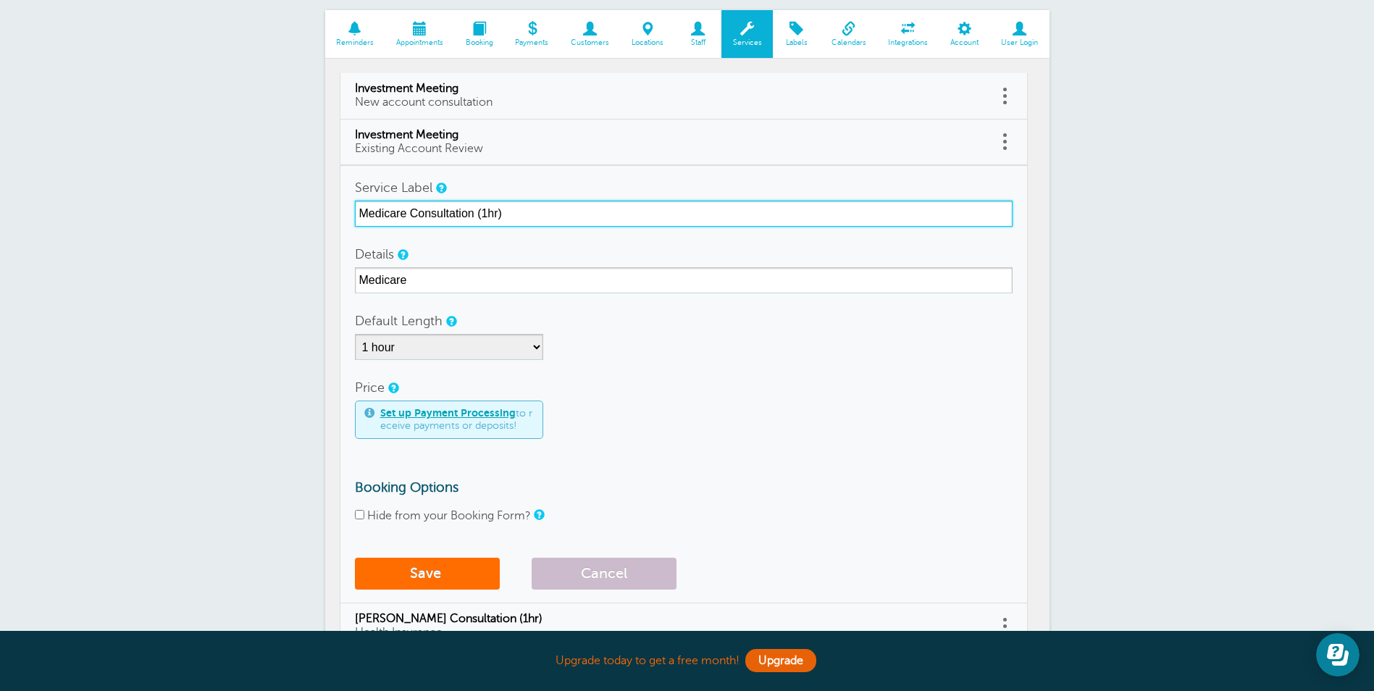
type input "Medicare Consultation (1hr)"
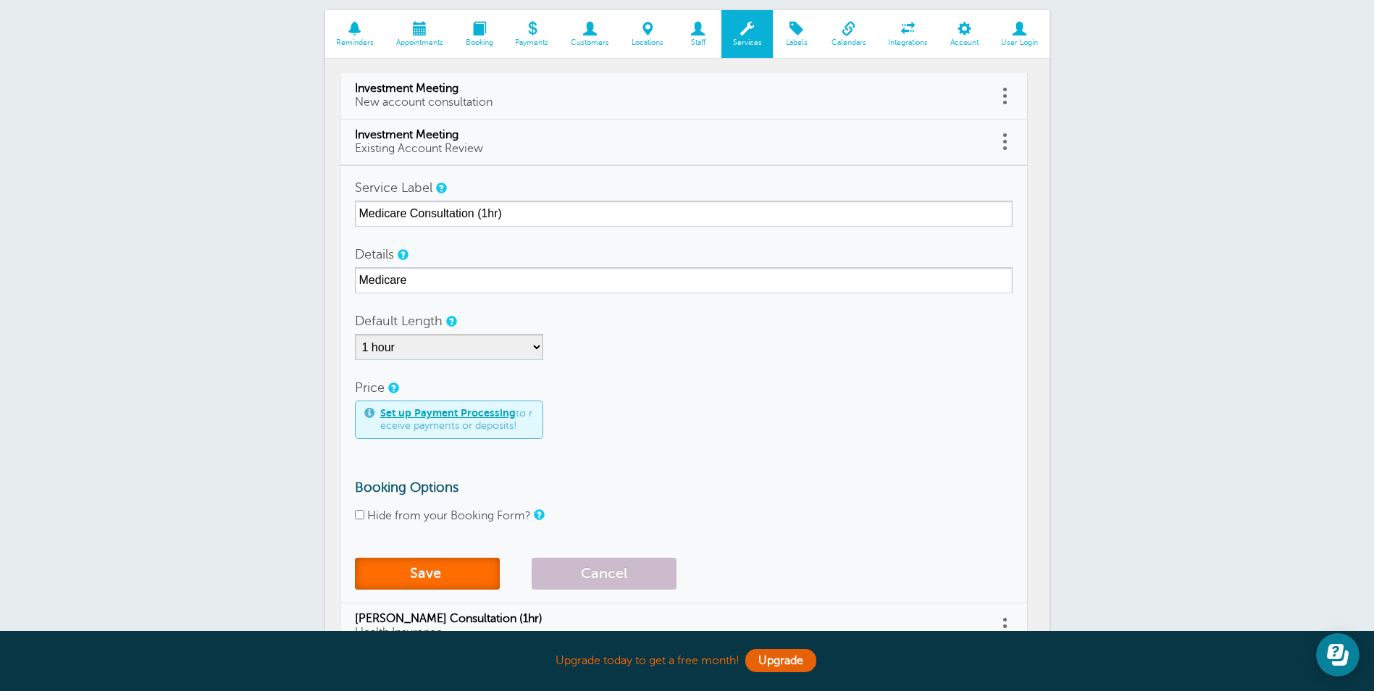
click at [442, 568] on span "submit" at bounding box center [443, 573] width 4 height 17
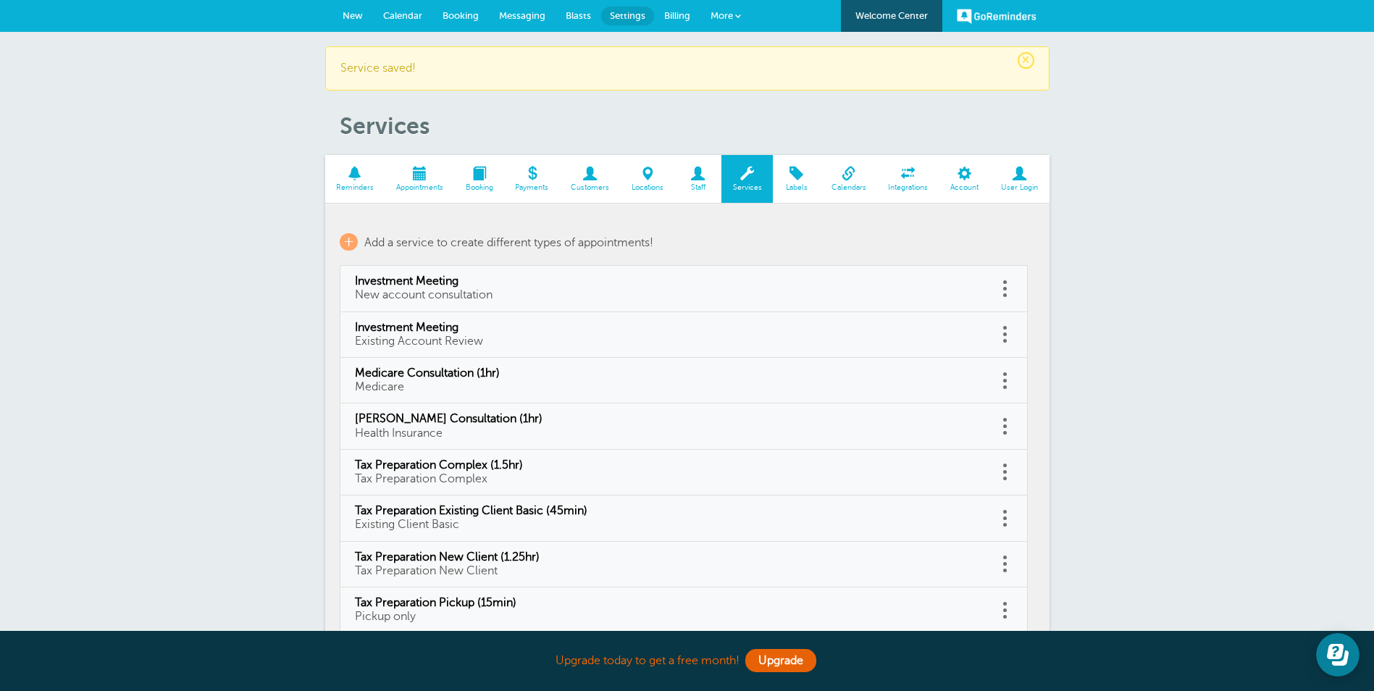
click at [993, 335] on td "Investment Meeting Existing Account Review" at bounding box center [669, 335] width 658 height 46
click at [1007, 331] on link at bounding box center [1005, 334] width 14 height 22
click at [993, 293] on link "Edit" at bounding box center [989, 298] width 43 height 27
type input "Investment Meeting"
type input "Existing Account Review"
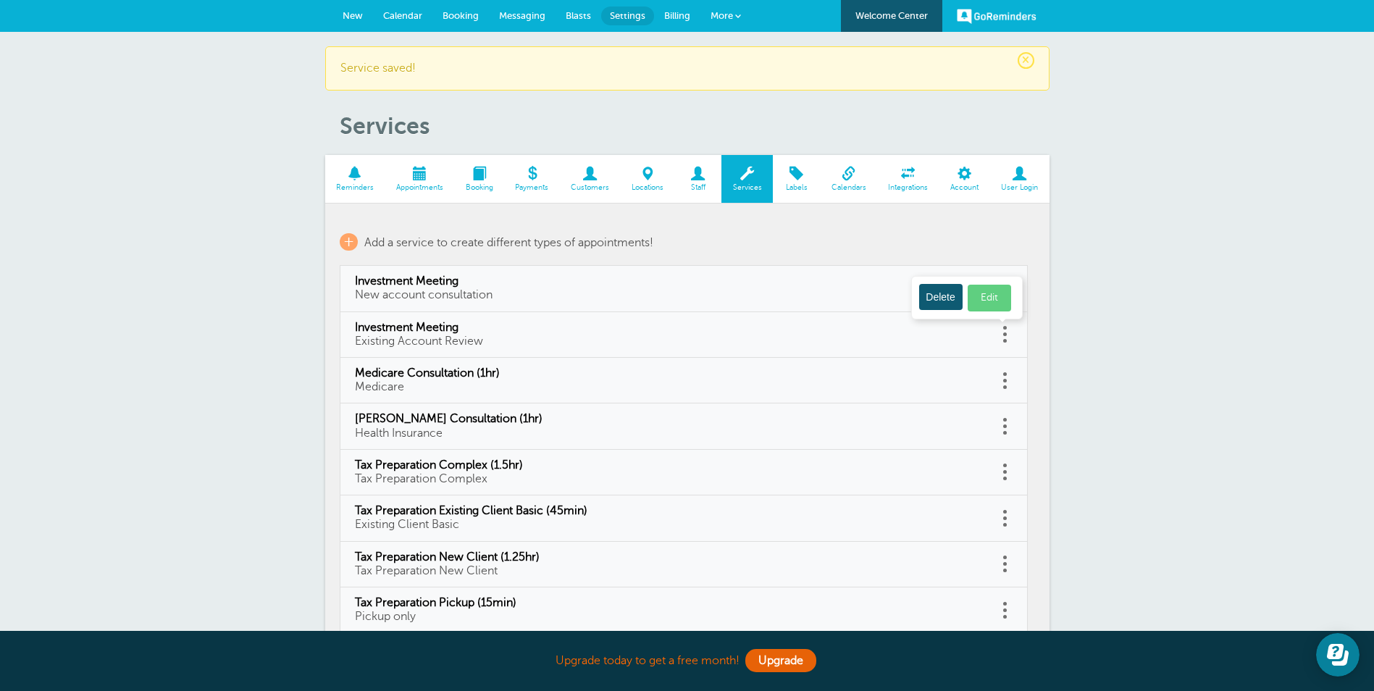
select select "60"
checkbox input "false"
select select "60"
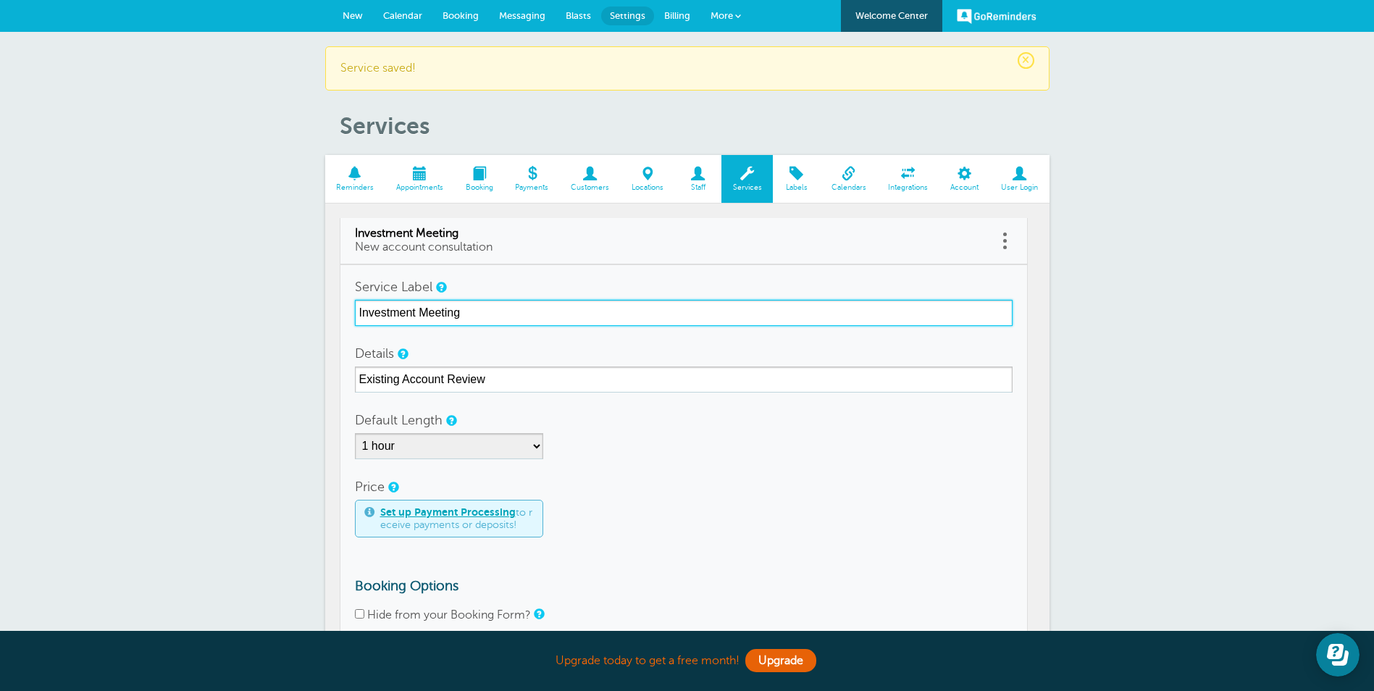
click at [491, 322] on input "Investment Meeting" at bounding box center [684, 313] width 658 height 26
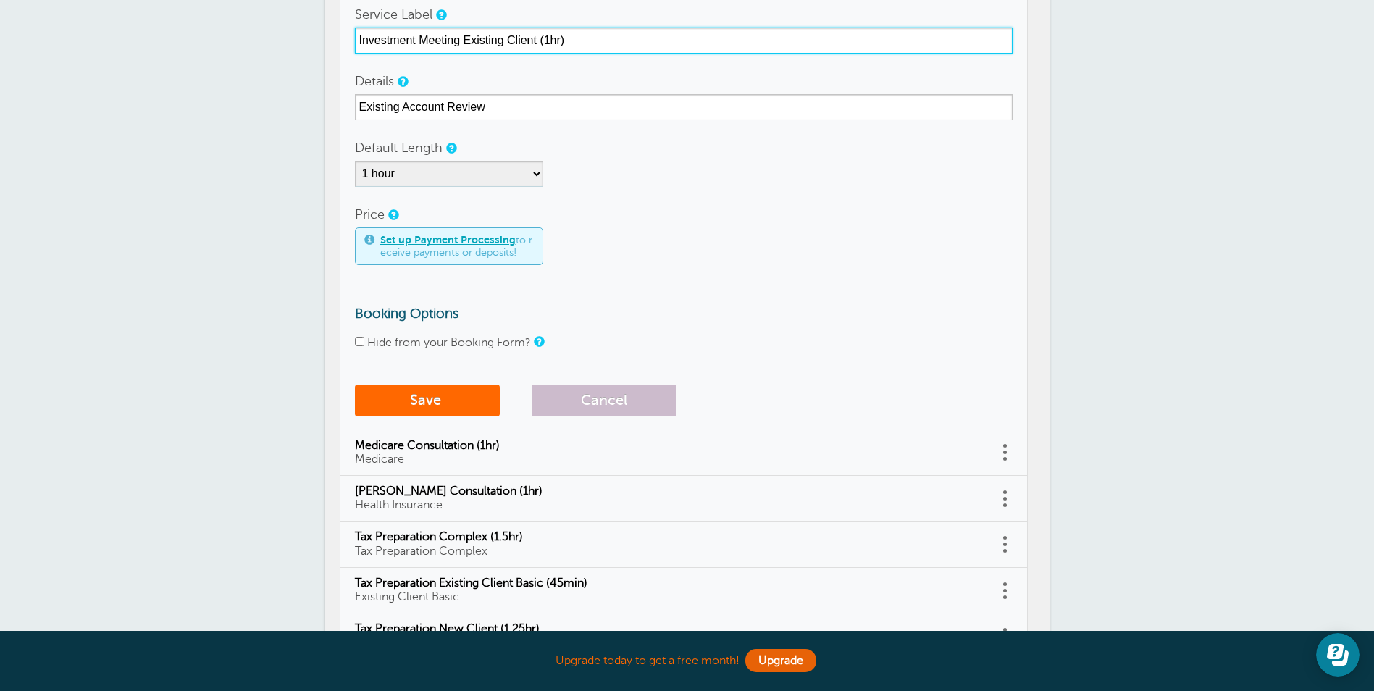
scroll to position [290, 0]
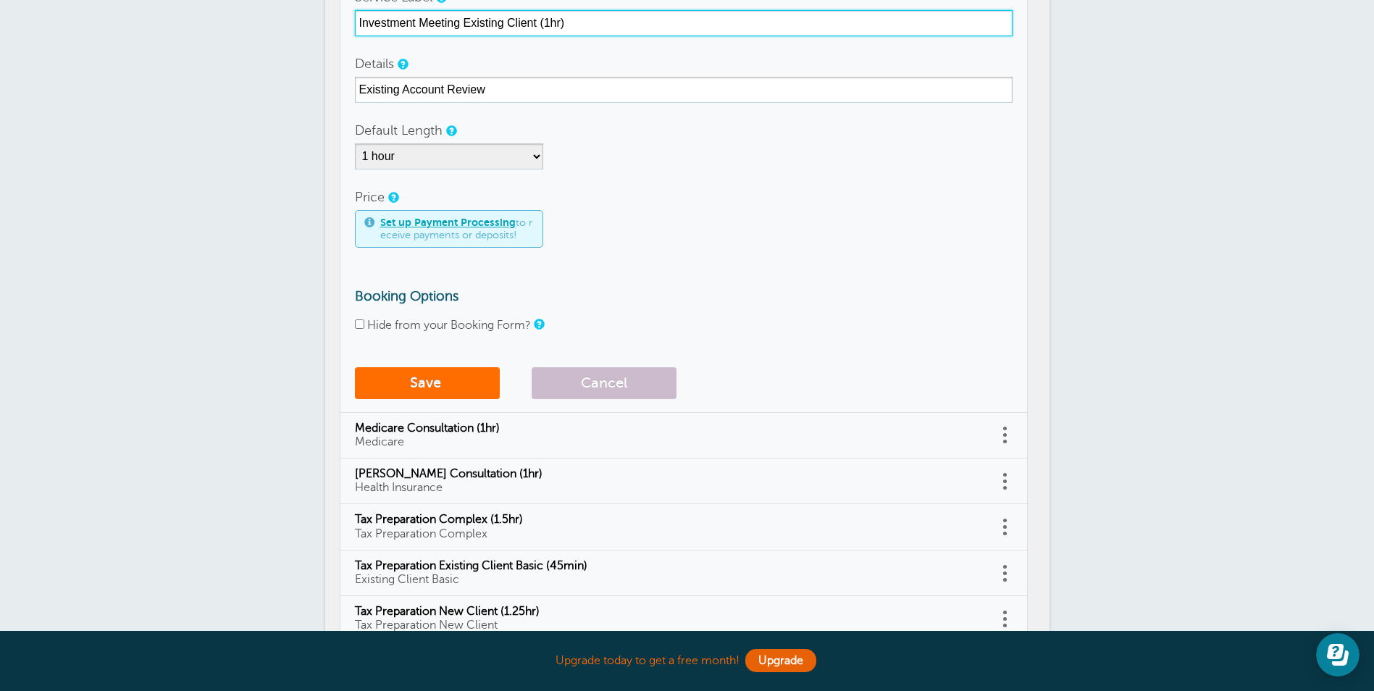
type input "Investment Meeting Existing Client (1hr)"
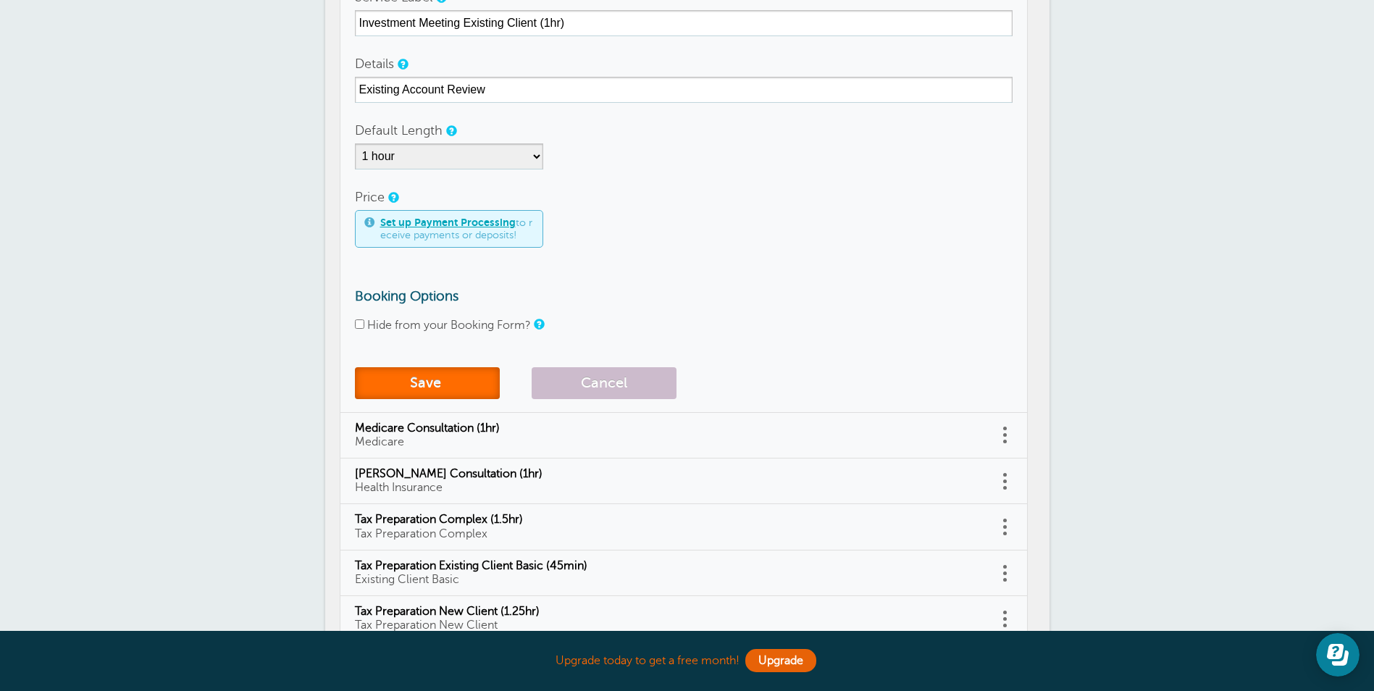
click at [420, 378] on button "Save" at bounding box center [427, 383] width 145 height 32
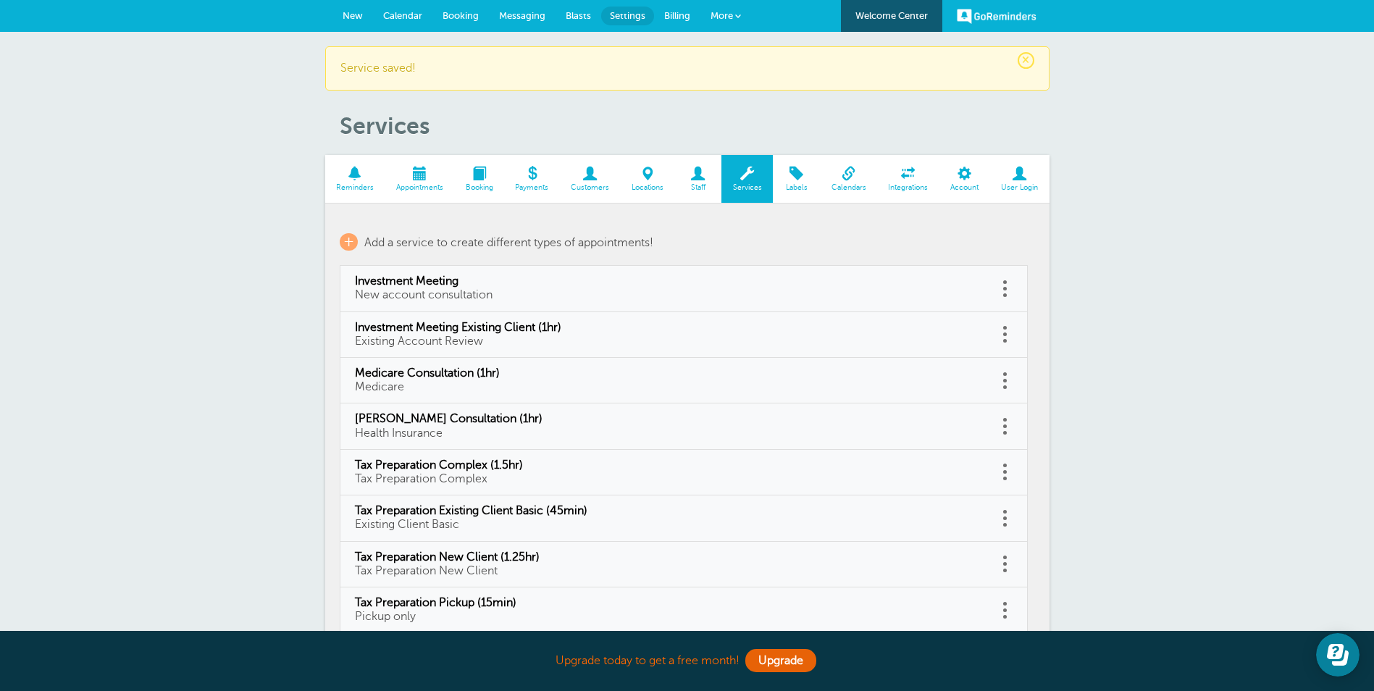
click at [1006, 287] on span at bounding box center [1005, 289] width 4 height 4
click at [1003, 239] on link "Edit" at bounding box center [989, 252] width 43 height 27
type input "Investment Meeting"
type input "New account consultation"
select select "90"
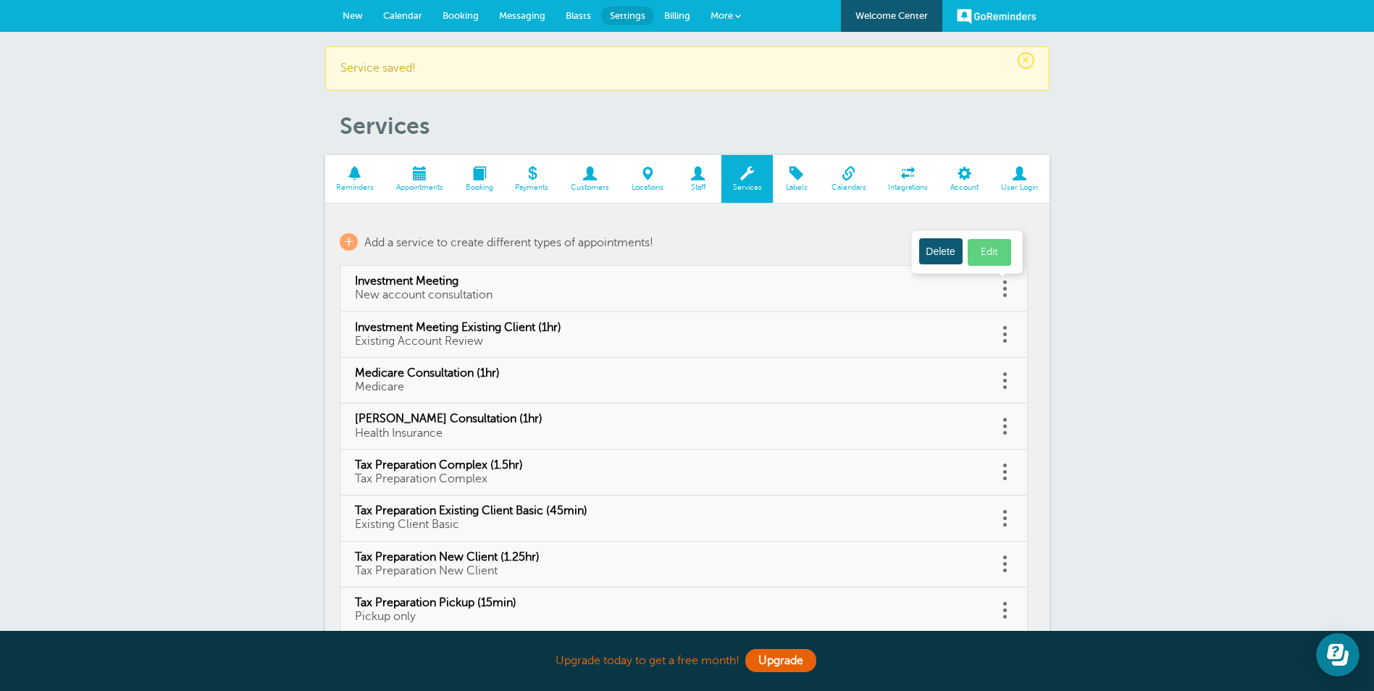
checkbox input "false"
select select "90"
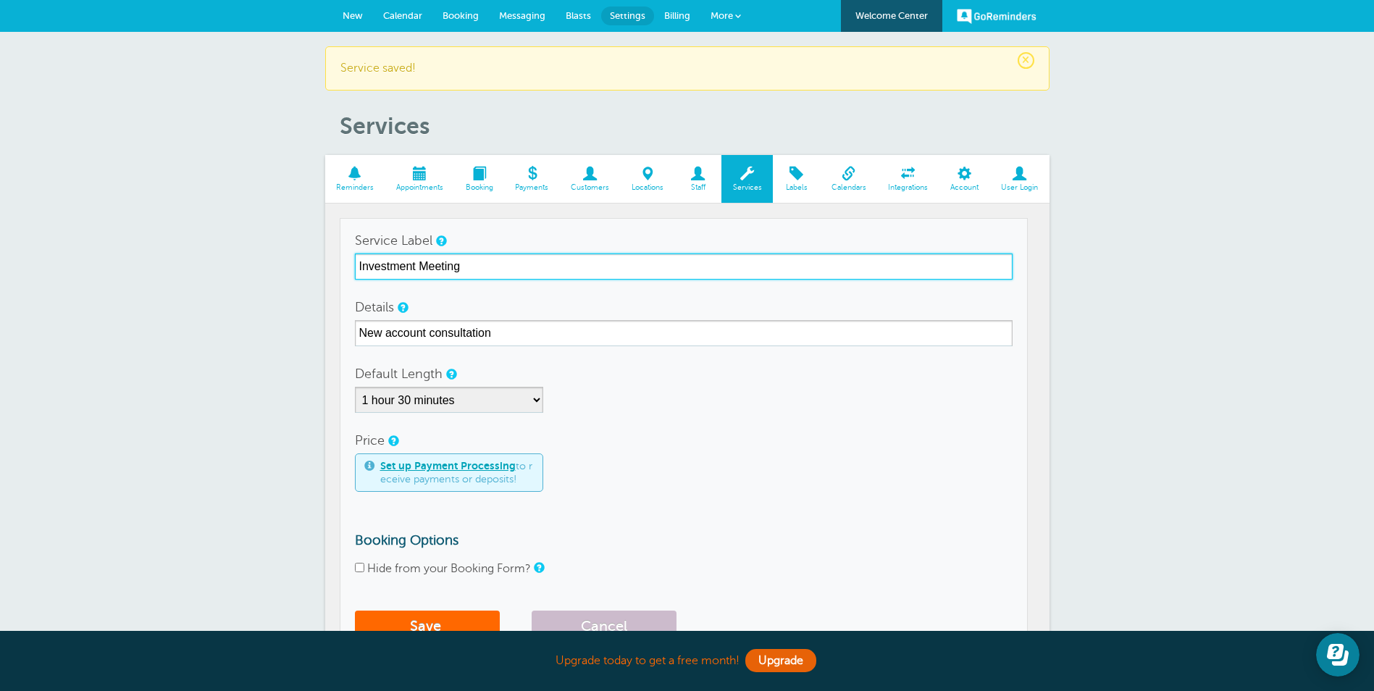
click at [492, 261] on input "Investment Meeting" at bounding box center [684, 266] width 658 height 26
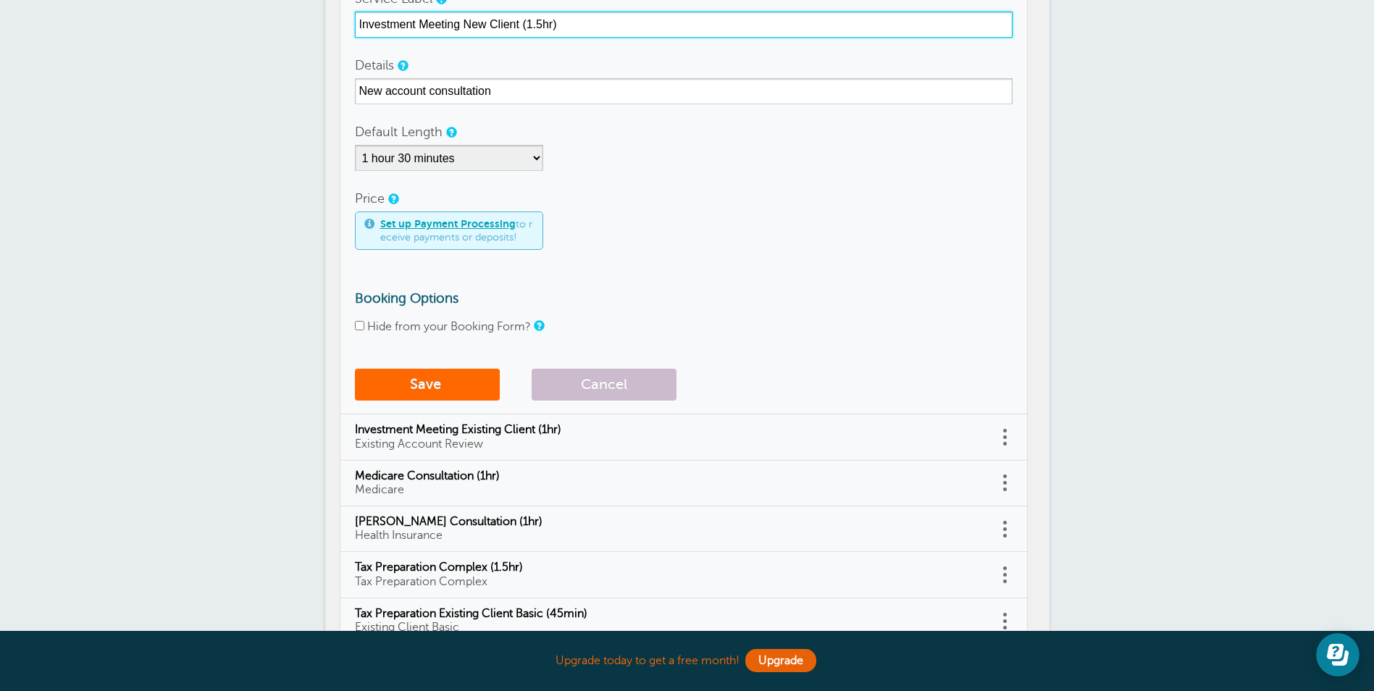
scroll to position [290, 0]
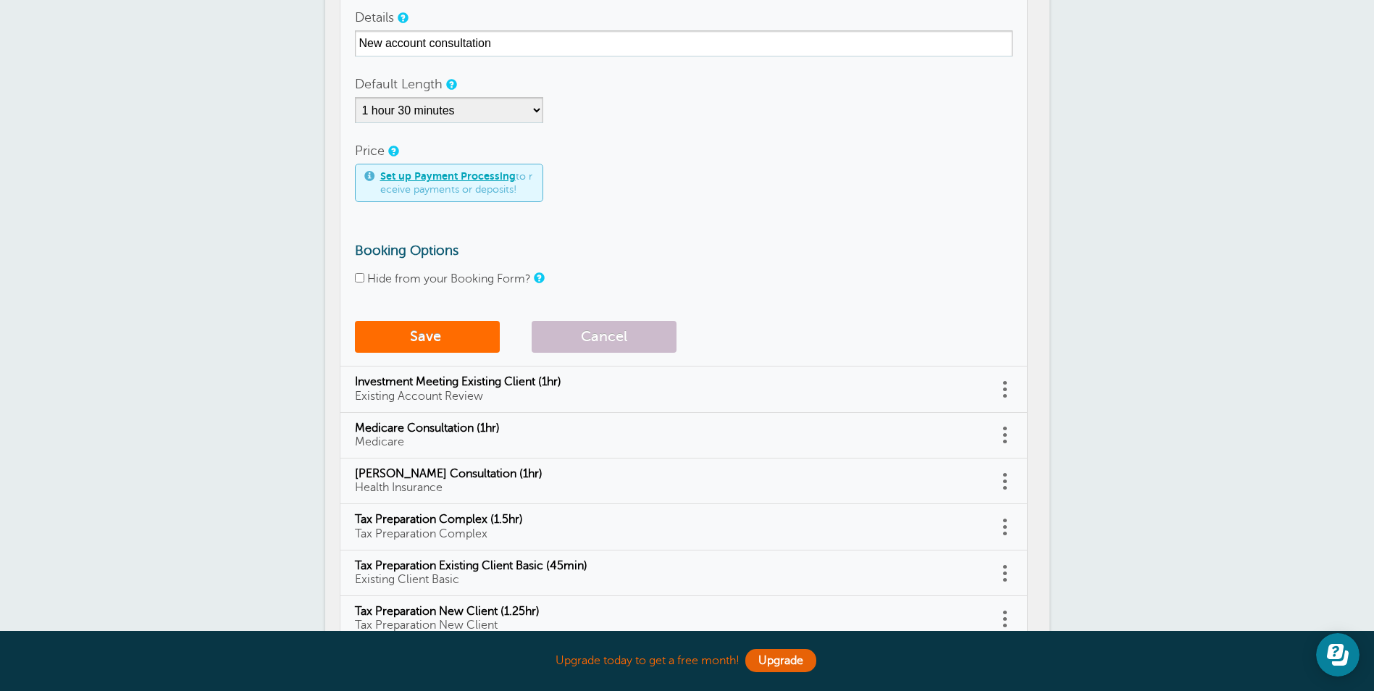
type input "Investment Meeting New Client (1.5hr)"
click at [442, 332] on span "submit" at bounding box center [443, 336] width 4 height 17
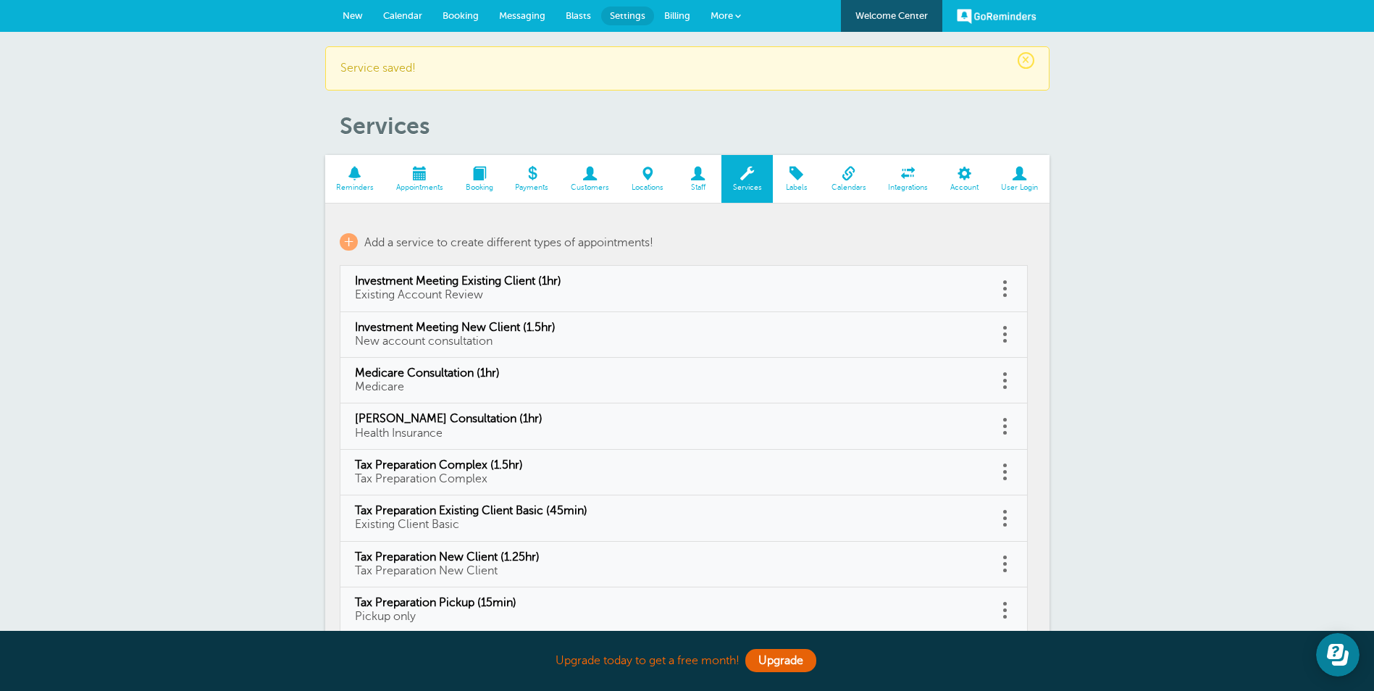
click at [408, 176] on span at bounding box center [420, 174] width 70 height 14
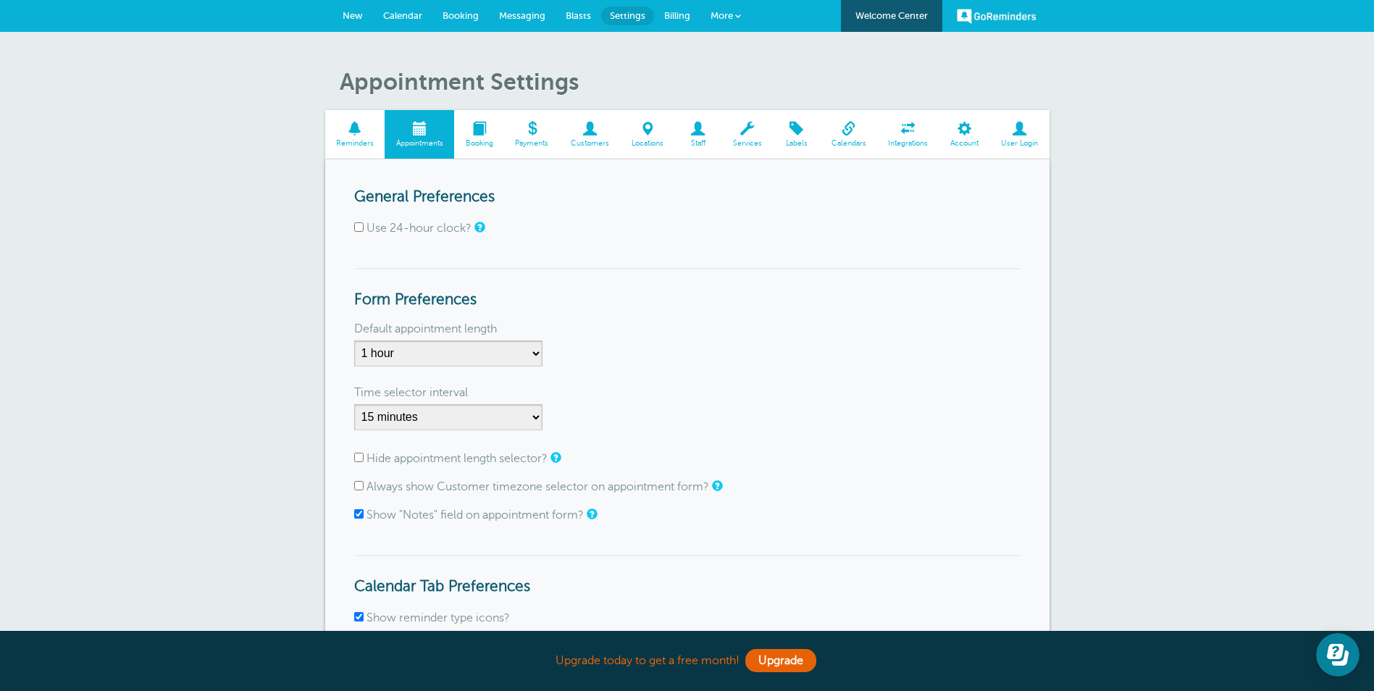
click at [489, 130] on span at bounding box center [479, 129] width 50 height 14
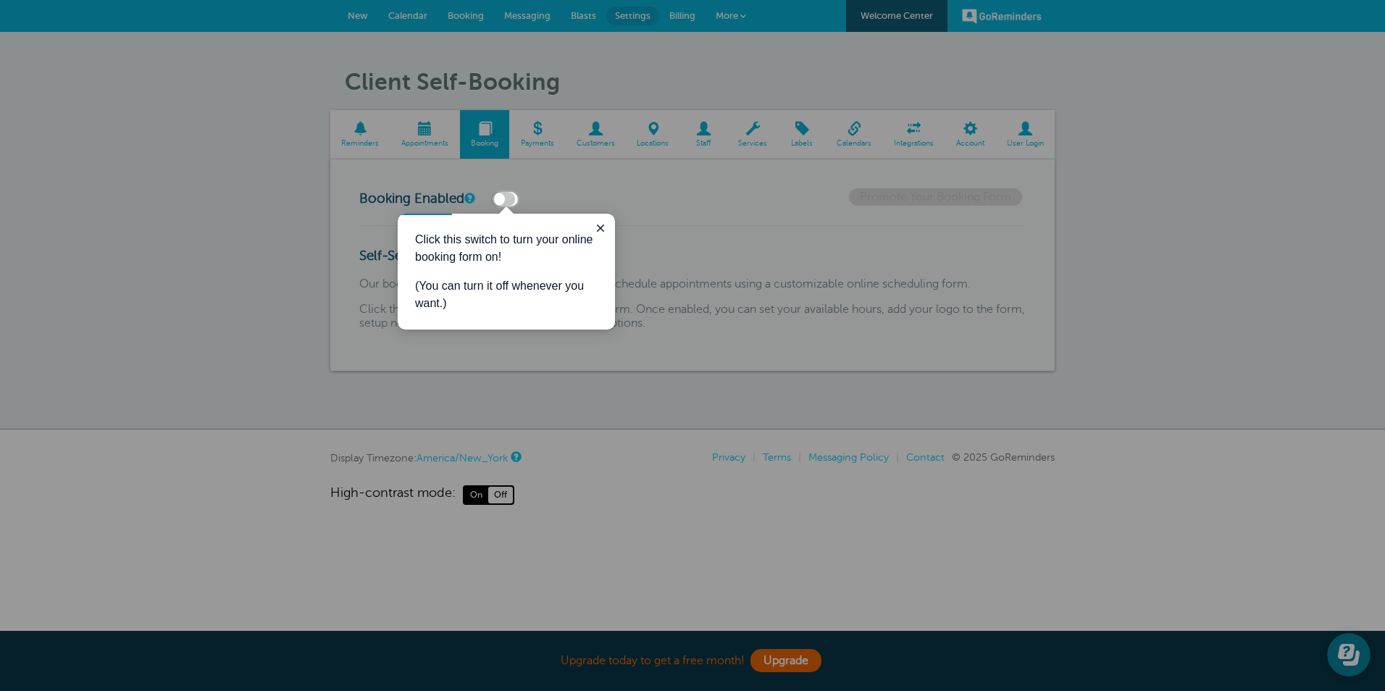
click at [511, 198] on label at bounding box center [503, 199] width 24 height 14
click at [0, 0] on input "checkbox" at bounding box center [0, 0] width 0 height 0
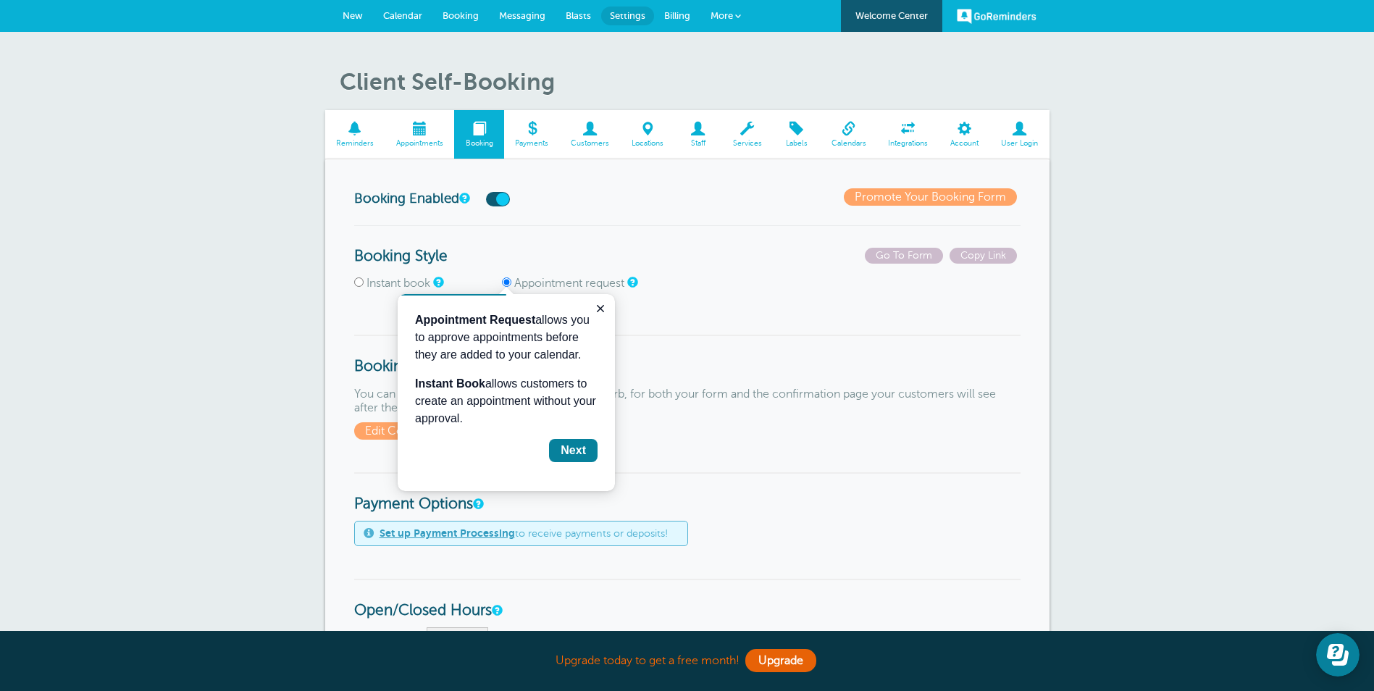
click at [573, 445] on div "Next" at bounding box center [573, 450] width 25 height 17
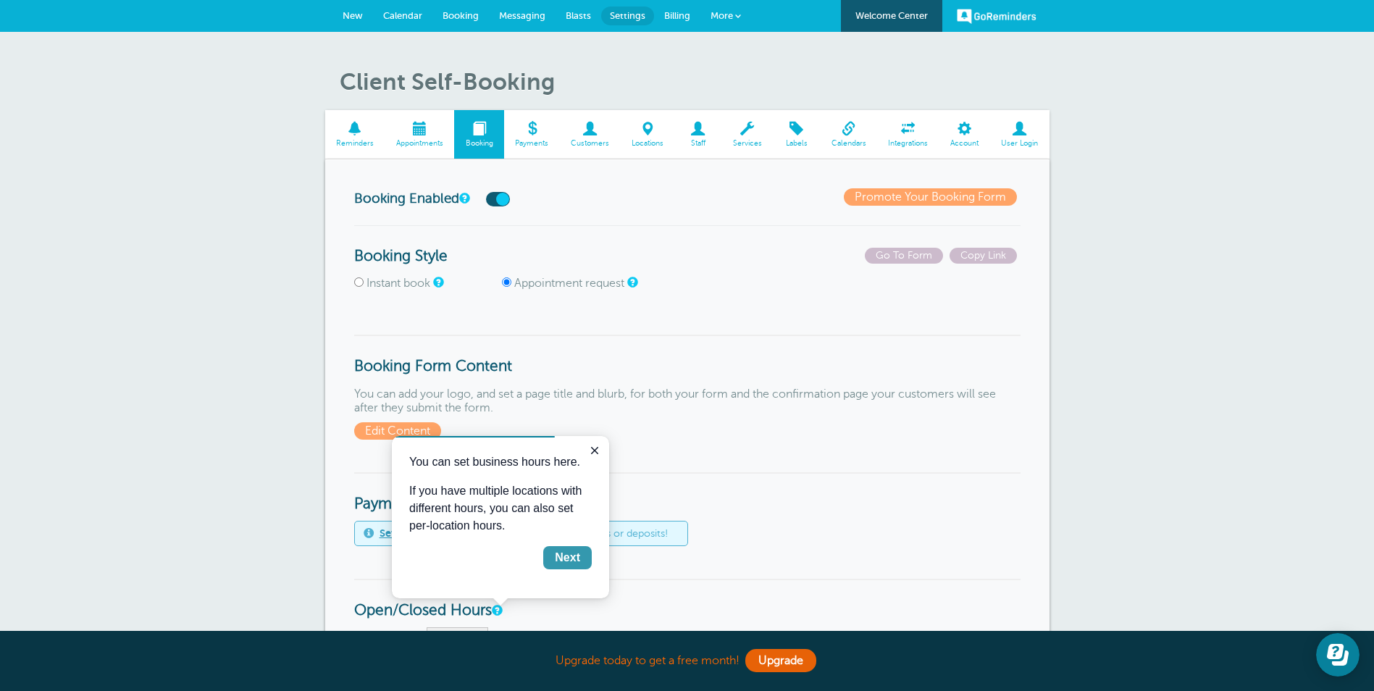
click at [568, 555] on div "Next" at bounding box center [567, 557] width 25 height 17
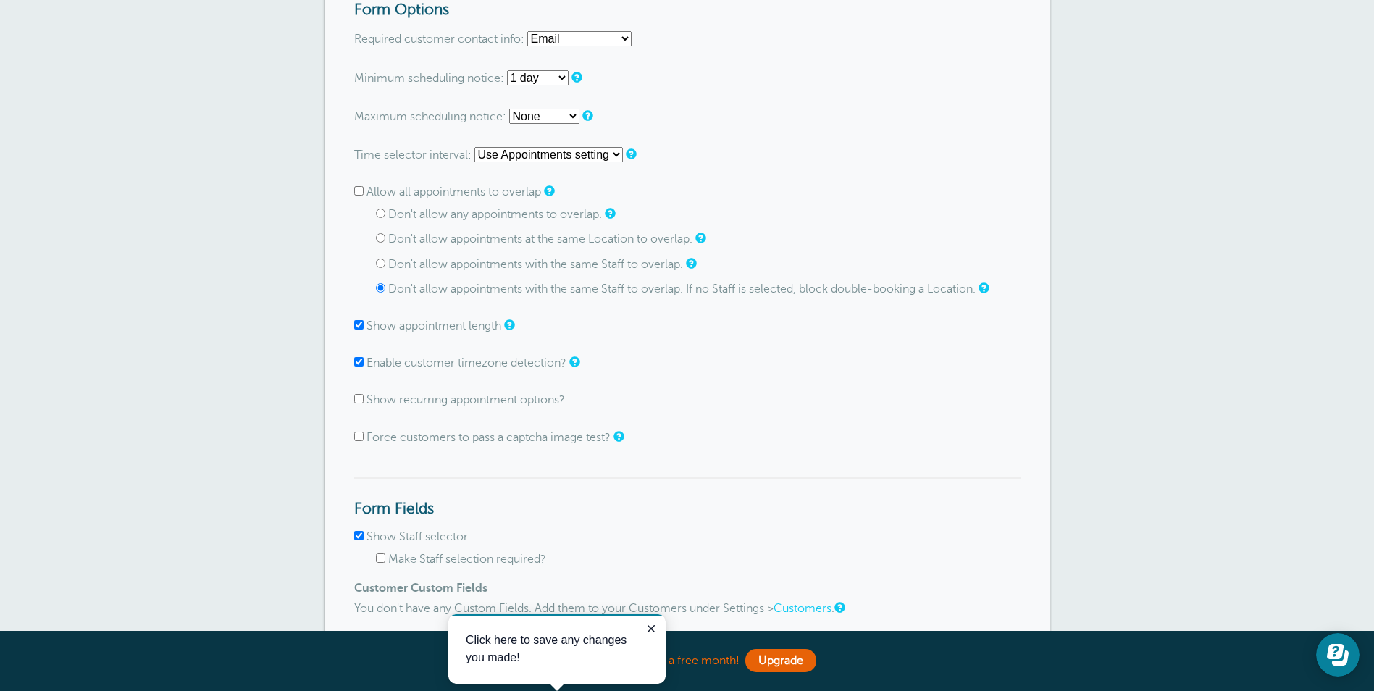
scroll to position [861, 0]
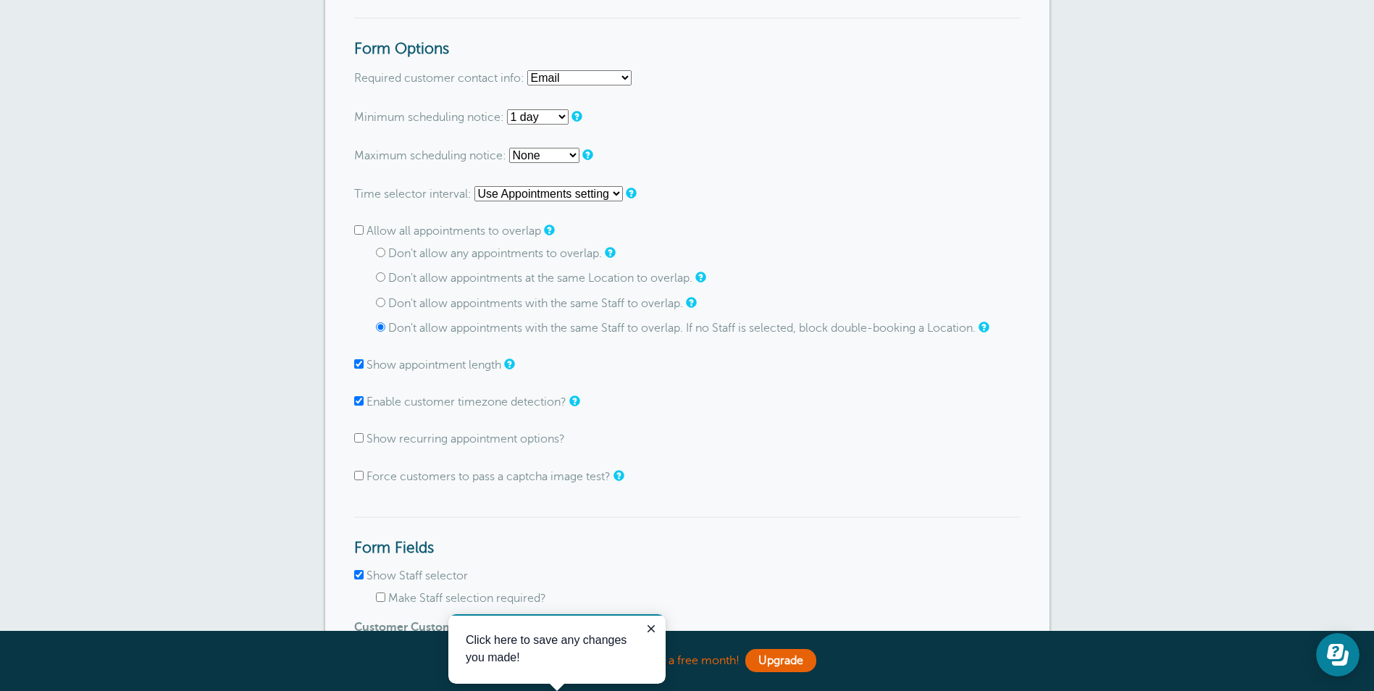
click at [378, 254] on input "Don't allow any appointments to overlap." at bounding box center [380, 252] width 9 height 9
radio input "true"
click at [542, 118] on select "None 1 hour 2 hours 3 hours 4 hours 5 hours 6 hours 7 hours 8 hours 9 hours 10 …" at bounding box center [538, 116] width 62 height 15
select select "2 days"
click at [507, 109] on select "None 1 hour 2 hours 3 hours 4 hours 5 hours 6 hours 7 hours 8 hours 9 hours 10 …" at bounding box center [538, 116] width 62 height 15
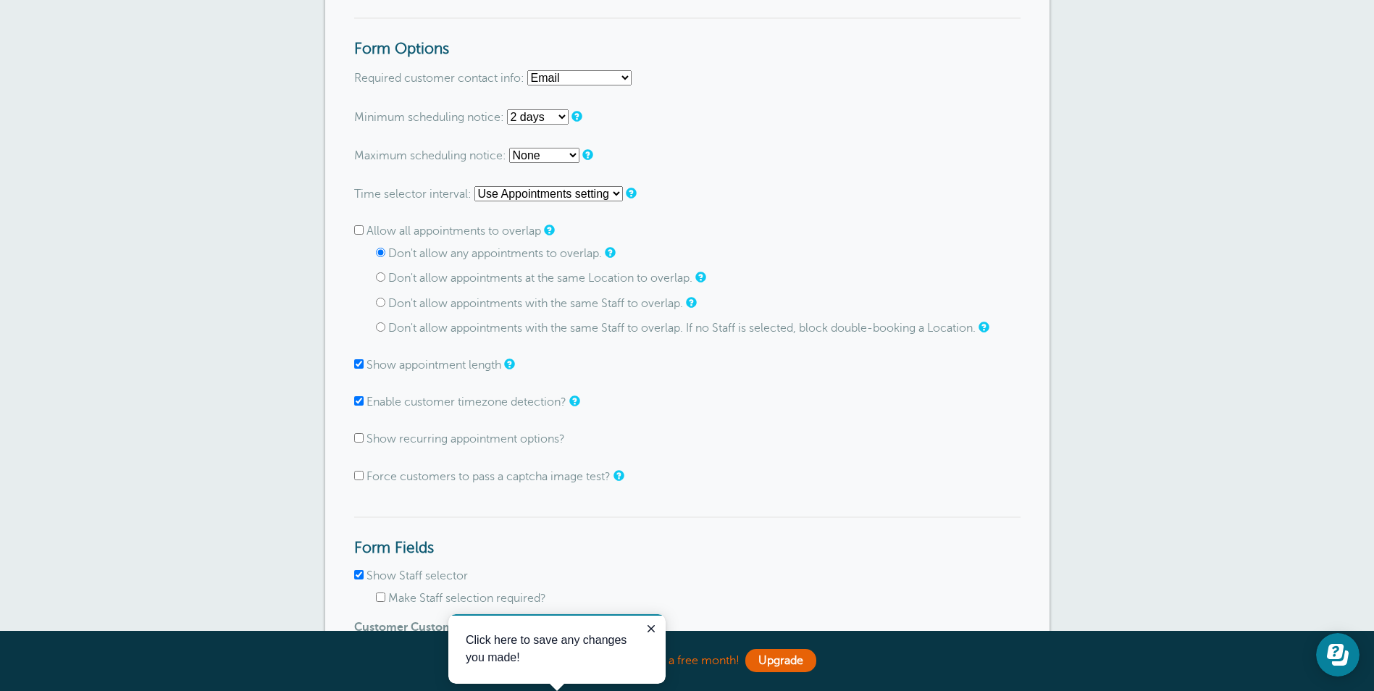
click at [798, 145] on form "Go To Form Copy Link Booking Style Instant book Appointment request Instant-boo…" at bounding box center [687, 257] width 666 height 1740
click at [625, 77] on select "Email Phone Email or Phone Email and Phone" at bounding box center [579, 77] width 104 height 15
select select "both"
click at [528, 70] on select "Email Phone Email or Phone Email and Phone" at bounding box center [579, 77] width 104 height 15
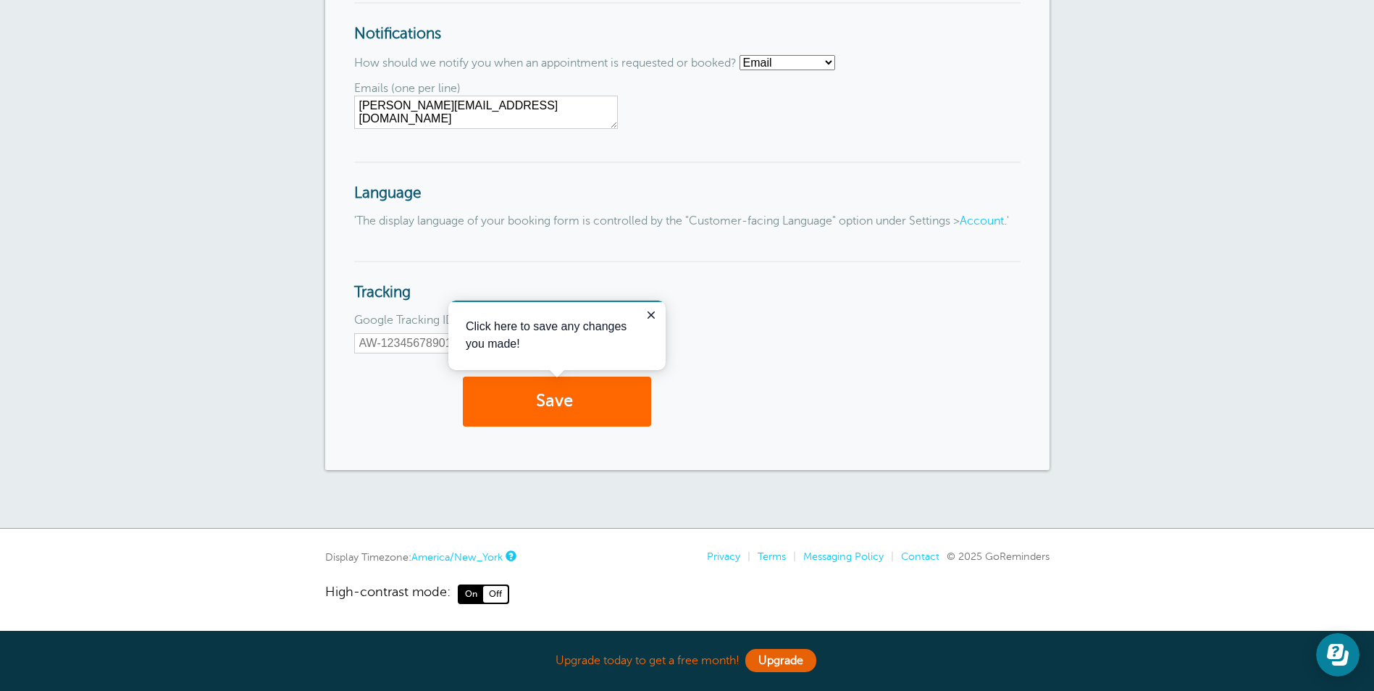
scroll to position [1560, 0]
click at [403, 393] on div "Save" at bounding box center [687, 409] width 666 height 64
click at [563, 398] on button "Save" at bounding box center [557, 402] width 188 height 50
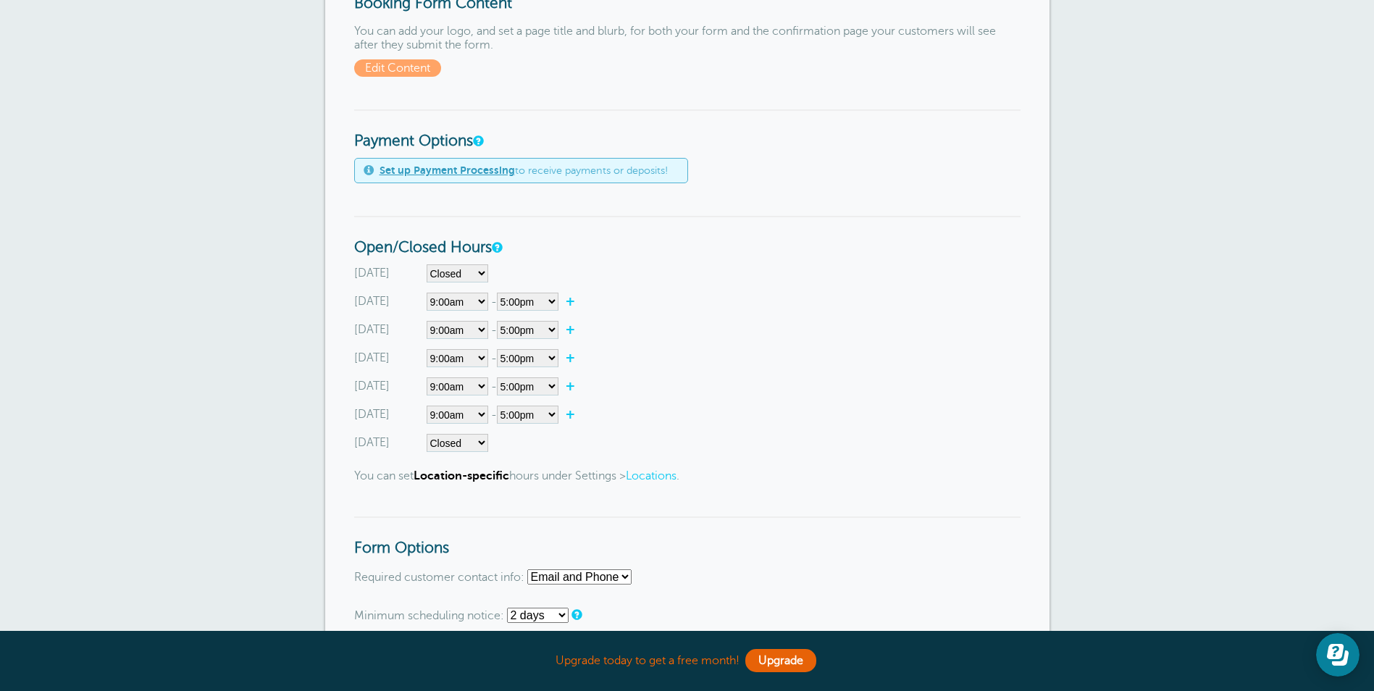
scroll to position [435, 0]
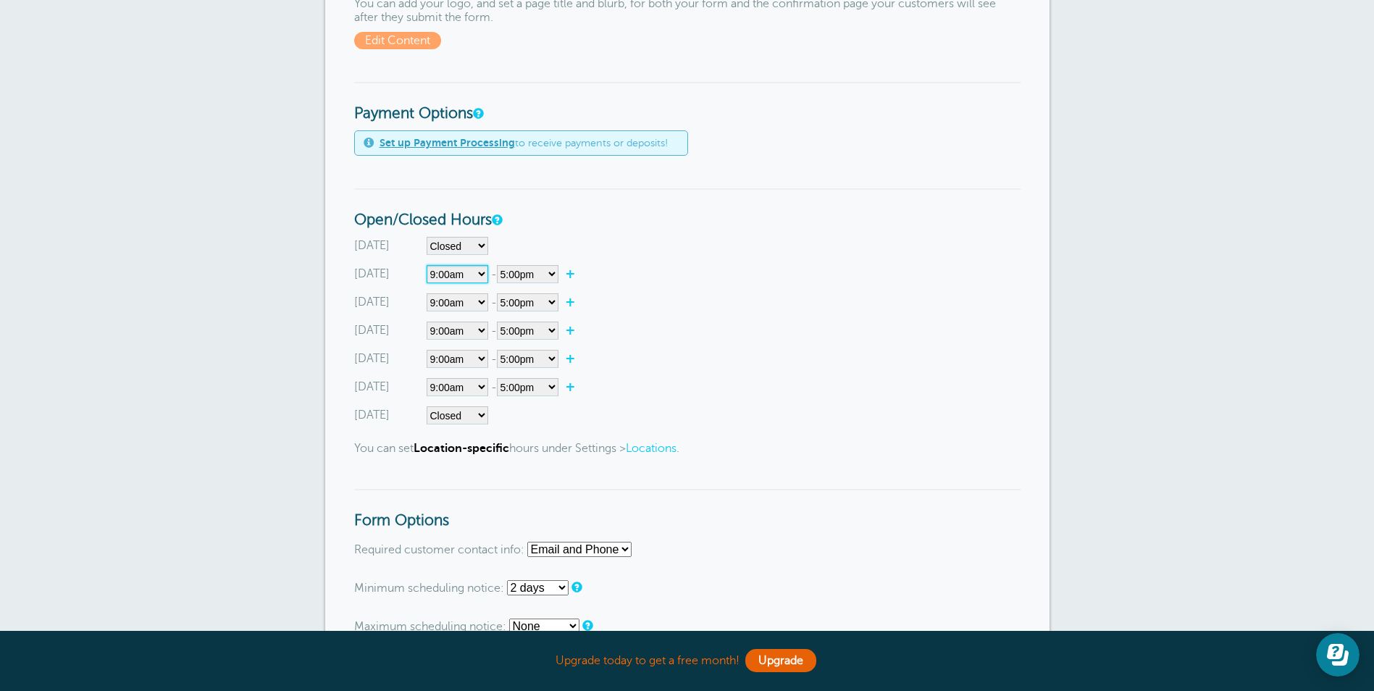
click at [482, 276] on select"] "Closed 12:00am 12:15am 12:30am 12:45am 1:00am 1:15am 1:30am 1:45am 2:00am 2:15a…" at bounding box center [458, 274] width 62 height 18
select select"] "10"
click at [427, 265] on select"] "Closed 12:00am 12:15am 12:30am 12:45am 1:00am 1:15am 1:30am 1:45am 2:00am 2:15a…" at bounding box center [458, 274] width 62 height 18
click at [553, 277] on select"] "12:00am 12:15am 12:30am 12:45am 1:00am 1:15am 1:30am 1:45am 2:00am 2:15am 2:30a…" at bounding box center [528, 274] width 62 height 18
select select"] "18"
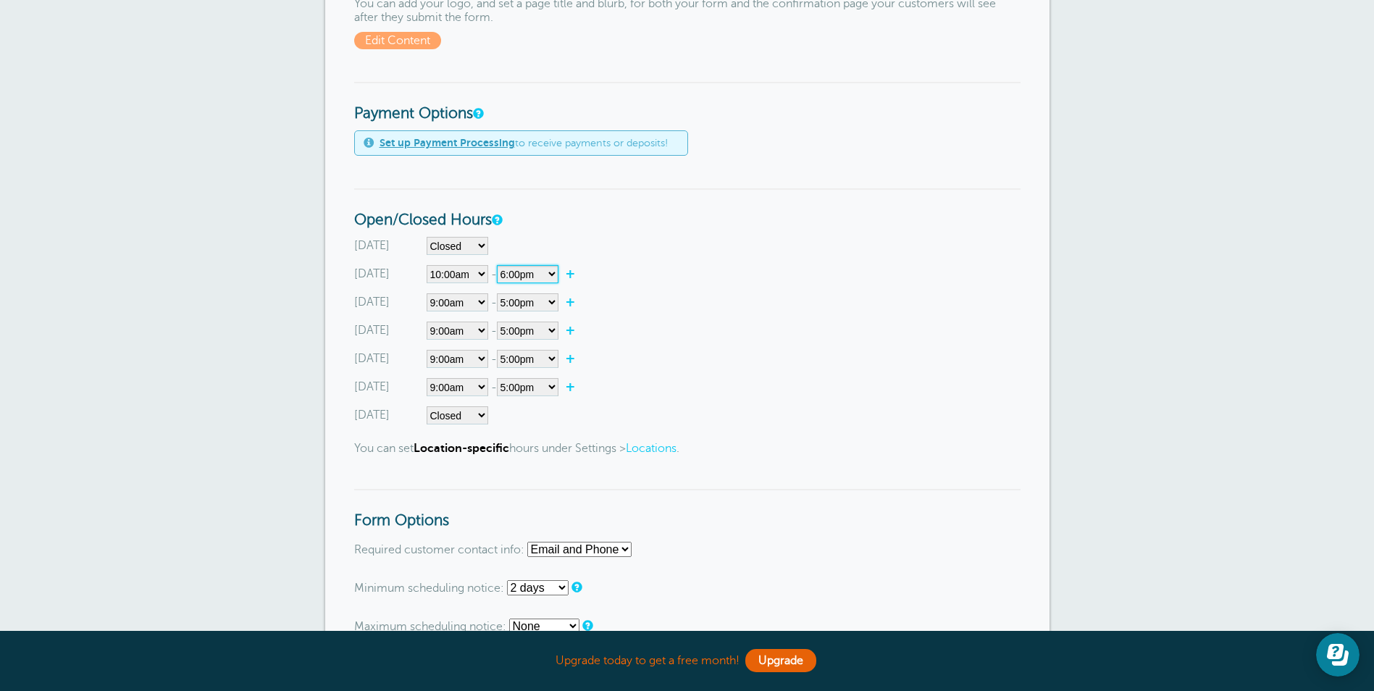
click at [499, 265] on select"] "12:00am 12:15am 12:30am 12:45am 1:00am 1:15am 1:30am 1:45am 2:00am 2:15am 2:30a…" at bounding box center [528, 274] width 62 height 18
click at [484, 303] on select"] "Closed 12:00am 12:15am 12:30am 12:45am 1:00am 1:15am 1:30am 1:45am 2:00am 2:15a…" at bounding box center [458, 302] width 62 height 18
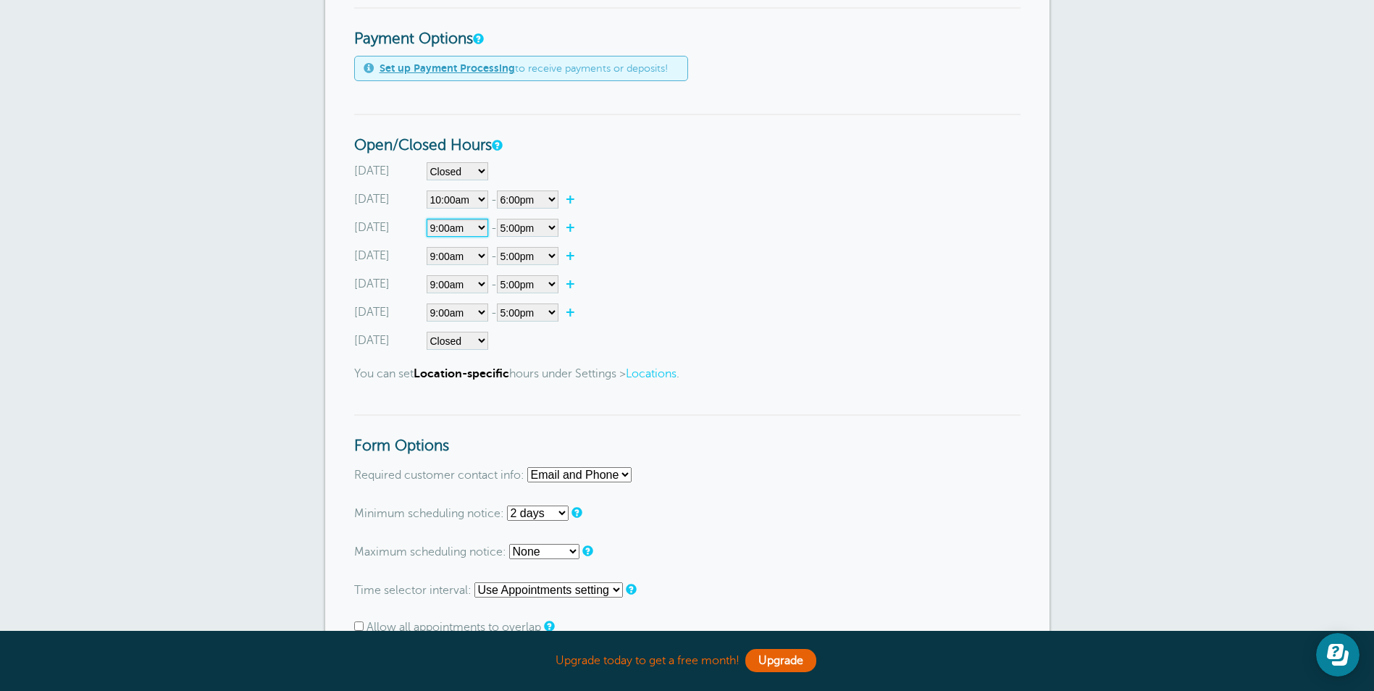
scroll to position [579, 0]
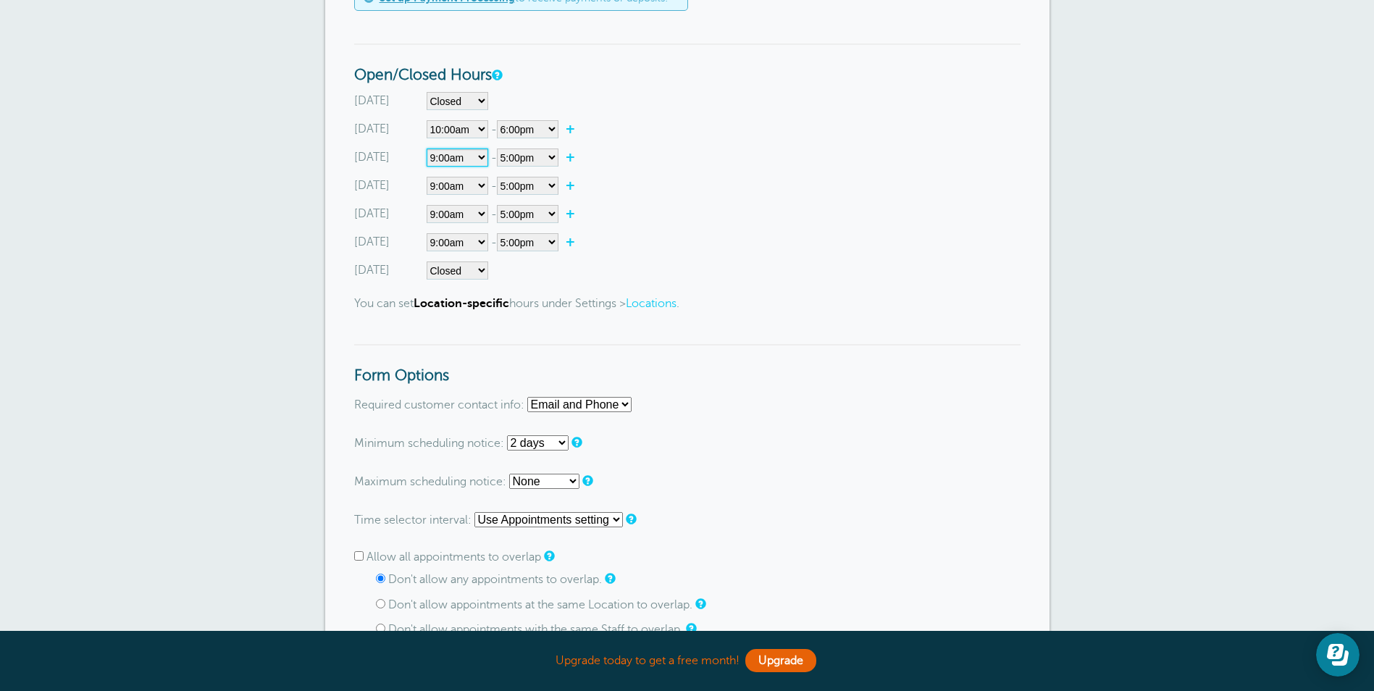
click at [469, 156] on select"] "Closed 12:00am 12:15am 12:30am 12:45am 1:00am 1:15am 1:30am 1:45am 2:00am 2:15a…" at bounding box center [458, 157] width 62 height 18
select select"] "10"
click at [427, 148] on select"] "Closed 12:00am 12:15am 12:30am 12:45am 1:00am 1:15am 1:30am 1:45am 2:00am 2:15a…" at bounding box center [458, 157] width 62 height 18
click at [553, 157] on select"] "12:00am 12:15am 12:30am 12:45am 1:00am 1:15am 1:30am 1:45am 2:00am 2:15am 2:30a…" at bounding box center [528, 157] width 62 height 18
select select"] "18"
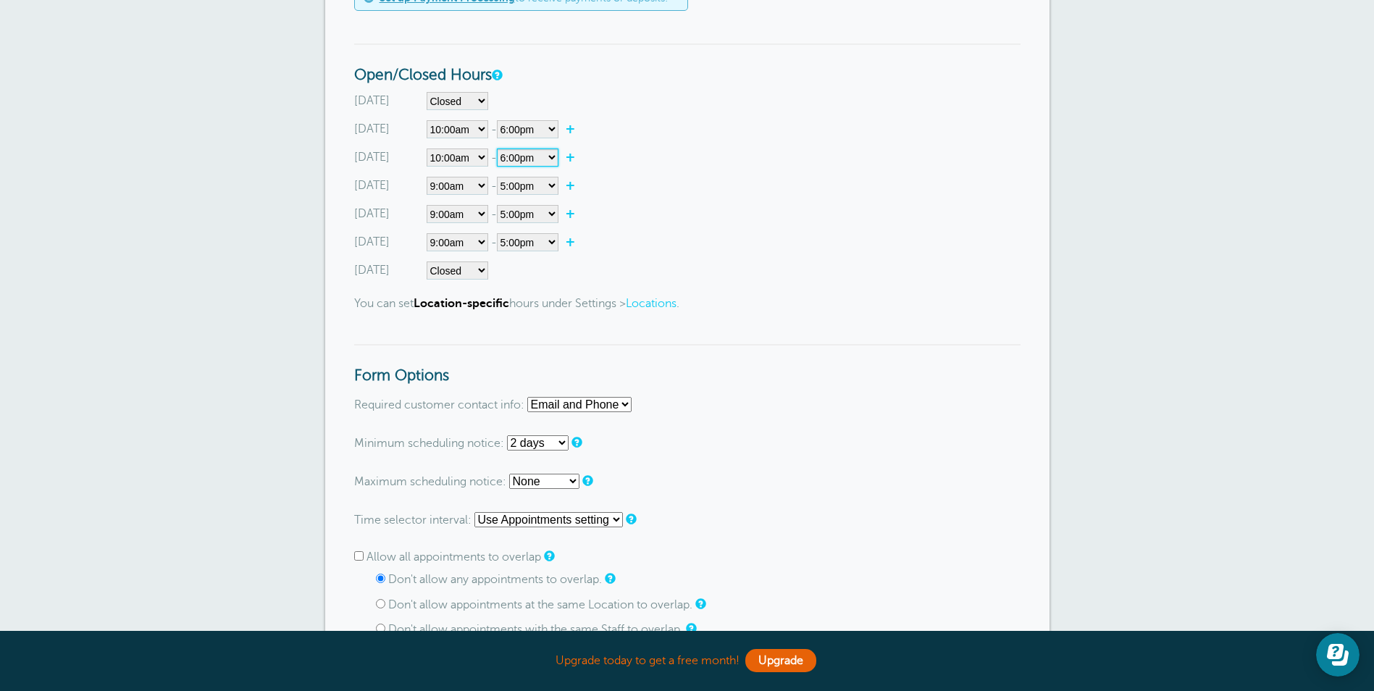
click at [499, 148] on select"] "12:00am 12:15am 12:30am 12:45am 1:00am 1:15am 1:30am 1:45am 2:00am 2:15am 2:30a…" at bounding box center [528, 157] width 62 height 18
click at [461, 182] on select"] "Closed 12:00am 12:15am 12:30am 12:45am 1:00am 1:15am 1:30am 1:45am 2:00am 2:15a…" at bounding box center [458, 186] width 62 height 18
select select"] "10"
click at [427, 177] on select"] "Closed 12:00am 12:15am 12:30am 12:45am 1:00am 1:15am 1:30am 1:45am 2:00am 2:15a…" at bounding box center [458, 186] width 62 height 18
click at [550, 182] on select"] "12:00am 12:15am 12:30am 12:45am 1:00am 1:15am 1:30am 1:45am 2:00am 2:15am 2:30a…" at bounding box center [528, 186] width 62 height 18
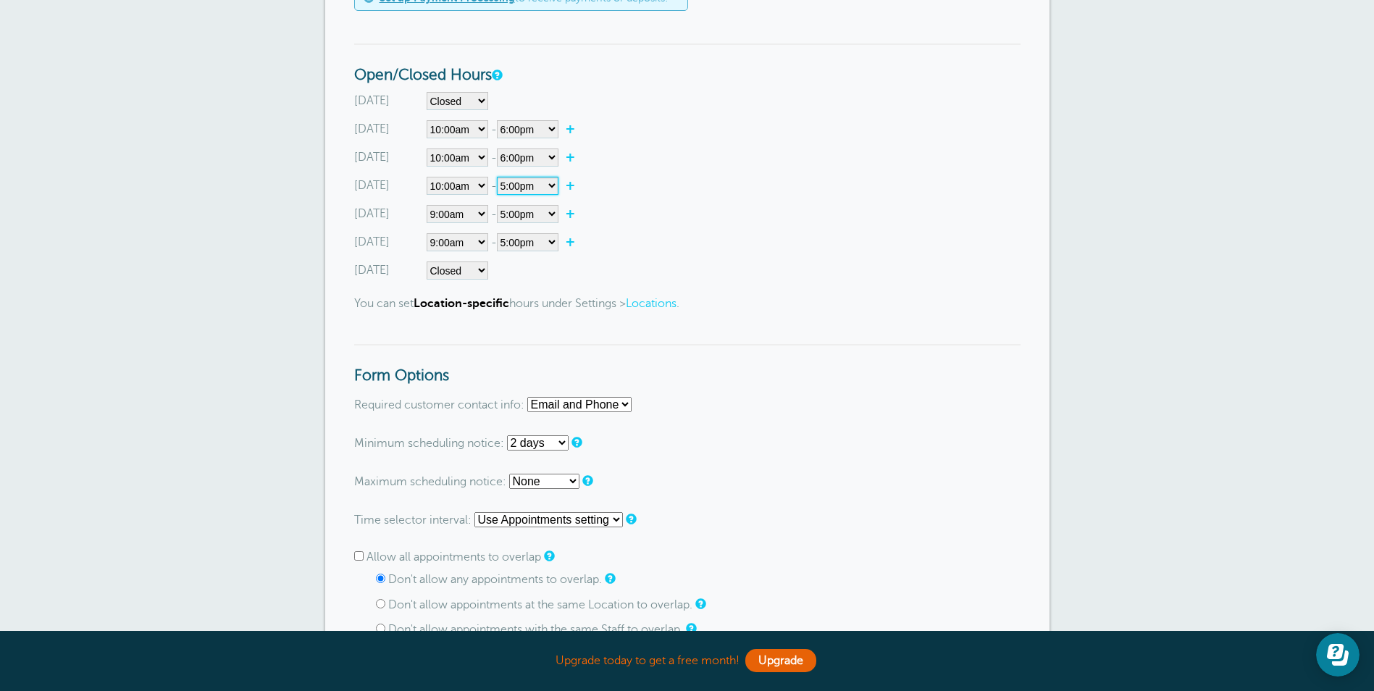
select select"] "18"
click at [499, 177] on select"] "12:00am 12:15am 12:30am 12:45am 1:00am 1:15am 1:30am 1:45am 2:00am 2:15am 2:30a…" at bounding box center [528, 186] width 62 height 18
click at [480, 213] on select"] "Closed 12:00am 12:15am 12:30am 12:45am 1:00am 1:15am 1:30am 1:45am 2:00am 2:15a…" at bounding box center [458, 214] width 62 height 18
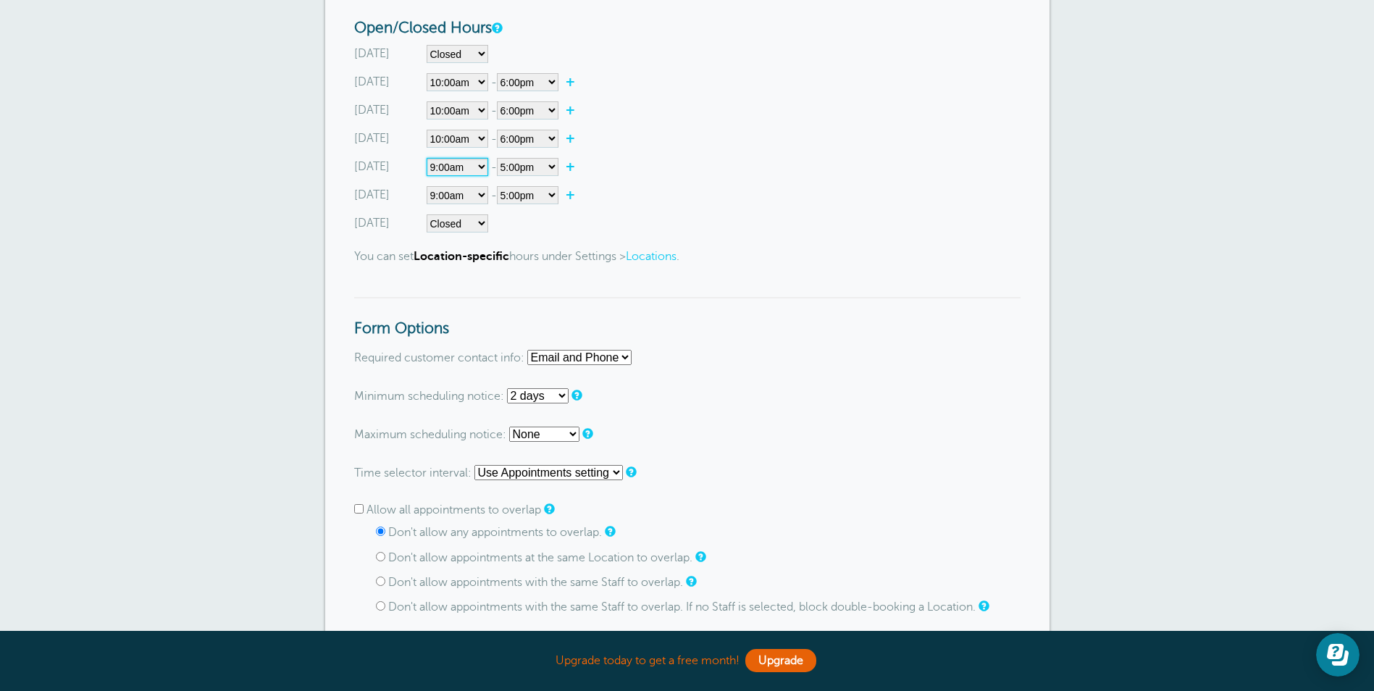
scroll to position [652, 0]
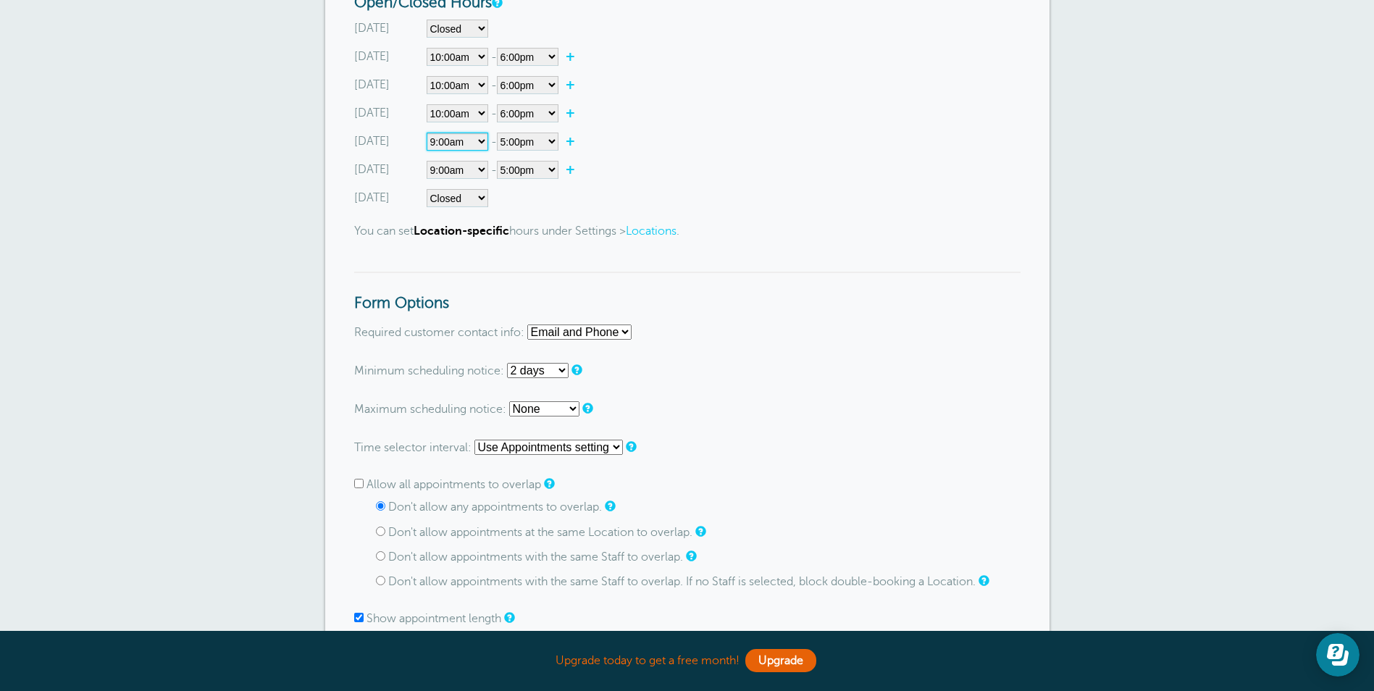
click at [440, 148] on select"] "Closed 12:00am 12:15am 12:30am 12:45am 1:00am 1:15am 1:30am 1:45am 2:00am 2:15a…" at bounding box center [458, 142] width 62 height 18
select select"] "10"
click at [427, 133] on select"] "Closed 12:00am 12:15am 12:30am 12:45am 1:00am 1:15am 1:30am 1:45am 2:00am 2:15a…" at bounding box center [458, 142] width 62 height 18
click at [553, 140] on select"] "12:00am 12:15am 12:30am 12:45am 1:00am 1:15am 1:30am 1:45am 2:00am 2:15am 2:30a…" at bounding box center [528, 142] width 62 height 18
select select"] "15.5"
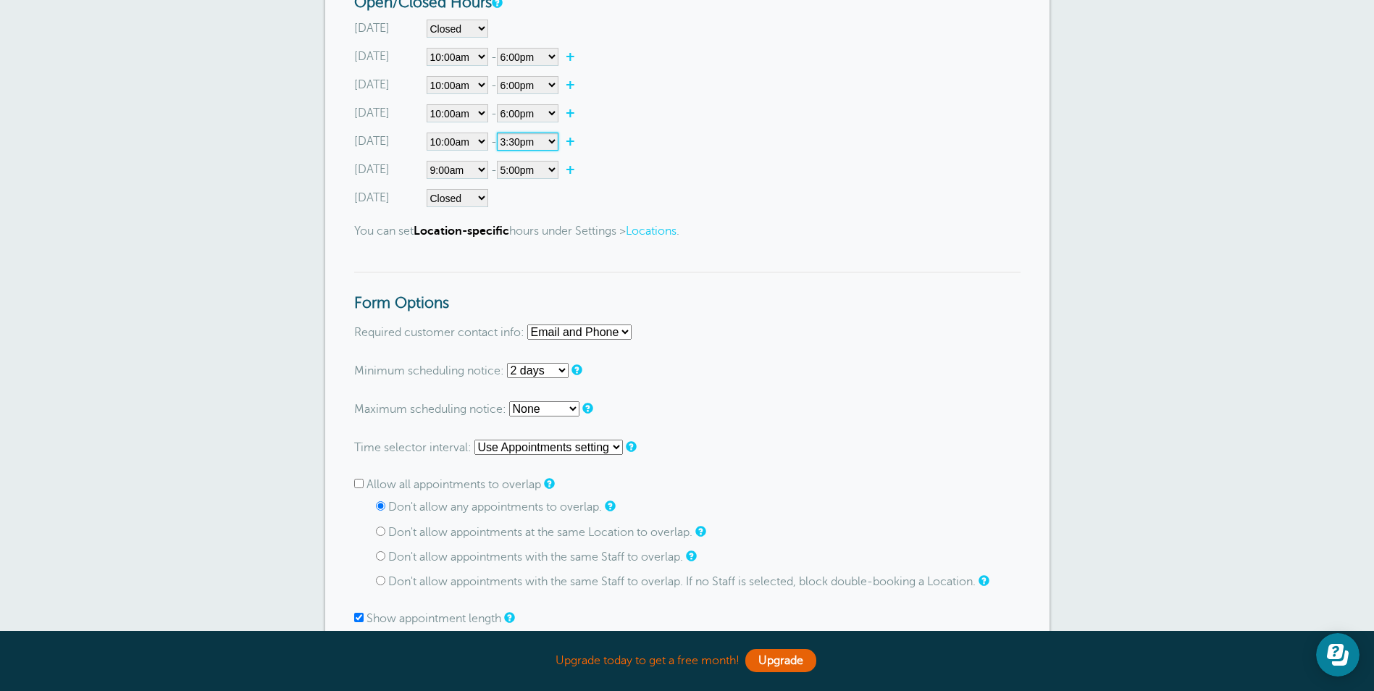
click at [499, 133] on select"] "12:00am 12:15am 12:30am 12:45am 1:00am 1:15am 1:30am 1:45am 2:00am 2:15am 2:30a…" at bounding box center [528, 142] width 62 height 18
click at [479, 168] on select"] "Closed 12:00am 12:15am 12:30am 12:45am 1:00am 1:15am 1:30am 1:45am 2:00am 2:15a…" at bounding box center [458, 170] width 62 height 18
select select"] "10"
click at [427, 161] on select"] "Closed 12:00am 12:15am 12:30am 12:45am 1:00am 1:15am 1:30am 1:45am 2:00am 2:15a…" at bounding box center [458, 170] width 62 height 18
click at [554, 169] on select"] "12:00am 12:15am 12:30am 12:45am 1:00am 1:15am 1:30am 1:45am 2:00am 2:15am 2:30a…" at bounding box center [528, 170] width 62 height 18
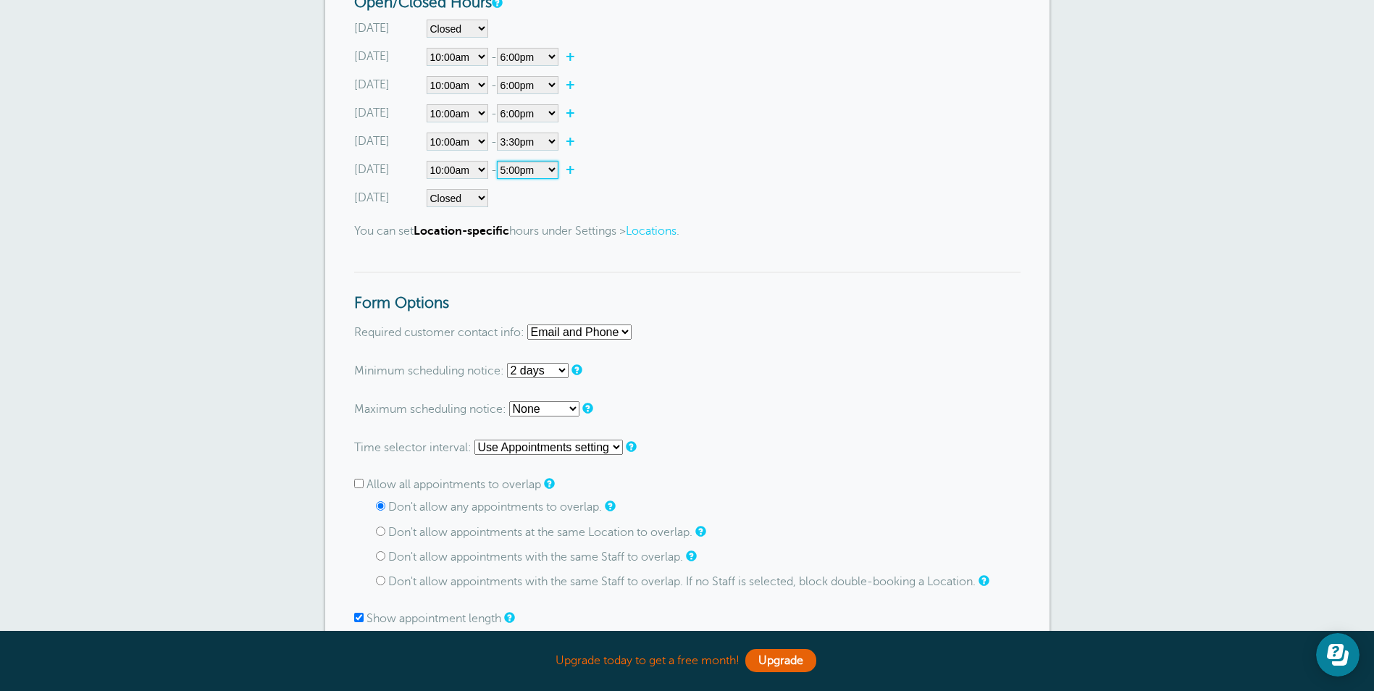
select select"] "14"
click at [499, 161] on select"] "12:00am 12:15am 12:30am 12:45am 1:00am 1:15am 1:30am 1:45am 2:00am 2:15am 2:30a…" at bounding box center [528, 170] width 62 height 18
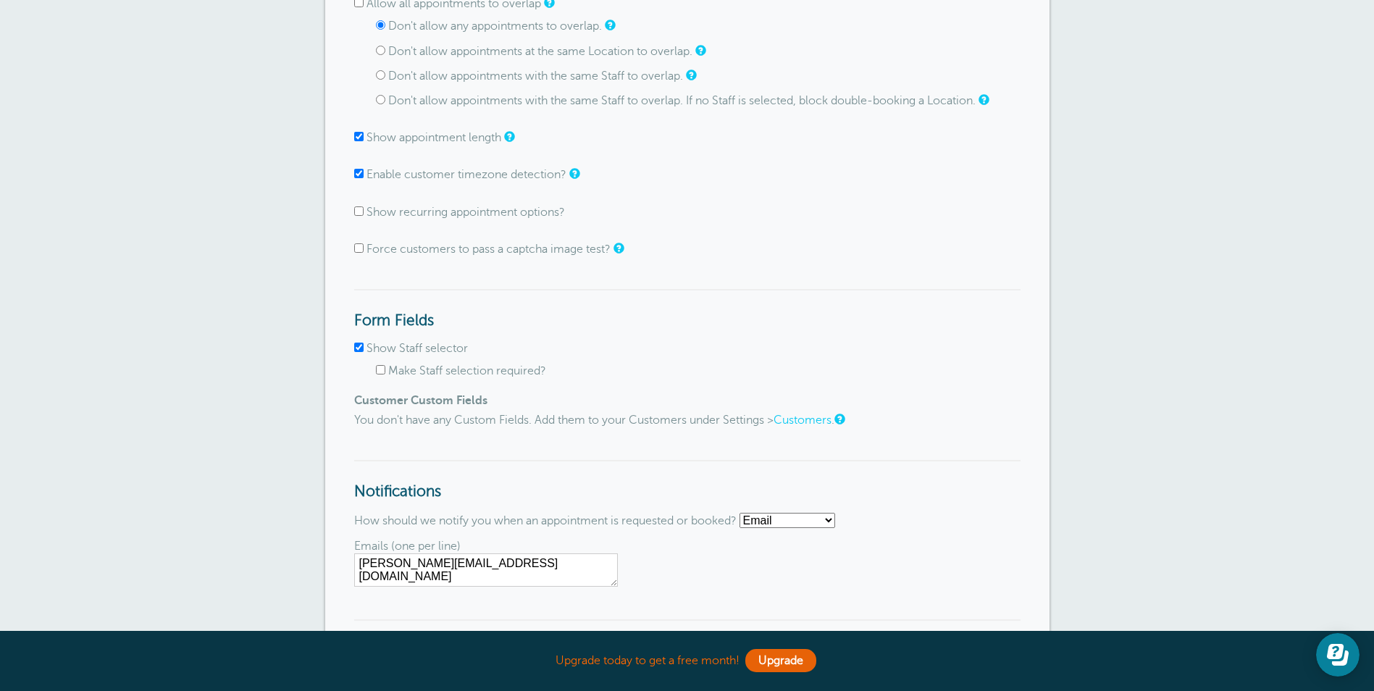
scroll to position [1159, 0]
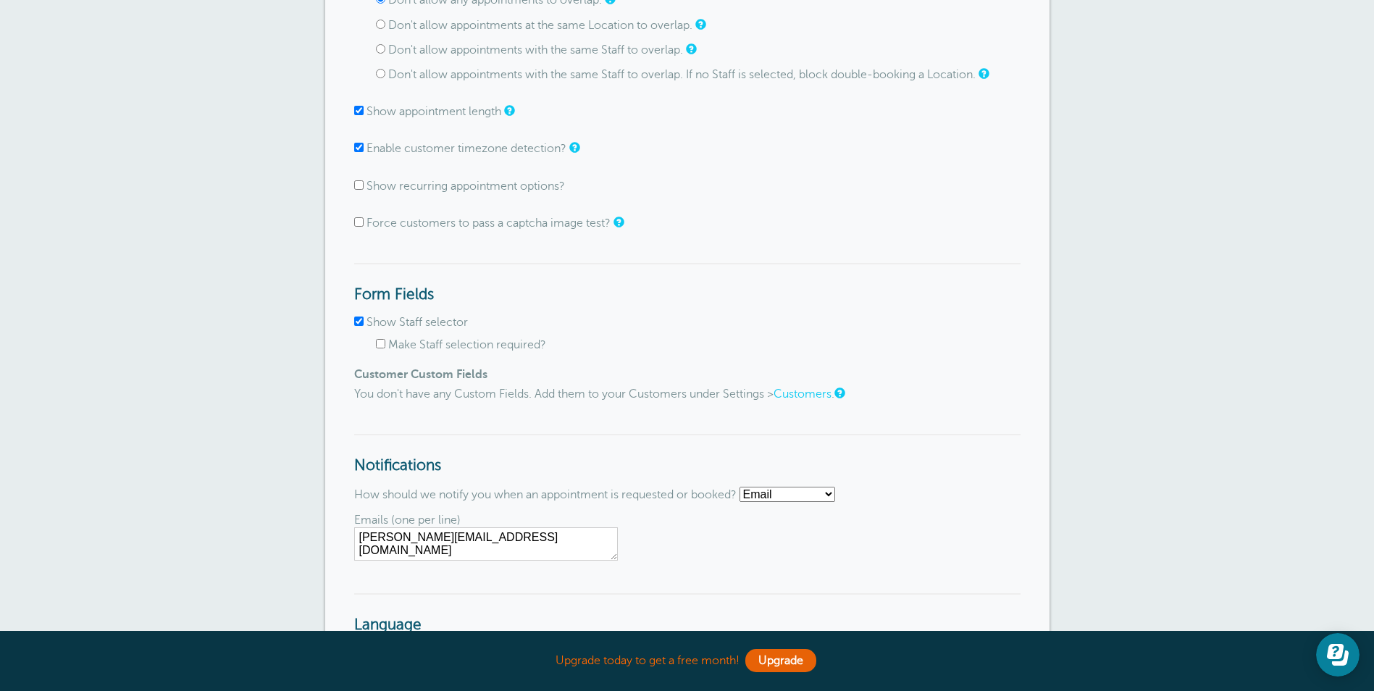
click at [358, 222] on input "Force customers to pass a captcha image test?" at bounding box center [358, 221] width 9 height 9
checkbox input "true"
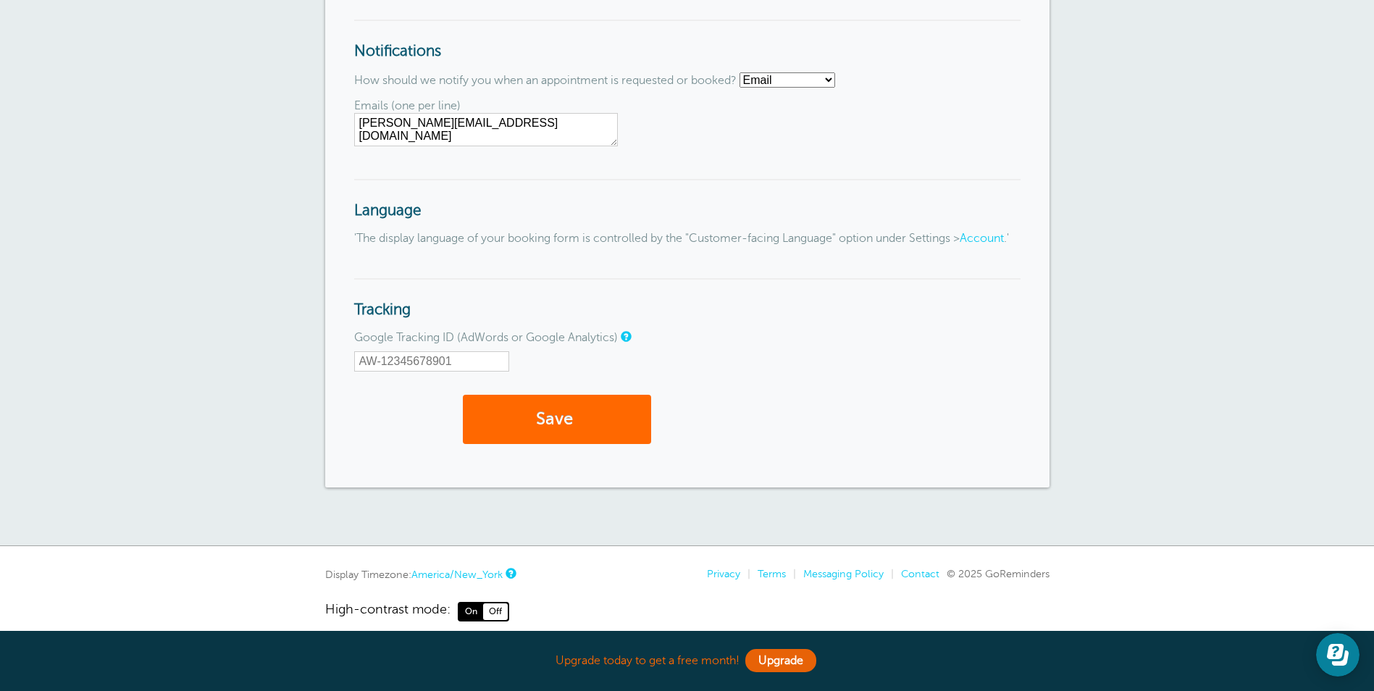
scroll to position [1593, 0]
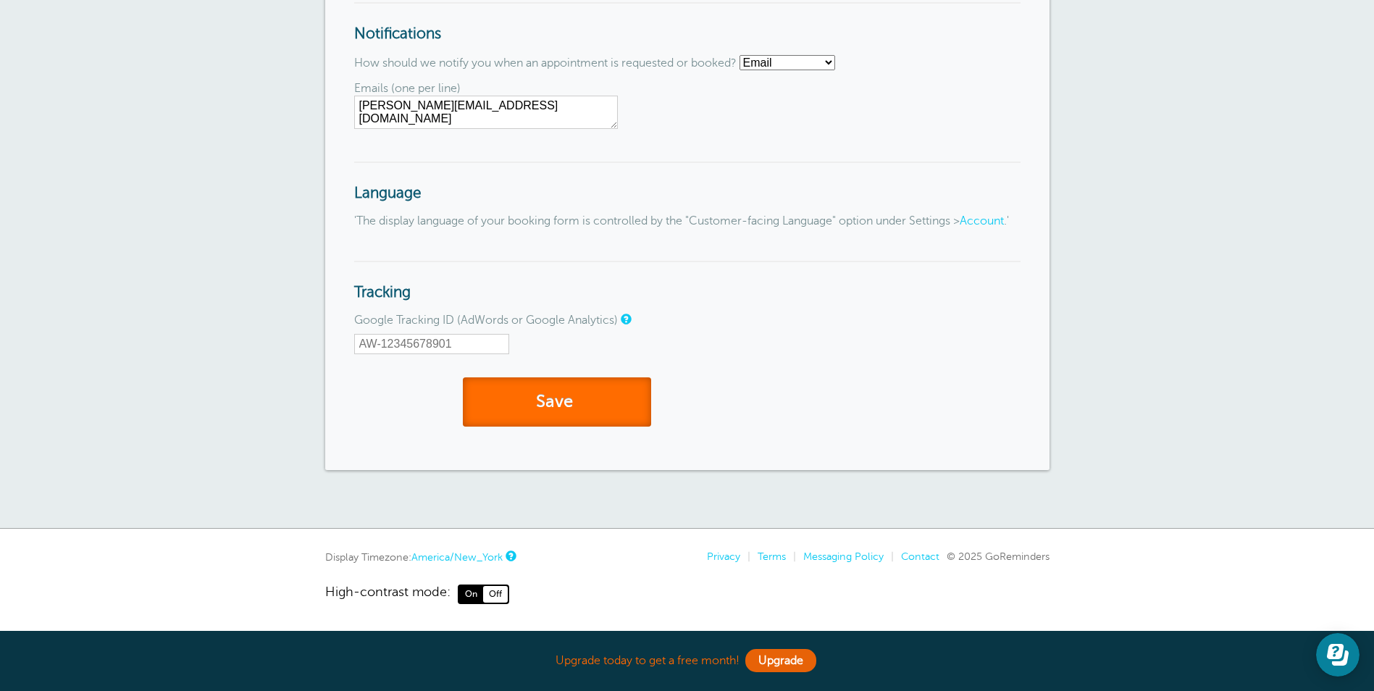
click at [591, 409] on button "Save" at bounding box center [557, 402] width 188 height 50
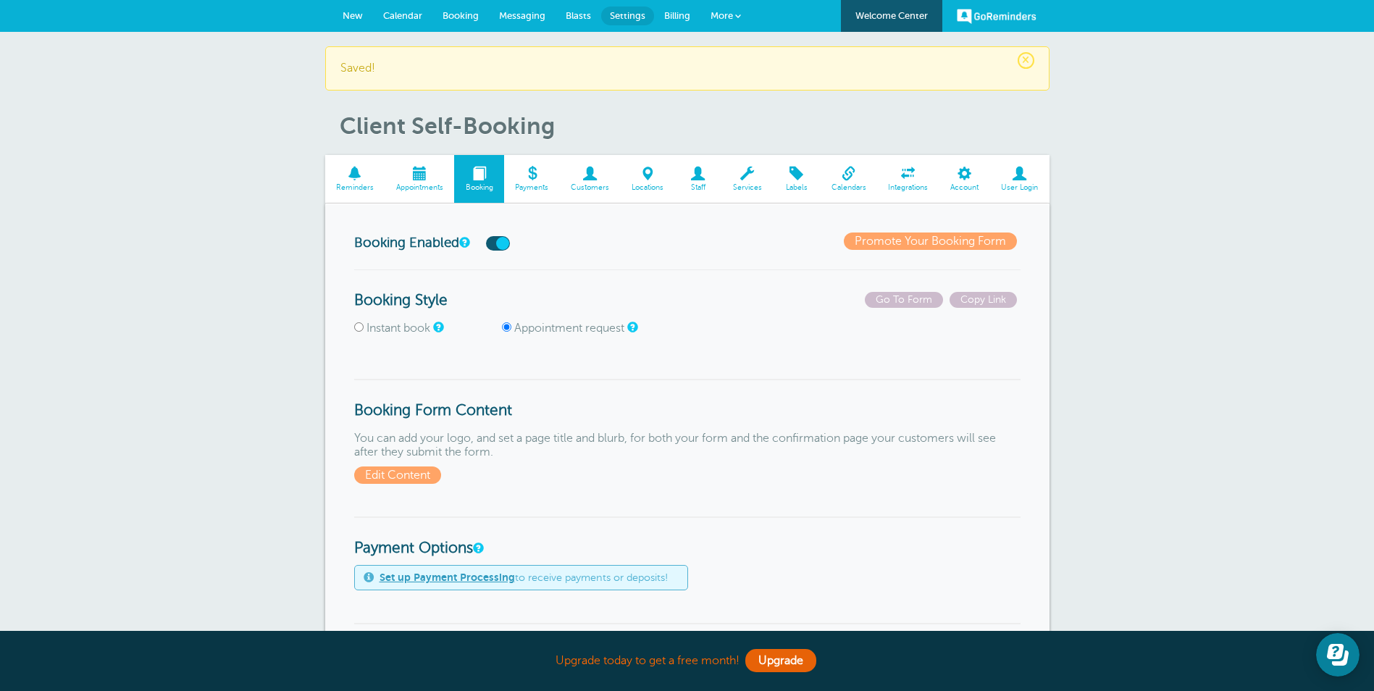
click at [913, 239] on link "Promote Your Booking Form" at bounding box center [930, 240] width 173 height 17
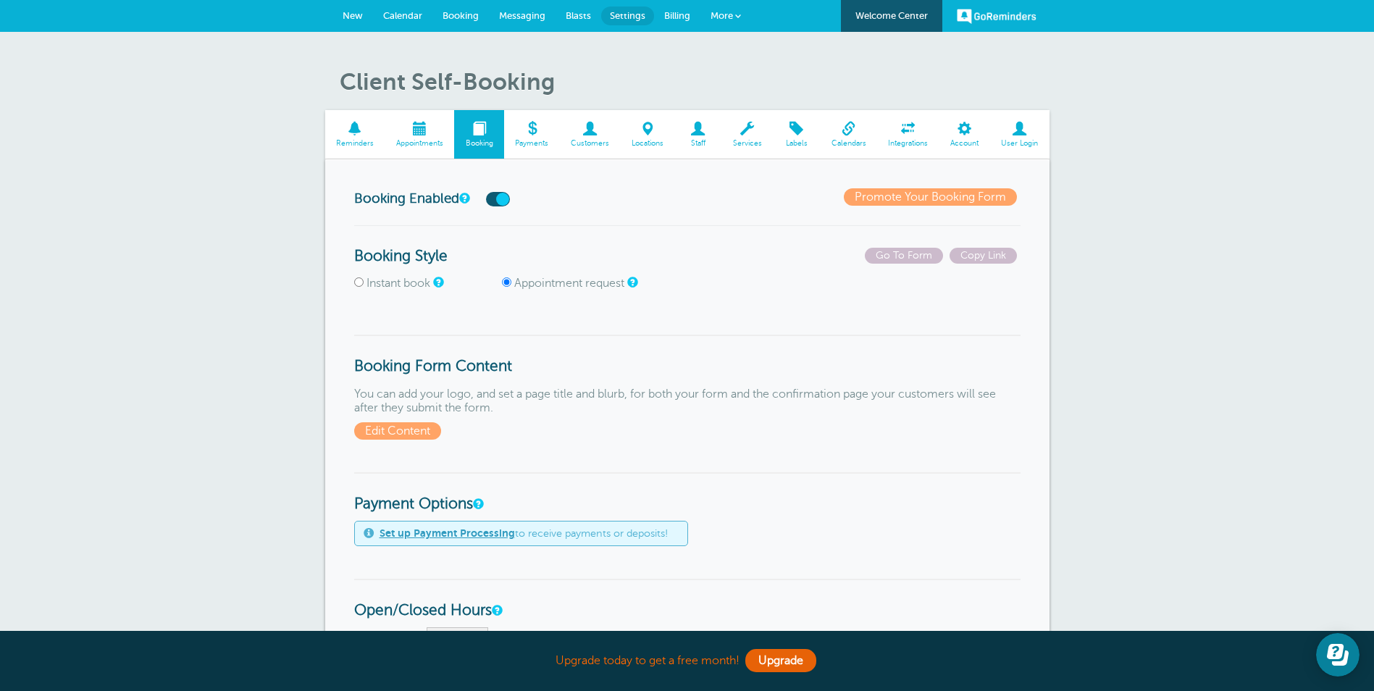
click at [532, 130] on span at bounding box center [532, 129] width 56 height 14
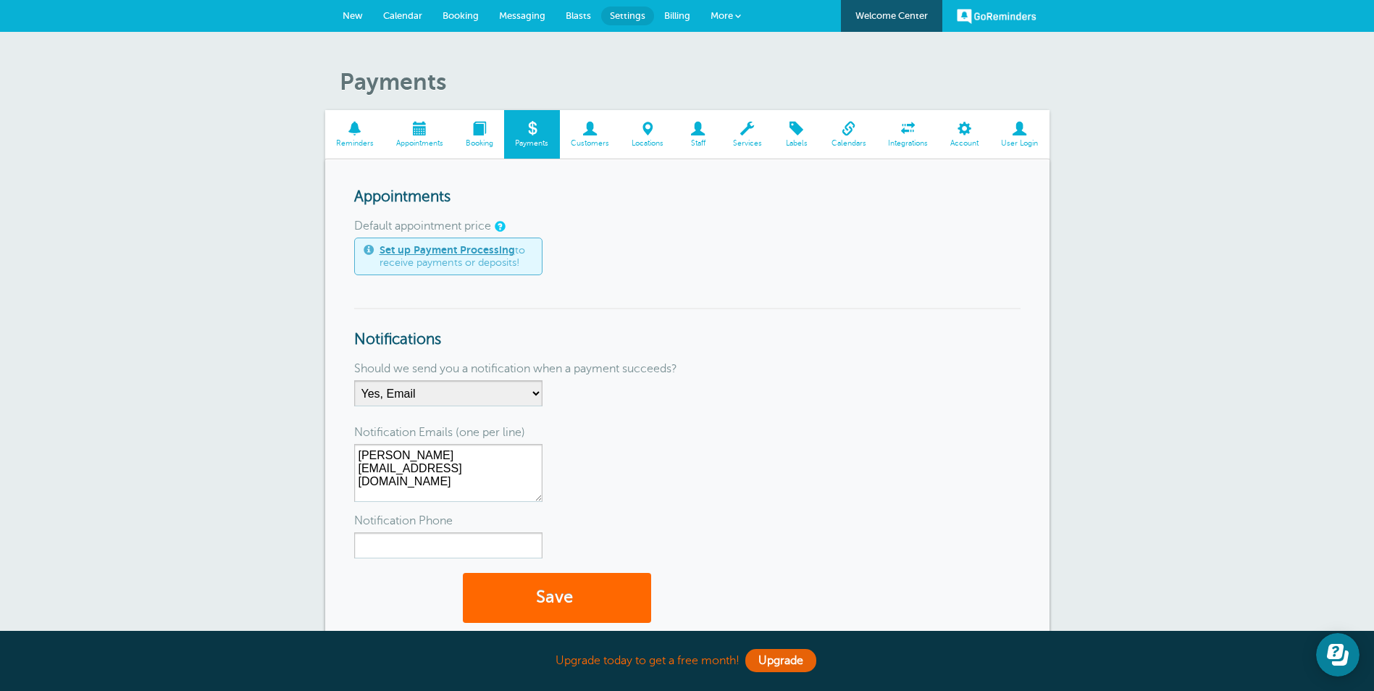
click at [592, 135] on span at bounding box center [590, 129] width 61 height 14
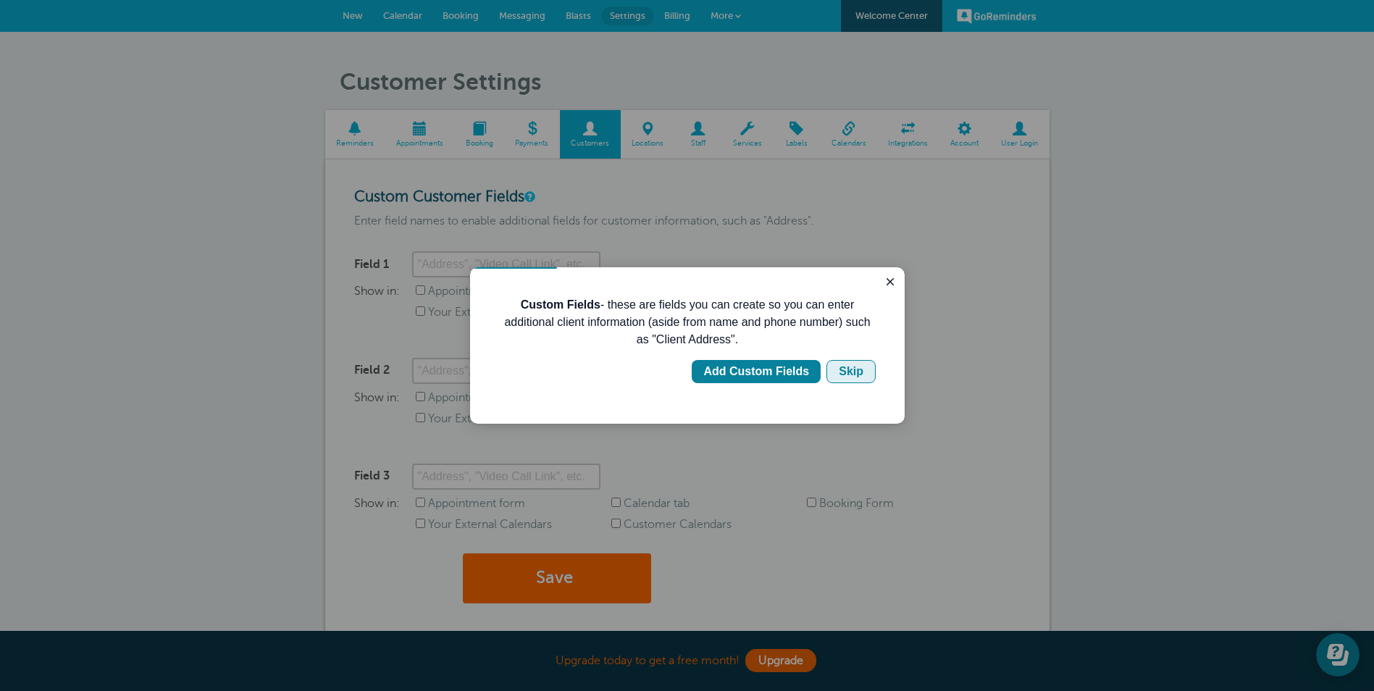
click at [855, 372] on div "Skip" at bounding box center [851, 371] width 25 height 17
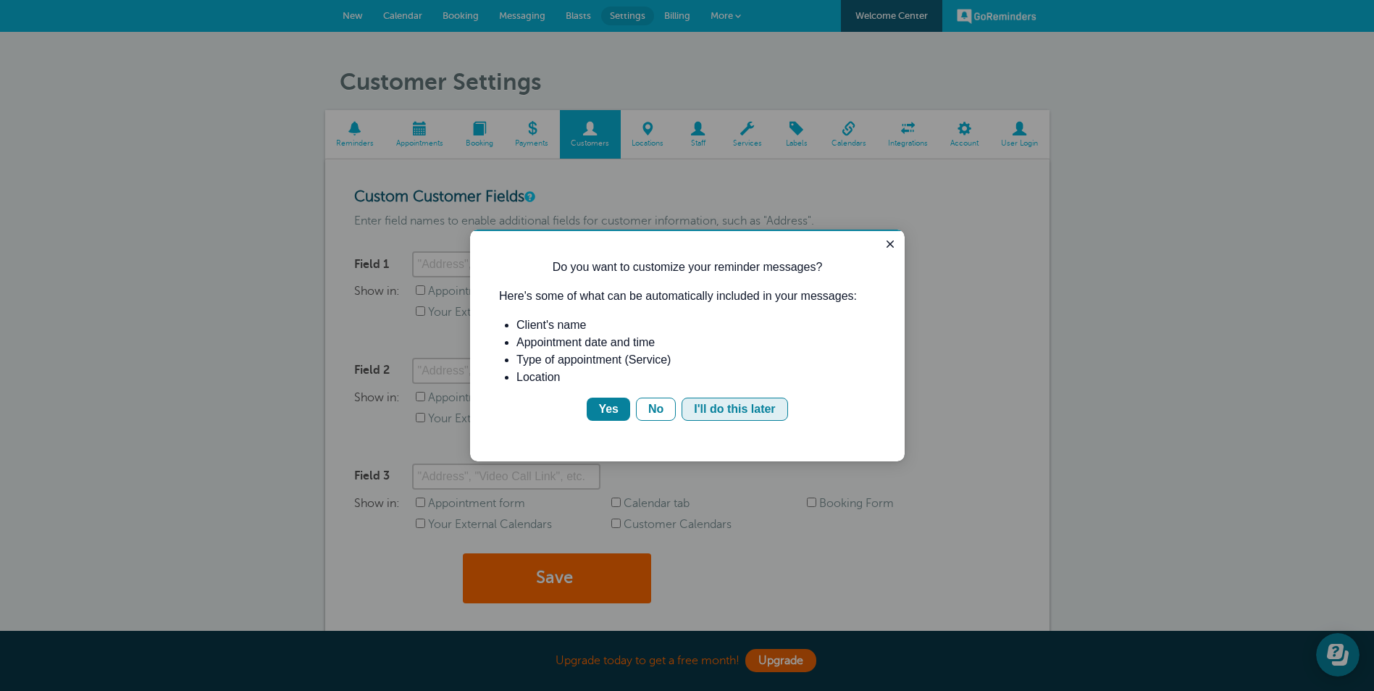
click at [728, 406] on div "I'll do this later" at bounding box center [734, 408] width 81 height 17
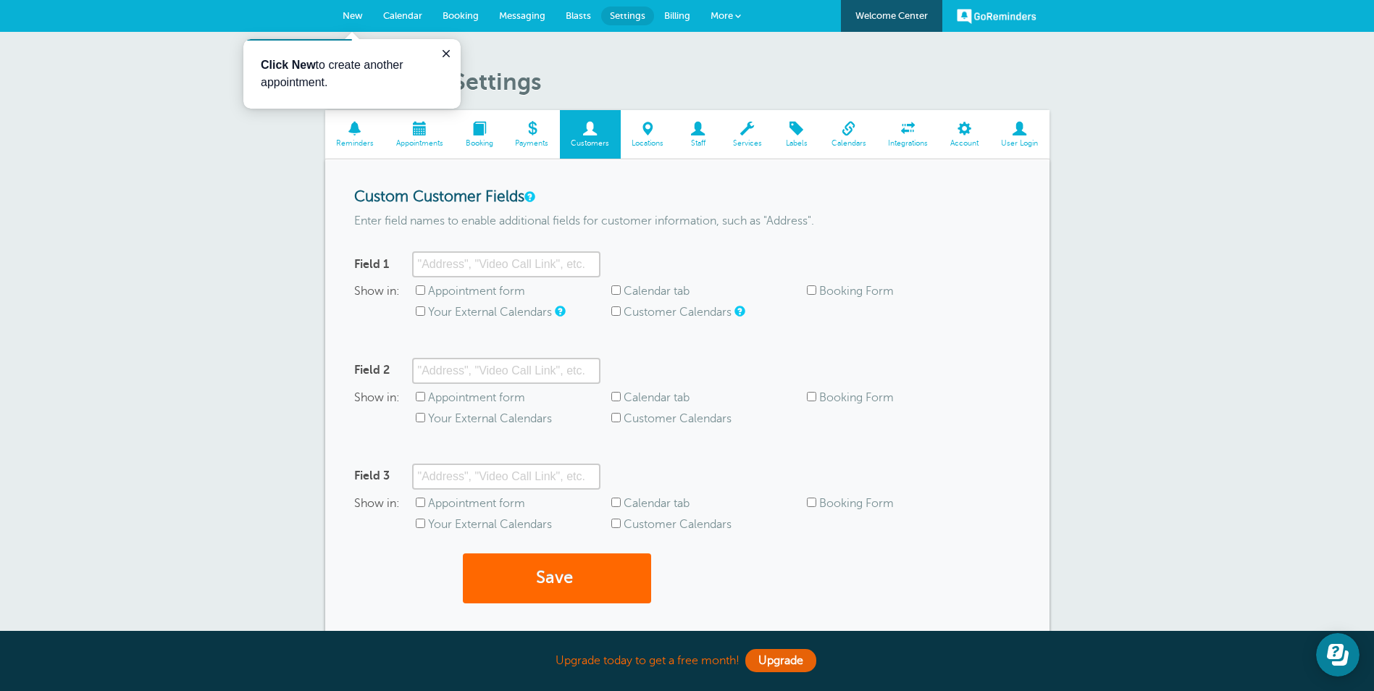
click at [639, 136] on link "Locations" at bounding box center [648, 134] width 54 height 49
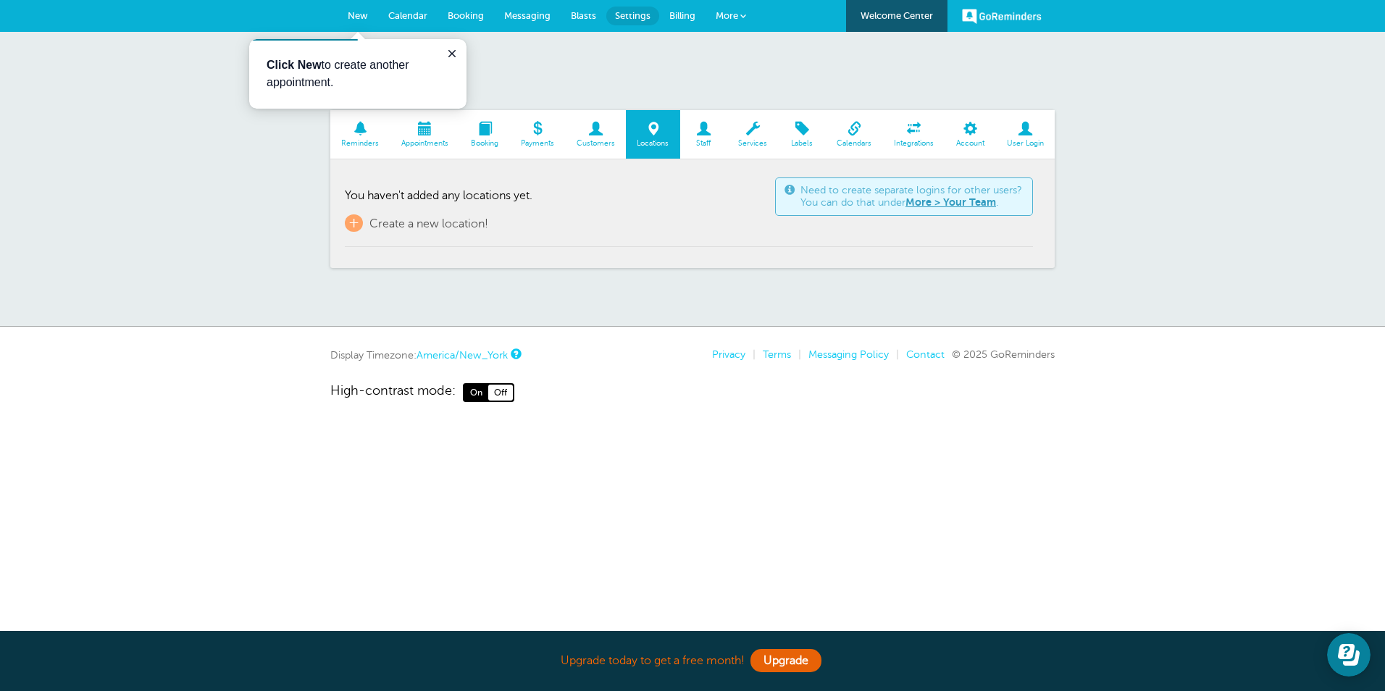
click at [712, 141] on span "Staff" at bounding box center [703, 143] width 33 height 9
click at [366, 225] on link "+ Add a staff member!" at bounding box center [410, 222] width 130 height 17
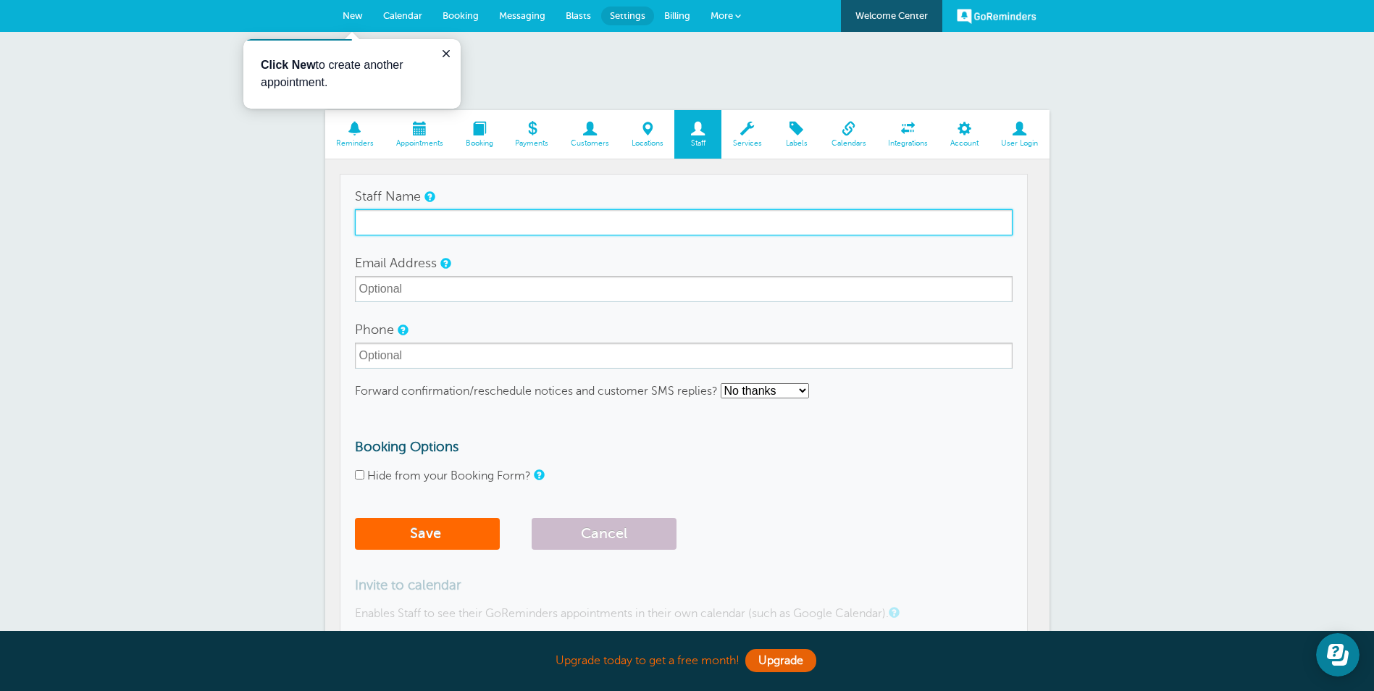
click at [410, 223] on input "Staff Name" at bounding box center [684, 222] width 658 height 26
type input "[PERSON_NAME]"
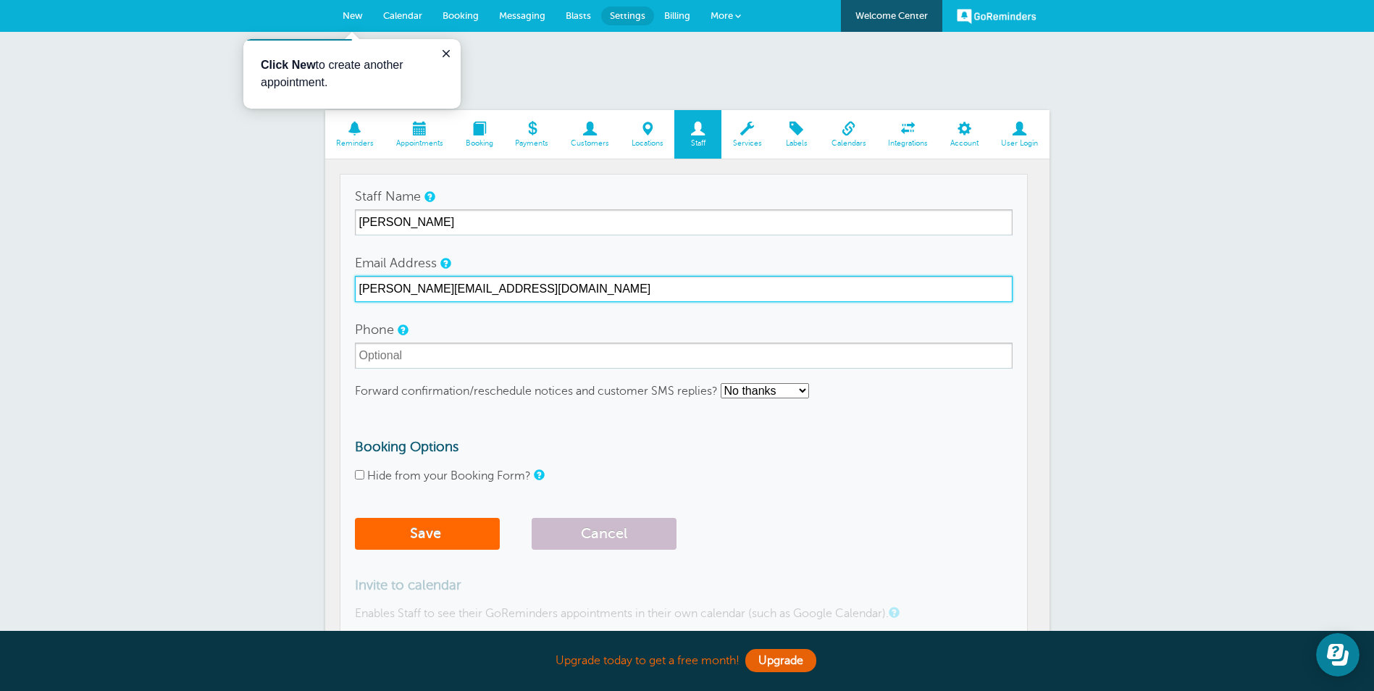
type input "tina@tomlanderstax.com"
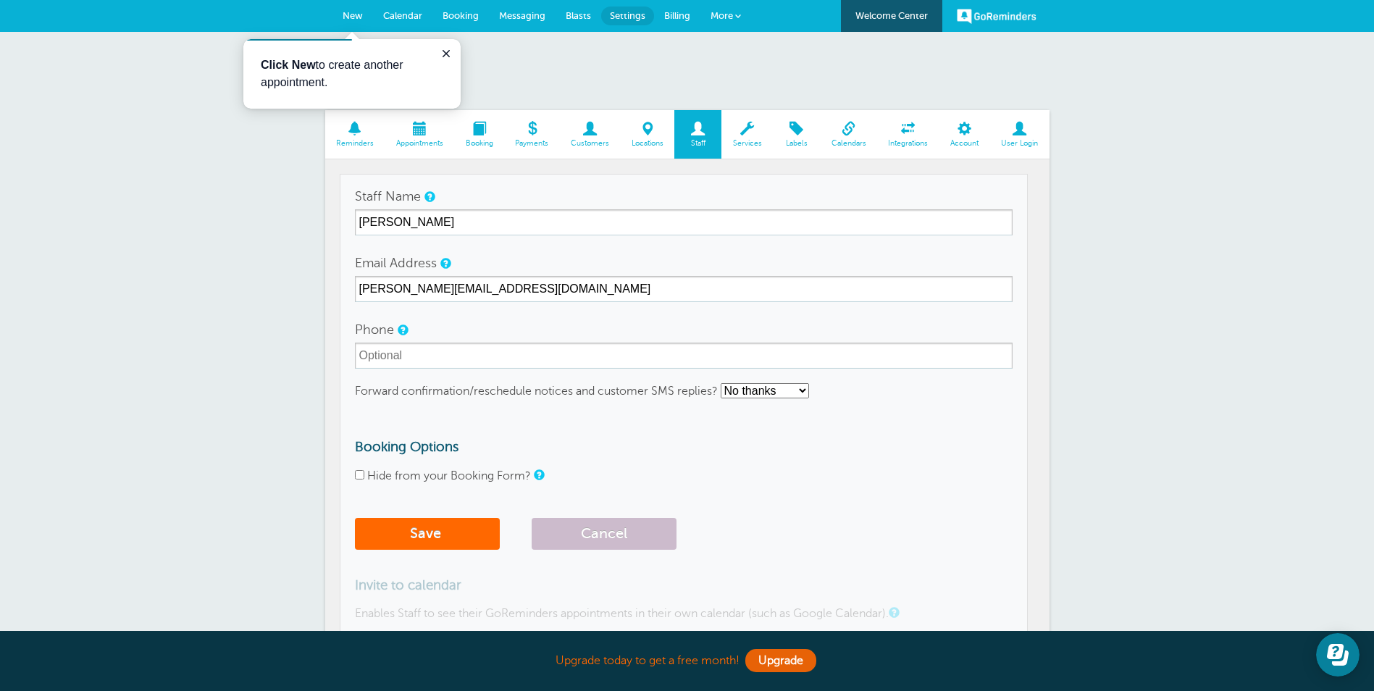
click at [738, 394] on select "No thanks Yes, text me Yes, email me" at bounding box center [765, 390] width 88 height 15
select select "3"
click at [721, 383] on select "No thanks Yes, text me Yes, email me" at bounding box center [765, 390] width 88 height 15
click at [431, 527] on button "Save" at bounding box center [427, 534] width 145 height 32
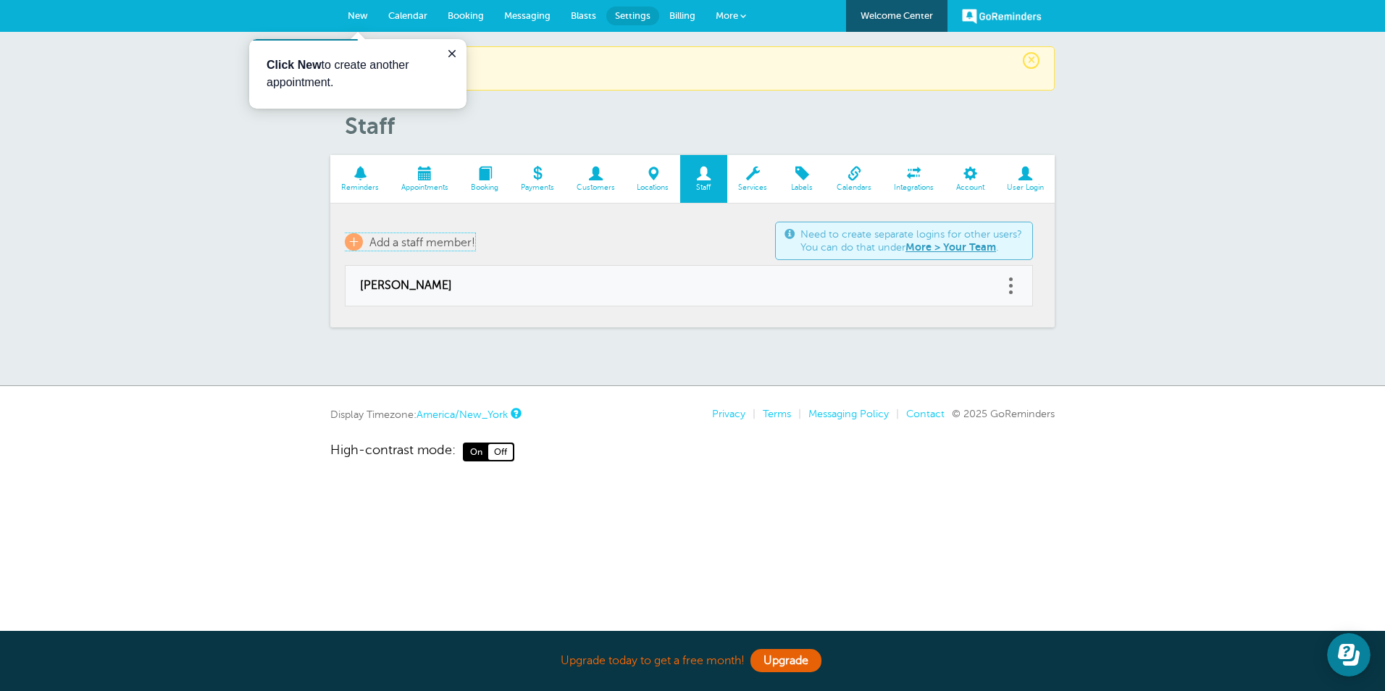
click at [347, 241] on span "+" at bounding box center [354, 241] width 18 height 17
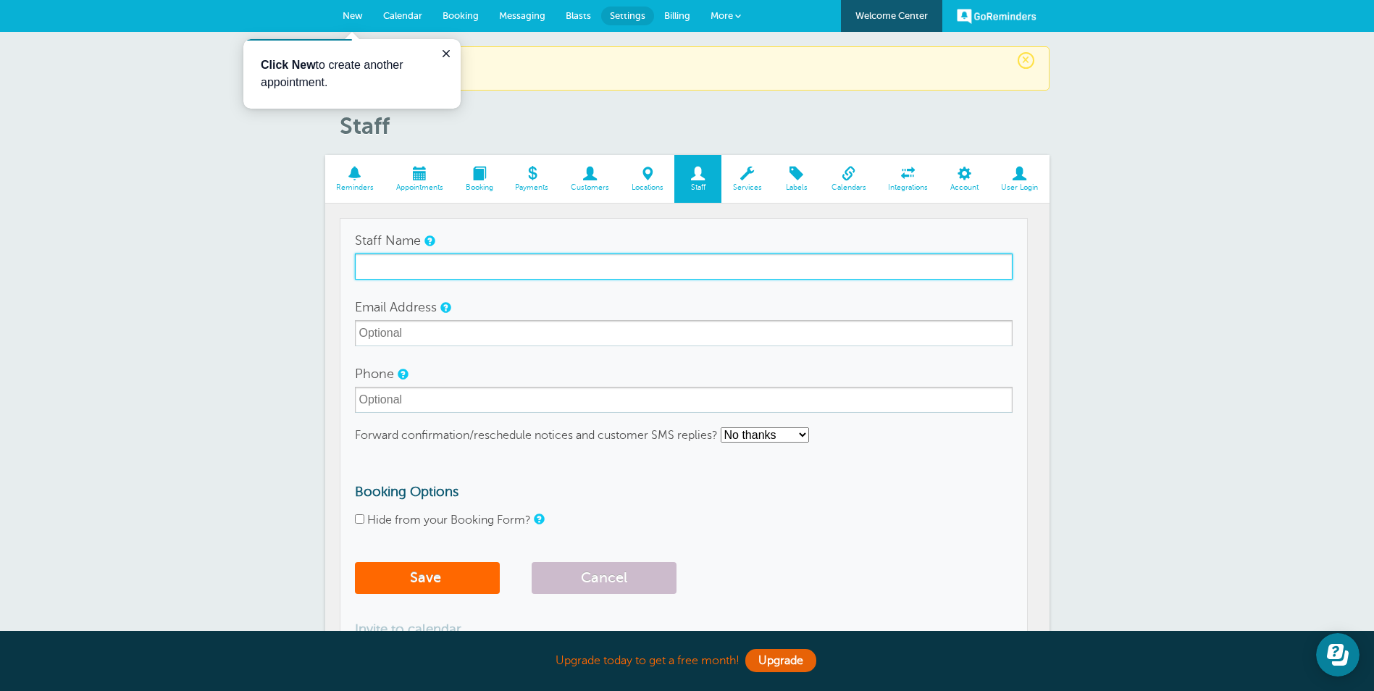
click at [389, 271] on input "Staff Name" at bounding box center [684, 266] width 658 height 26
type input "t"
click at [650, 272] on input "Staff Name" at bounding box center [684, 266] width 658 height 26
type input "[PERSON_NAME]"
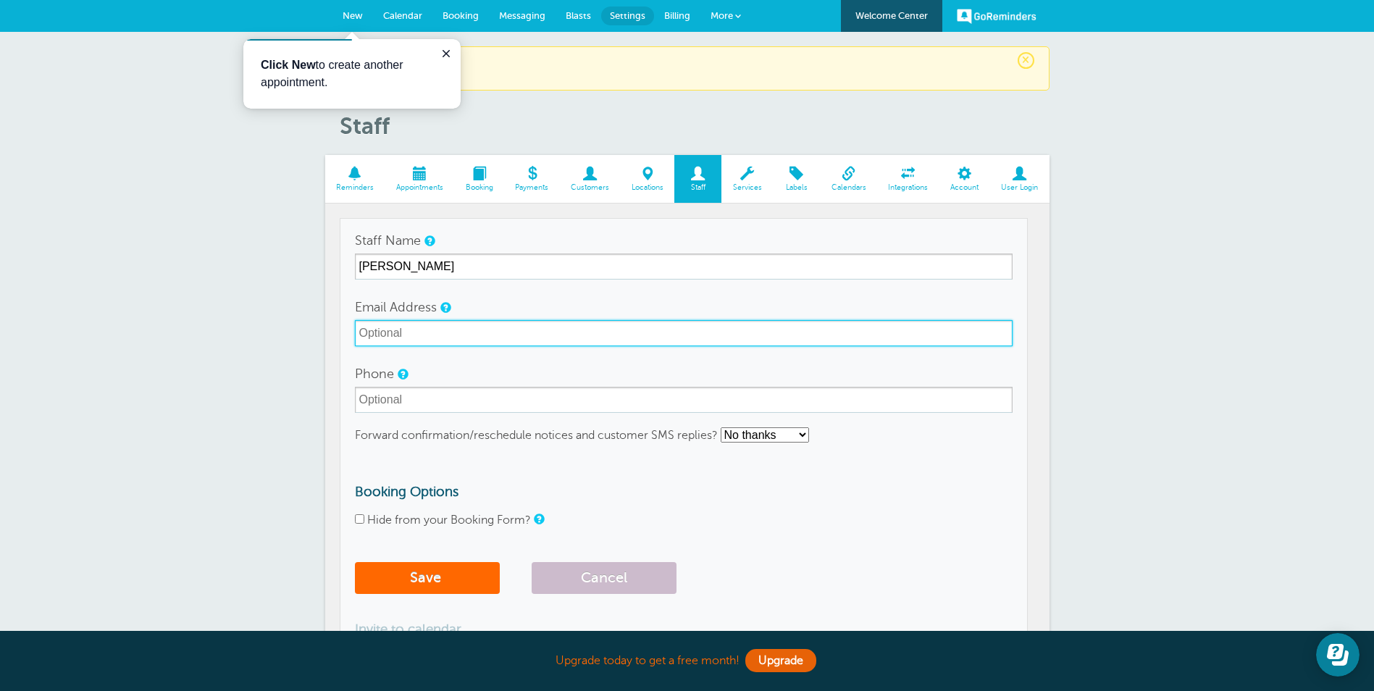
drag, startPoint x: 729, startPoint y: 341, endPoint x: 737, endPoint y: 324, distance: 18.8
click at [734, 327] on input "Email Address" at bounding box center [684, 333] width 658 height 26
type input "[PERSON_NAME][EMAIL_ADDRESS][DOMAIN_NAME]"
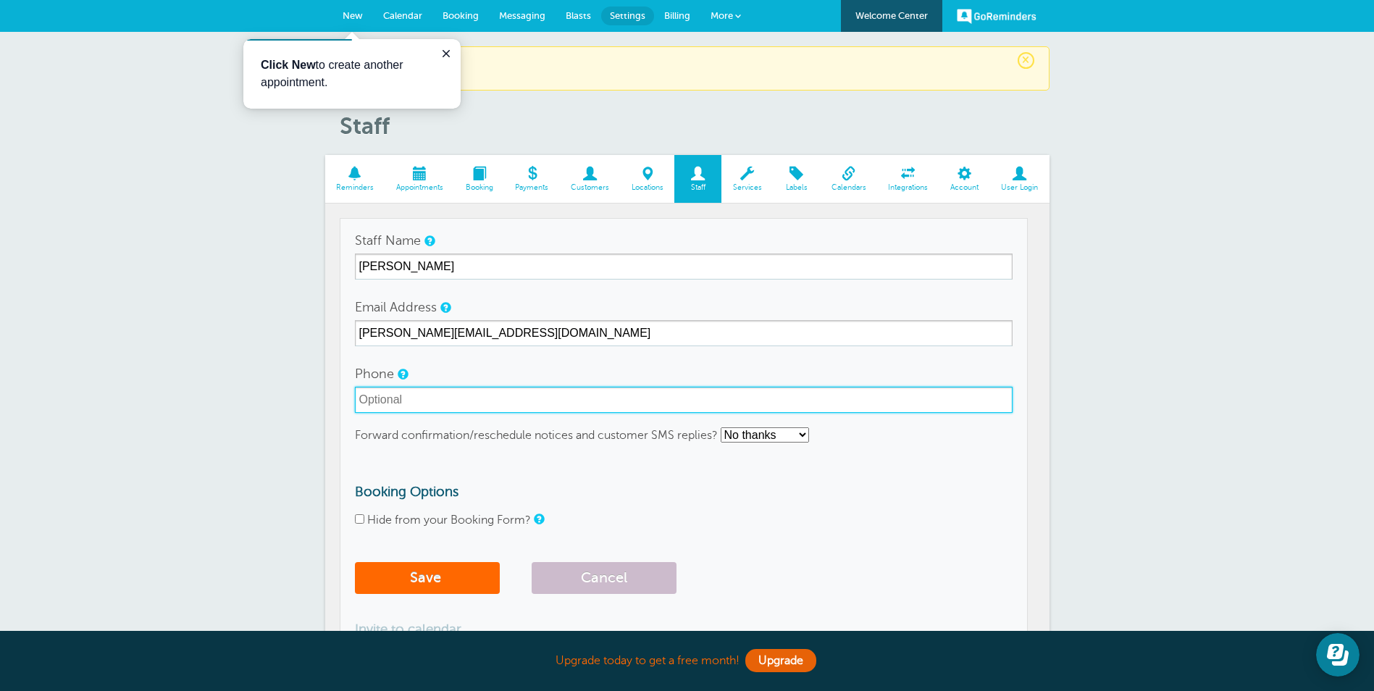
type input "5706282117"
drag, startPoint x: 435, startPoint y: 403, endPoint x: 179, endPoint y: 429, distance: 257.8
click at [180, 429] on div "× Staff member saved! Staff Reminders Appointments Booking Payments Customers L…" at bounding box center [687, 437] width 1374 height 811
click at [431, 574] on button "Save" at bounding box center [427, 578] width 145 height 32
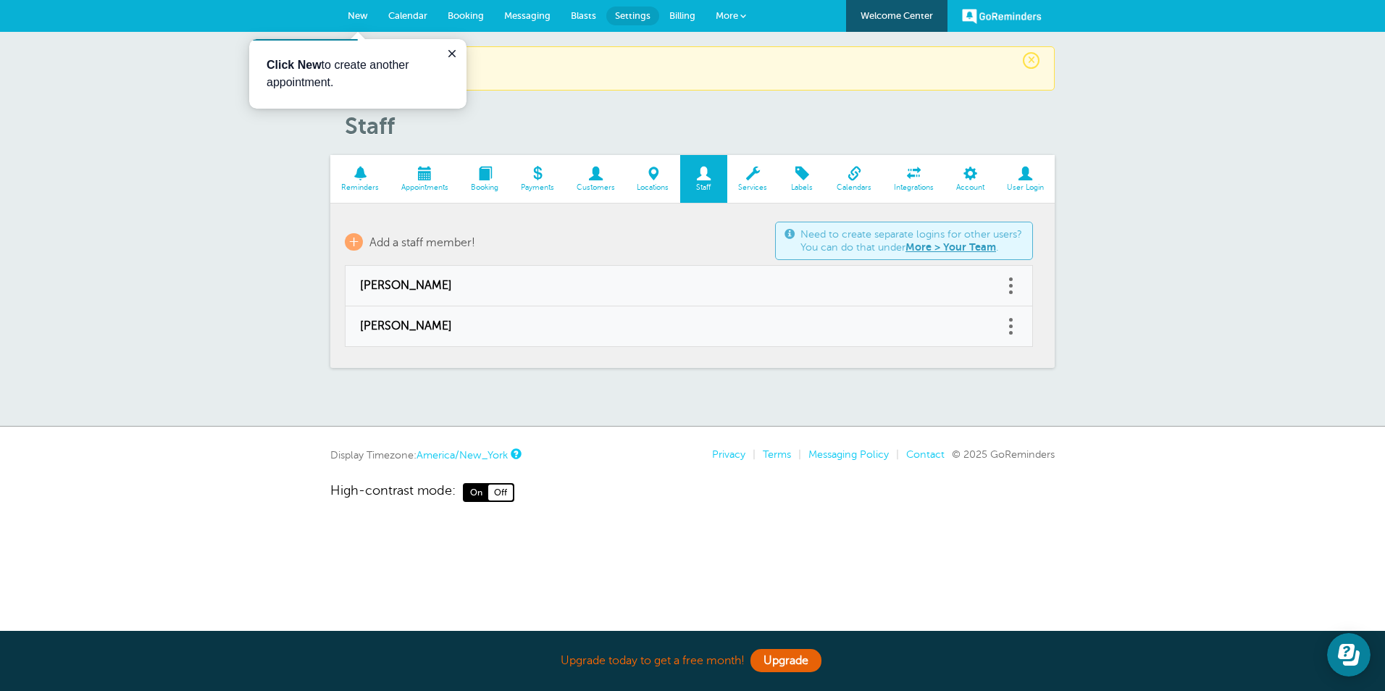
click at [758, 167] on span at bounding box center [752, 174] width 51 height 14
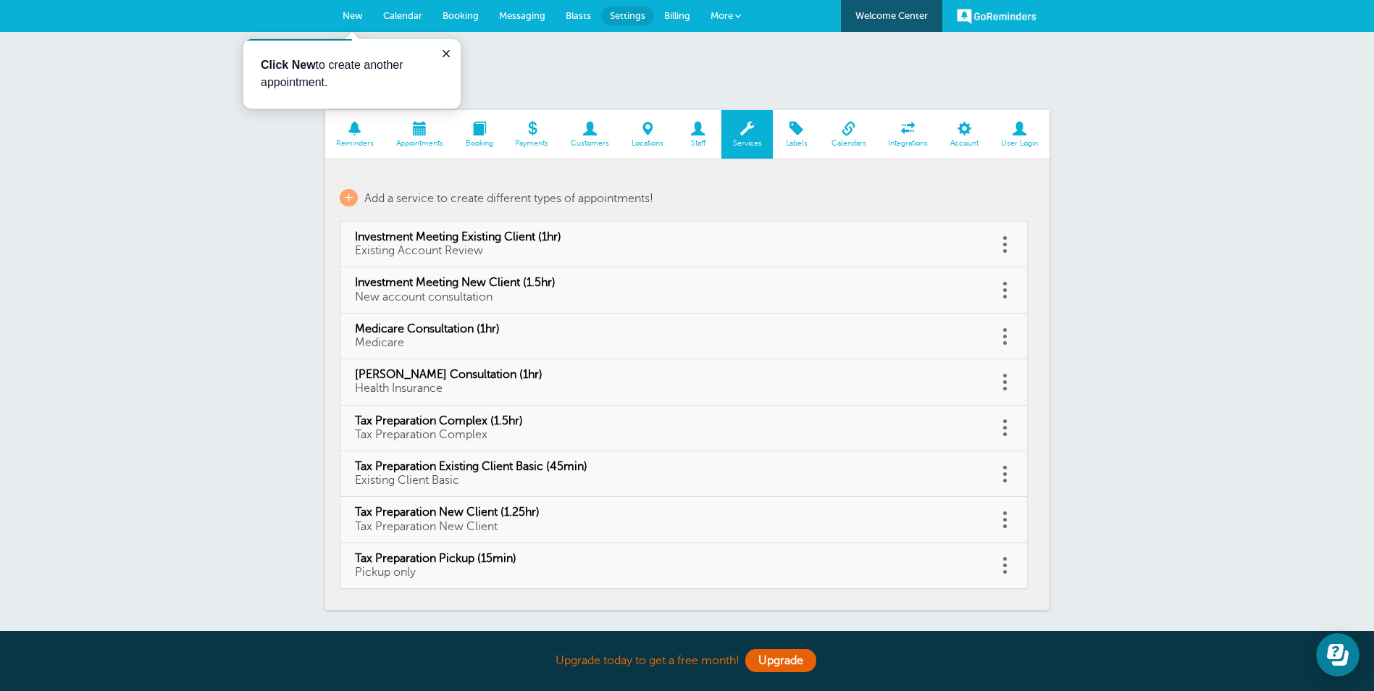
click at [794, 132] on span at bounding box center [796, 129] width 47 height 14
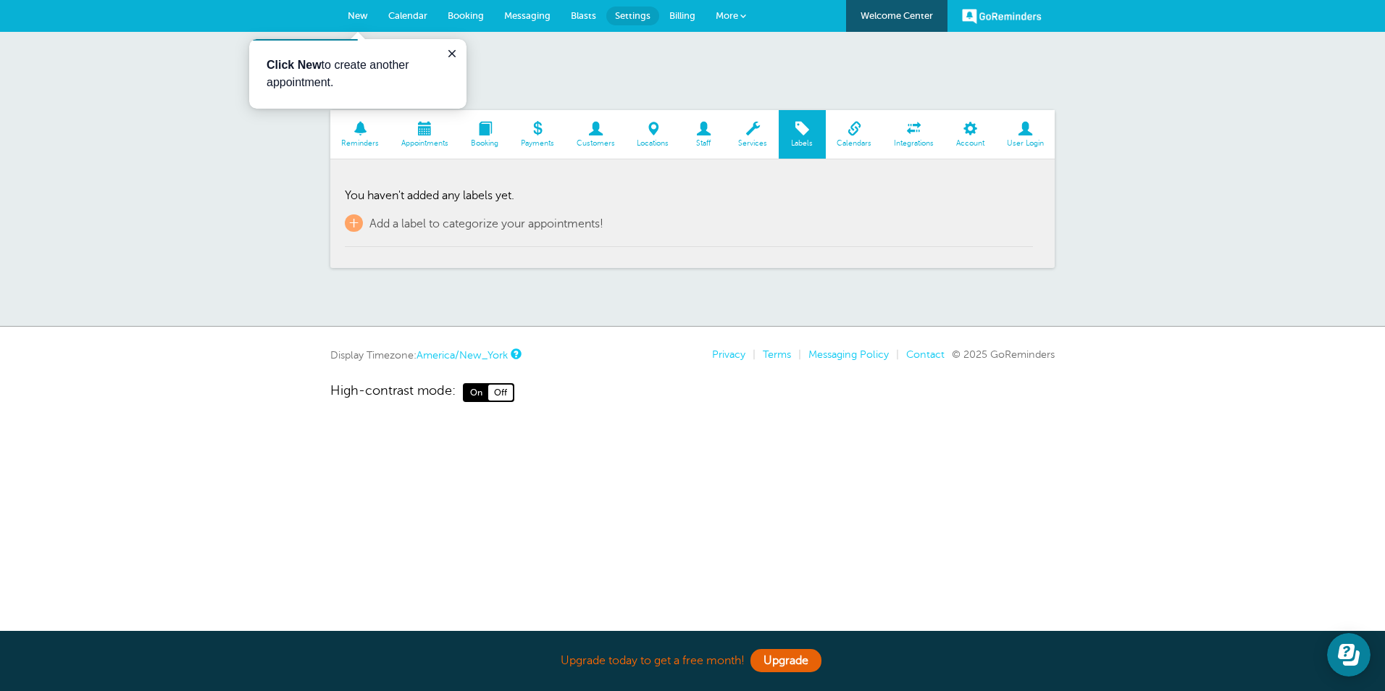
click at [864, 140] on span "Calendars" at bounding box center [854, 143] width 43 height 9
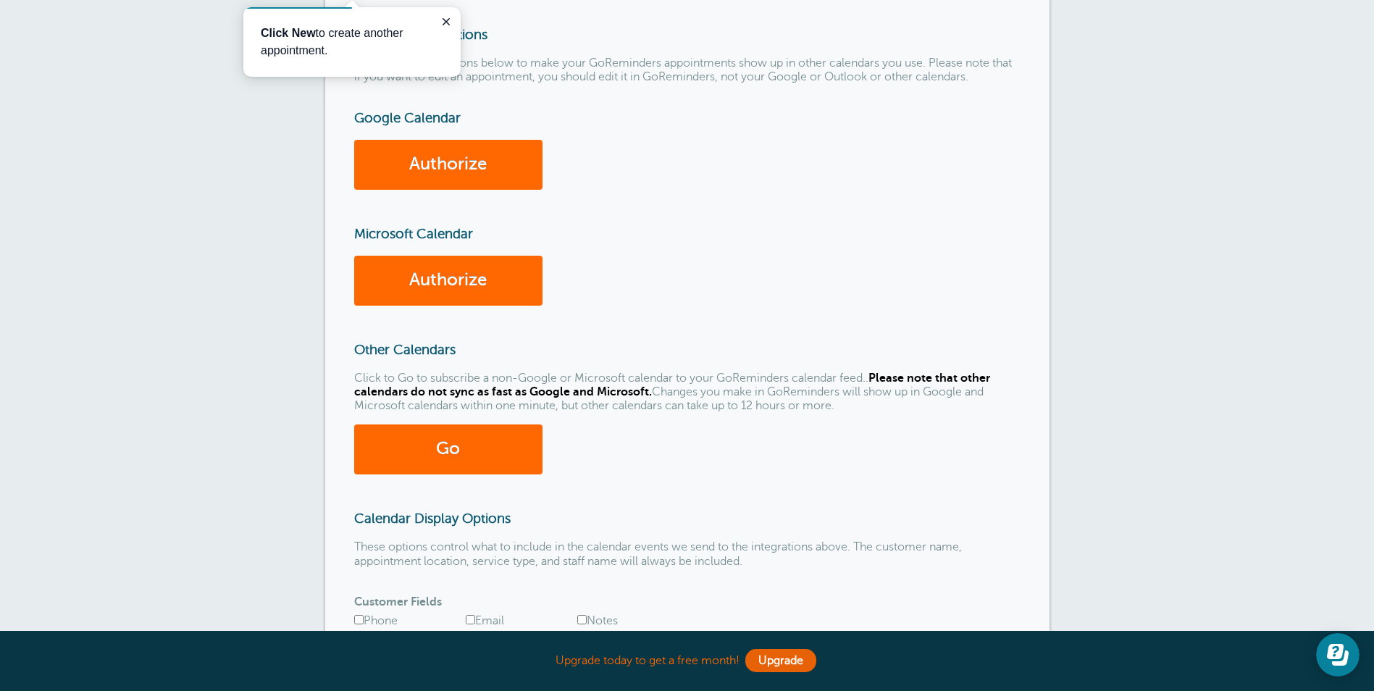
scroll to position [72, 0]
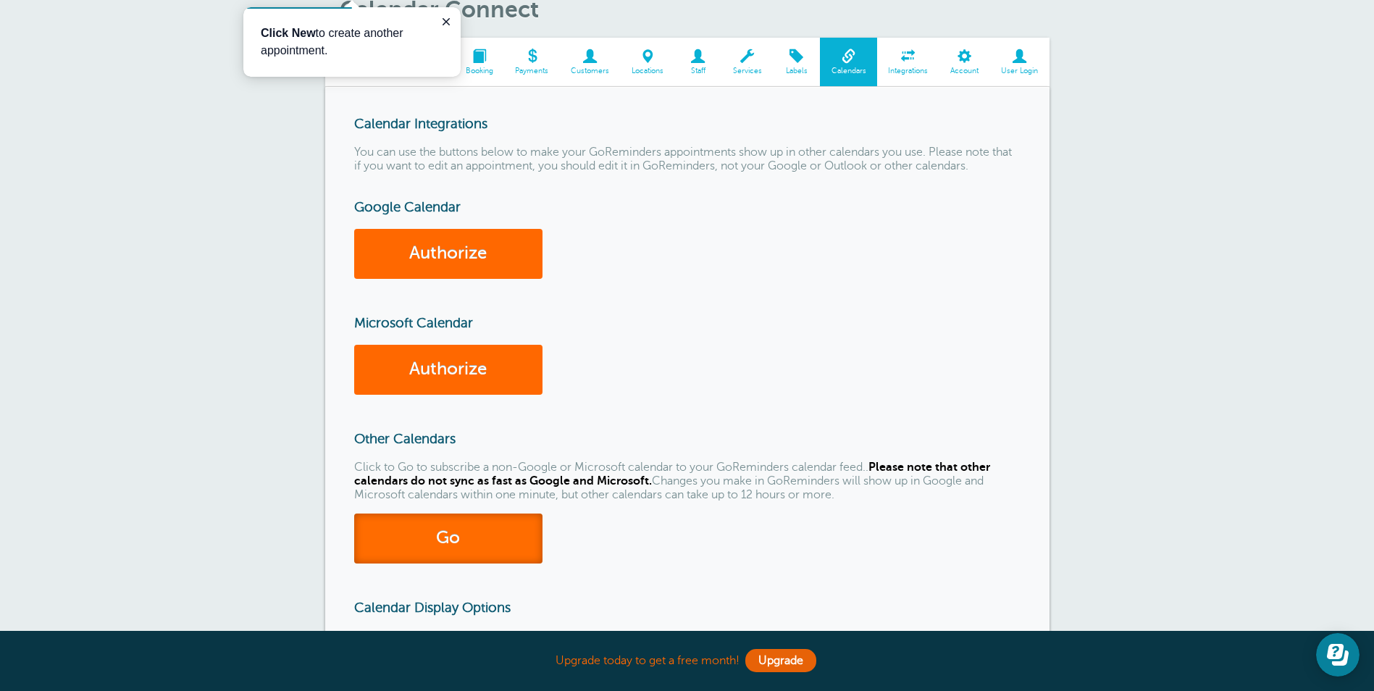
click at [477, 537] on link "Go" at bounding box center [448, 538] width 188 height 50
click at [996, 335] on div "Google Calendar Authorize Microsoft Calendar Authorize" at bounding box center [687, 297] width 666 height 196
click at [908, 63] on span at bounding box center [908, 56] width 62 height 14
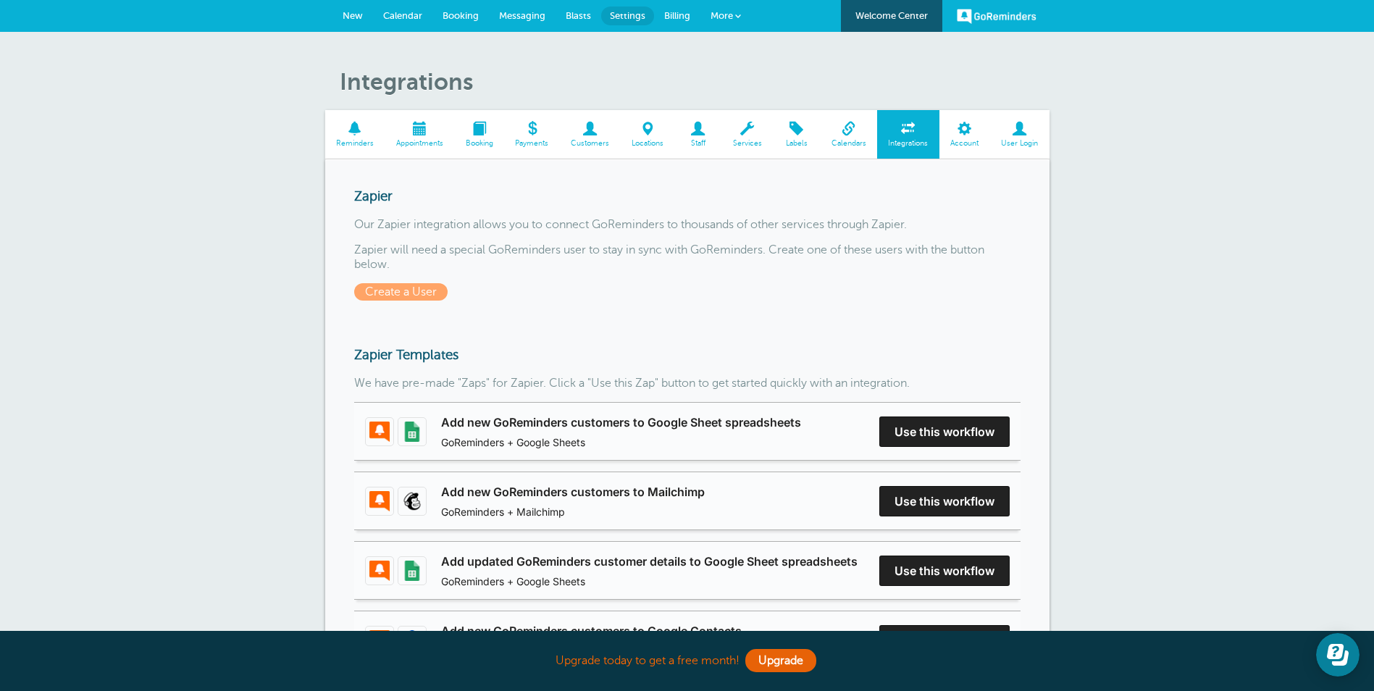
click at [973, 131] on span at bounding box center [964, 129] width 51 height 14
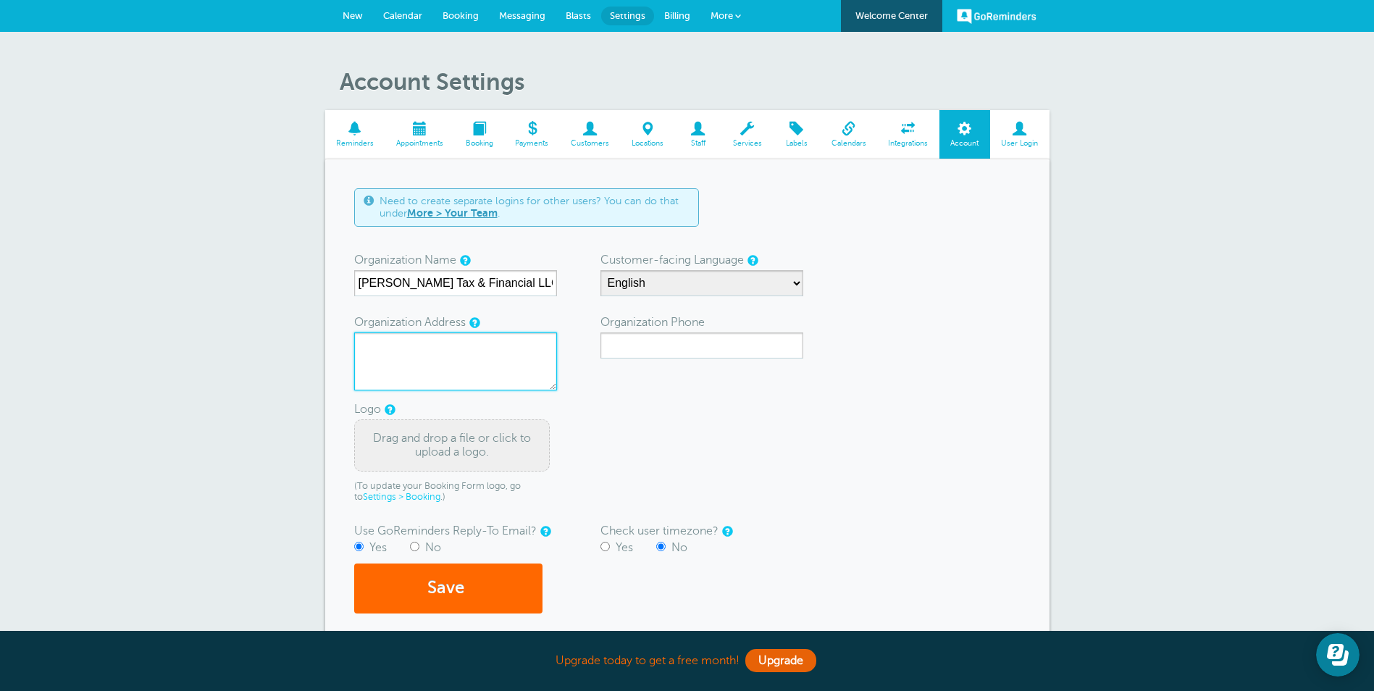
click at [412, 346] on textarea "Organization Address" at bounding box center [455, 361] width 203 height 58
type textarea "[STREET_ADDRESS]"
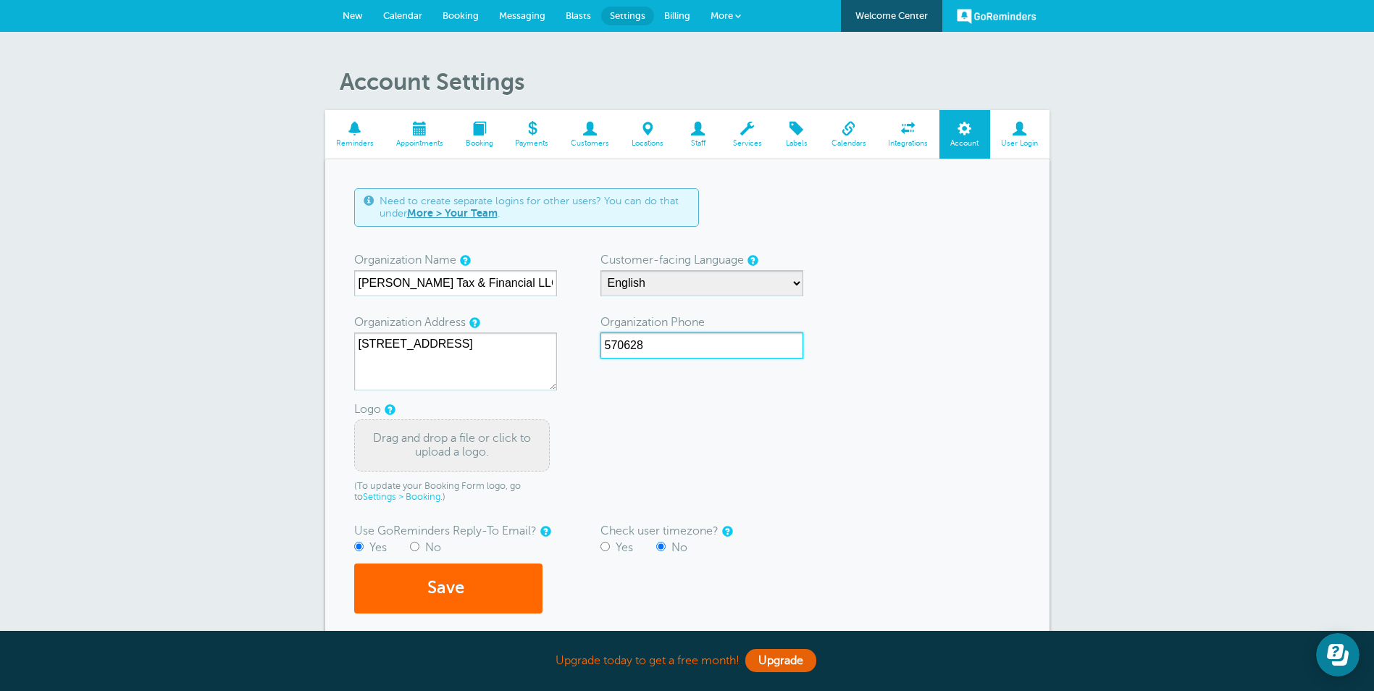
type input "5706282117"
click at [844, 423] on form "Need to create separate logins for other users? You can do that under More > Yo…" at bounding box center [687, 400] width 666 height 425
click at [458, 442] on div "Drag and drop a file or click to upload a logo." at bounding box center [452, 445] width 196 height 52
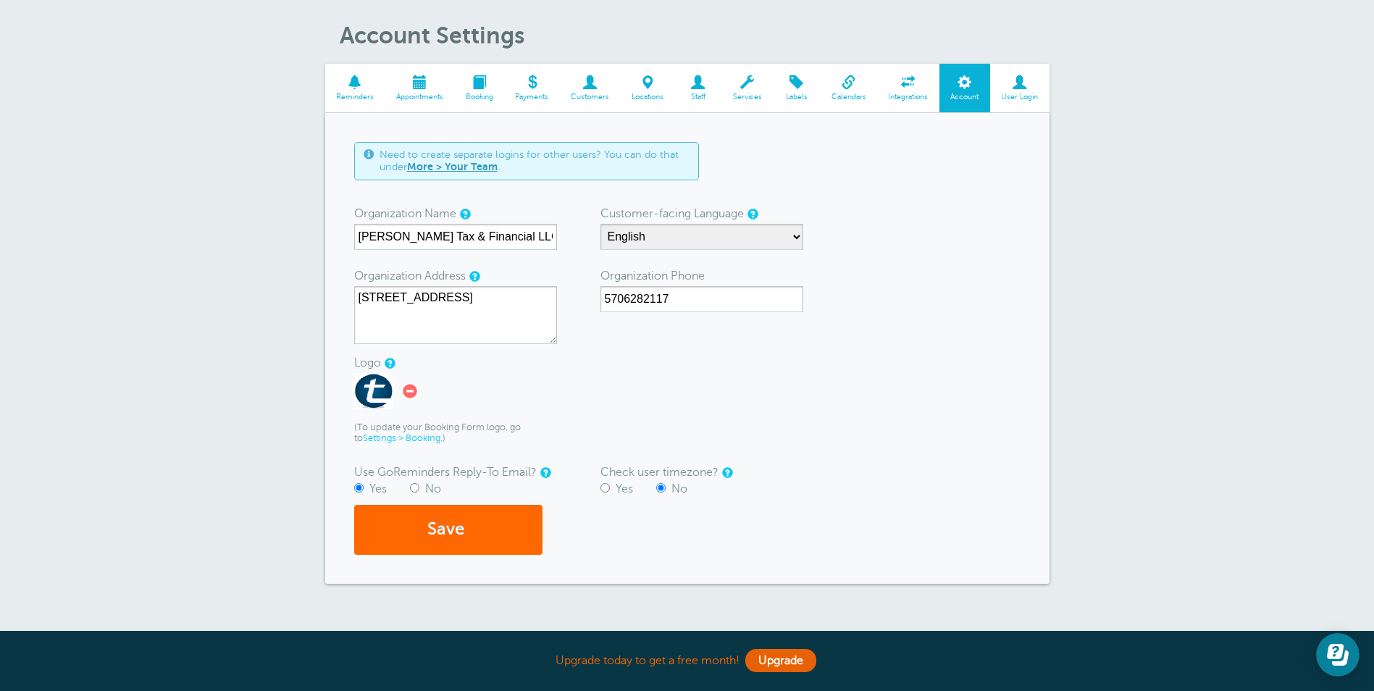
scroll to position [72, 0]
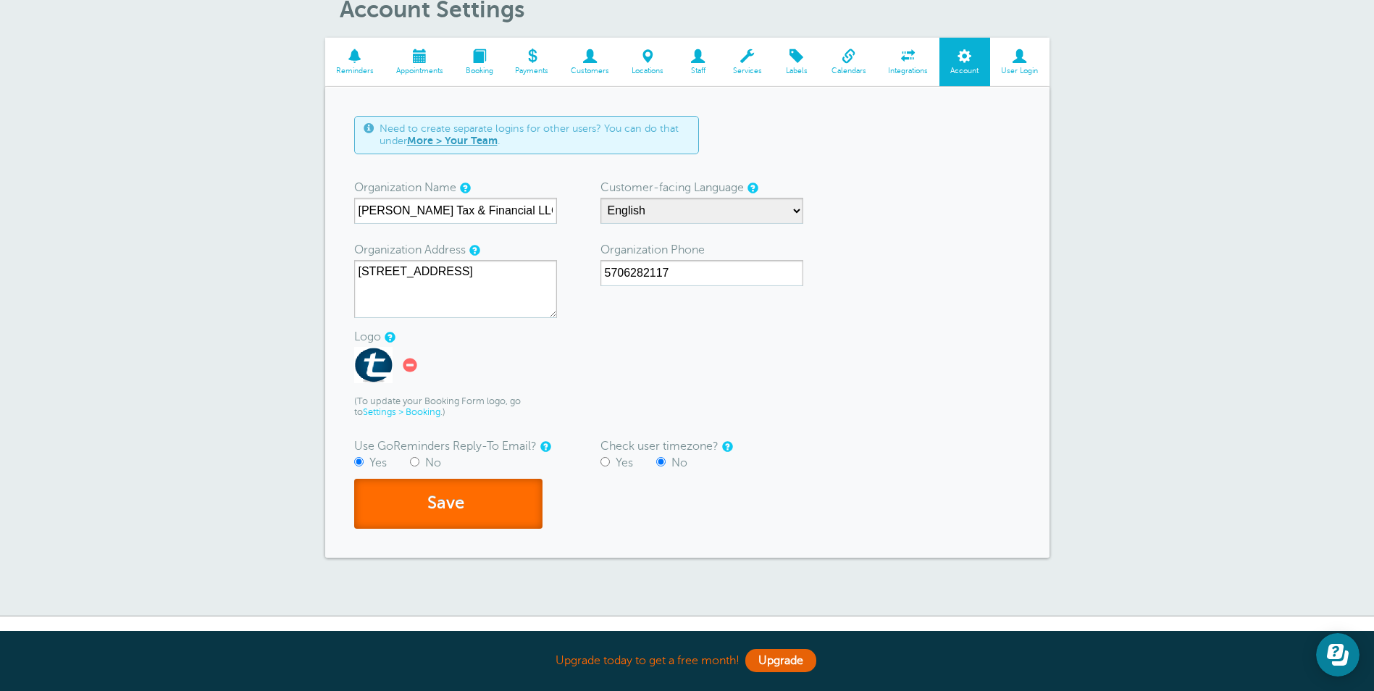
click at [437, 508] on button "Save" at bounding box center [448, 504] width 188 height 50
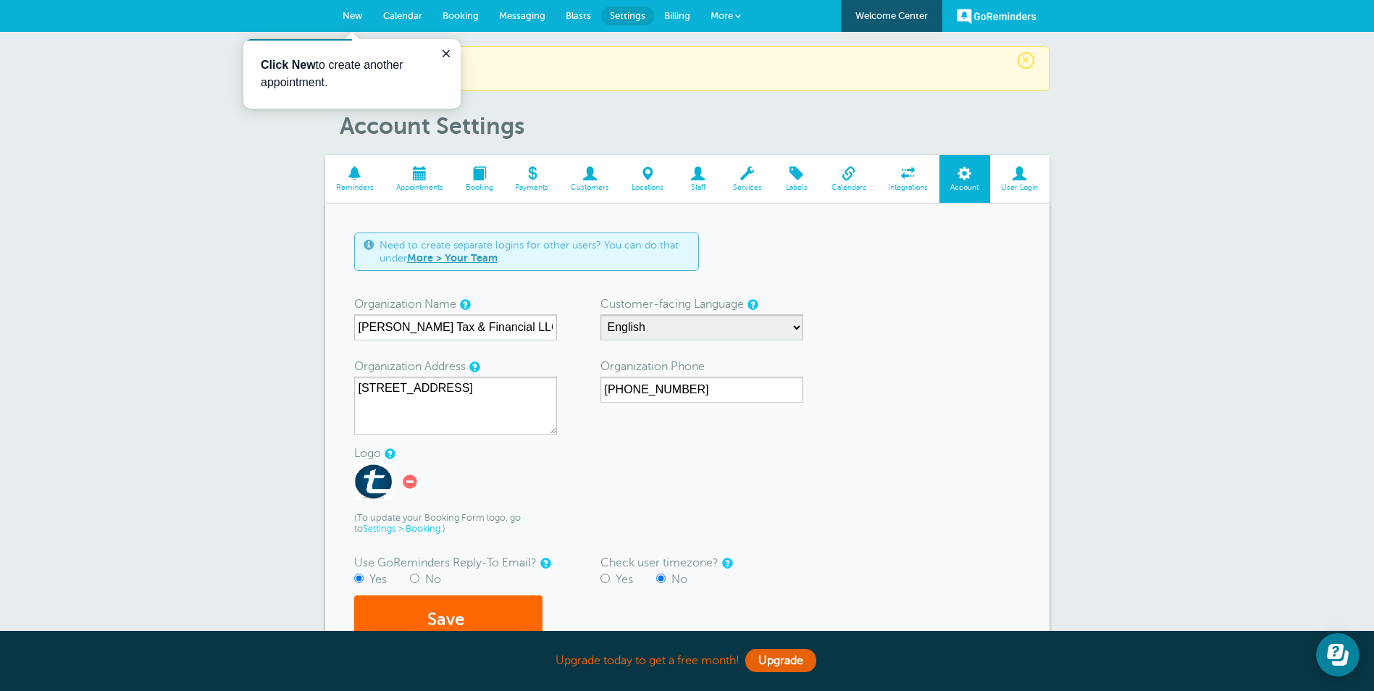
click at [1025, 54] on span "×" at bounding box center [1025, 60] width 17 height 17
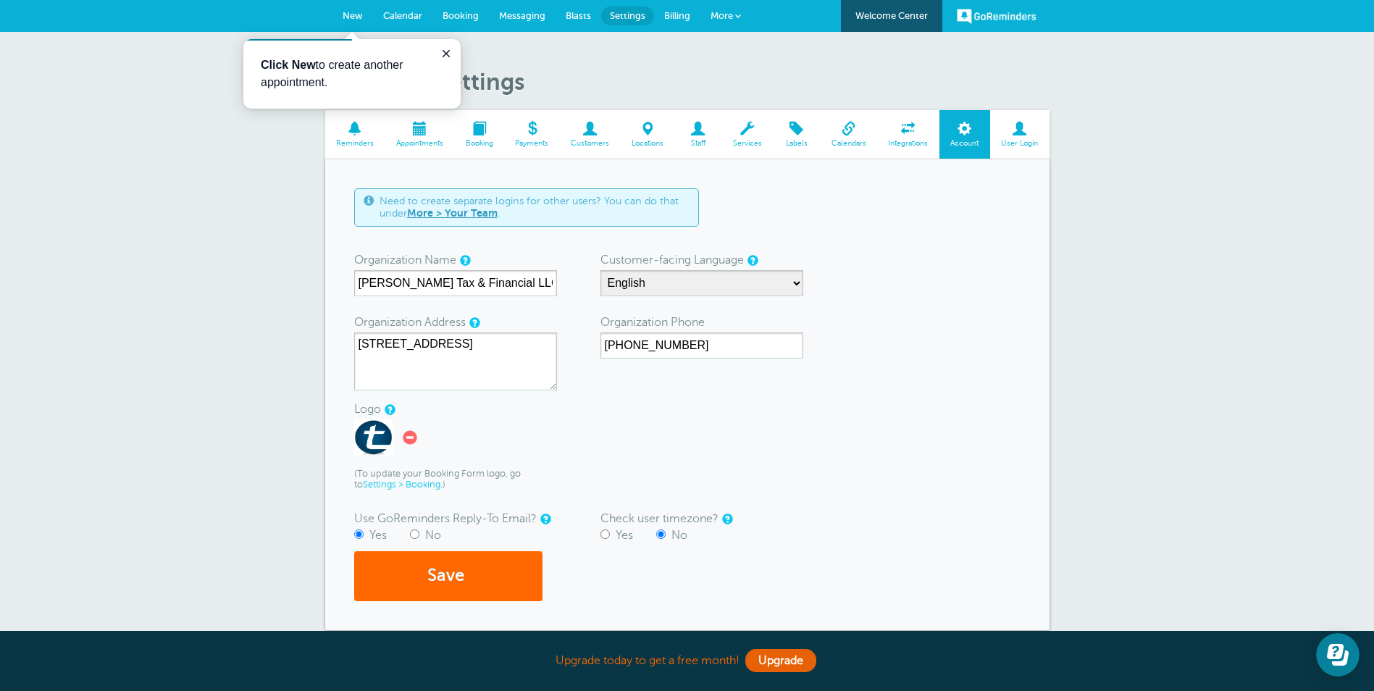
click at [1004, 14] on link "GoReminders" at bounding box center [997, 16] width 80 height 32
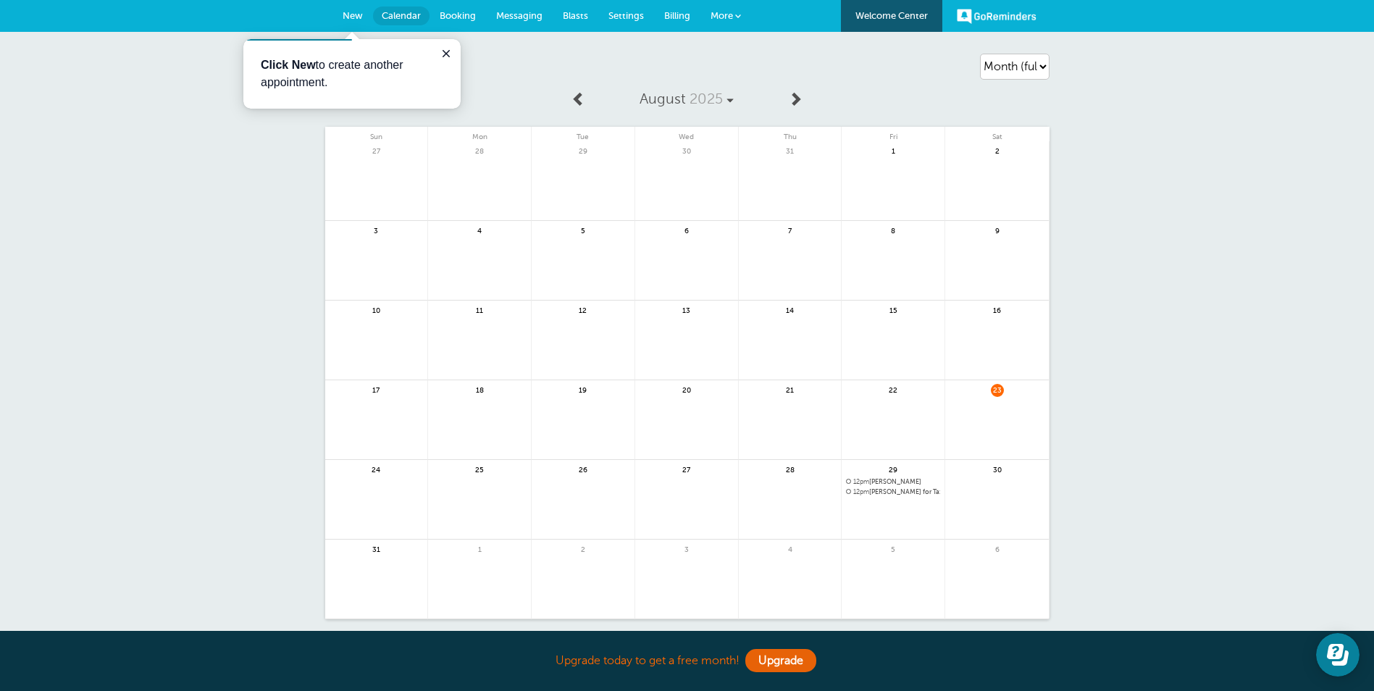
click at [719, 17] on span "More" at bounding box center [721, 15] width 22 height 11
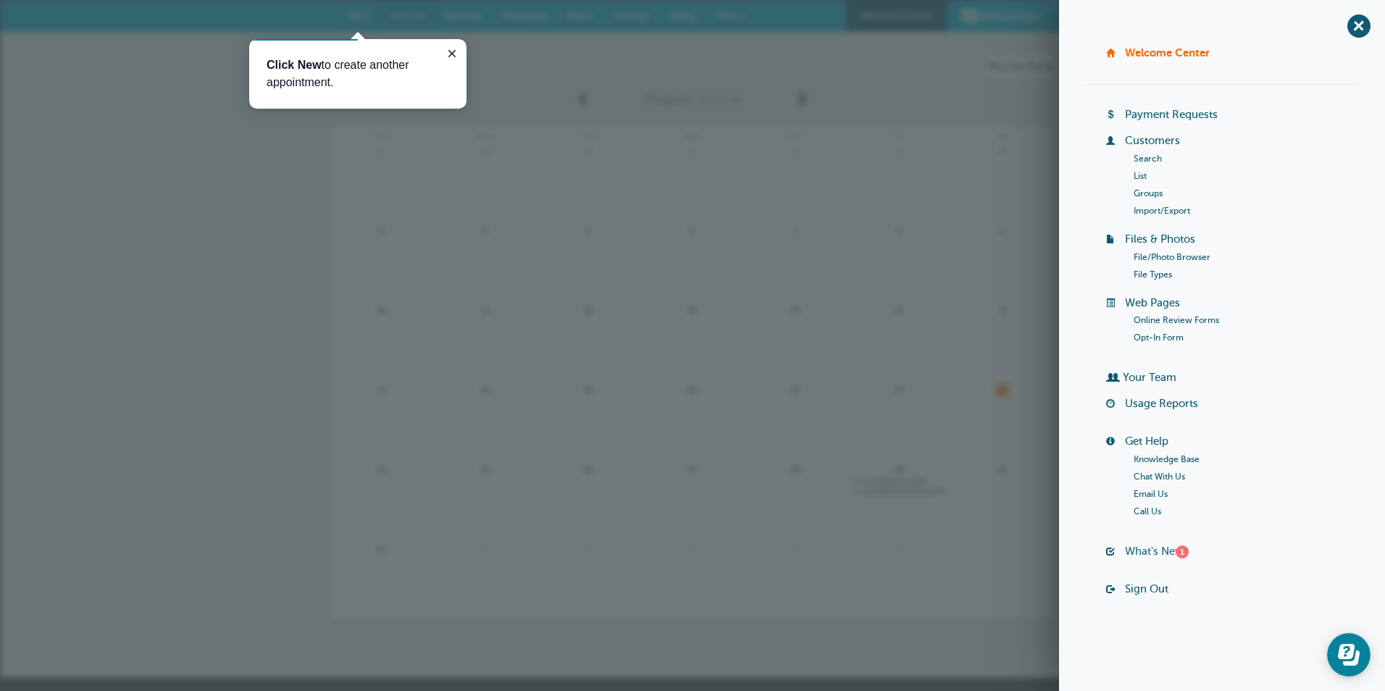
click at [1145, 550] on link "What's New? 1" at bounding box center [1157, 551] width 64 height 12
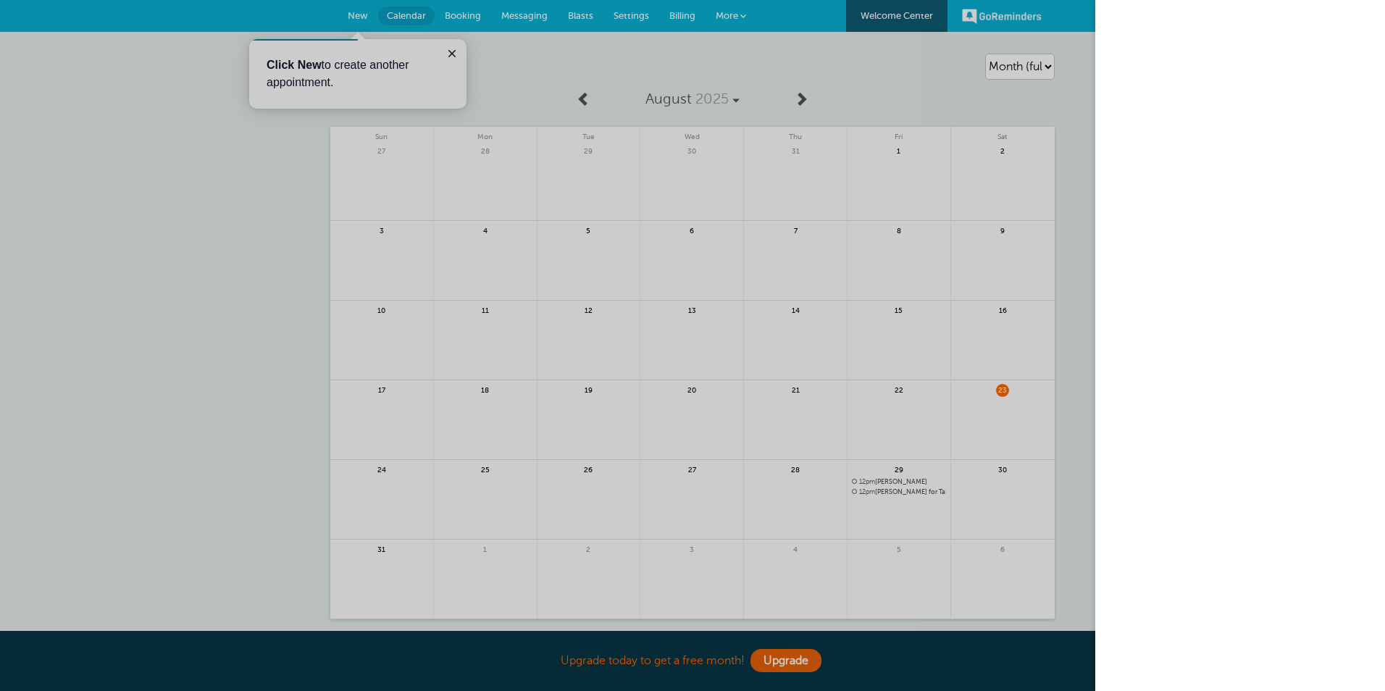
click at [192, 290] on div at bounding box center [692, 345] width 1385 height 691
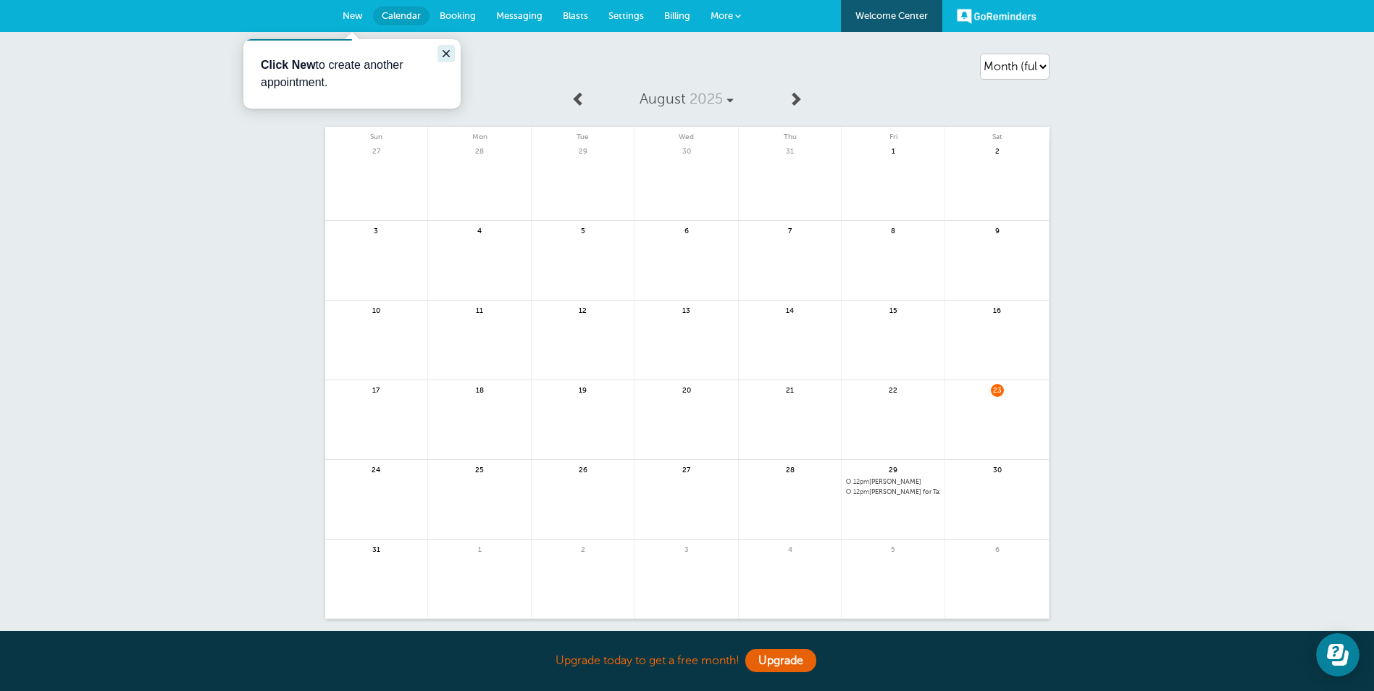
click at [447, 52] on icon "Close guide" at bounding box center [445, 53] width 7 height 7
click at [354, 7] on link "New" at bounding box center [352, 16] width 41 height 32
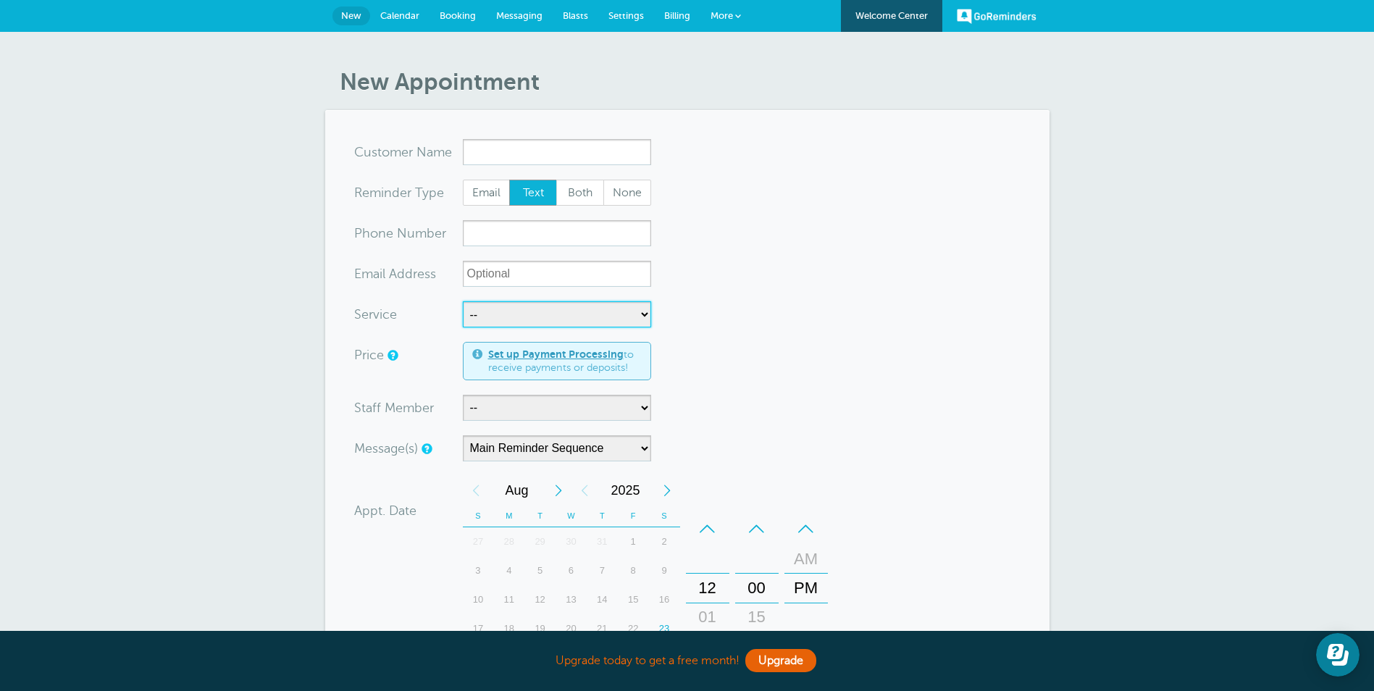
click at [525, 311] on select "-- Investment Meeting Existing Client (1hr) Investment Meeting New Client (1.5h…" at bounding box center [557, 314] width 188 height 26
click at [719, 12] on span "More" at bounding box center [721, 15] width 22 height 11
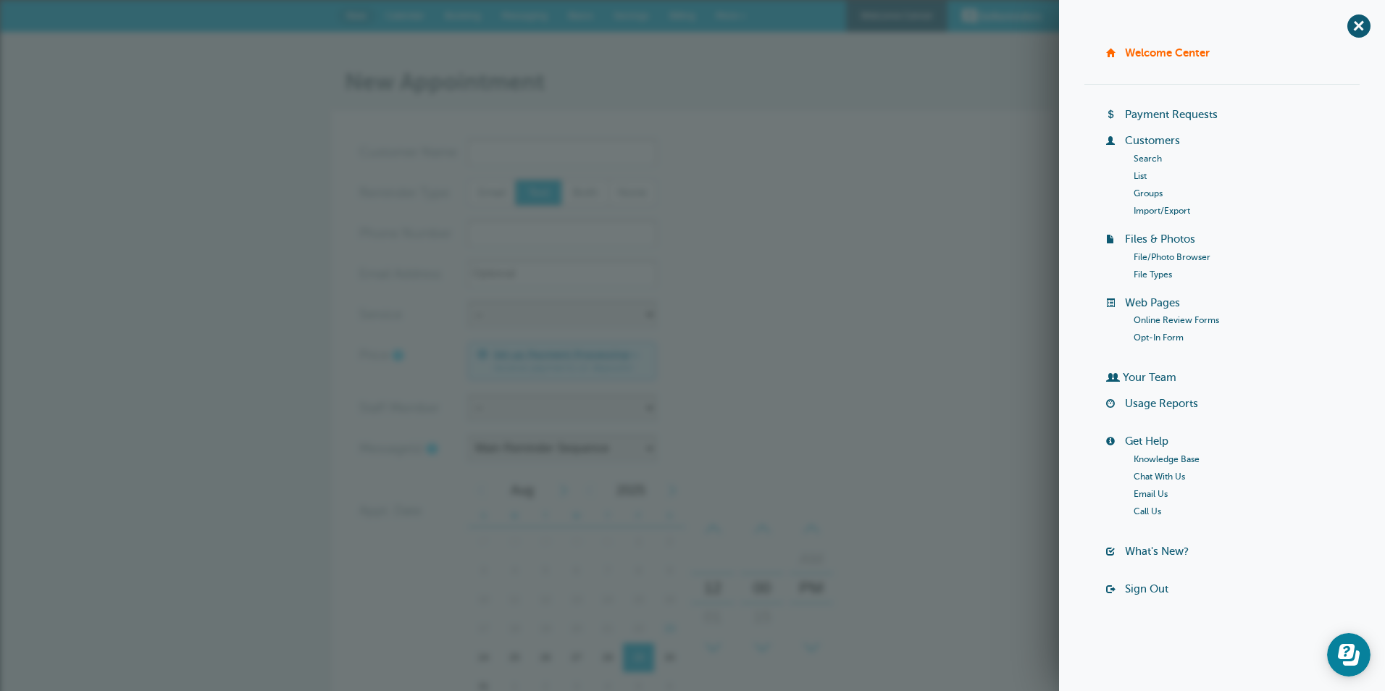
click at [1149, 403] on link "Usage Reports" at bounding box center [1161, 404] width 73 height 12
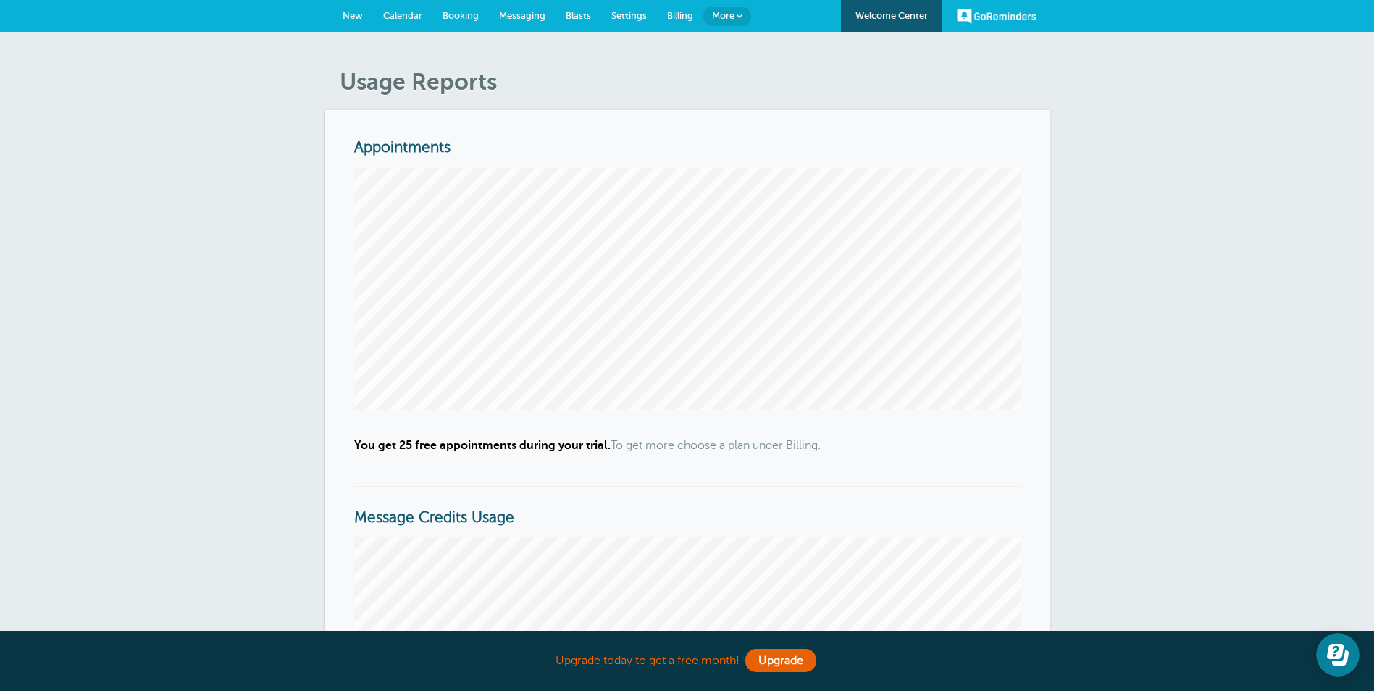
click at [353, 3] on link "New" at bounding box center [352, 16] width 41 height 32
